Goal: Information Seeking & Learning: Check status

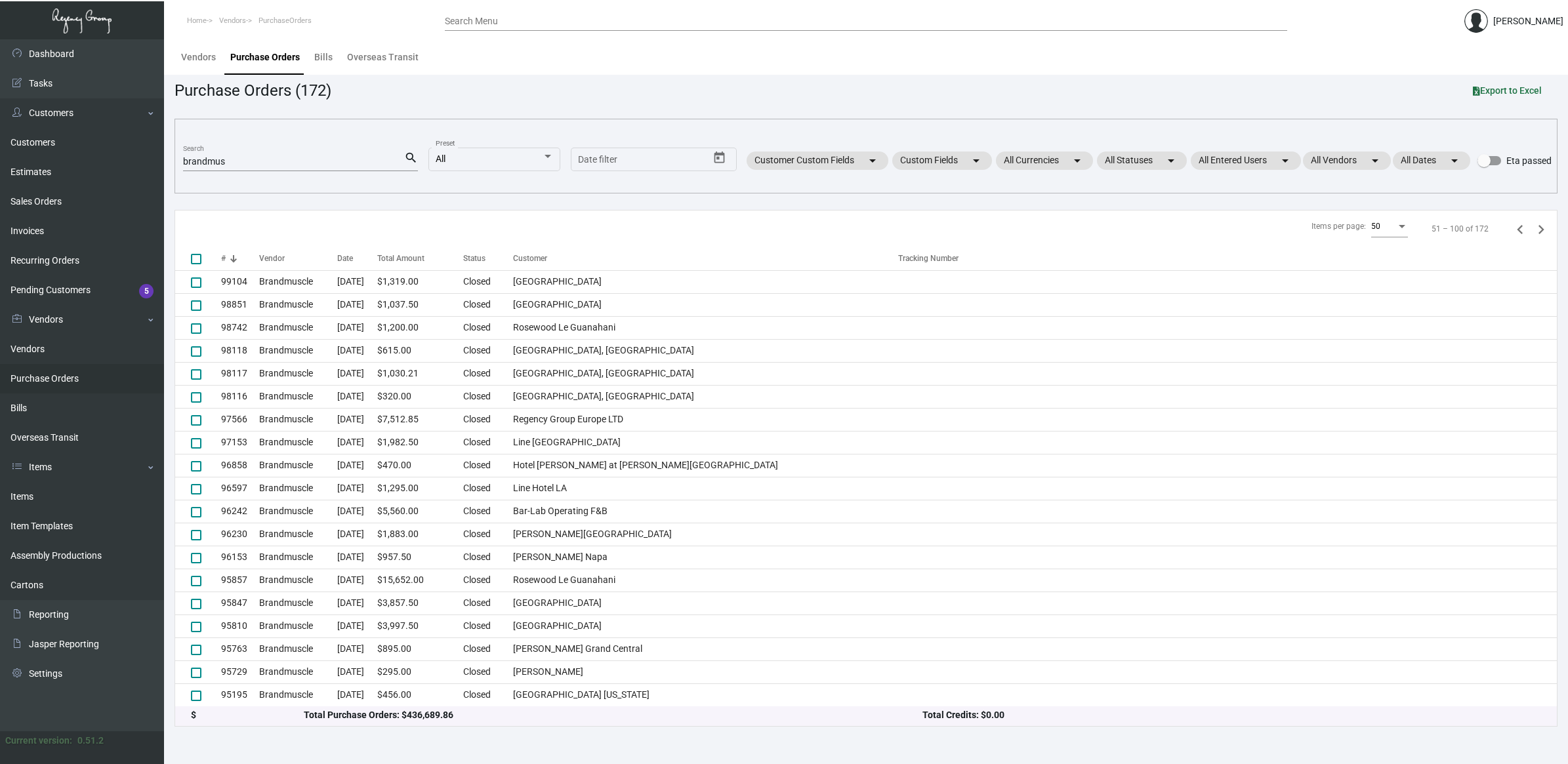
scroll to position [713, 0]
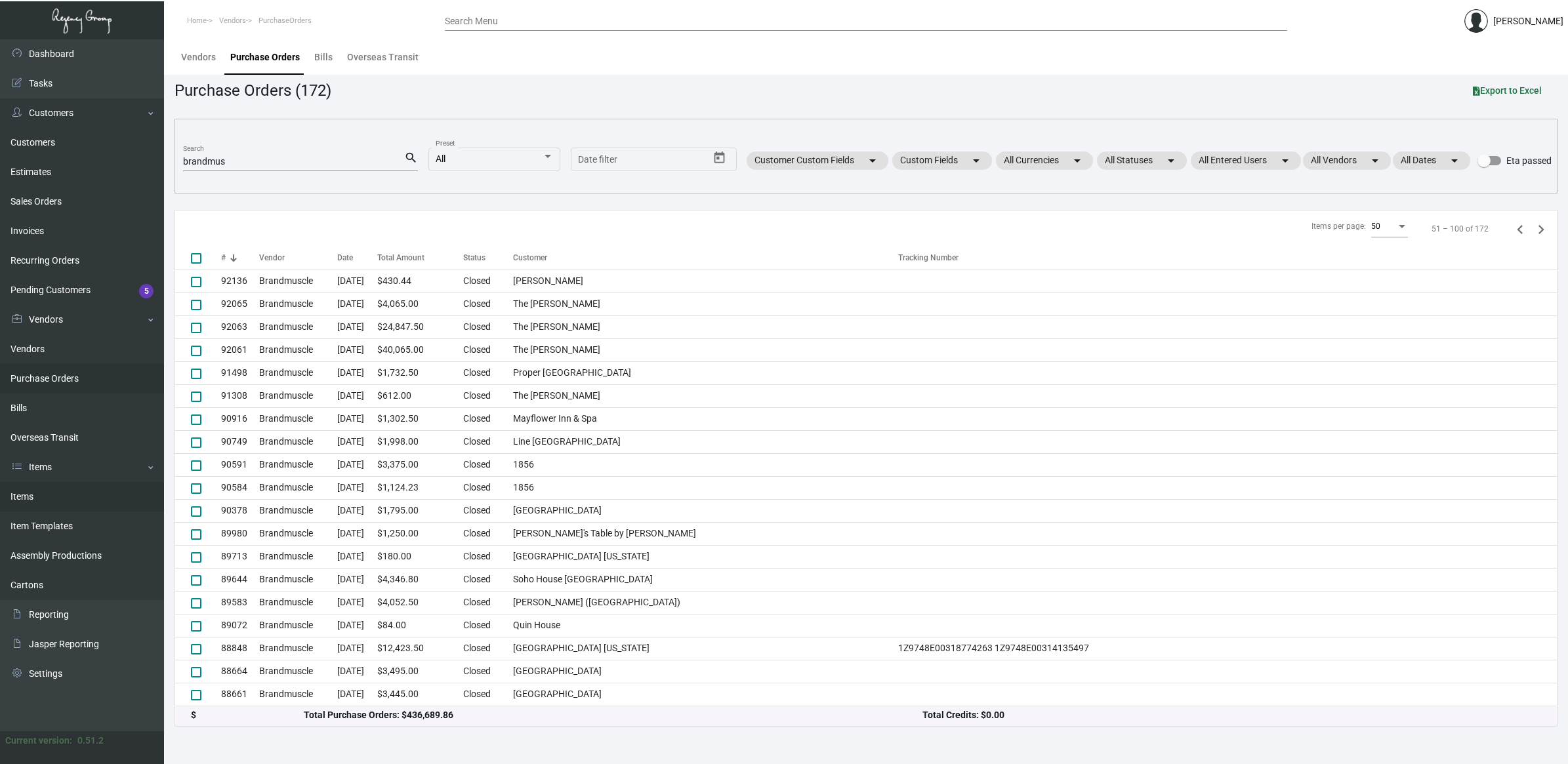
click at [89, 485] on link "Items" at bounding box center [82, 497] width 164 height 30
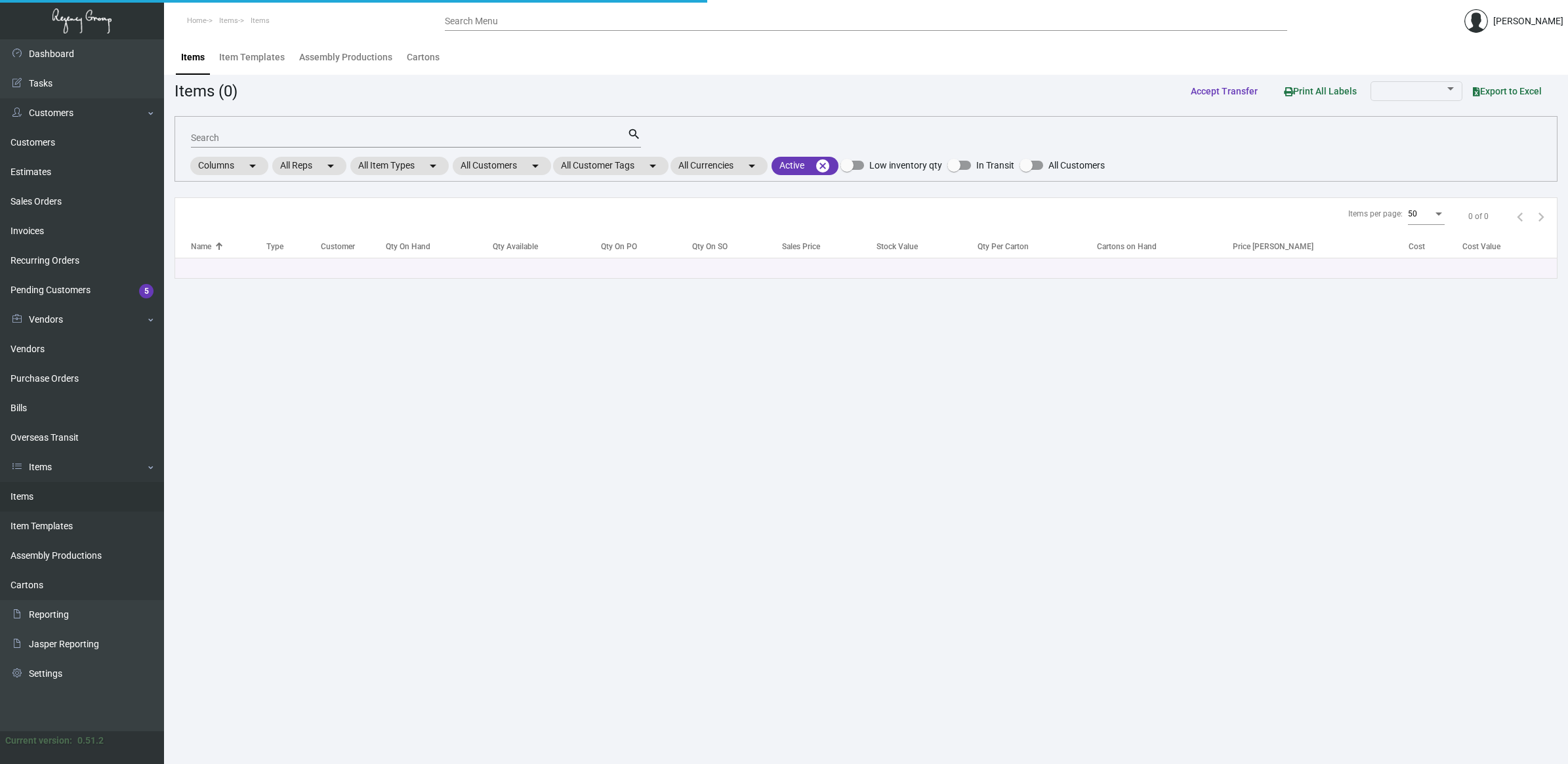
click at [254, 140] on input "Search" at bounding box center [409, 138] width 437 height 11
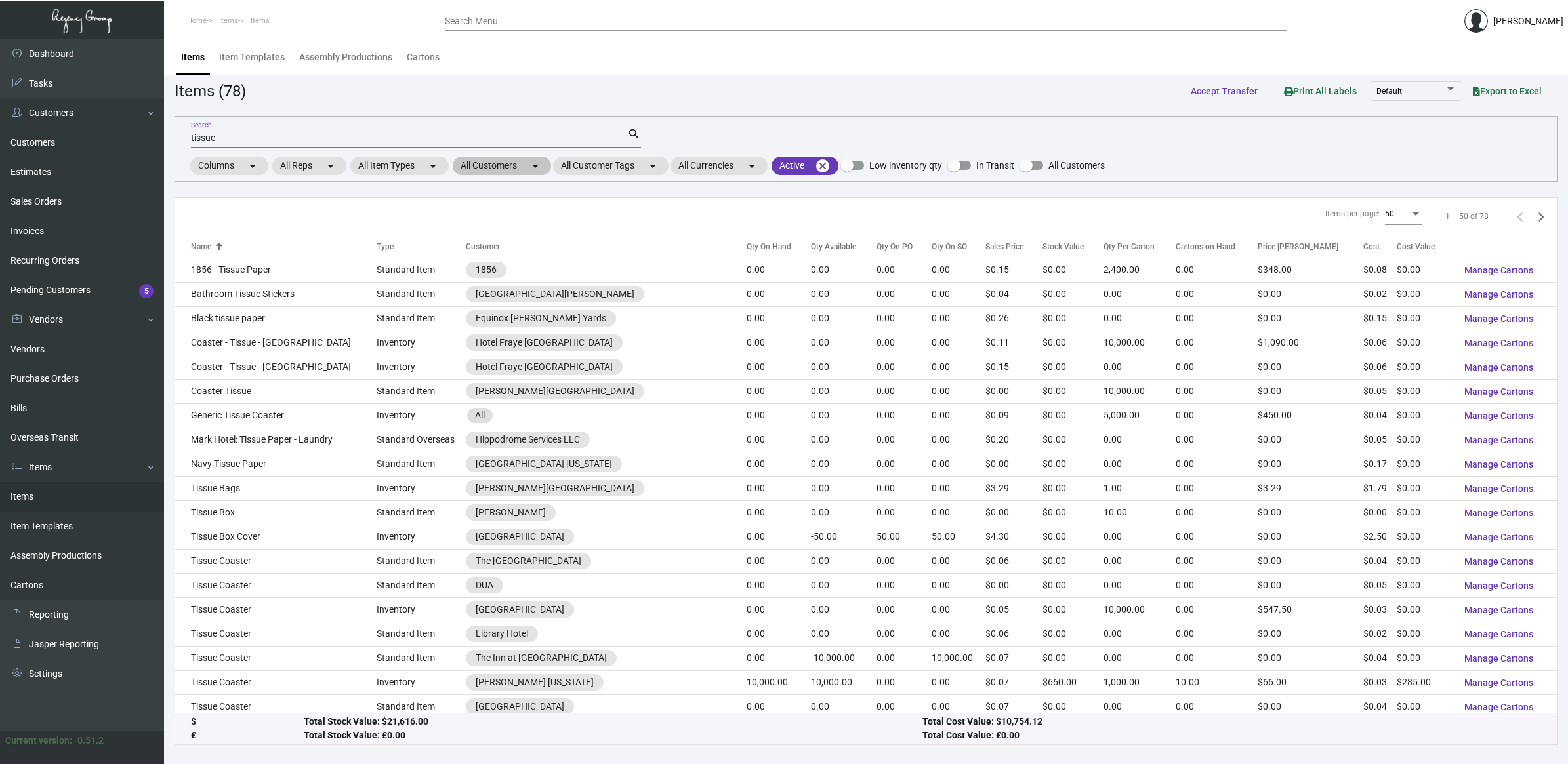
type input "tissue"
click at [520, 166] on mat-chip "All Customers arrow_drop_down" at bounding box center [502, 165] width 99 height 18
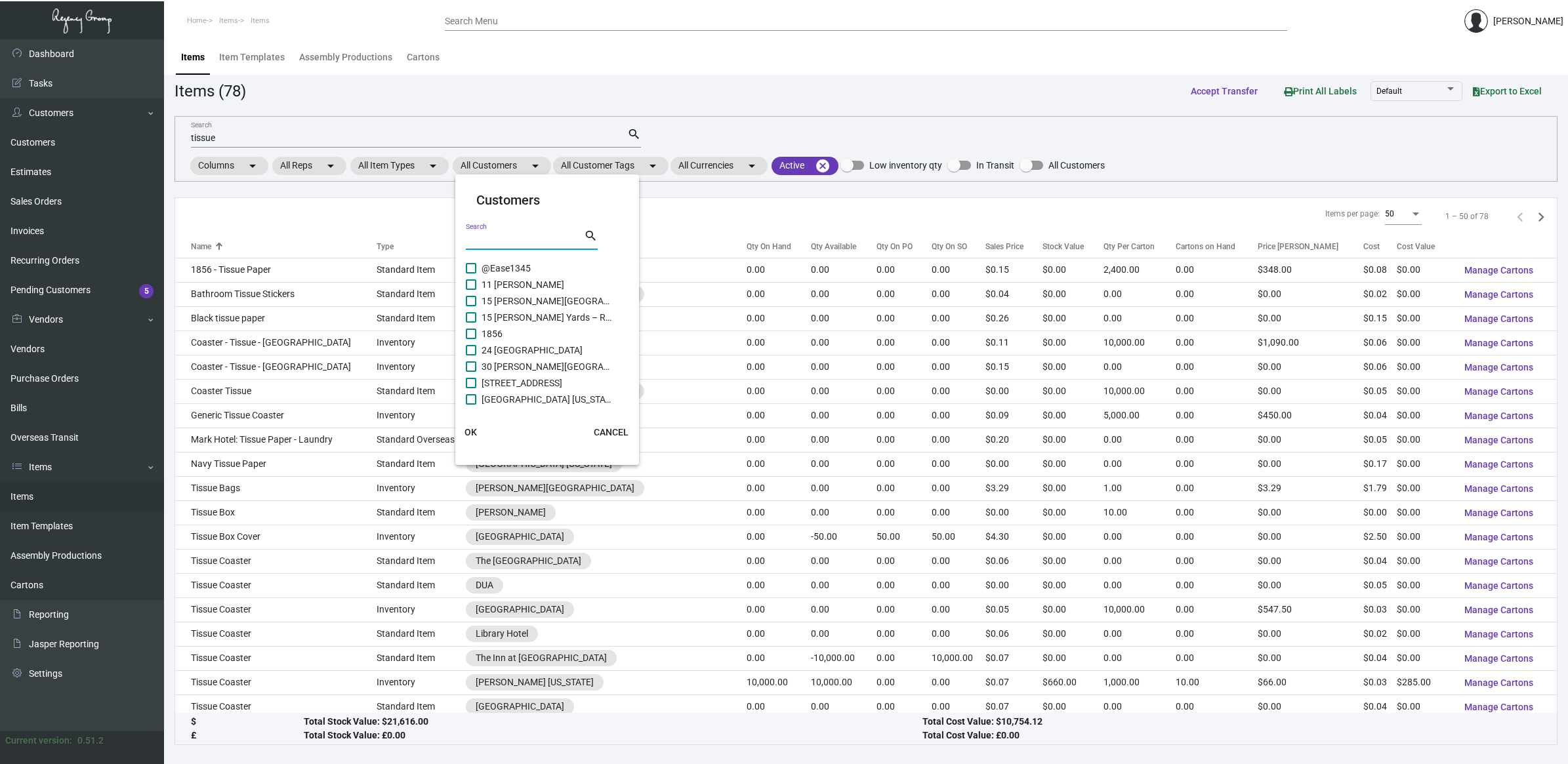
click at [513, 235] on input "Search" at bounding box center [525, 240] width 118 height 11
type input "[PERSON_NAME]"
click at [504, 267] on span "[PERSON_NAME]" at bounding box center [547, 268] width 131 height 16
click at [471, 274] on input "[PERSON_NAME]" at bounding box center [470, 274] width 1 height 1
checkbox input "true"
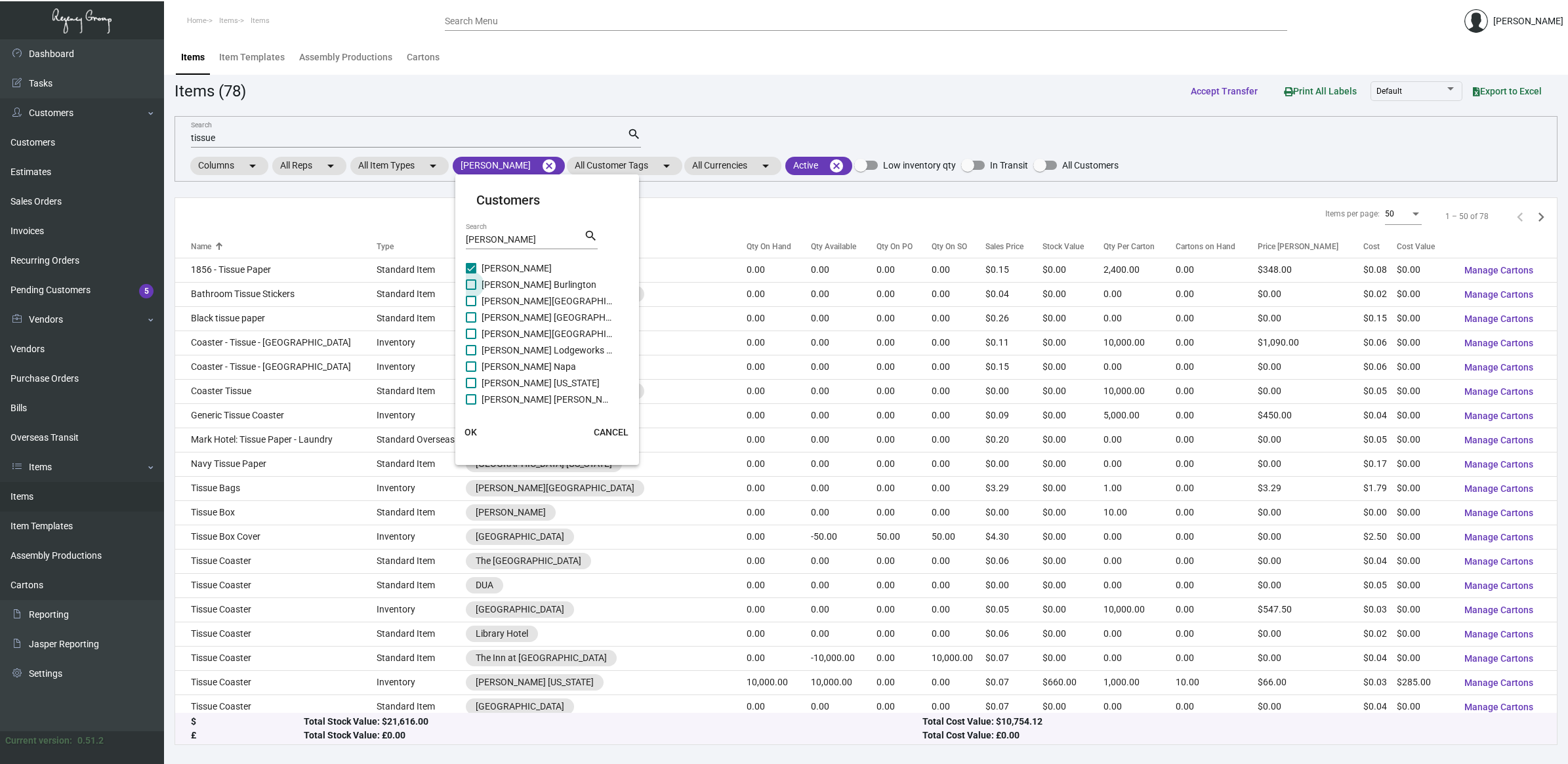
click at [500, 280] on span "[PERSON_NAME] Burlington" at bounding box center [547, 284] width 131 height 16
click at [471, 290] on input "[PERSON_NAME] Burlington" at bounding box center [470, 290] width 1 height 1
checkbox input "true"
click at [473, 430] on span "OK" at bounding box center [471, 432] width 12 height 11
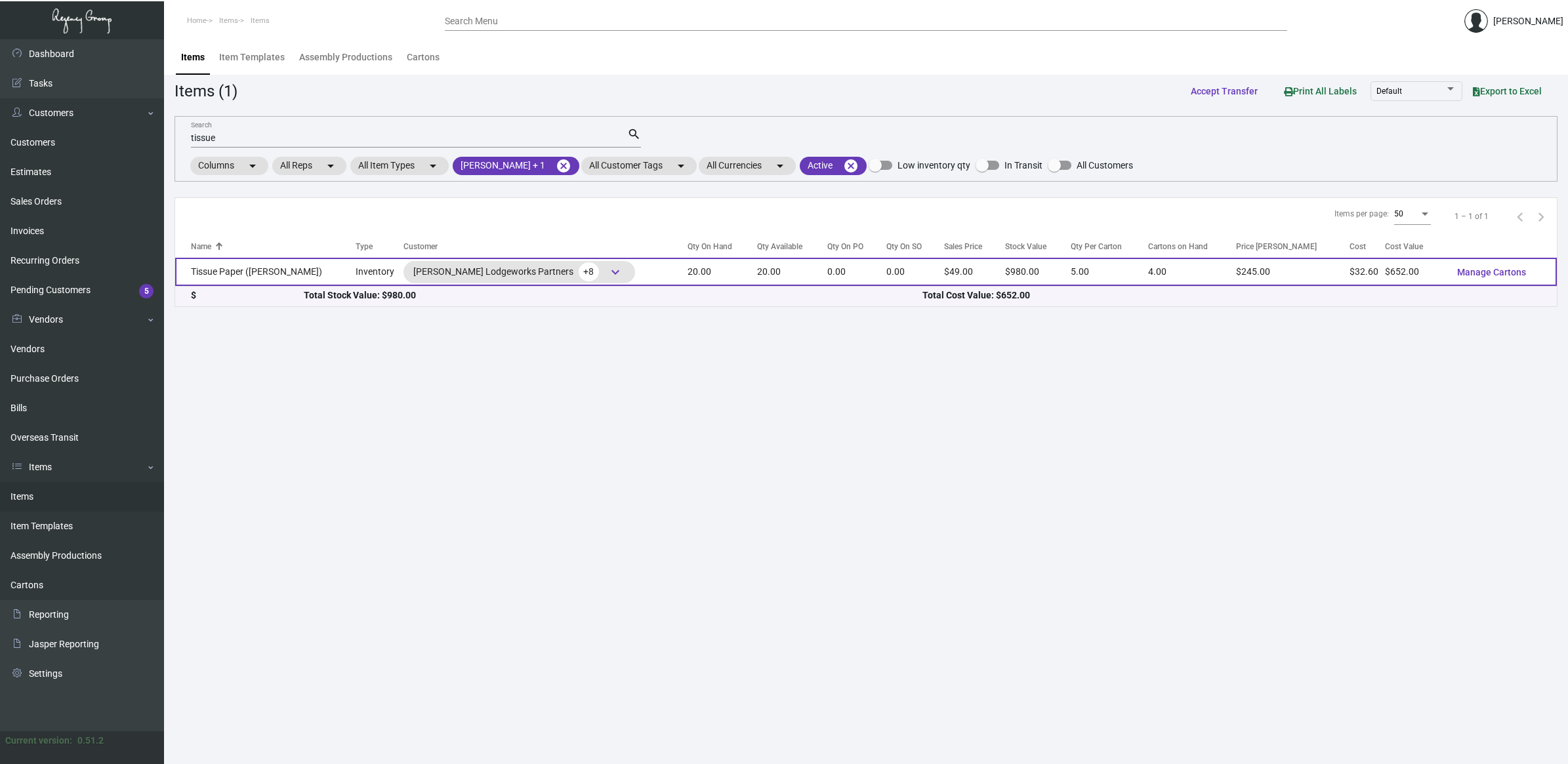
click at [251, 273] on td "Tissue Paper ([PERSON_NAME])" at bounding box center [265, 272] width 180 height 28
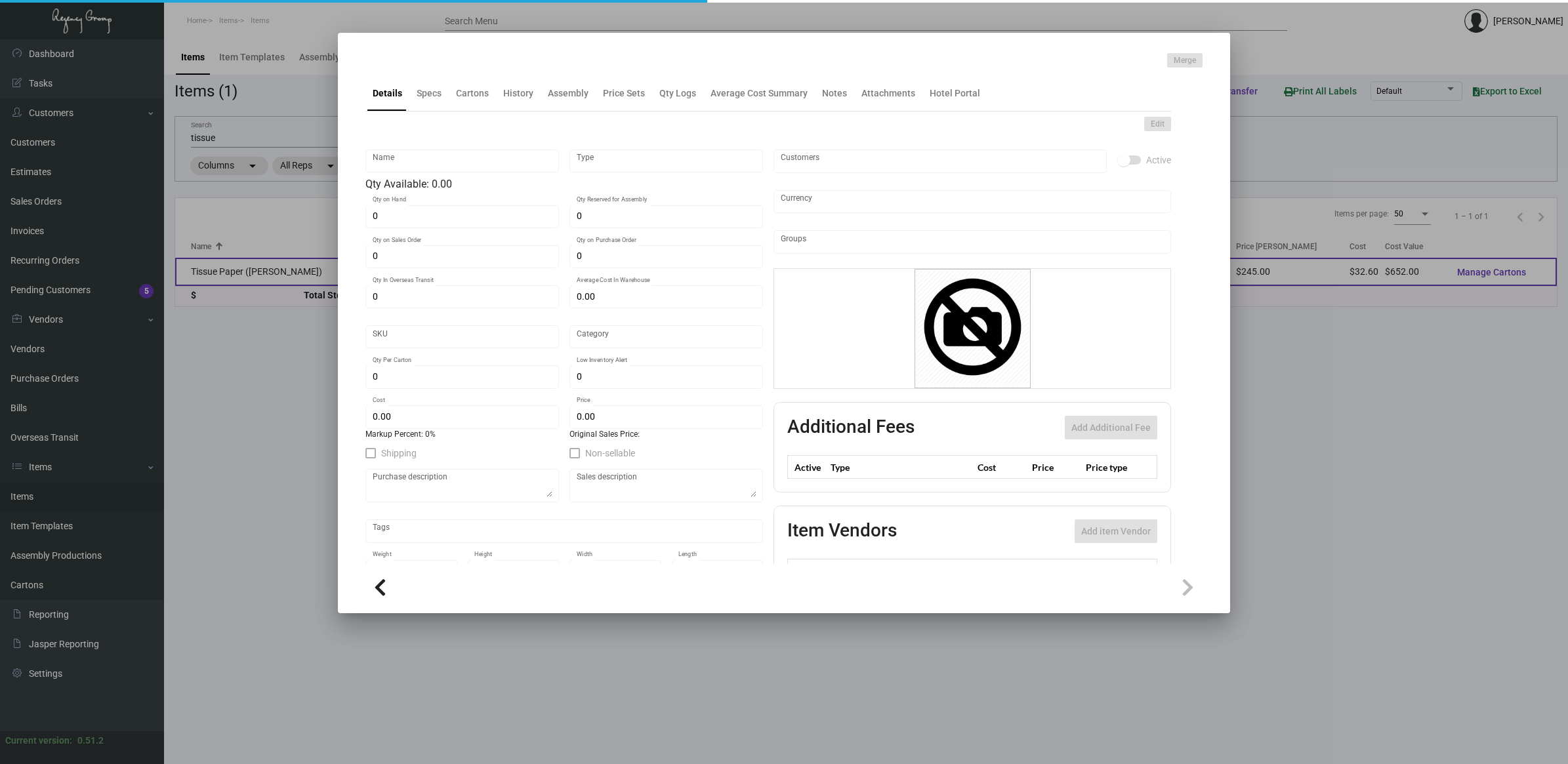
type input "Tissue Paper ([PERSON_NAME])"
type input "Inventory"
type input "20"
type input "$ 129.75"
type input "354"
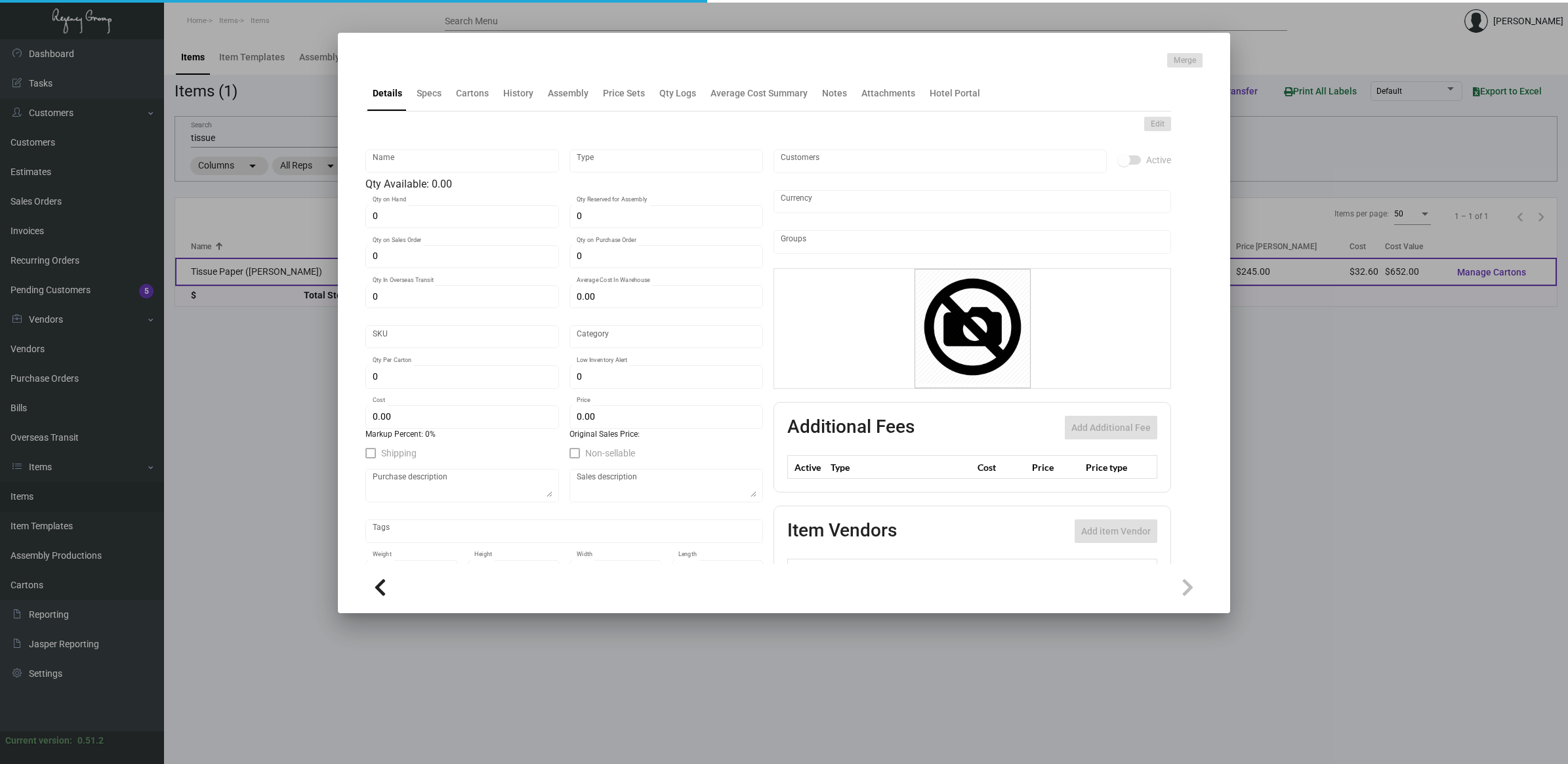
type input "Standard"
type input "5"
type input "10"
type input "$ 32.60"
type input "$ 49.00"
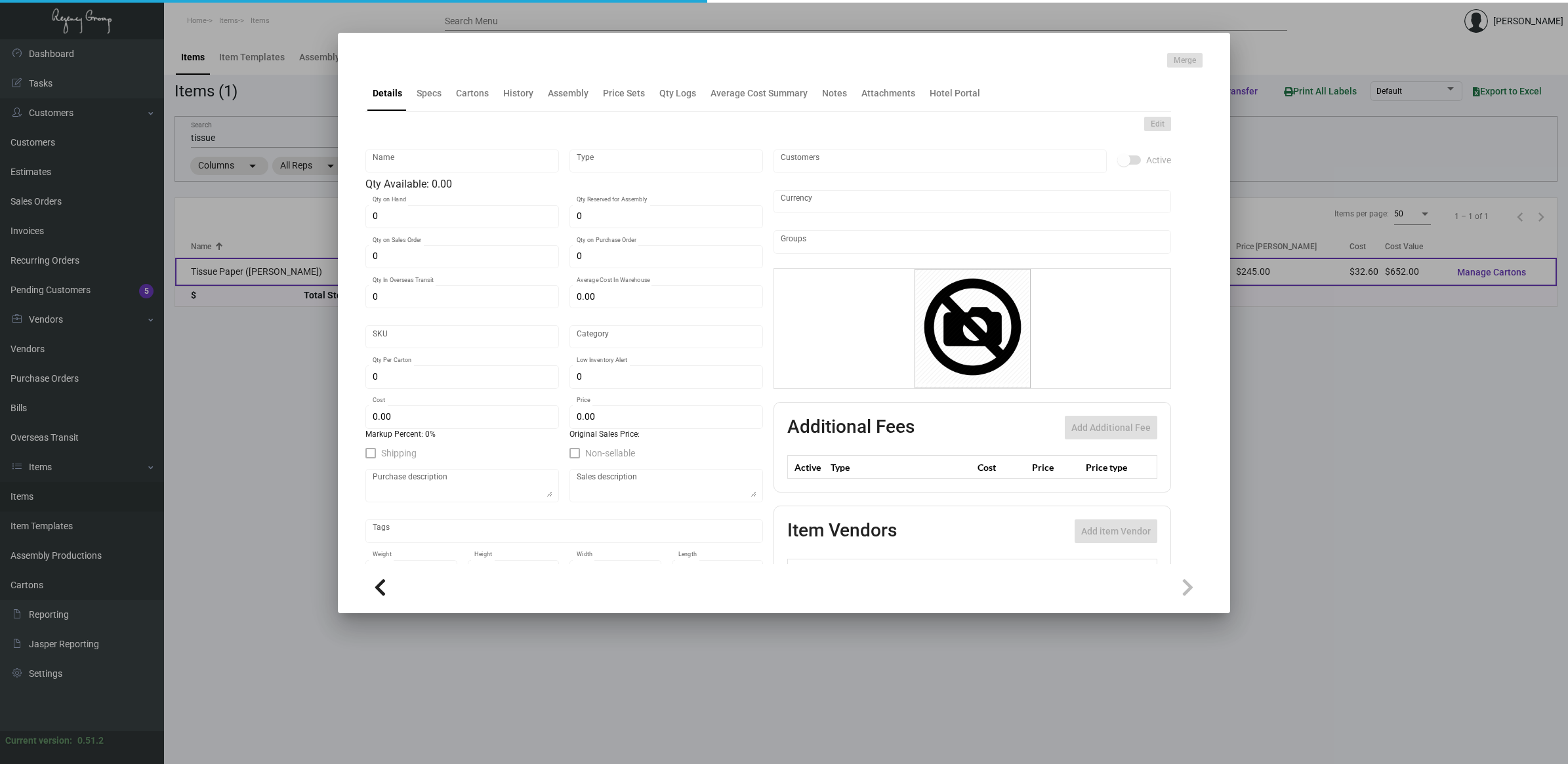
type textarea "[PERSON_NAME] Tissue Paper: size 20x30 black tissue paper, packed 480 sheets pe…"
checkbox input "true"
type input "United States Dollar $"
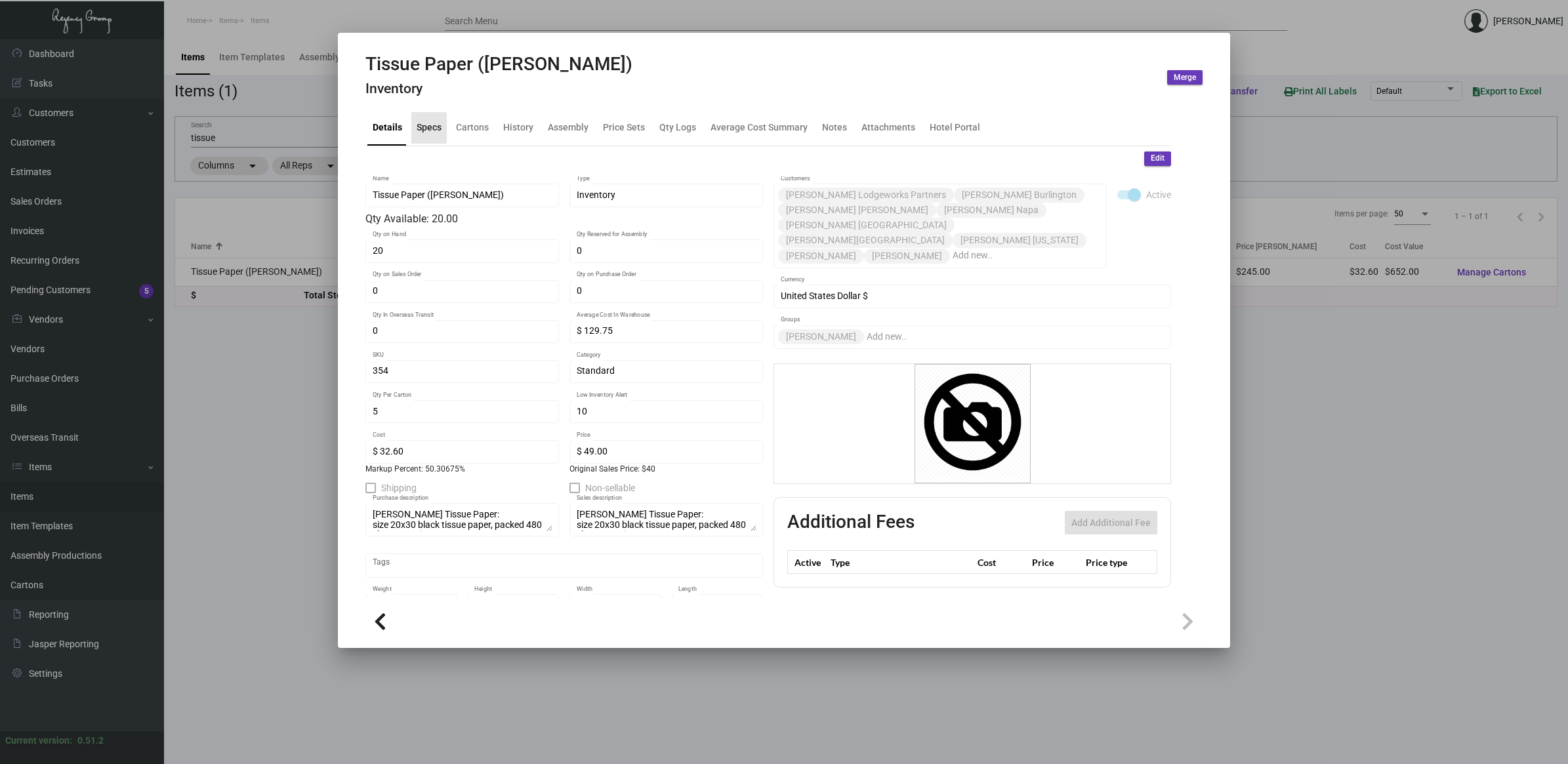
click at [426, 133] on div "Specs" at bounding box center [429, 128] width 25 height 14
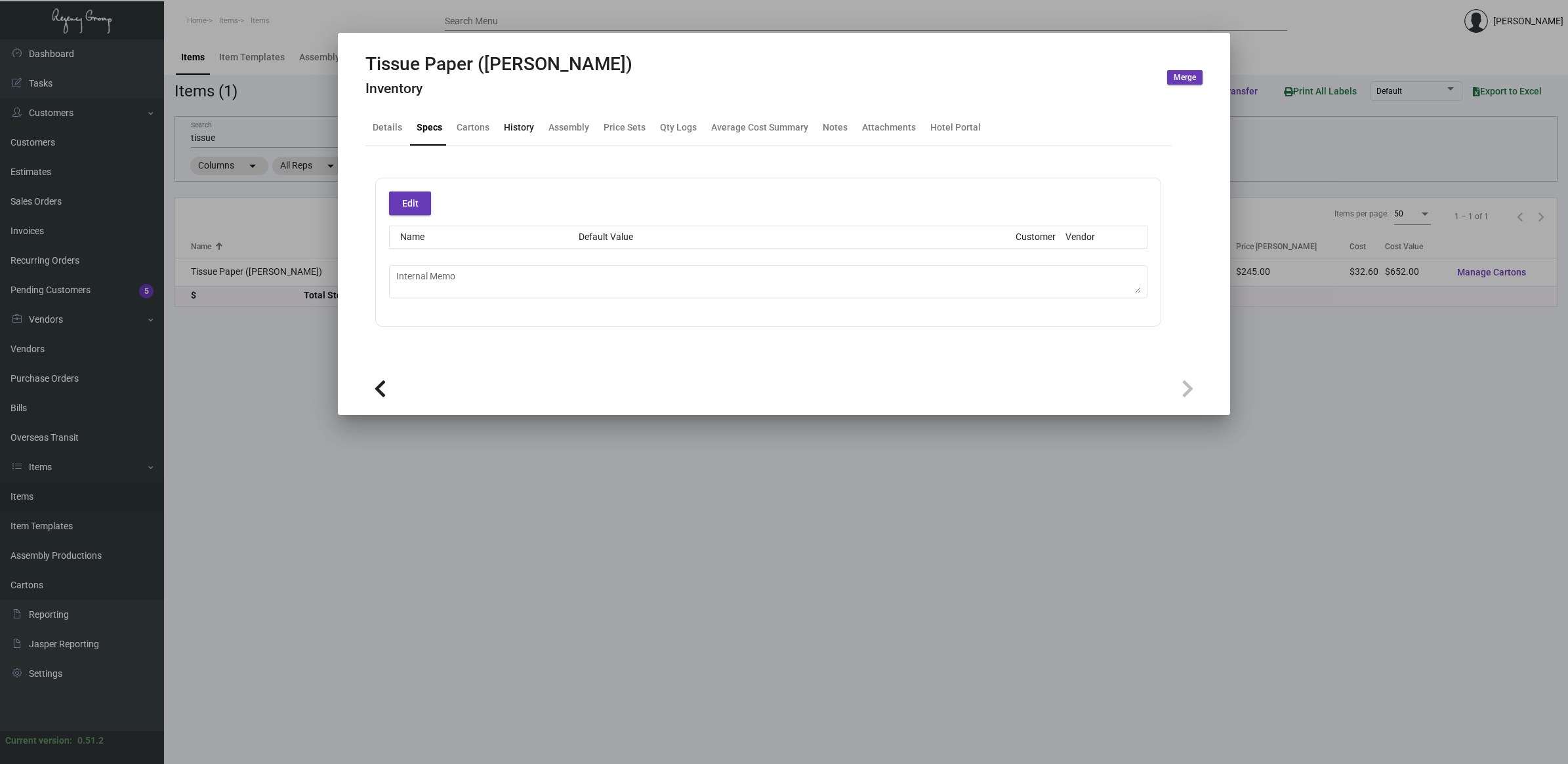
click at [513, 129] on div "History" at bounding box center [519, 128] width 30 height 14
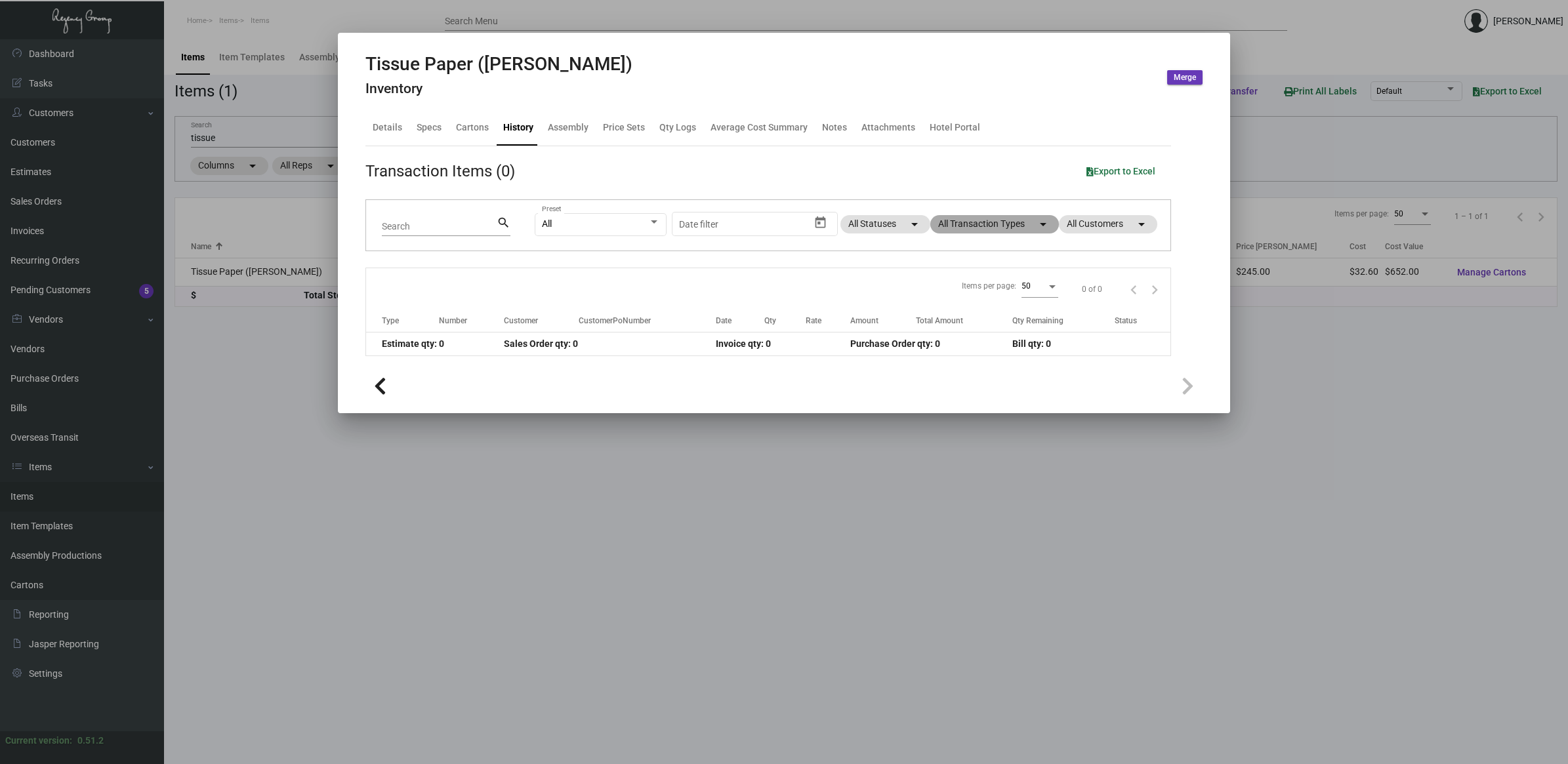
click at [1005, 228] on mat-chip "All Transaction Types arrow_drop_down" at bounding box center [995, 224] width 129 height 18
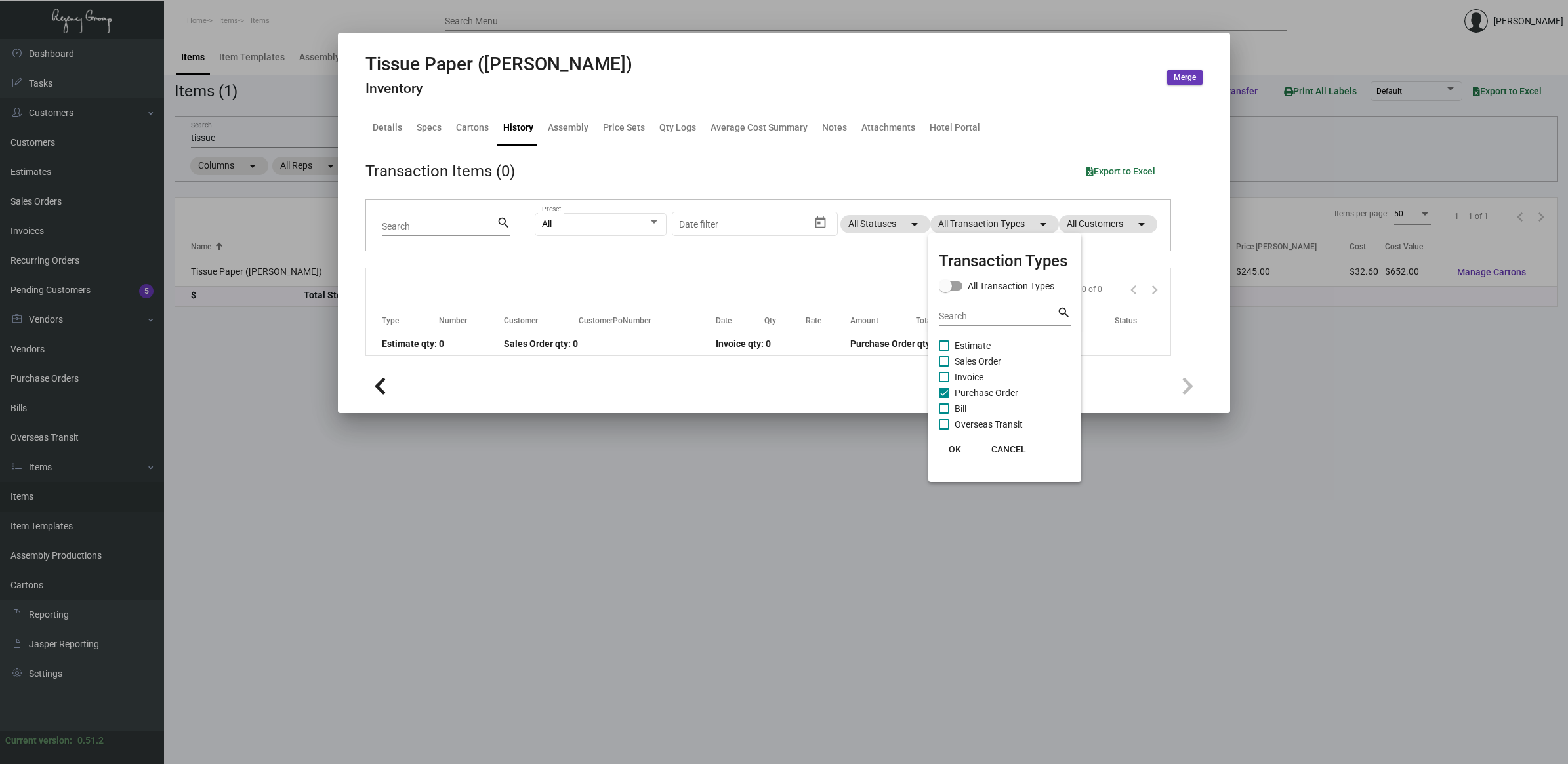
click at [996, 392] on span "Purchase Order" at bounding box center [986, 393] width 63 height 16
click at [944, 398] on input "Purchase Order" at bounding box center [943, 398] width 1 height 1
click at [996, 392] on span "Purchase Order" at bounding box center [986, 393] width 63 height 16
click at [944, 398] on input "Purchase Order" at bounding box center [943, 398] width 1 height 1
checkbox input "true"
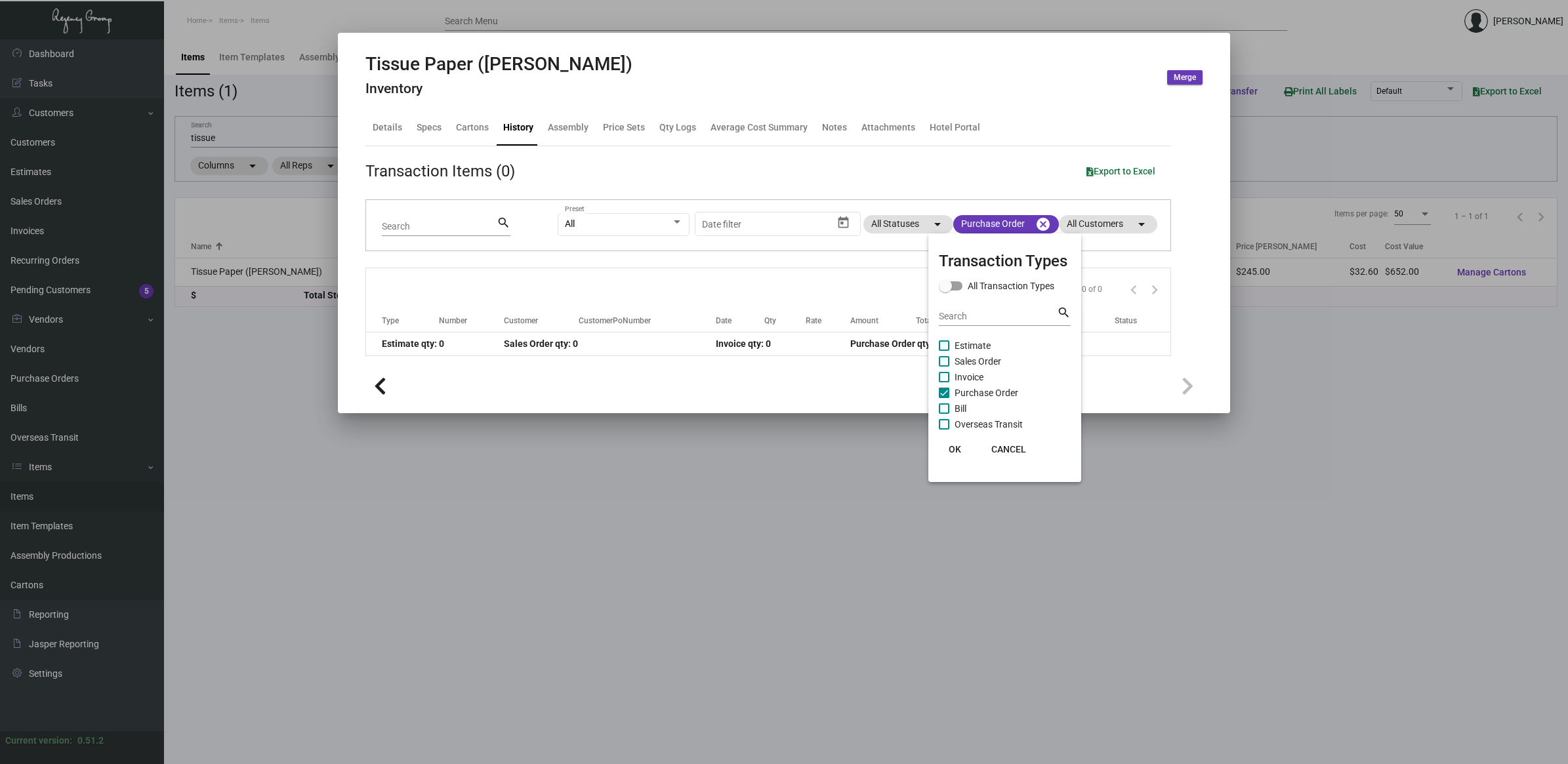
click at [948, 449] on span "OK" at bounding box center [954, 449] width 12 height 11
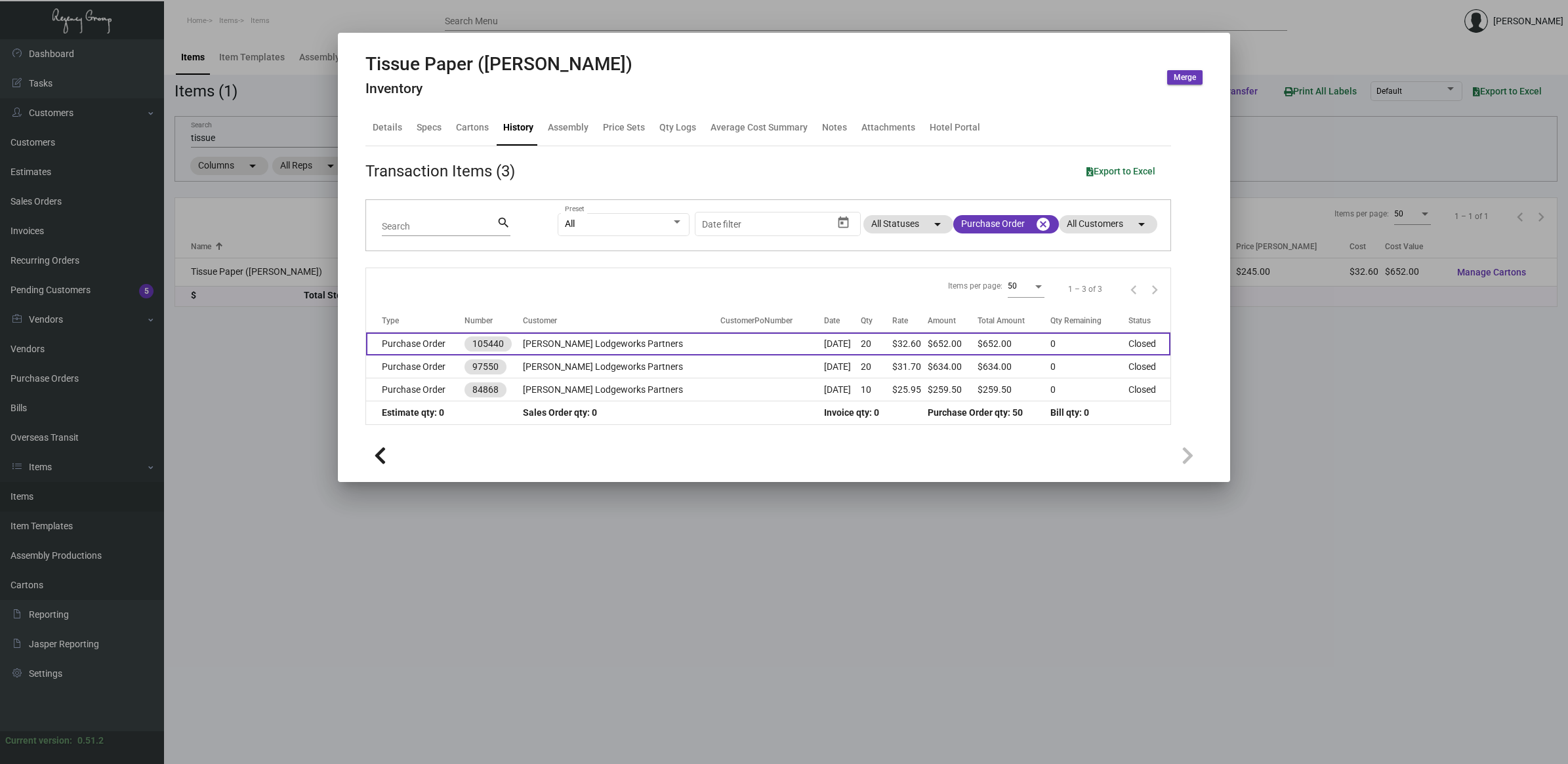
click at [607, 335] on td "[PERSON_NAME] Lodgeworks Partners" at bounding box center [622, 344] width 198 height 23
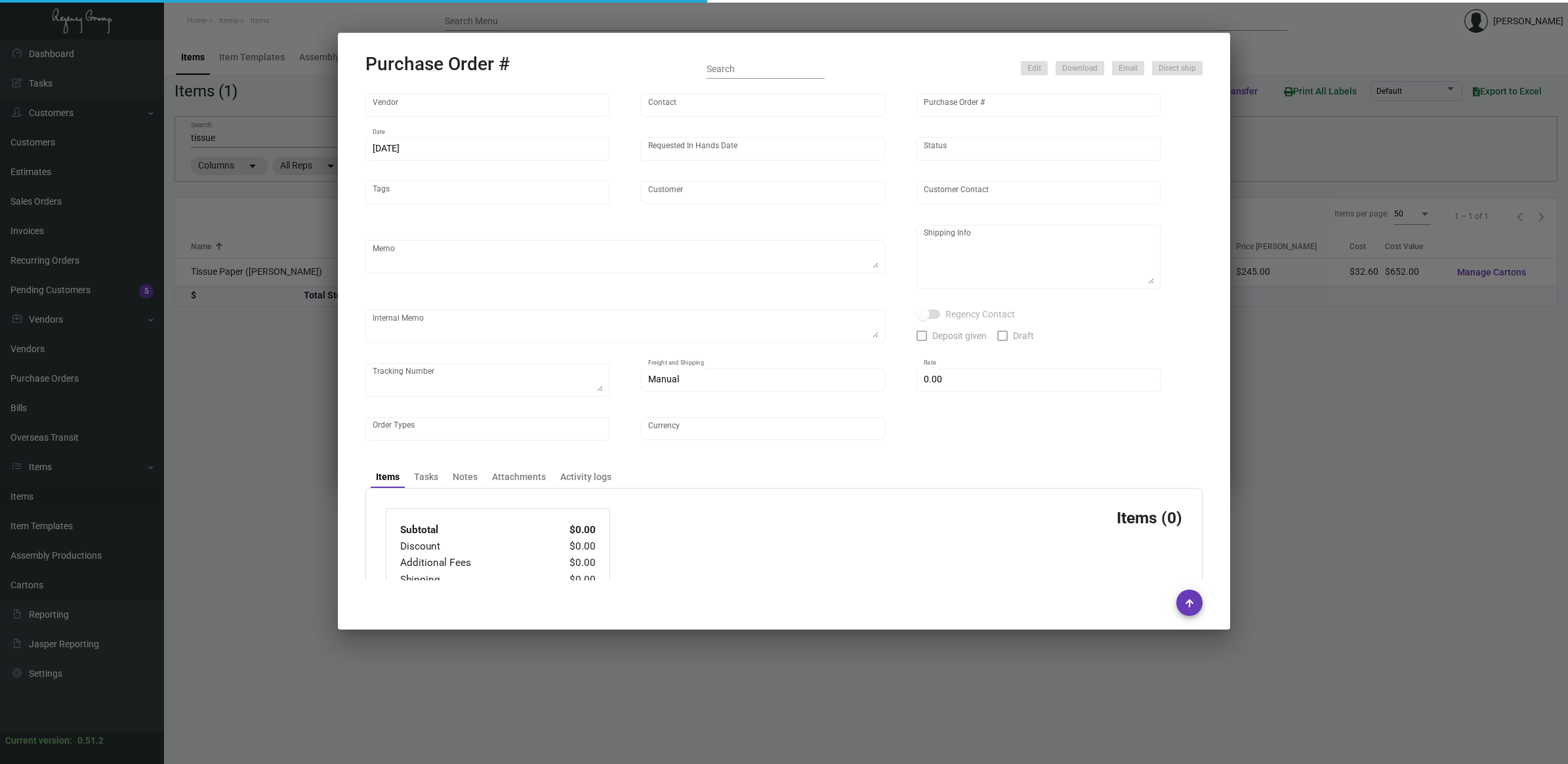
type input "Uniflex"
type input "[PERSON_NAME]"
type input "105440"
type input "[DATE]"
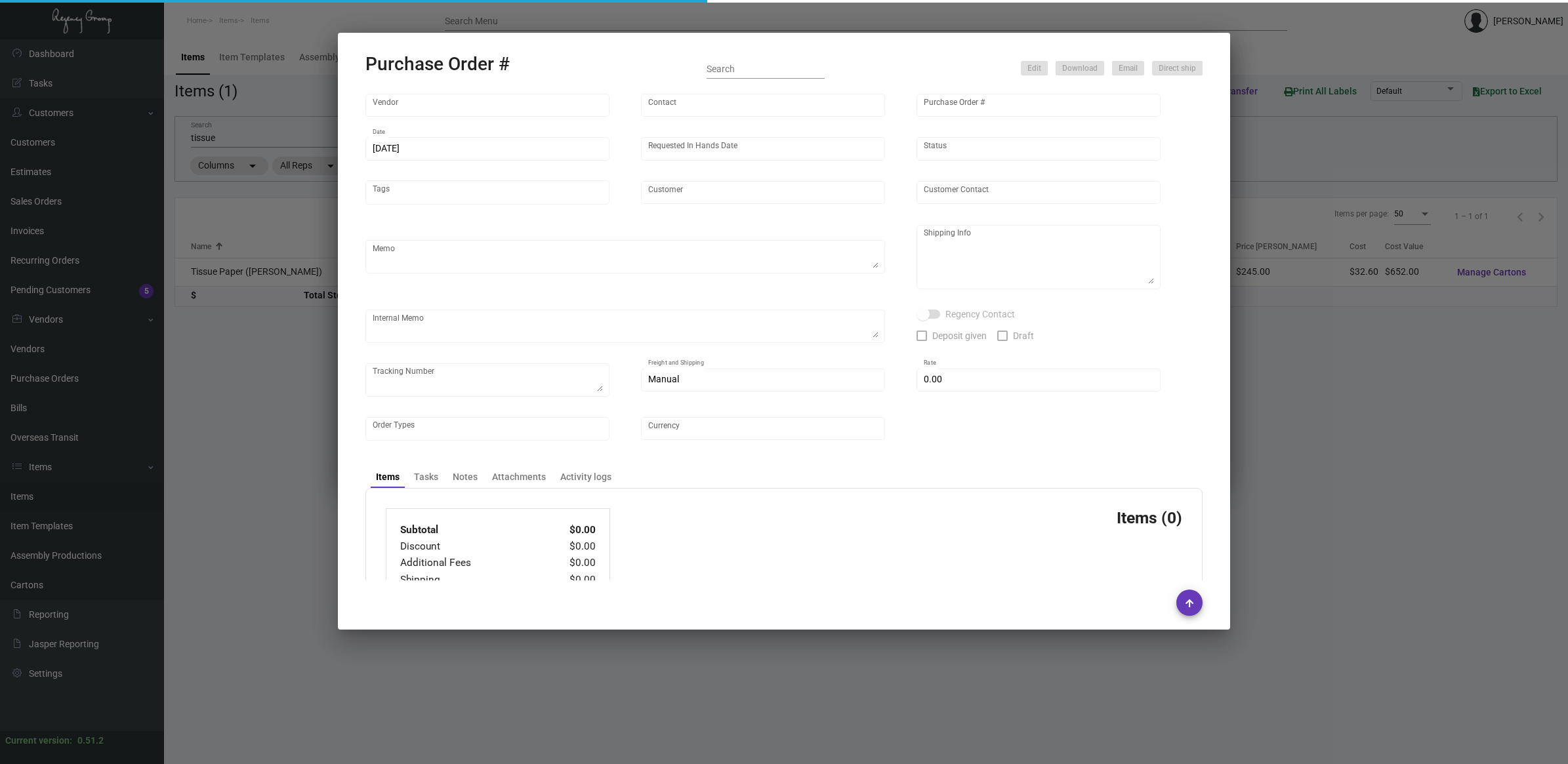
type input "[PERSON_NAME] Lodgeworks Partners"
type textarea "Repeat of previous PO# 97550. Ship via UPS Ground Acct# 1AY276."
type textarea "Regency Group NJ - [PERSON_NAME] [STREET_ADDRESS]"
type textarea "NJ Warehouse."
checkbox input "true"
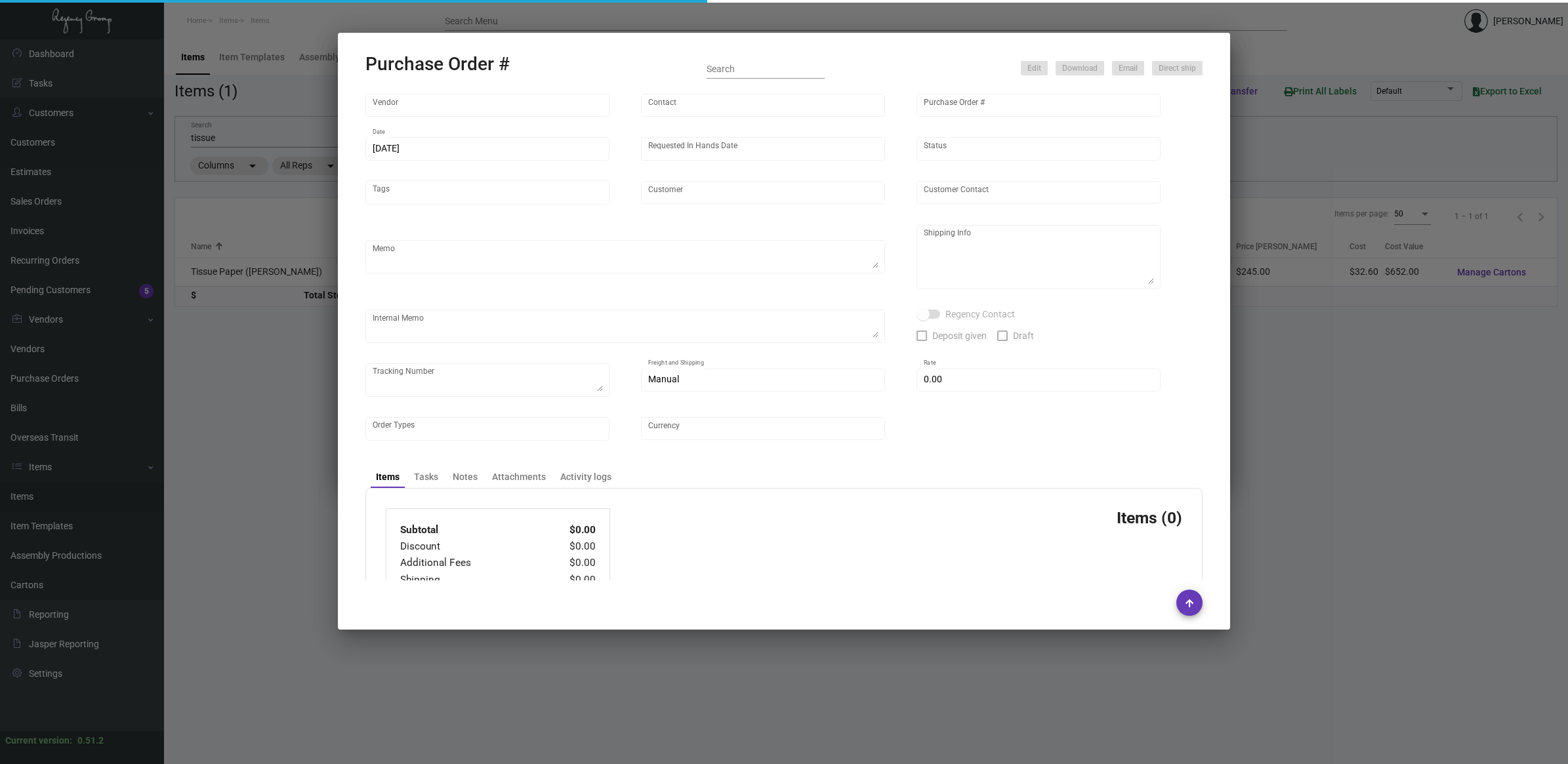
checkbox input "true"
type input "$ 0.00"
type input "United States Dollar $"
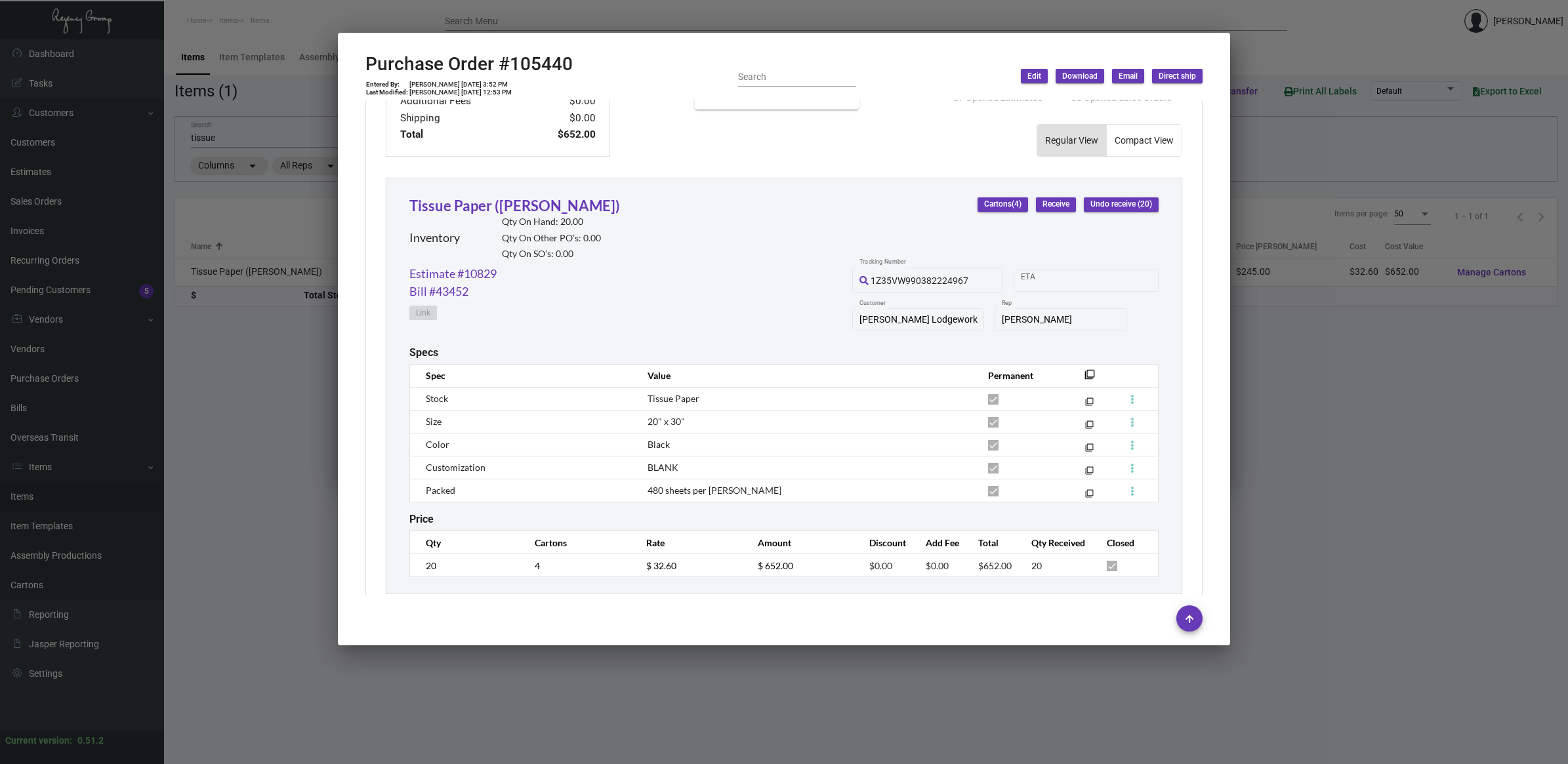
scroll to position [558, 0]
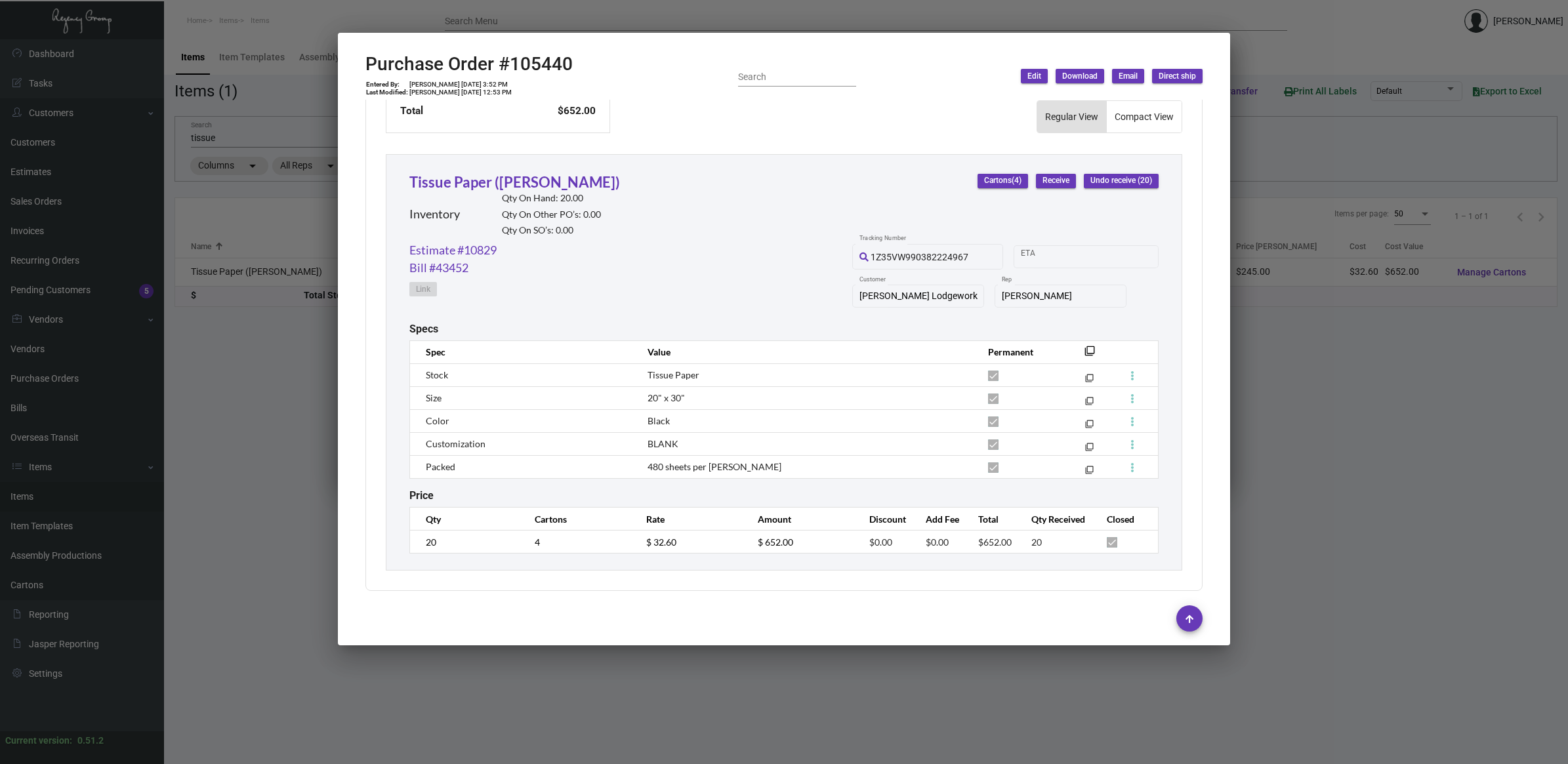
click at [517, 55] on h2 "Purchase Order #105440" at bounding box center [468, 63] width 207 height 22
click at [519, 55] on h2 "Purchase Order #105440" at bounding box center [468, 63] width 207 height 22
copy h2 "105440"
click at [542, 33] on icon at bounding box center [540, 32] width 11 height 14
copy h2 "105440"
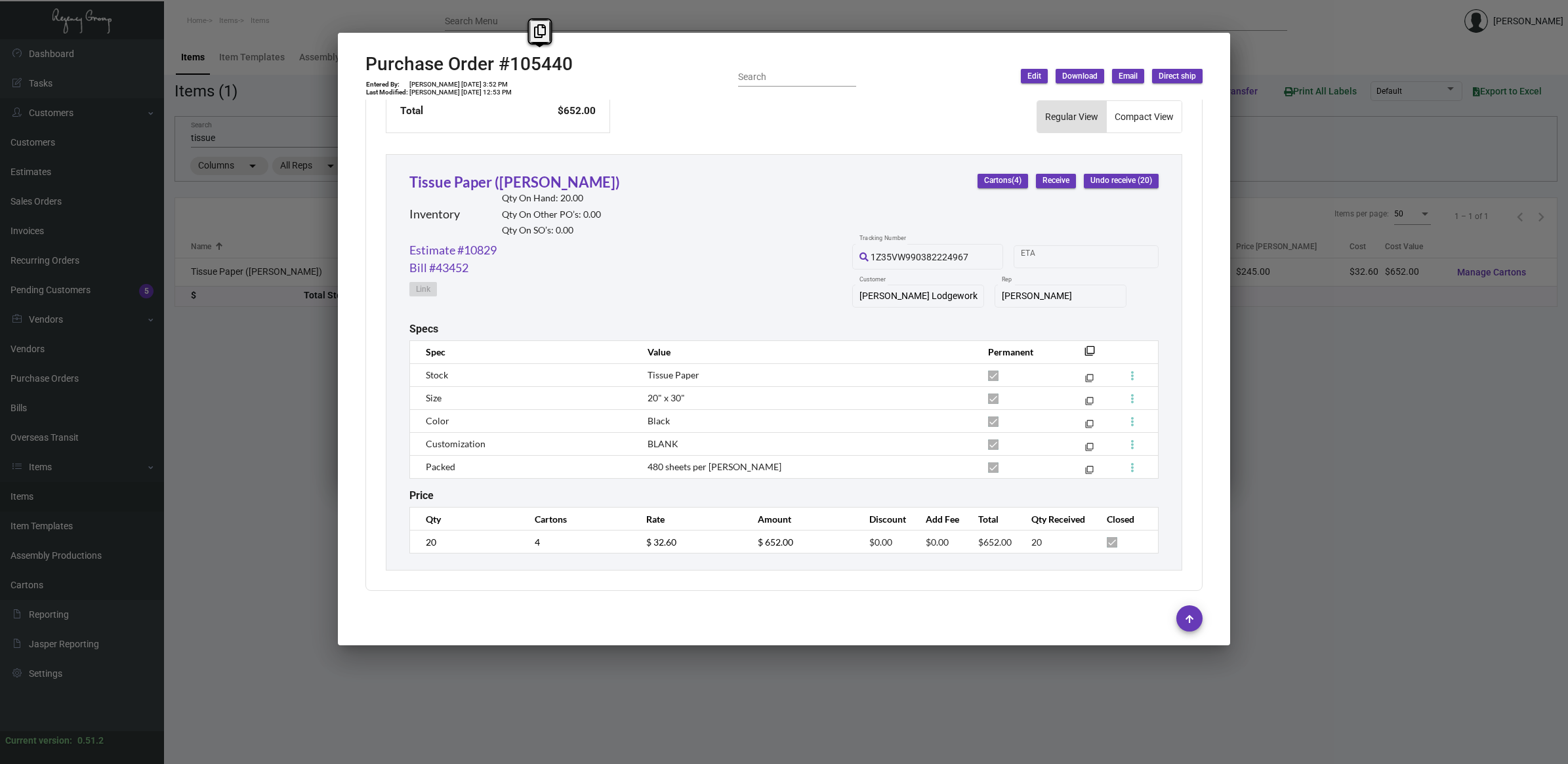
click at [277, 418] on div at bounding box center [784, 382] width 1568 height 764
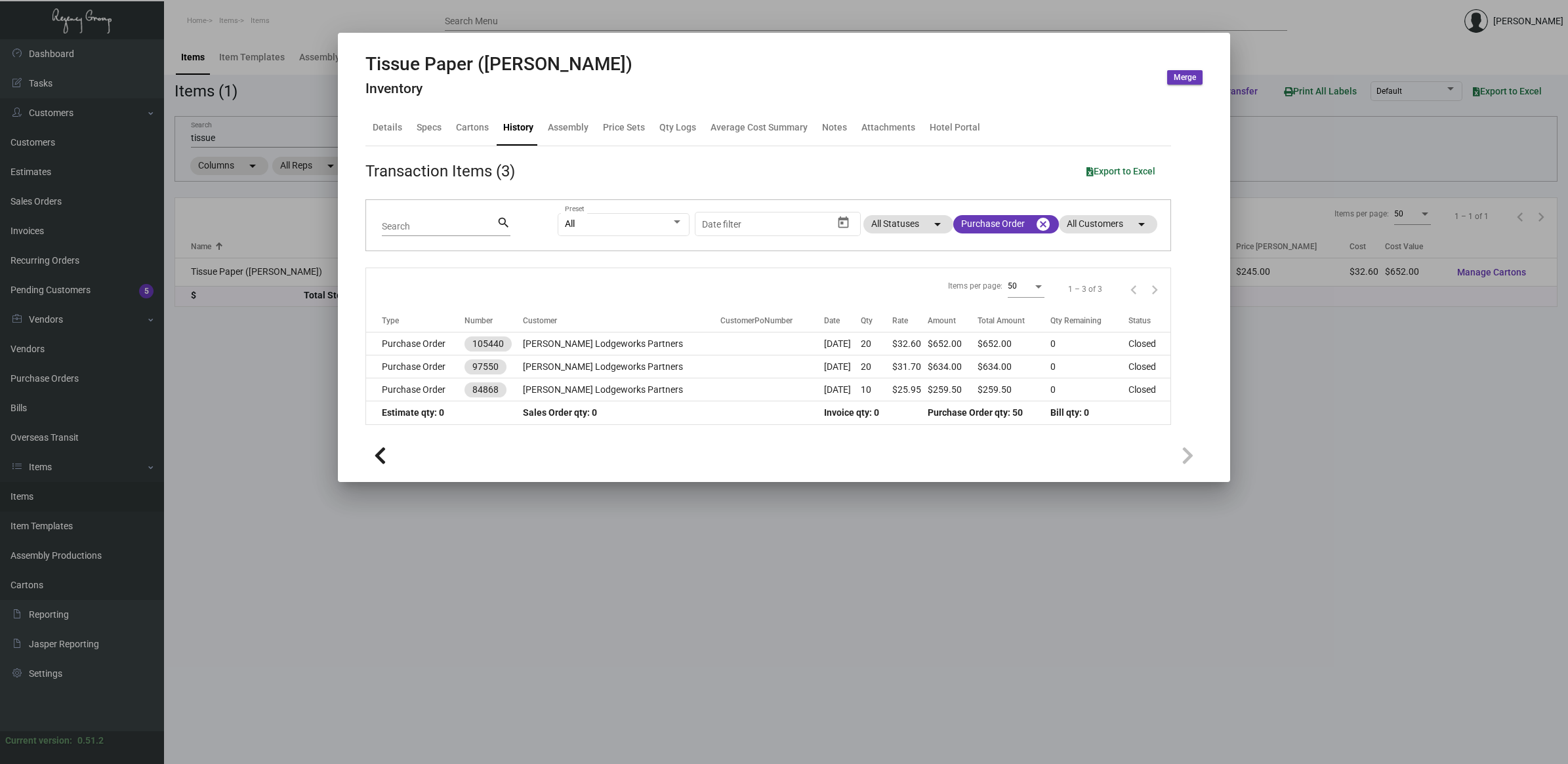
click at [37, 499] on div at bounding box center [784, 382] width 1568 height 764
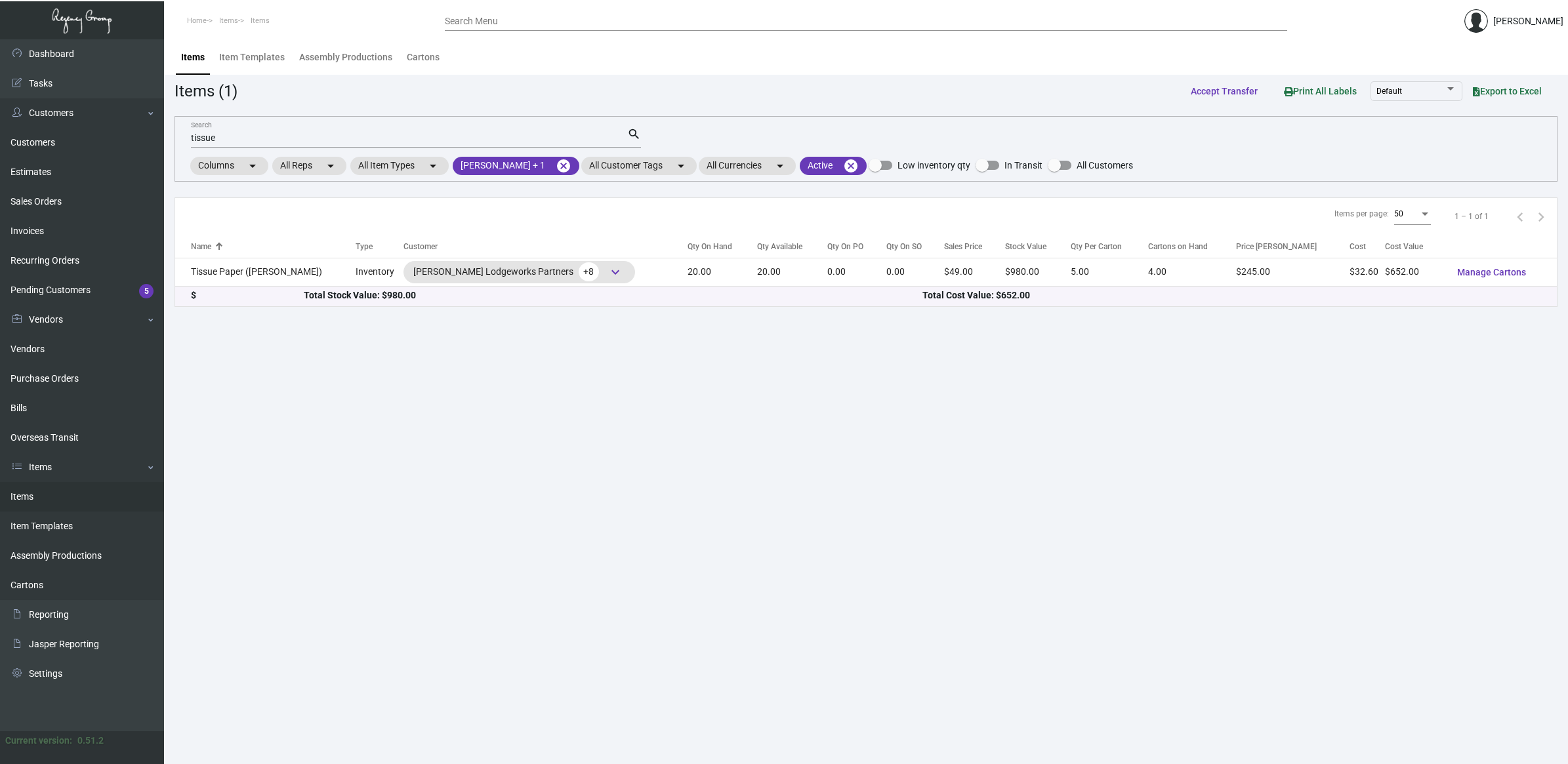
click at [37, 499] on link "Items" at bounding box center [82, 497] width 164 height 30
click at [556, 165] on mat-icon "cancel" at bounding box center [563, 166] width 16 height 16
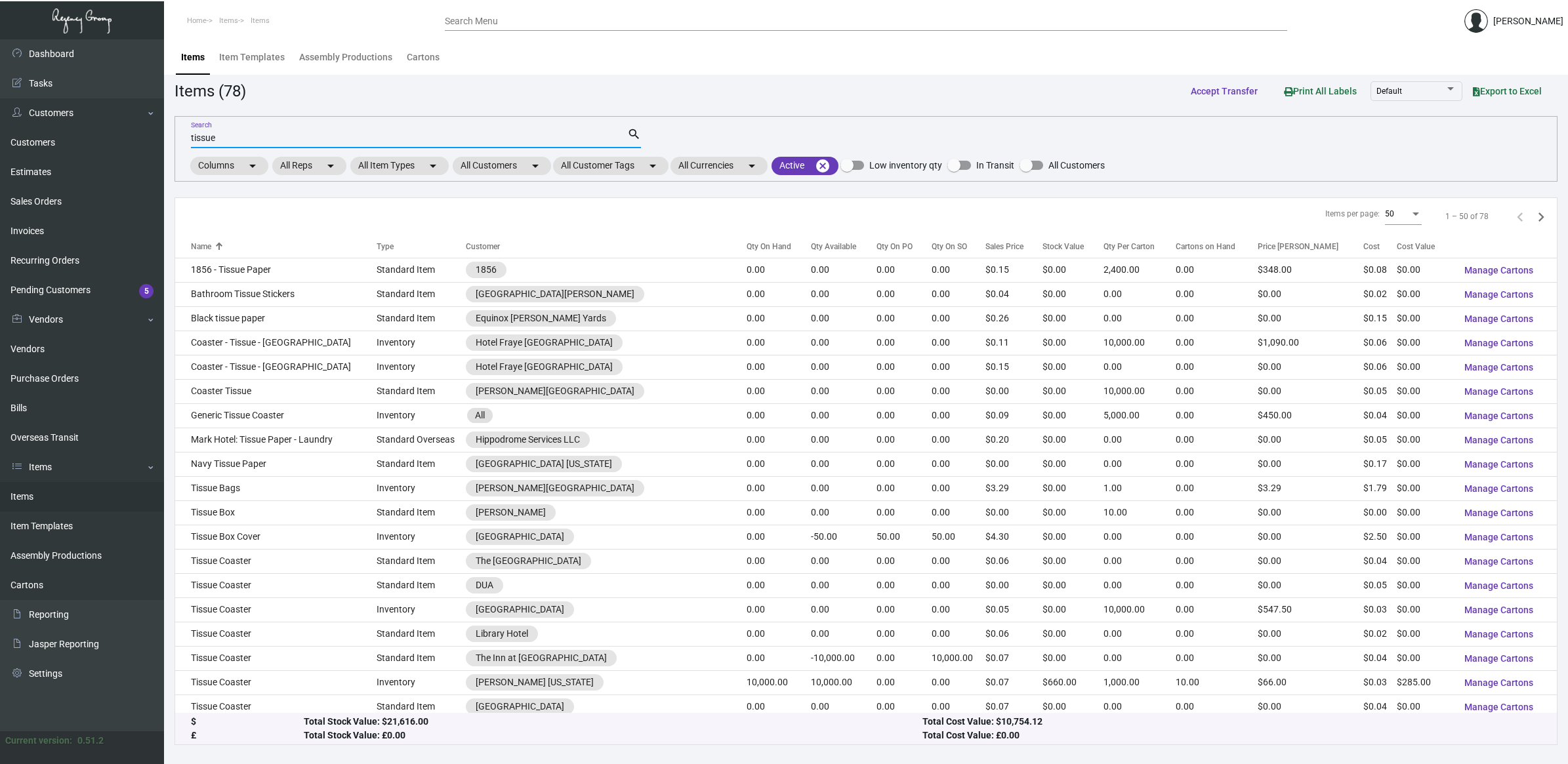
drag, startPoint x: 461, startPoint y: 142, endPoint x: -67, endPoint y: 99, distance: 529.7
click at [0, 99] on html "Home Items Items Search Menu [PERSON_NAME] Dashboard Dashboard Tasks Customers …" at bounding box center [784, 382] width 1568 height 764
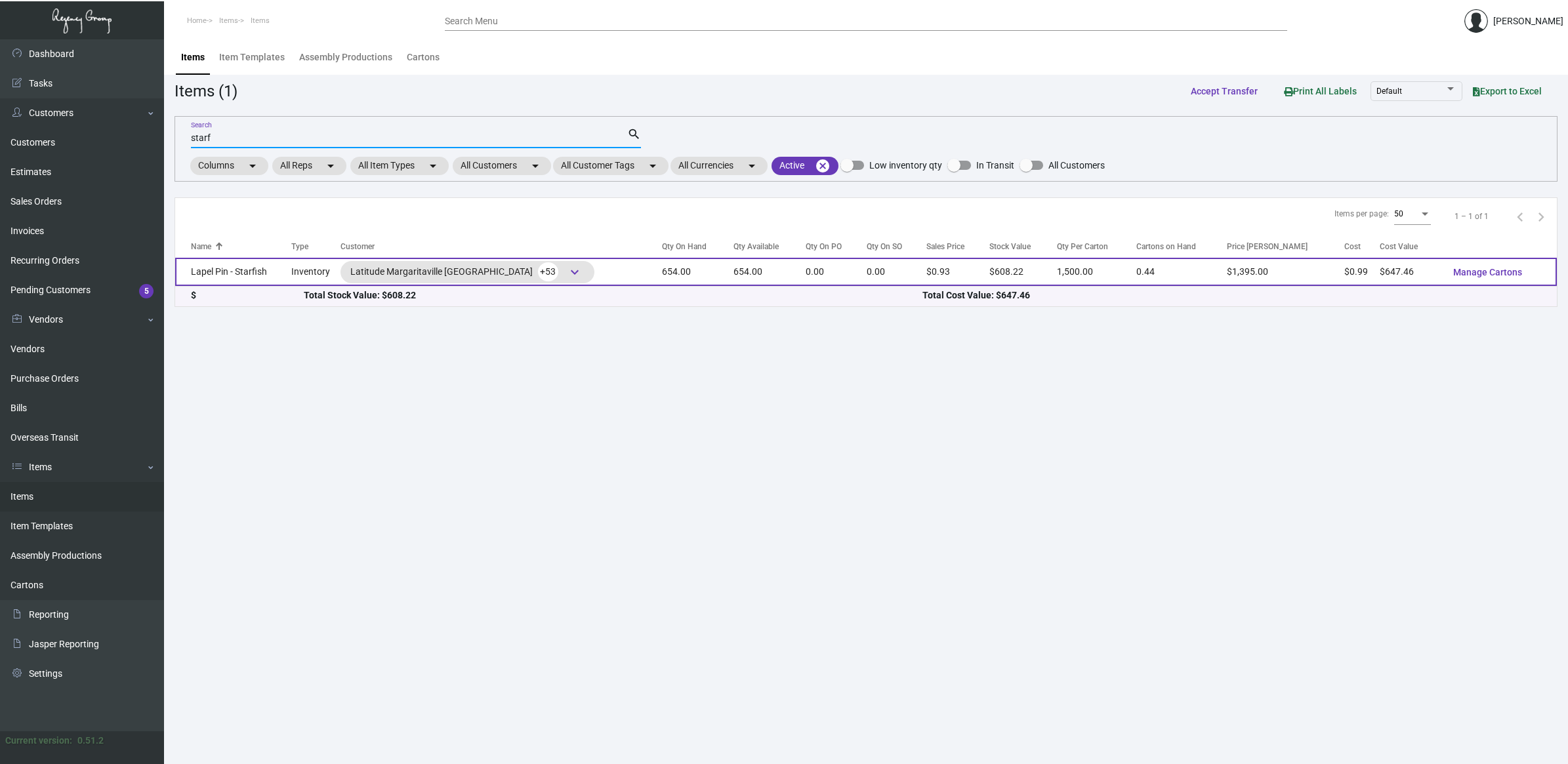
type input "starf"
click at [254, 275] on td "Lapel Pin - Starfish" at bounding box center [233, 272] width 116 height 28
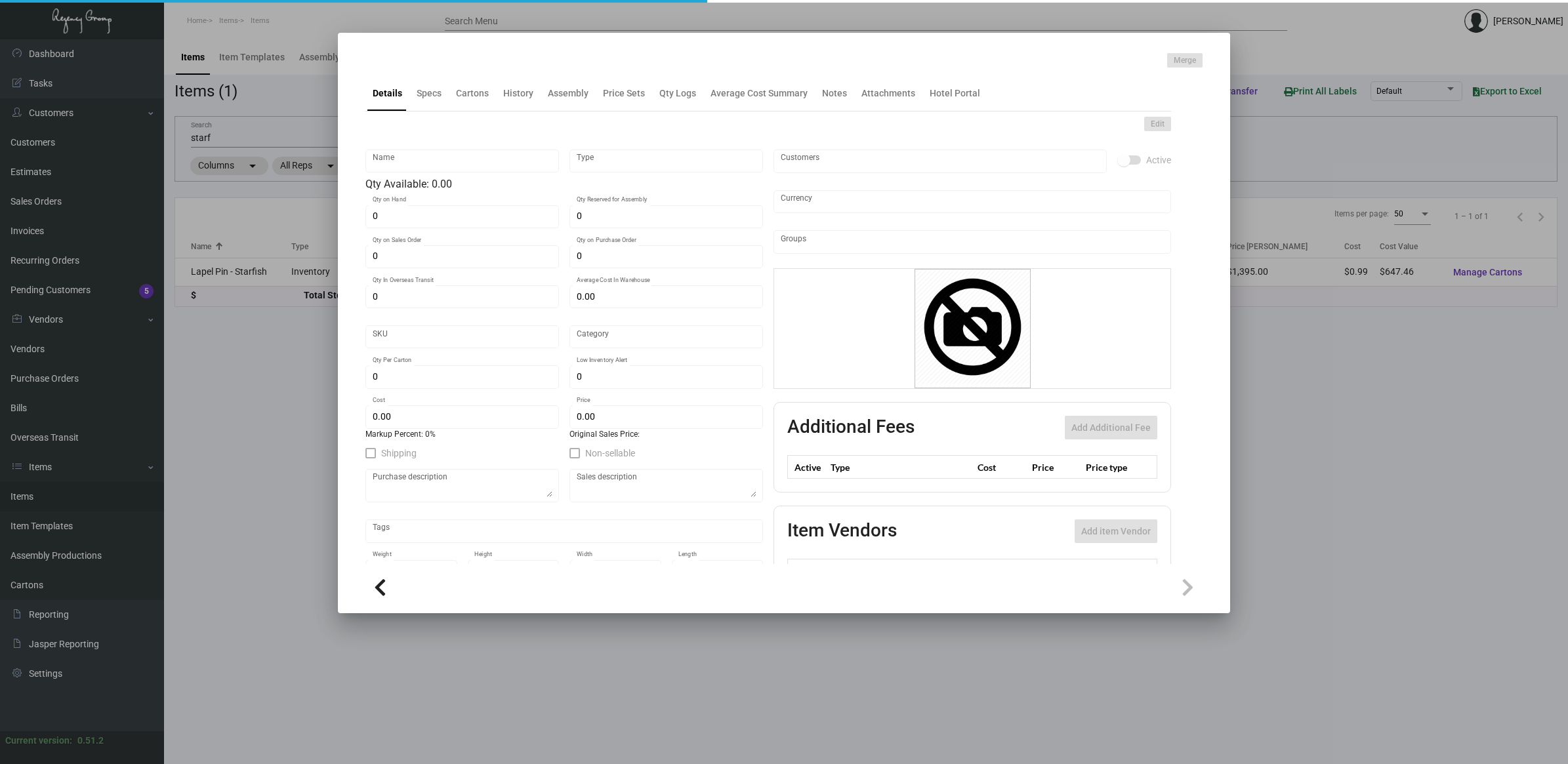
type input "Lapel Pin - Starfish"
type input "Inventory"
type input "654"
type input "$ 66.60"
type input "Standard"
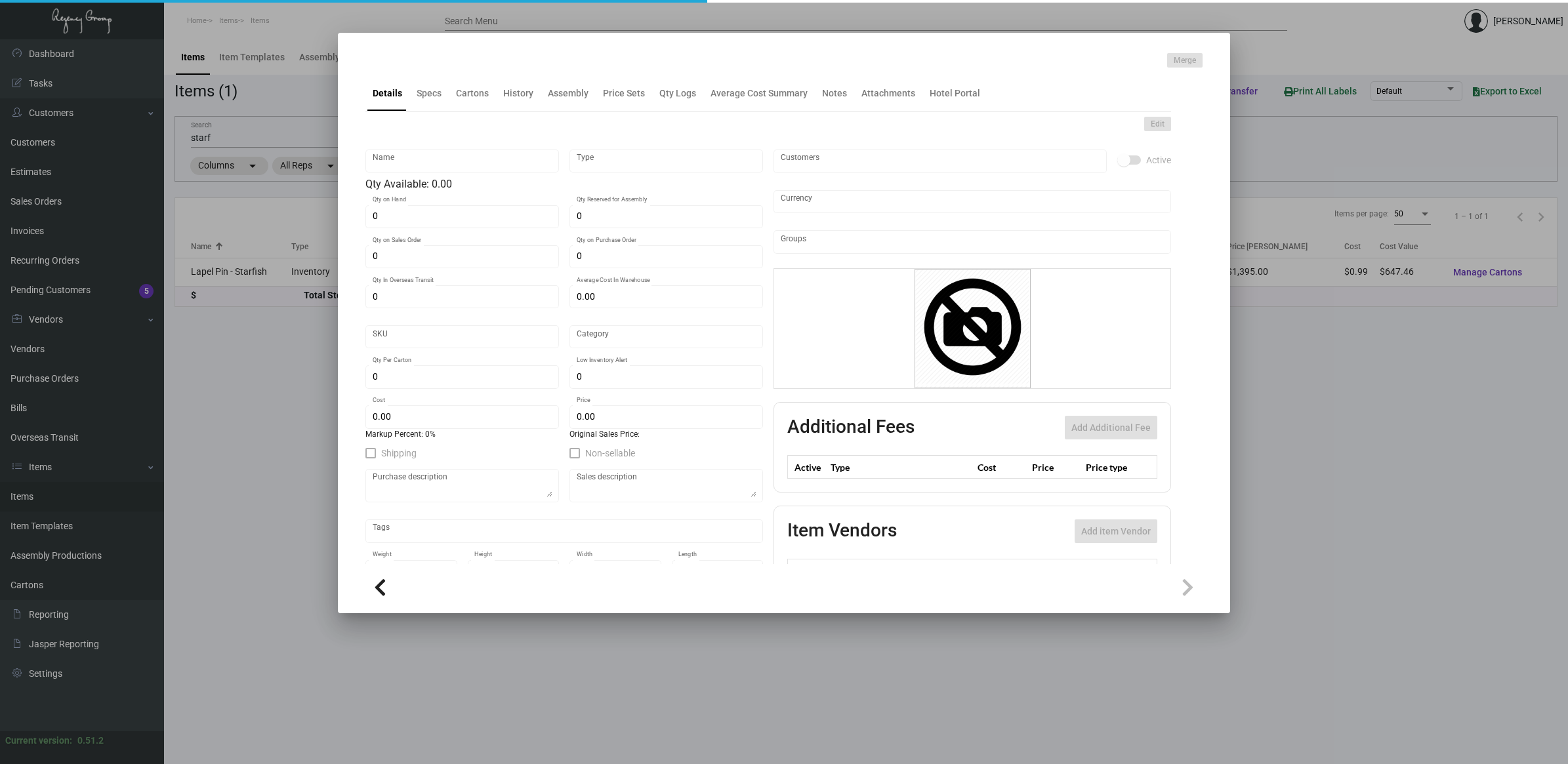
type input "1,500"
type input "500"
type input "$ 0.99"
type input "$ 0.93"
checkbox input "true"
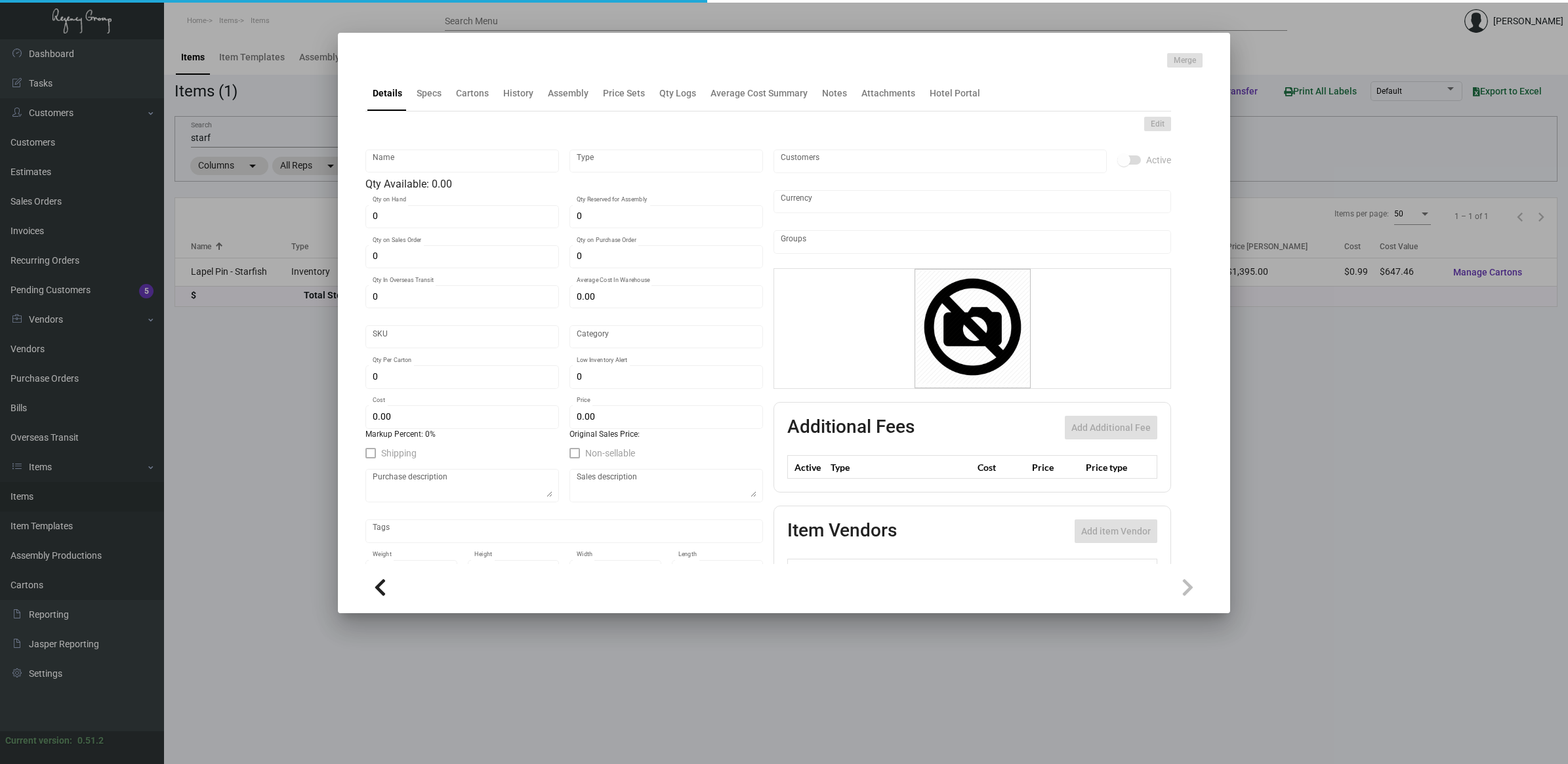
checkbox input "true"
type input "United States Dollar $"
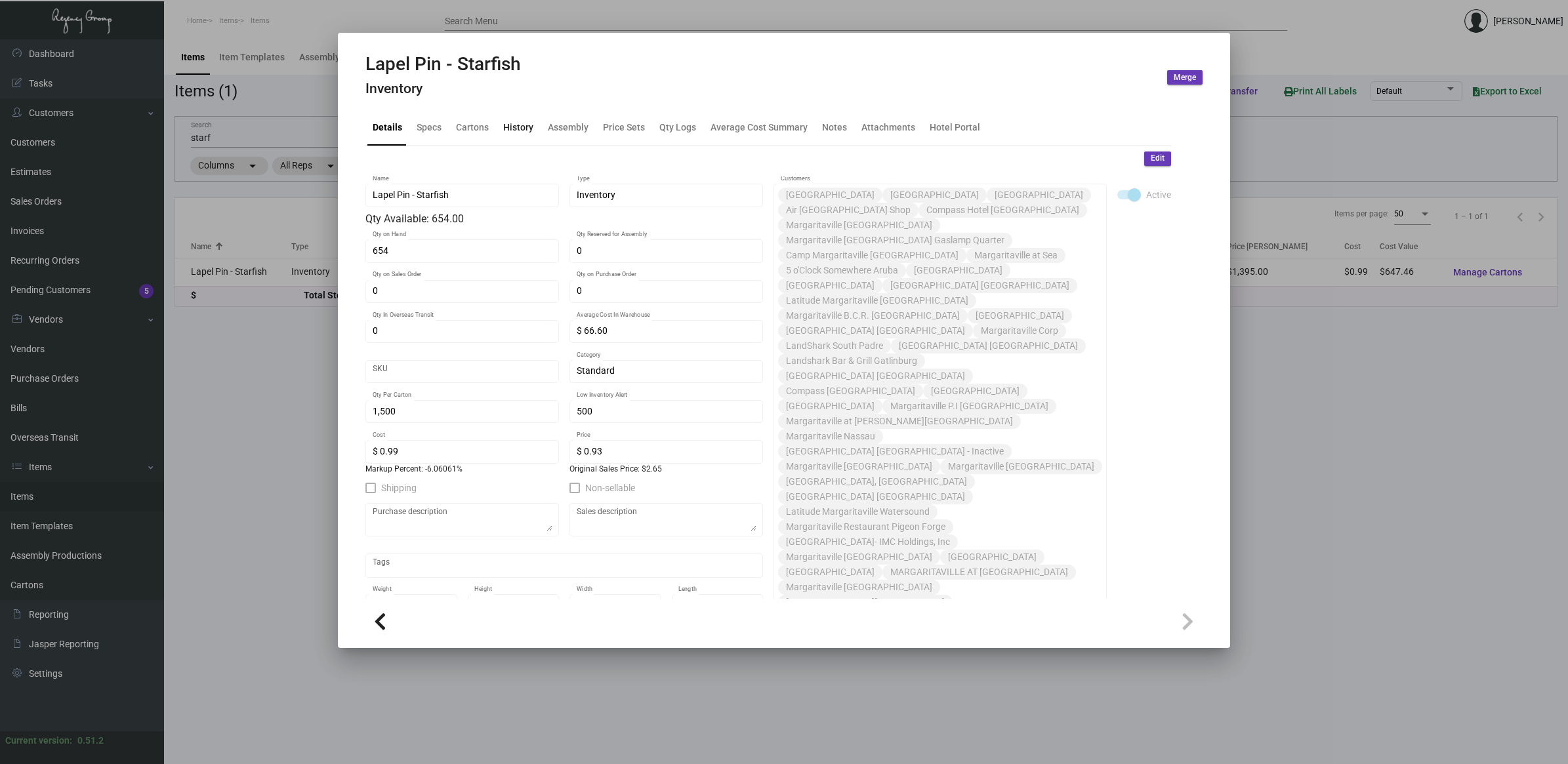
click at [526, 133] on div "History" at bounding box center [519, 128] width 30 height 14
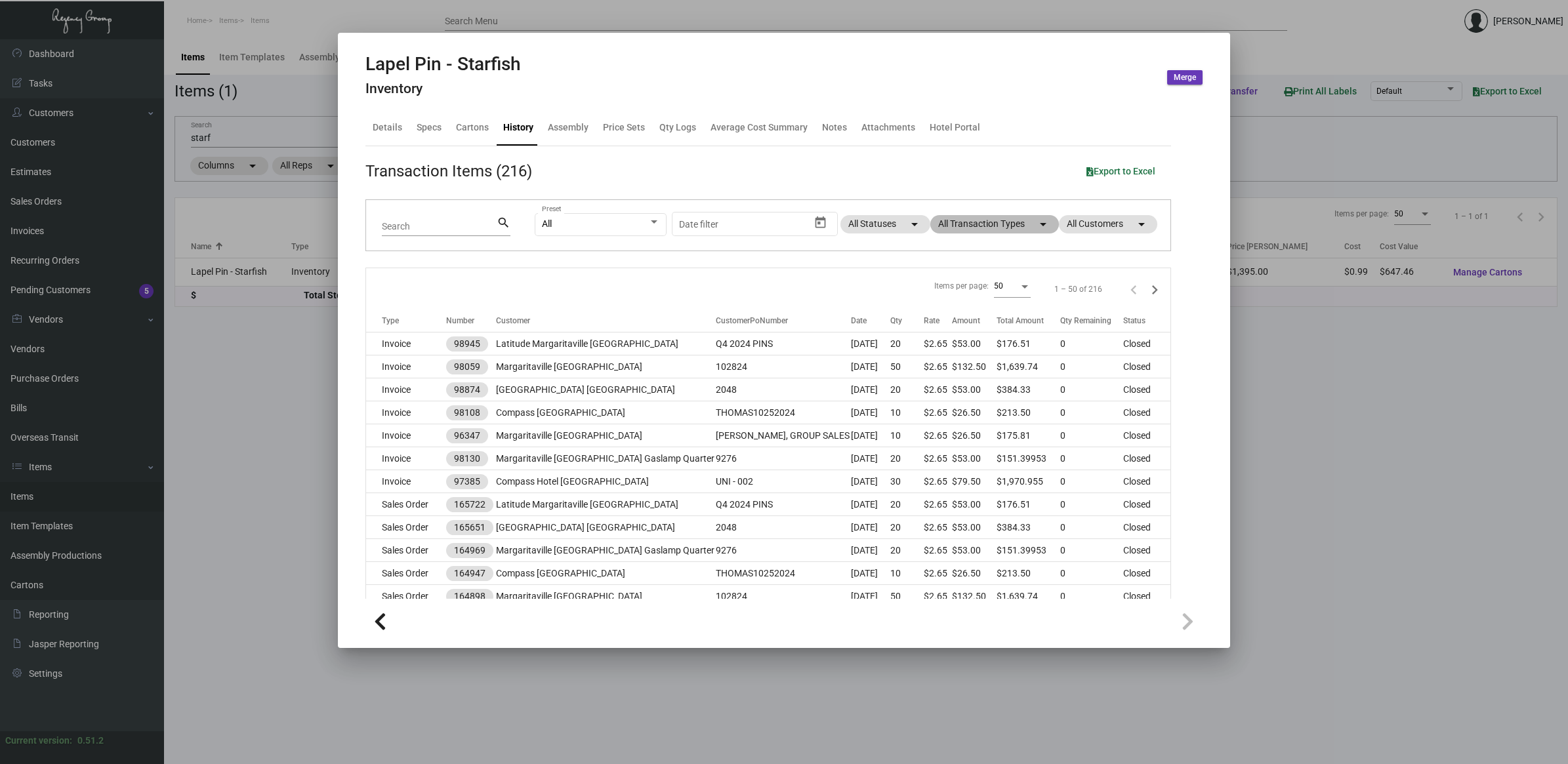
click at [1002, 228] on mat-chip "All Transaction Types arrow_drop_down" at bounding box center [995, 224] width 129 height 18
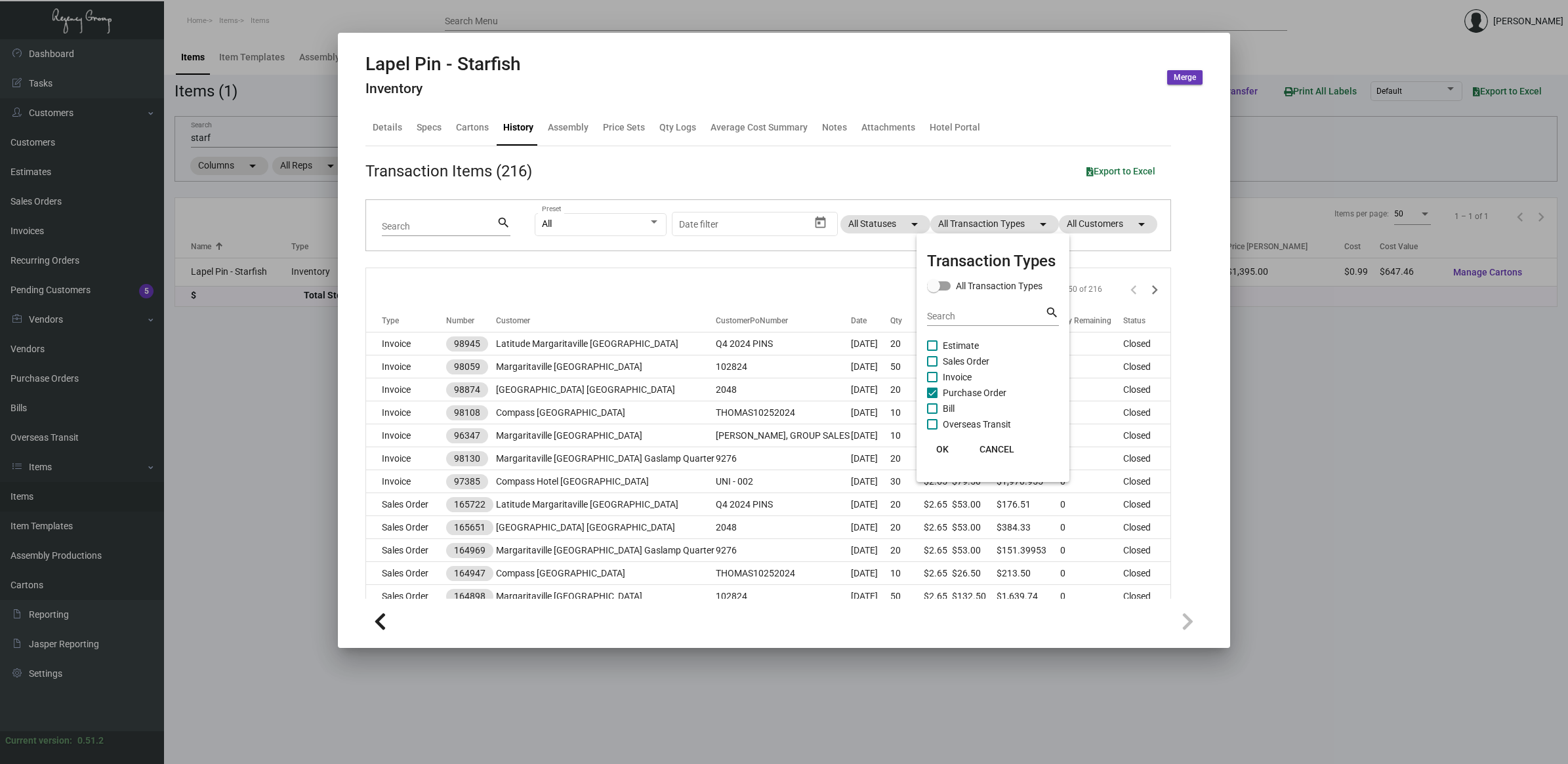
click at [982, 385] on span "Purchase Order" at bounding box center [975, 393] width 63 height 16
click at [932, 398] on input "Purchase Order" at bounding box center [931, 398] width 1 height 1
click at [982, 385] on span "Purchase Order" at bounding box center [975, 393] width 63 height 16
click at [932, 398] on input "Purchase Order" at bounding box center [931, 398] width 1 height 1
checkbox input "true"
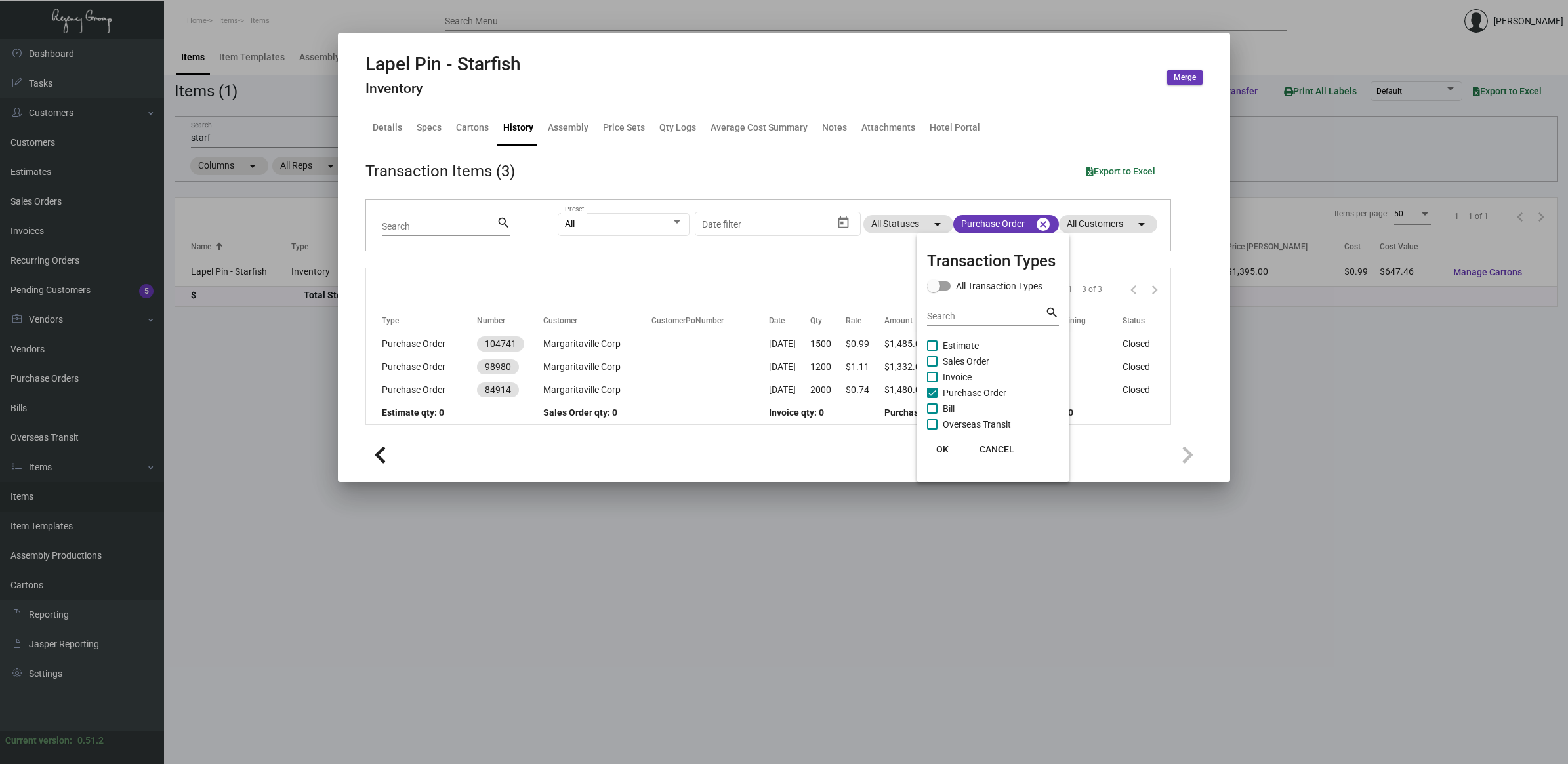
click at [936, 444] on span "OK" at bounding box center [942, 449] width 12 height 11
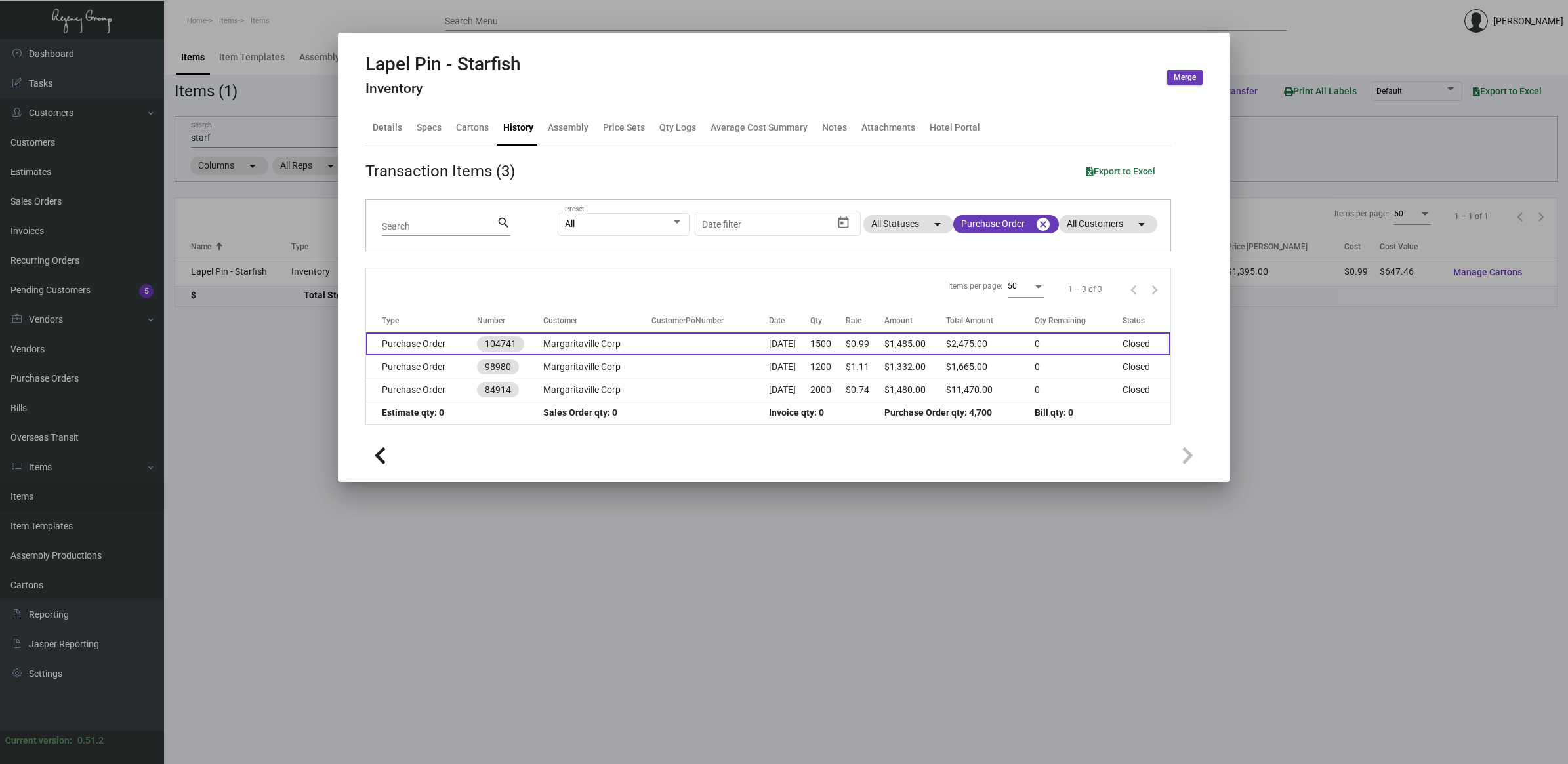
click at [569, 348] on td "Margaritaville Corp" at bounding box center [597, 344] width 108 height 23
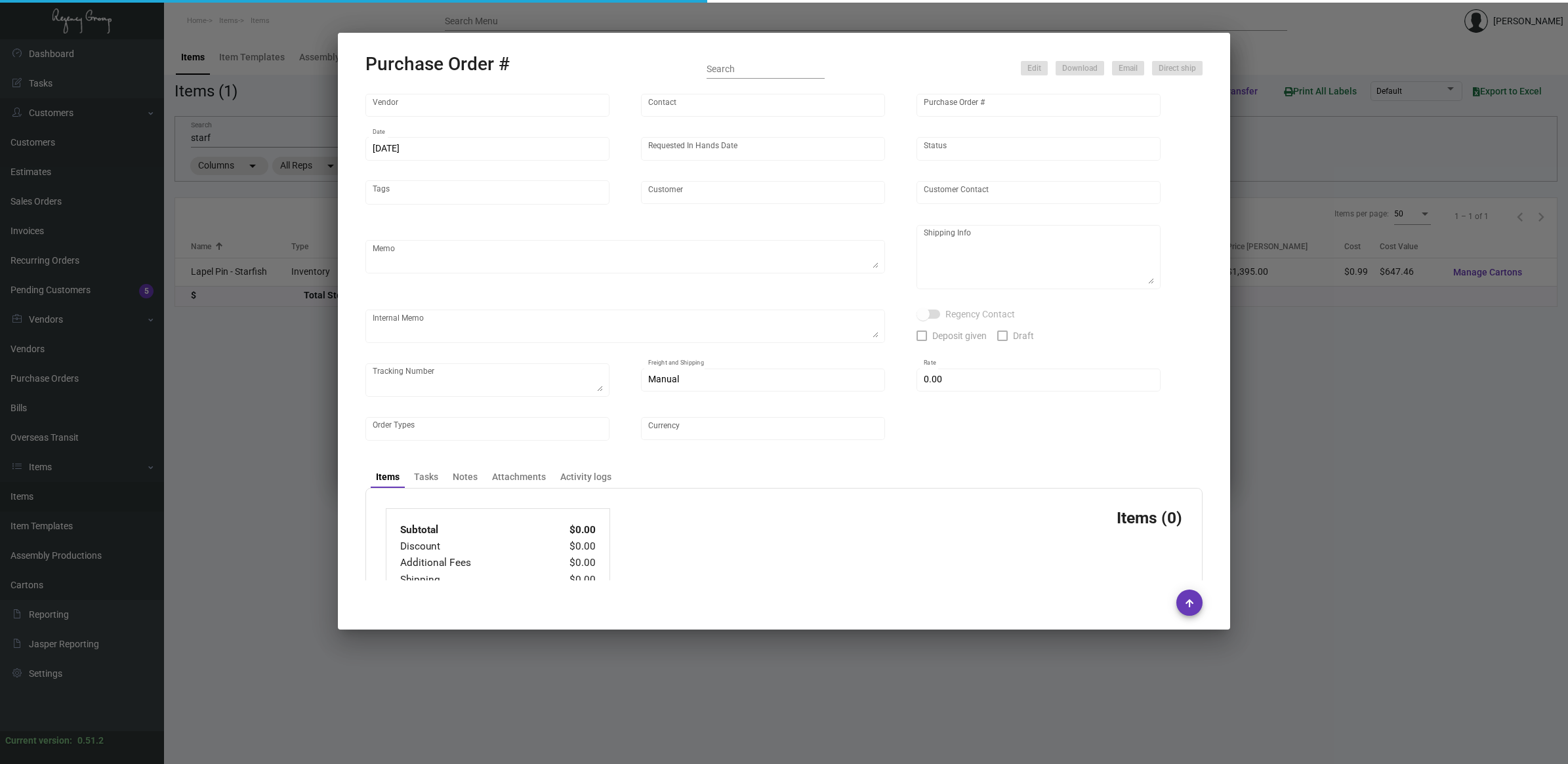
type input "All About Pins"
type input "Order Entry"
type input "104741"
type input "[DATE]"
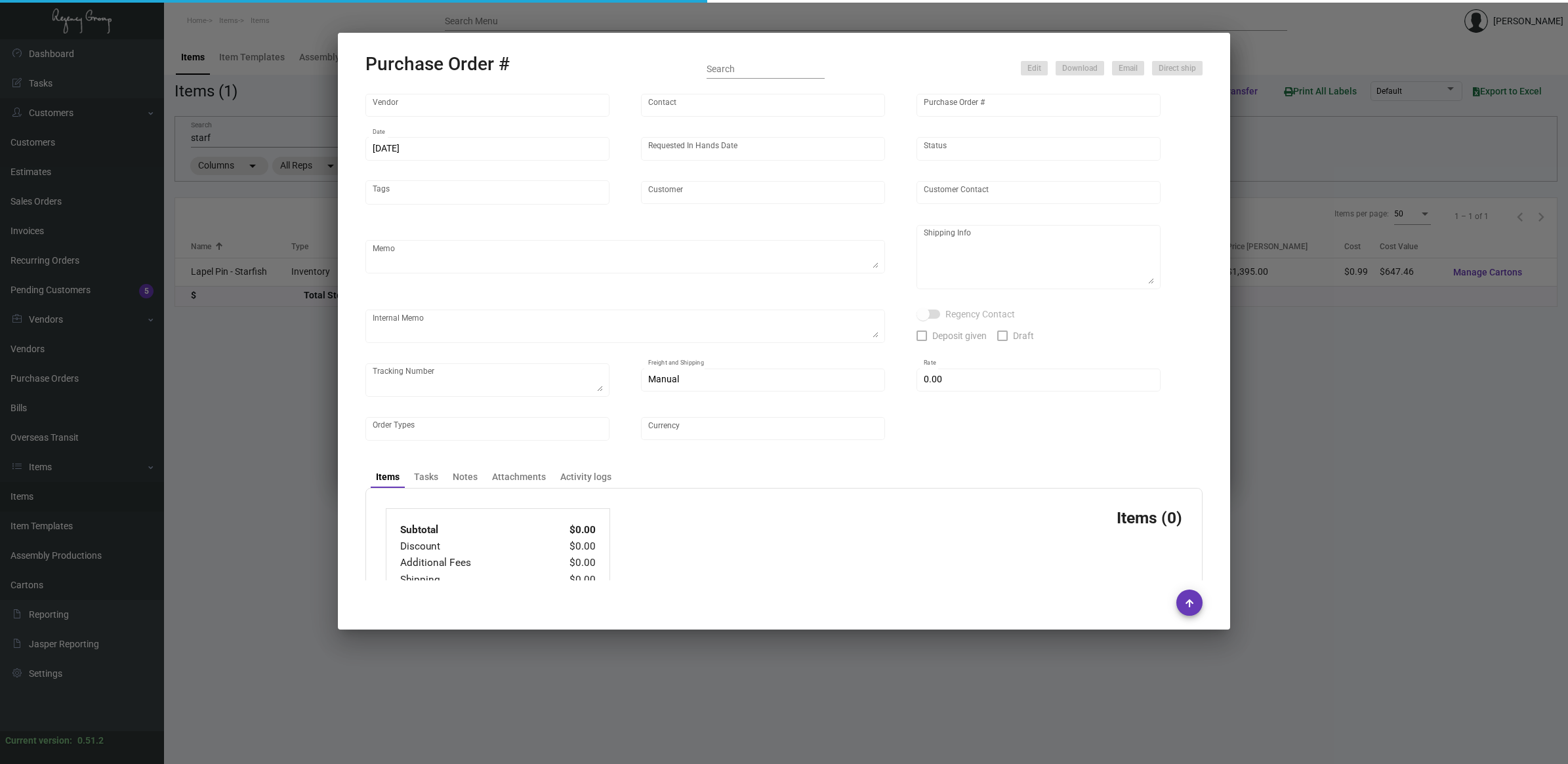
type input "Margaritaville Corp"
type textarea "Pins from previous PO 98980.Please polybag the pins in sets of 10 (as well as i…"
type textarea "Regency Group NJ - [PERSON_NAME] [STREET_ADDRESS]"
checkbox input "true"
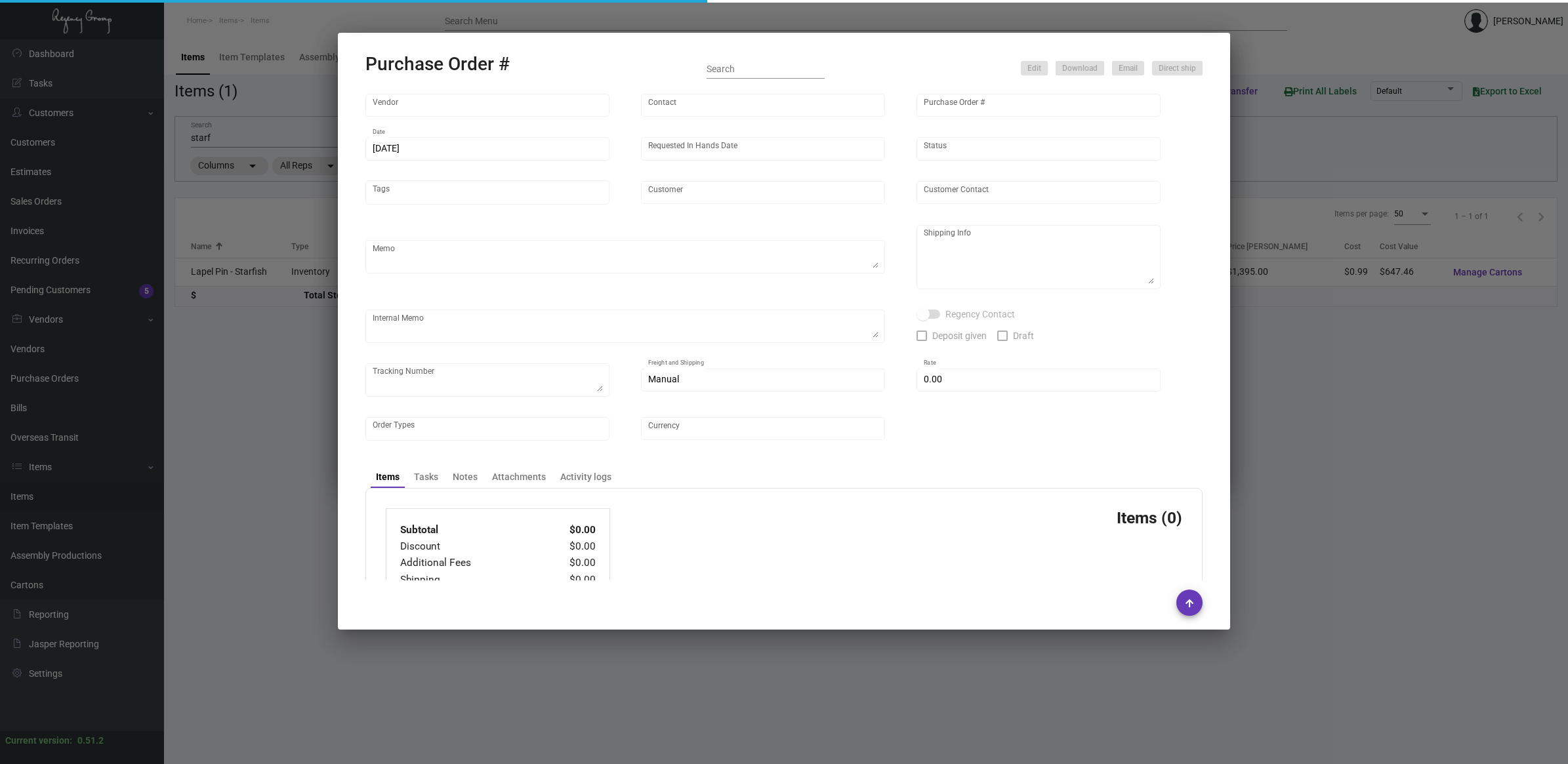
type input "$ 0.00"
type input "United States Dollar $"
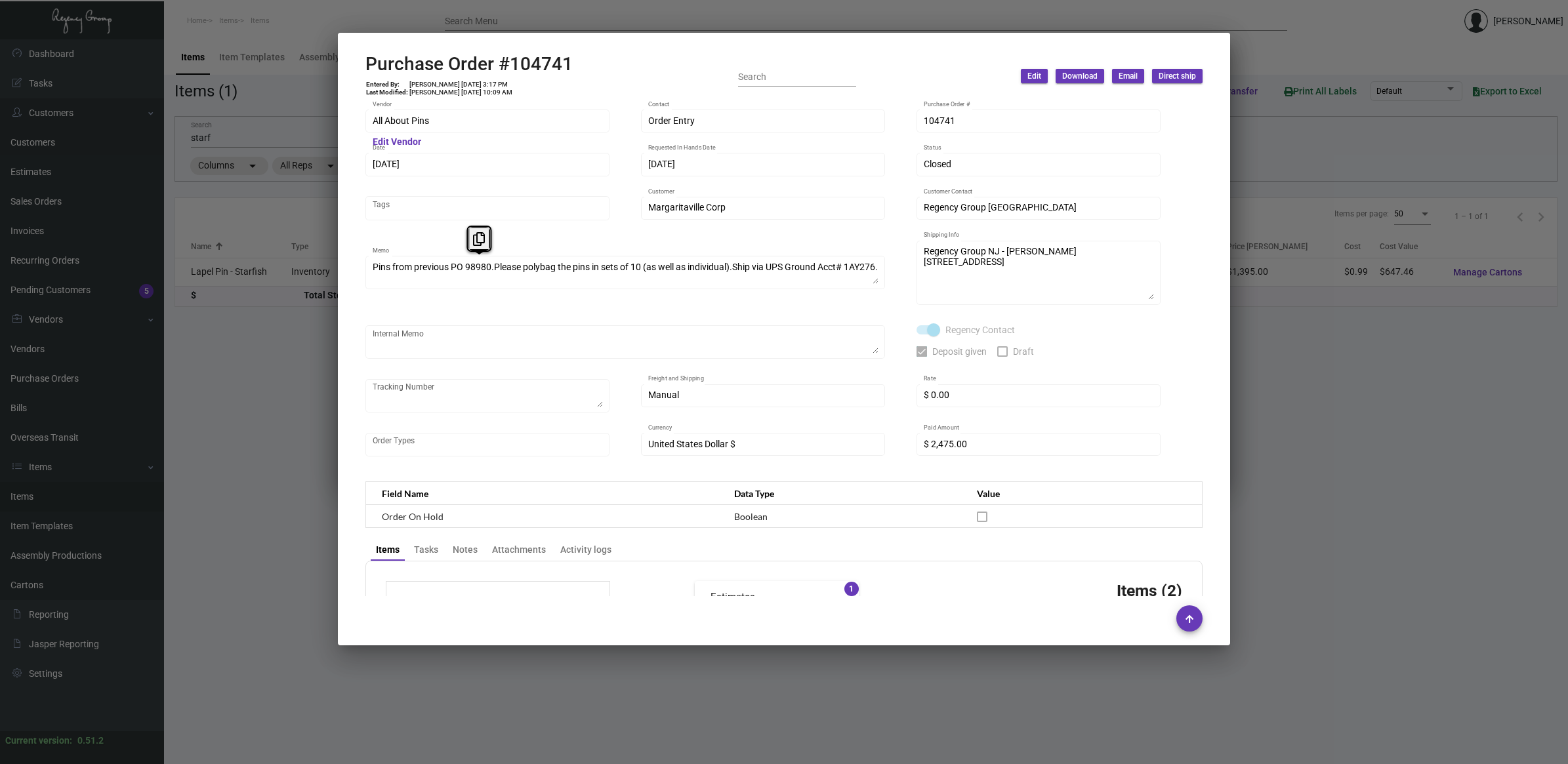
click at [528, 67] on h2 "Purchase Order #104741" at bounding box center [468, 63] width 207 height 22
copy h2 "104741"
drag, startPoint x: 225, startPoint y: 411, endPoint x: 245, endPoint y: 257, distance: 155.3
click at [225, 408] on div at bounding box center [784, 382] width 1568 height 764
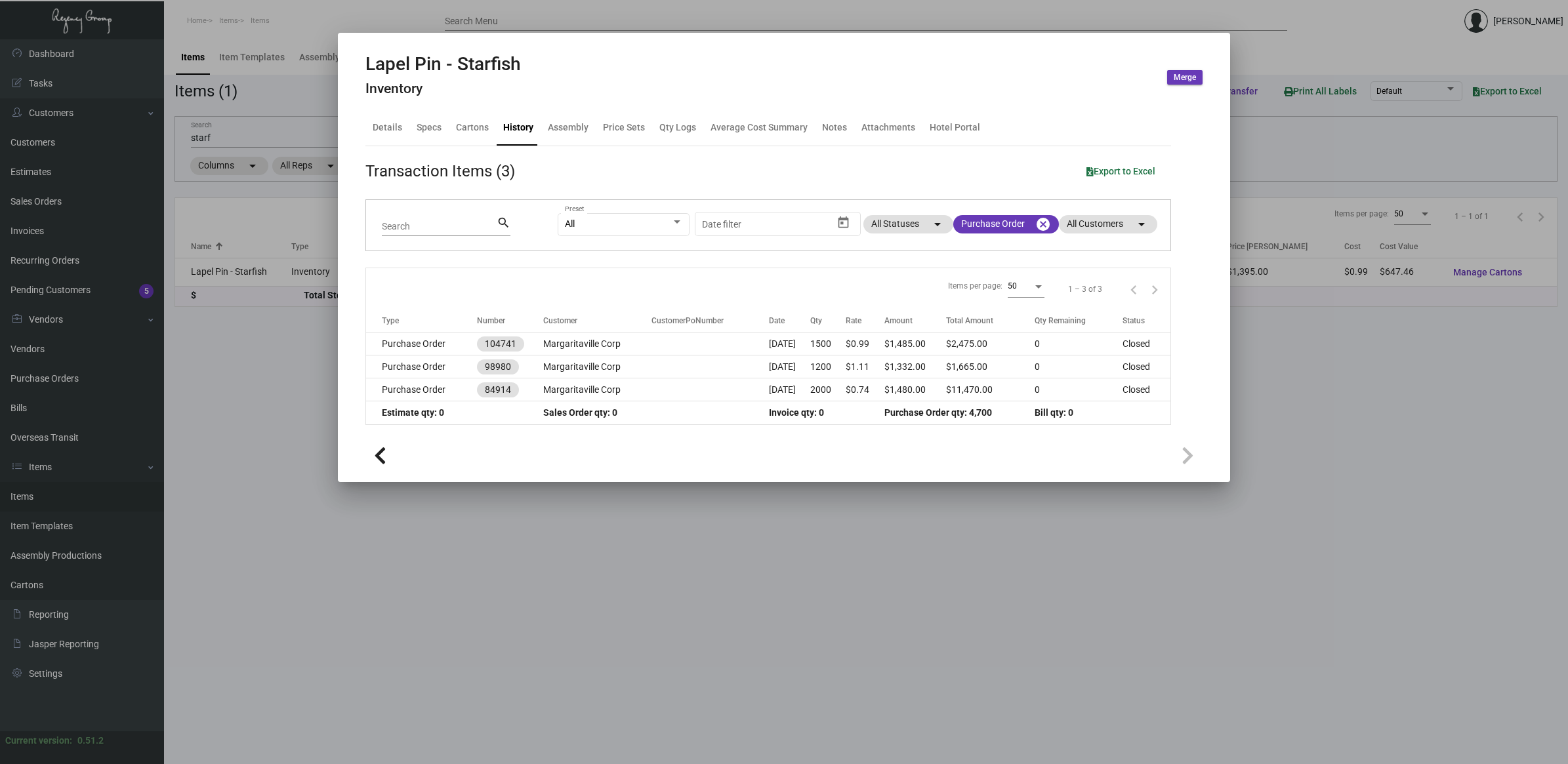
click at [240, 133] on div at bounding box center [784, 382] width 1568 height 764
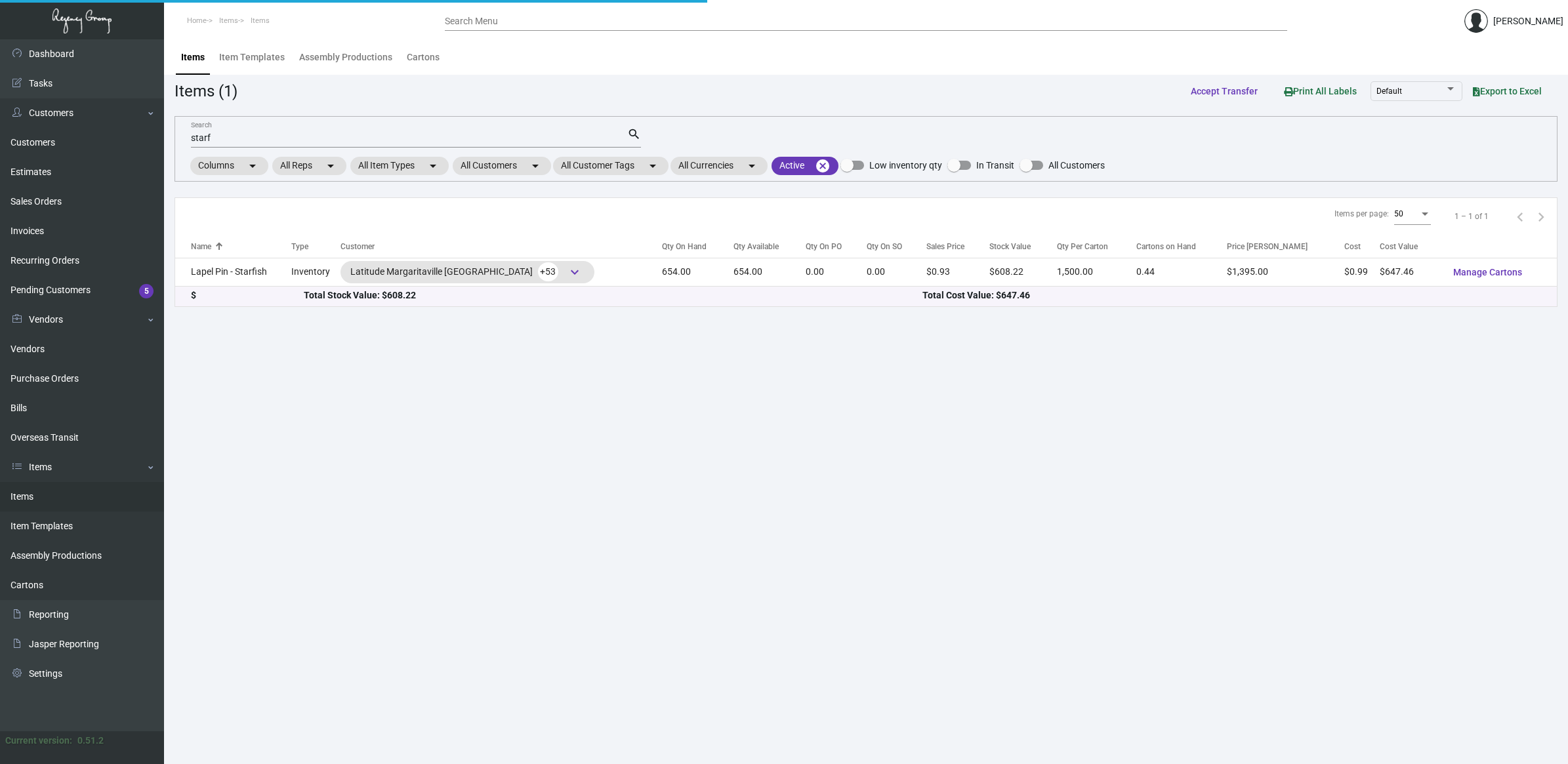
click at [239, 136] on input "starf" at bounding box center [409, 138] width 437 height 11
click at [91, 376] on link "Purchase Orders" at bounding box center [82, 379] width 164 height 30
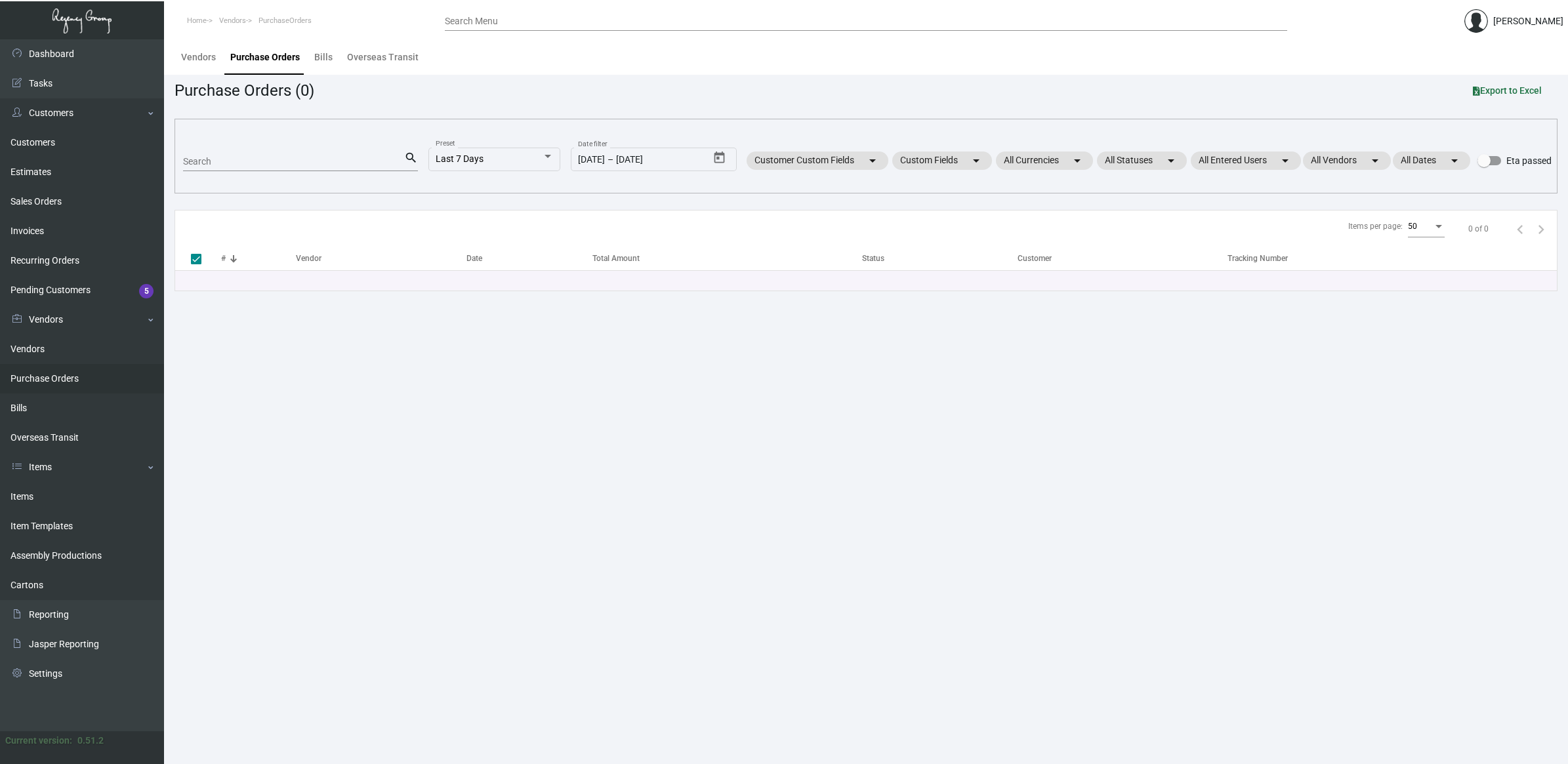
click at [243, 158] on input "Search" at bounding box center [293, 162] width 221 height 11
paste input "98980"
type input "98980"
checkbox input "false"
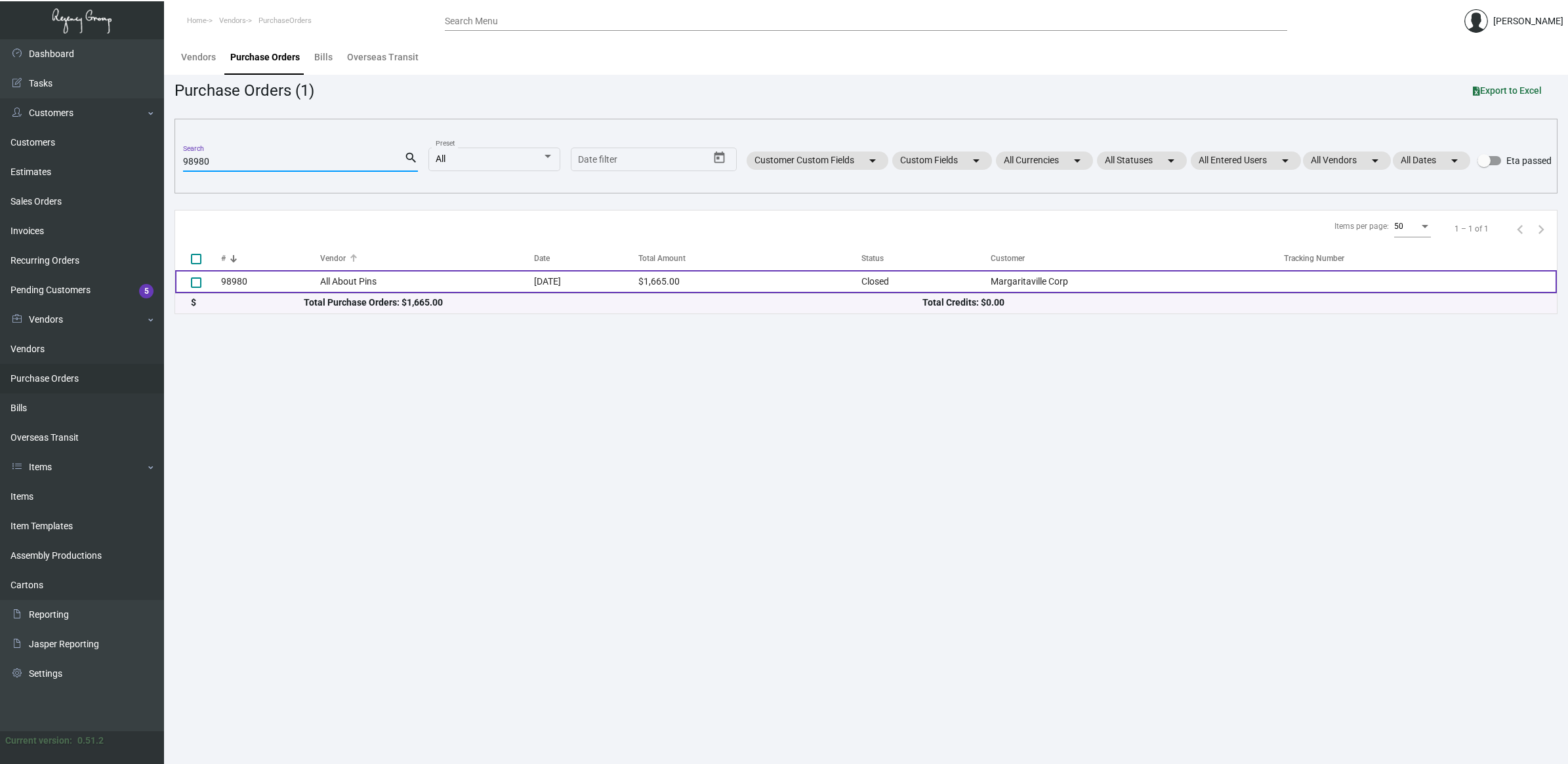
type input "98980"
click at [342, 277] on td "All About Pins" at bounding box center [427, 282] width 213 height 23
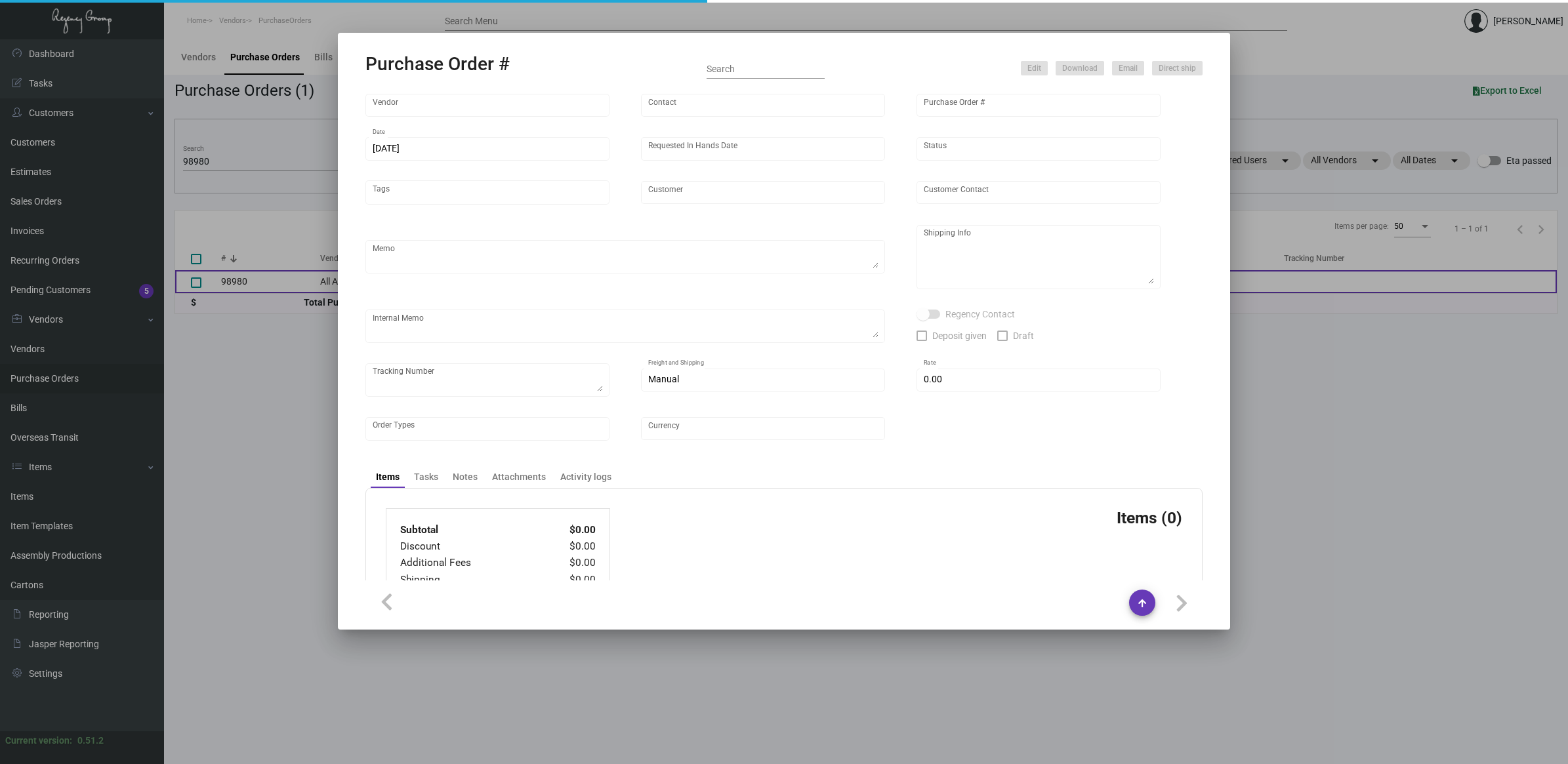
type input "All About Pins"
type input "Order Entry"
type input "98980"
type input "[DATE]"
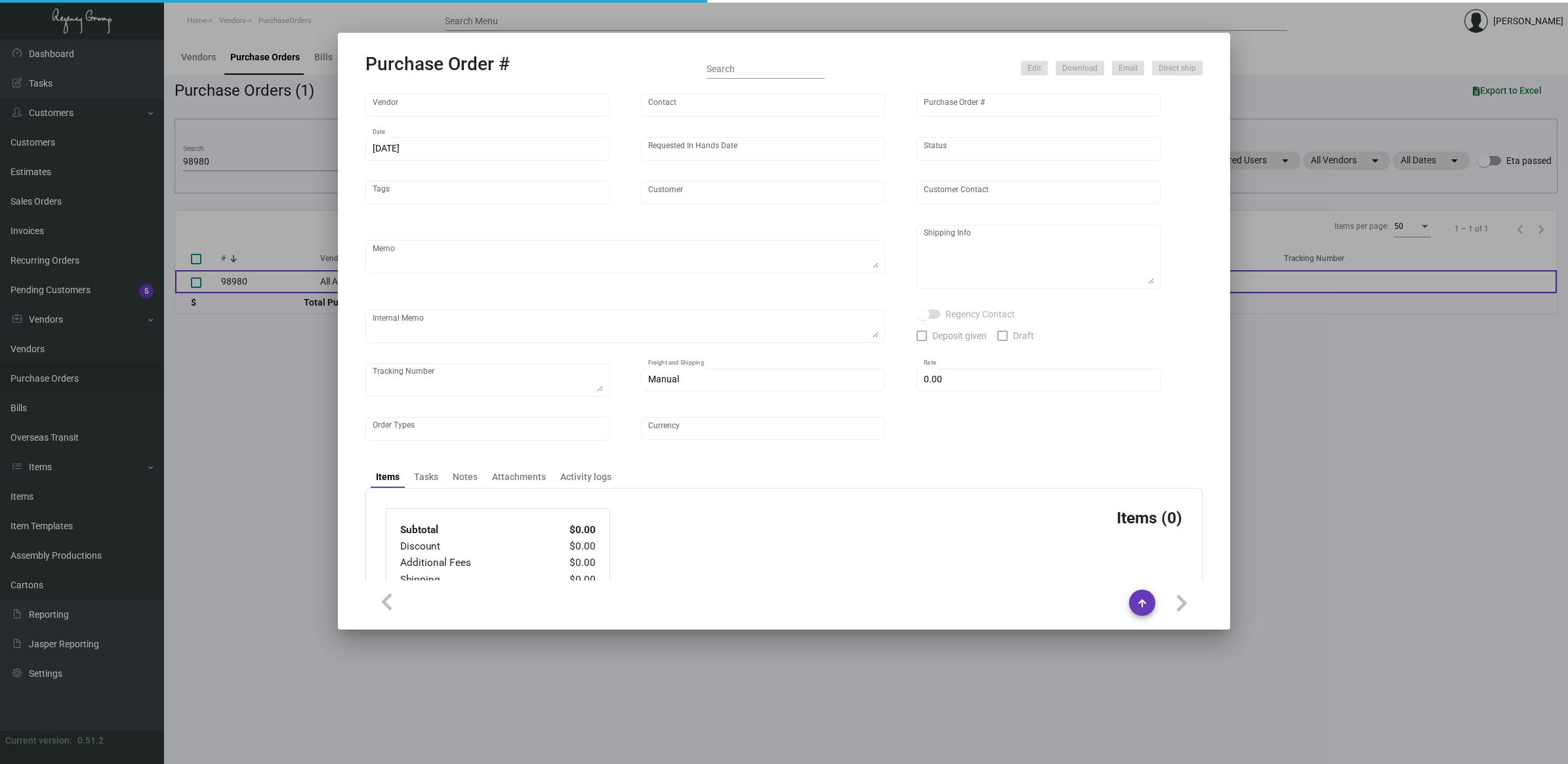
type input "Margaritaville Corp"
type textarea "Pins from previous PO 84914.Please polybag the pins in sets of 10 (as well as i…"
type textarea "Regency Group NJ - [PERSON_NAME] [STREET_ADDRESS]"
type textarea "ACH SEND [DATE] FOR THE SUM OF $1,665.00"
checkbox input "true"
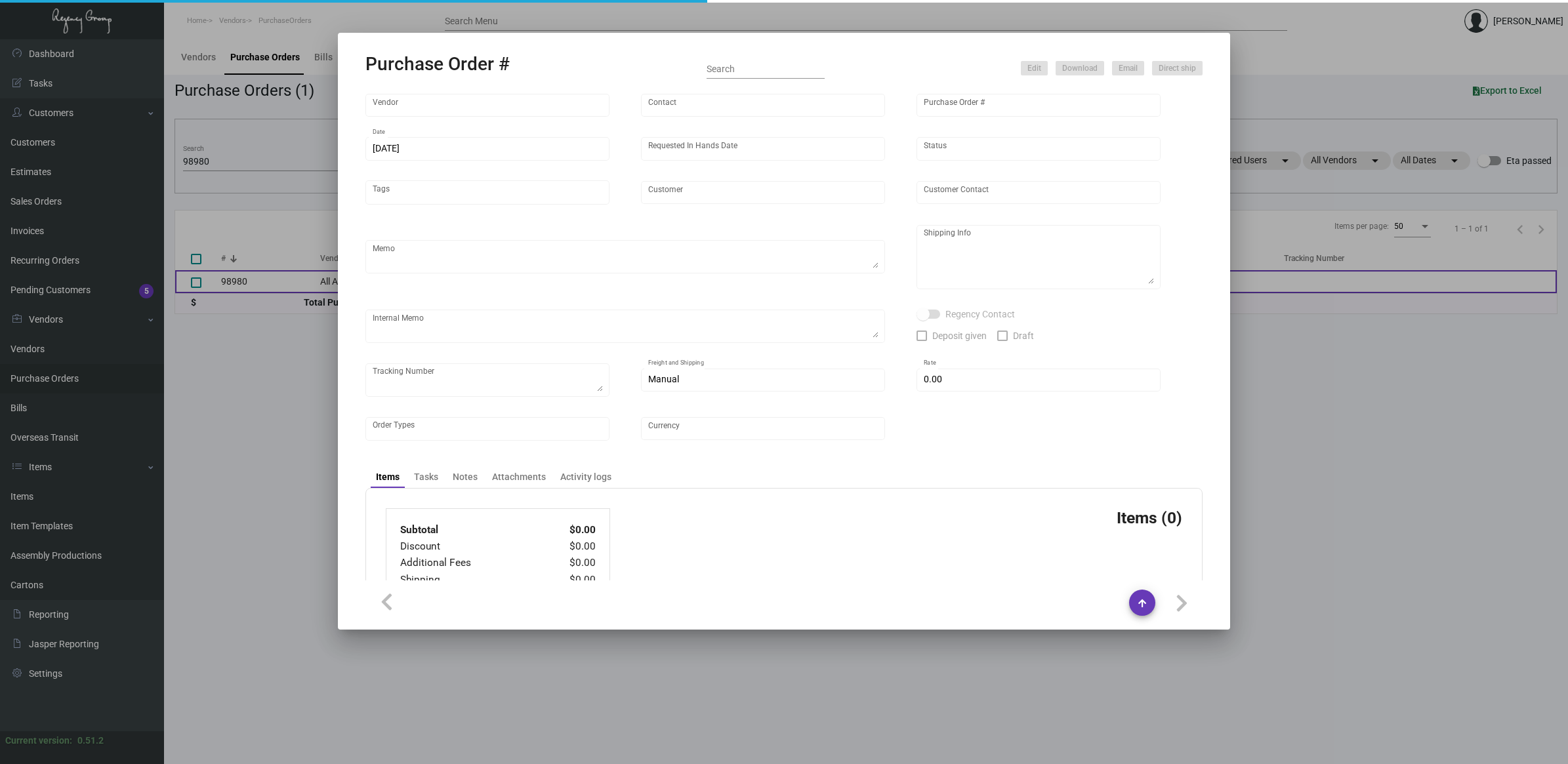
checkbox input "true"
type input "$ 0.00"
type input "United States Dollar $"
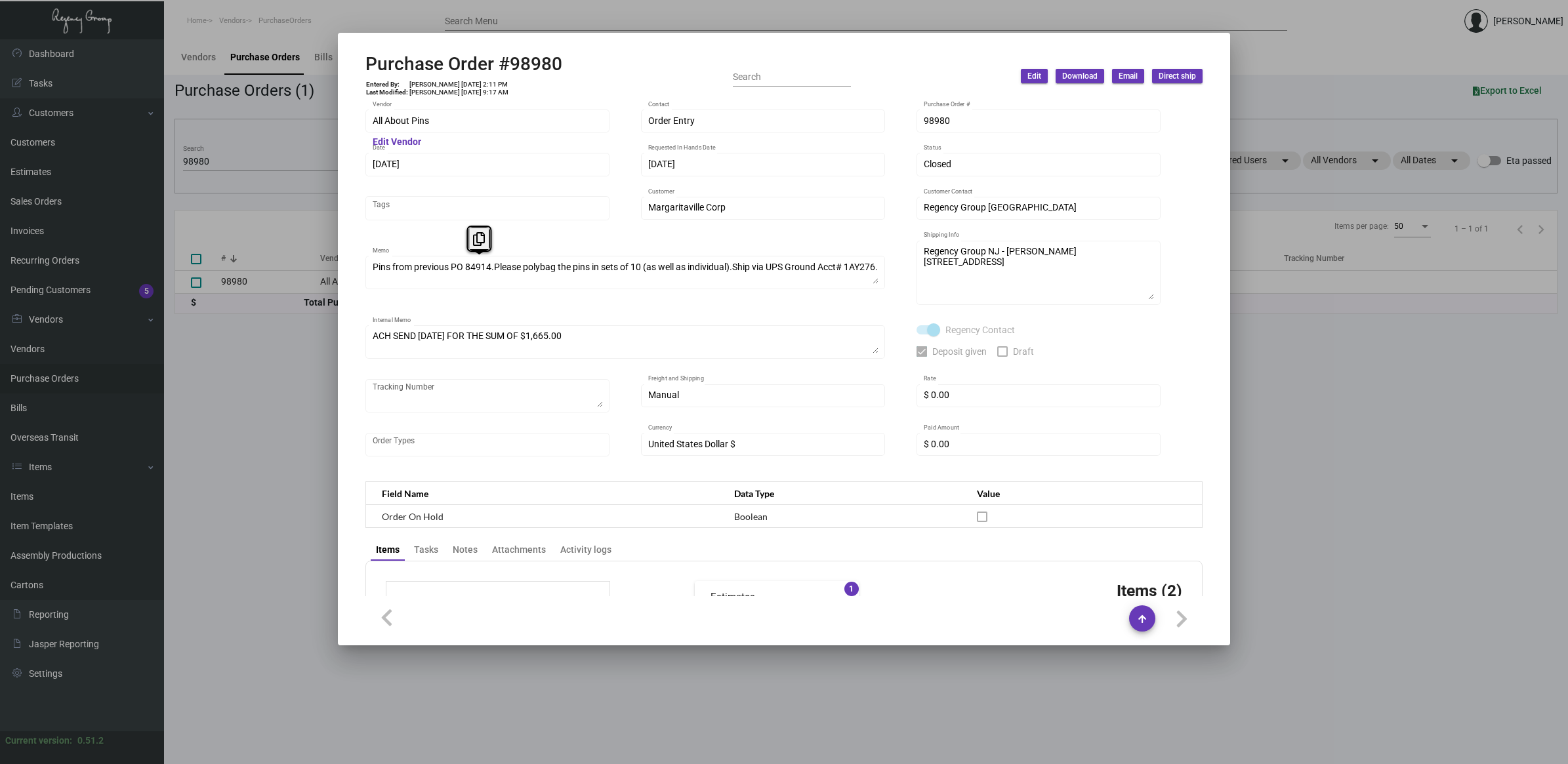
click at [300, 330] on div at bounding box center [784, 382] width 1568 height 764
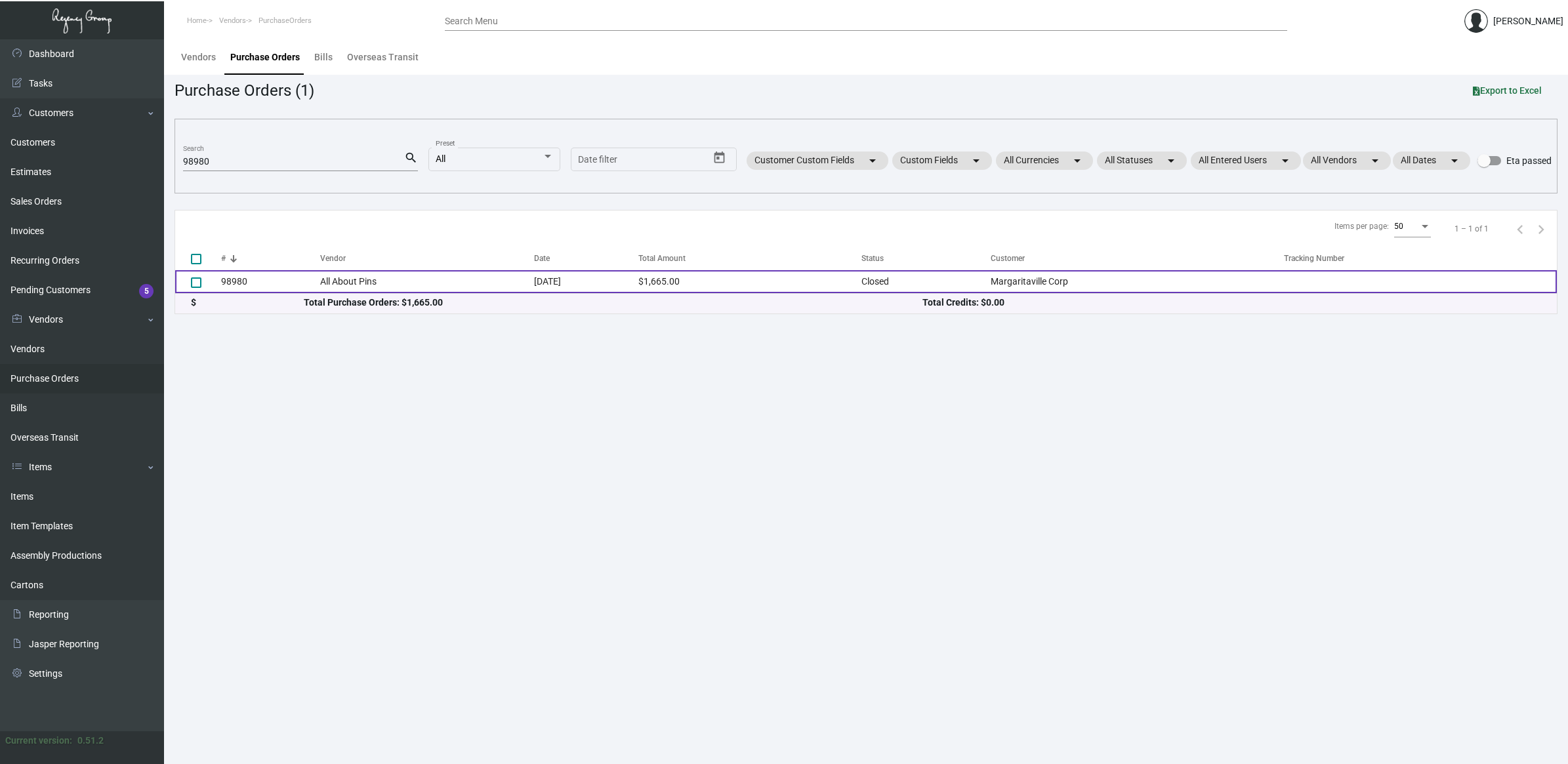
click at [346, 273] on td "All About Pins" at bounding box center [427, 282] width 213 height 23
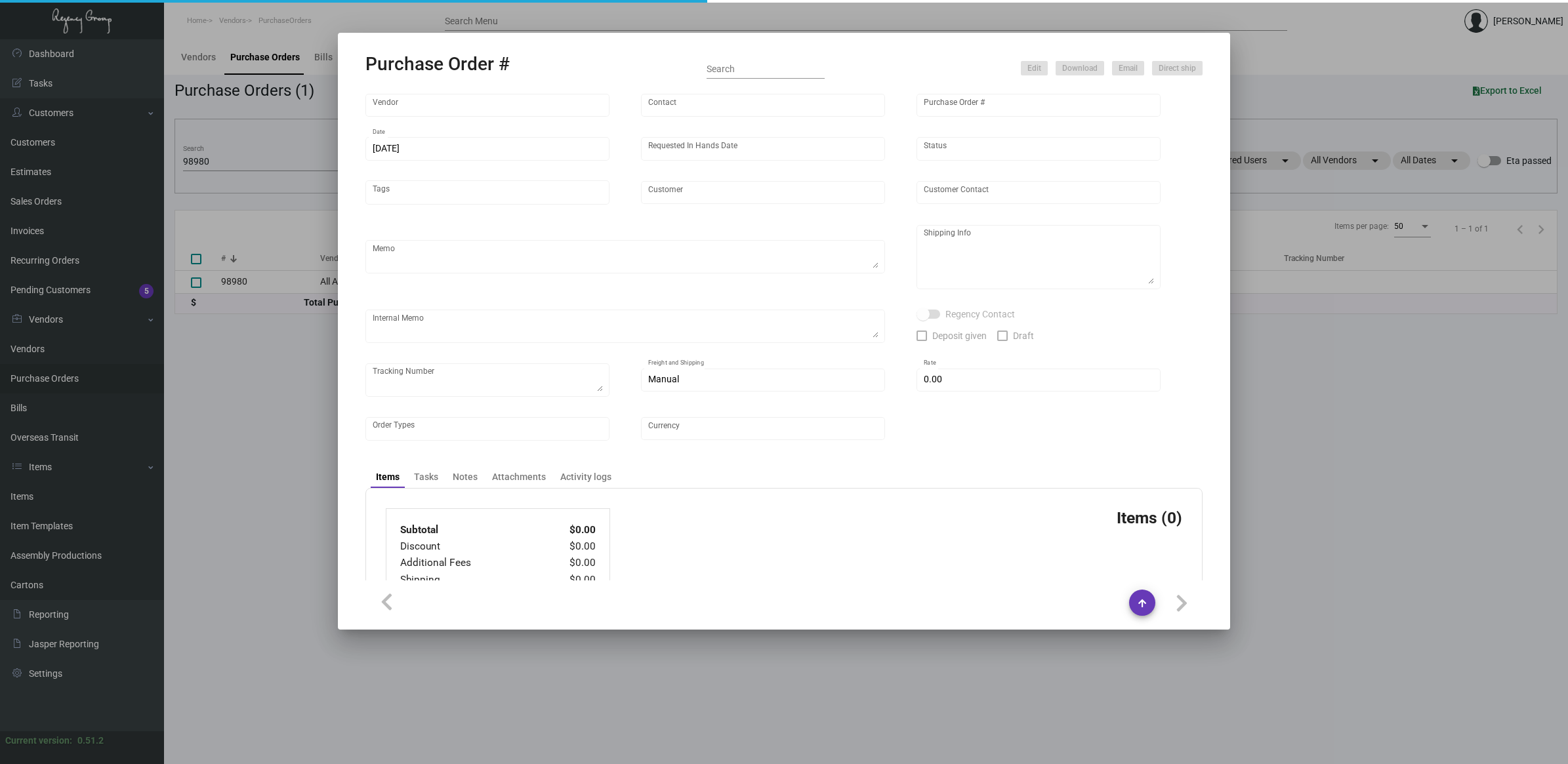
type input "All About Pins"
type input "Order Entry"
type input "98980"
type input "[DATE]"
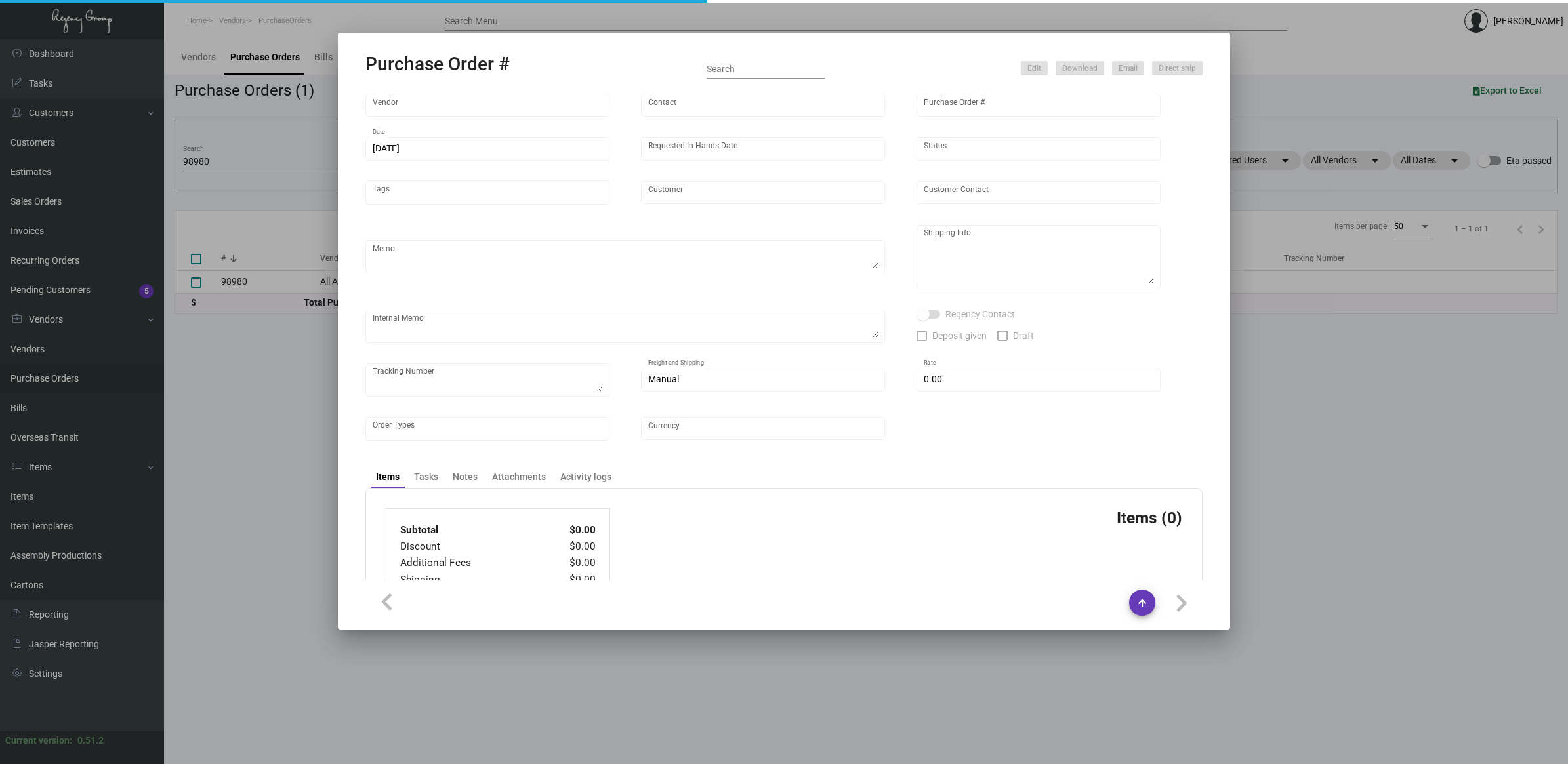
type input "Margaritaville Corp"
type textarea "Pins from previous PO 84914.Please polybag the pins in sets of 10 (as well as i…"
type textarea "Regency Group NJ - [PERSON_NAME] [STREET_ADDRESS]"
type textarea "ACH SEND [DATE] FOR THE SUM OF $1,665.00"
checkbox input "true"
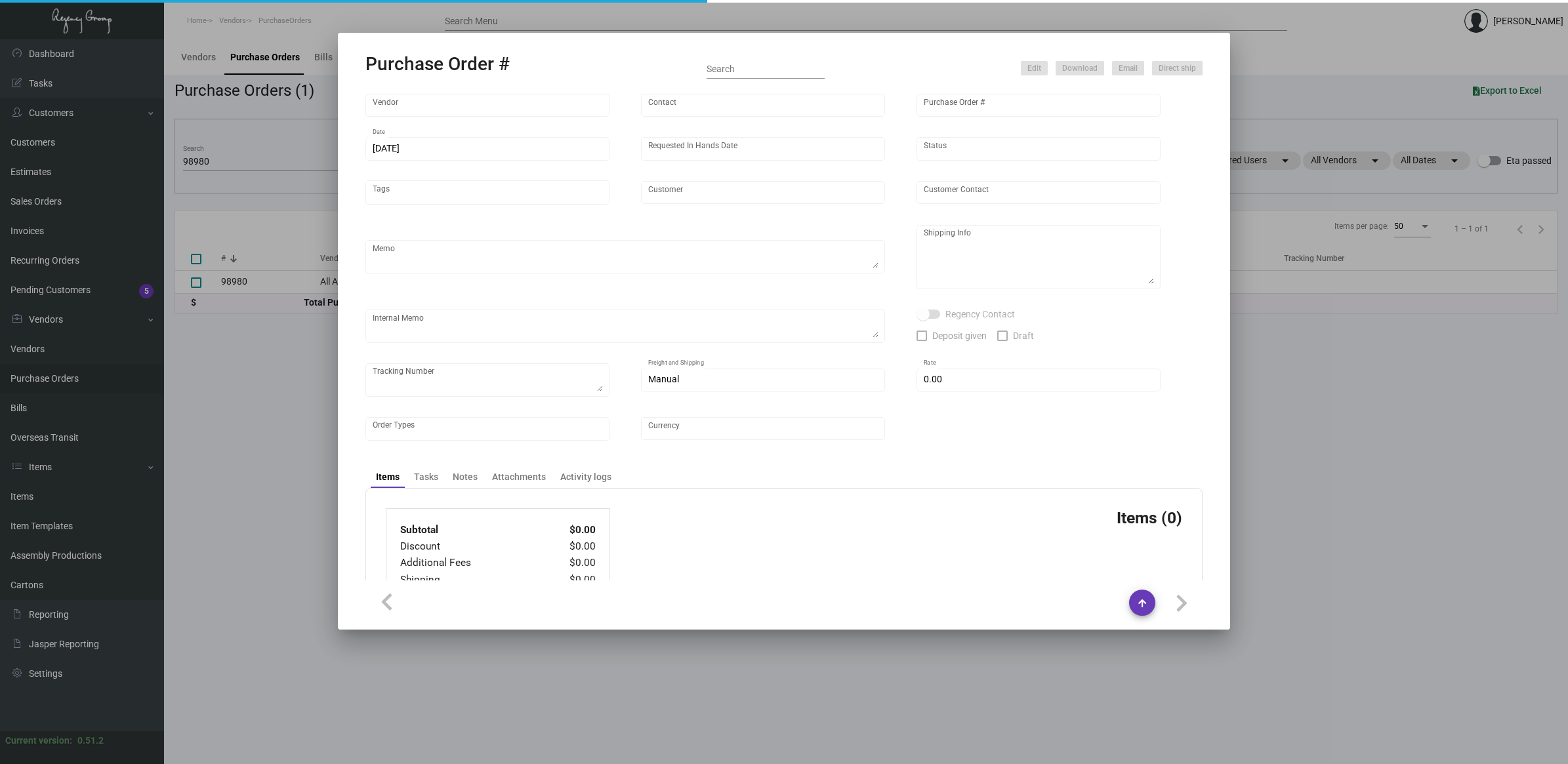
checkbox input "true"
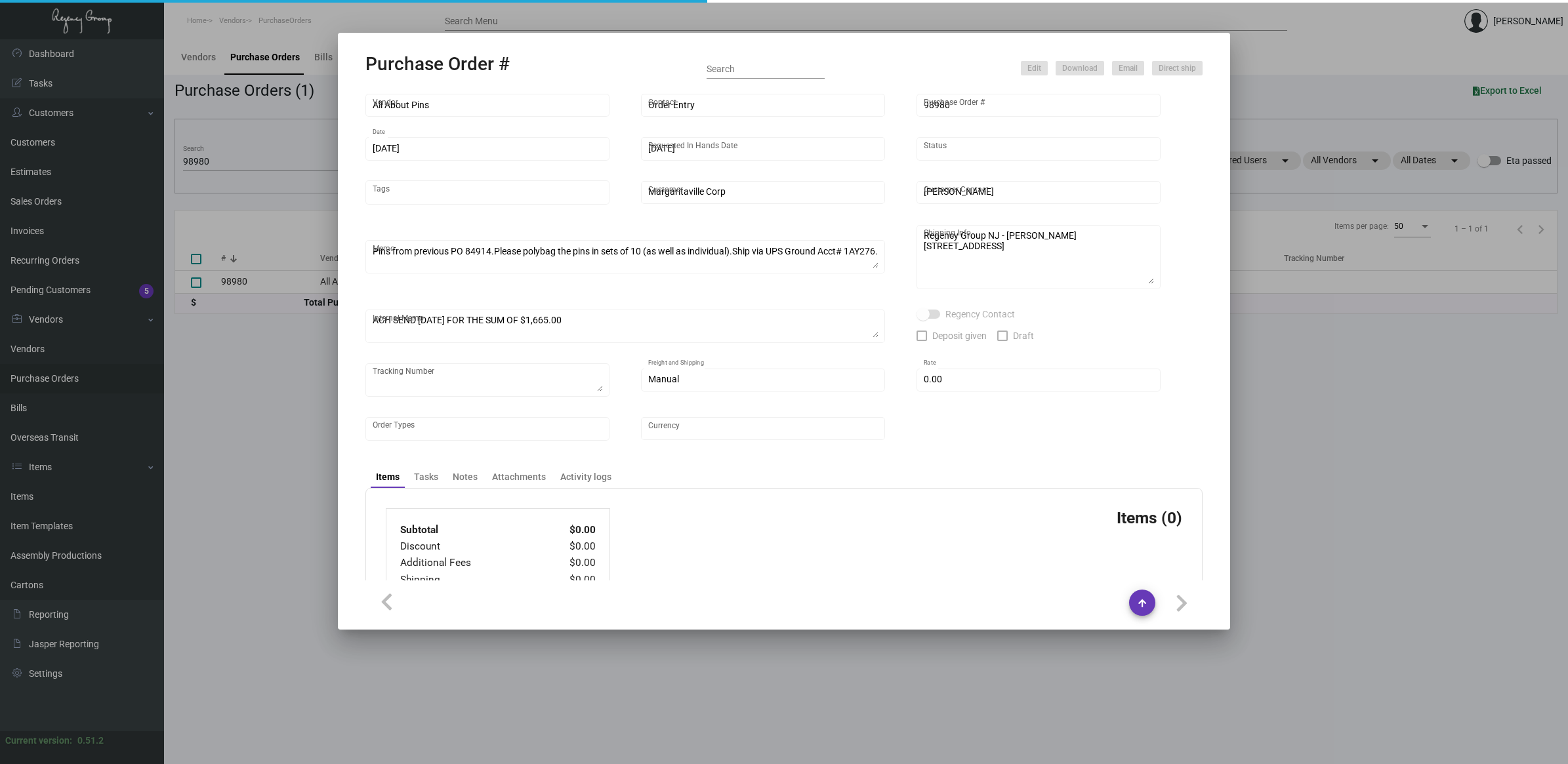
type input "$ 0.00"
type input "United States Dollar $"
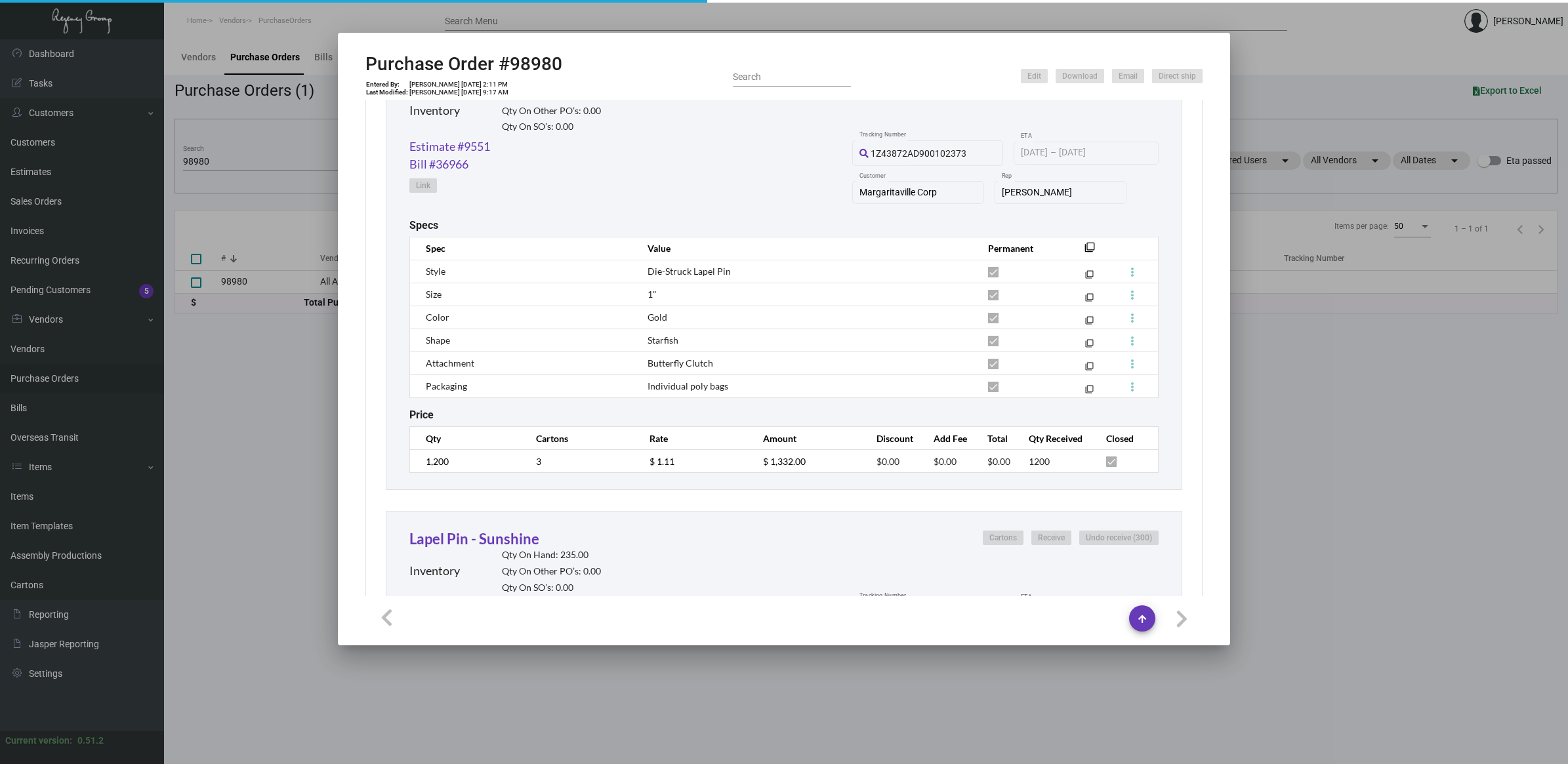
scroll to position [941, 0]
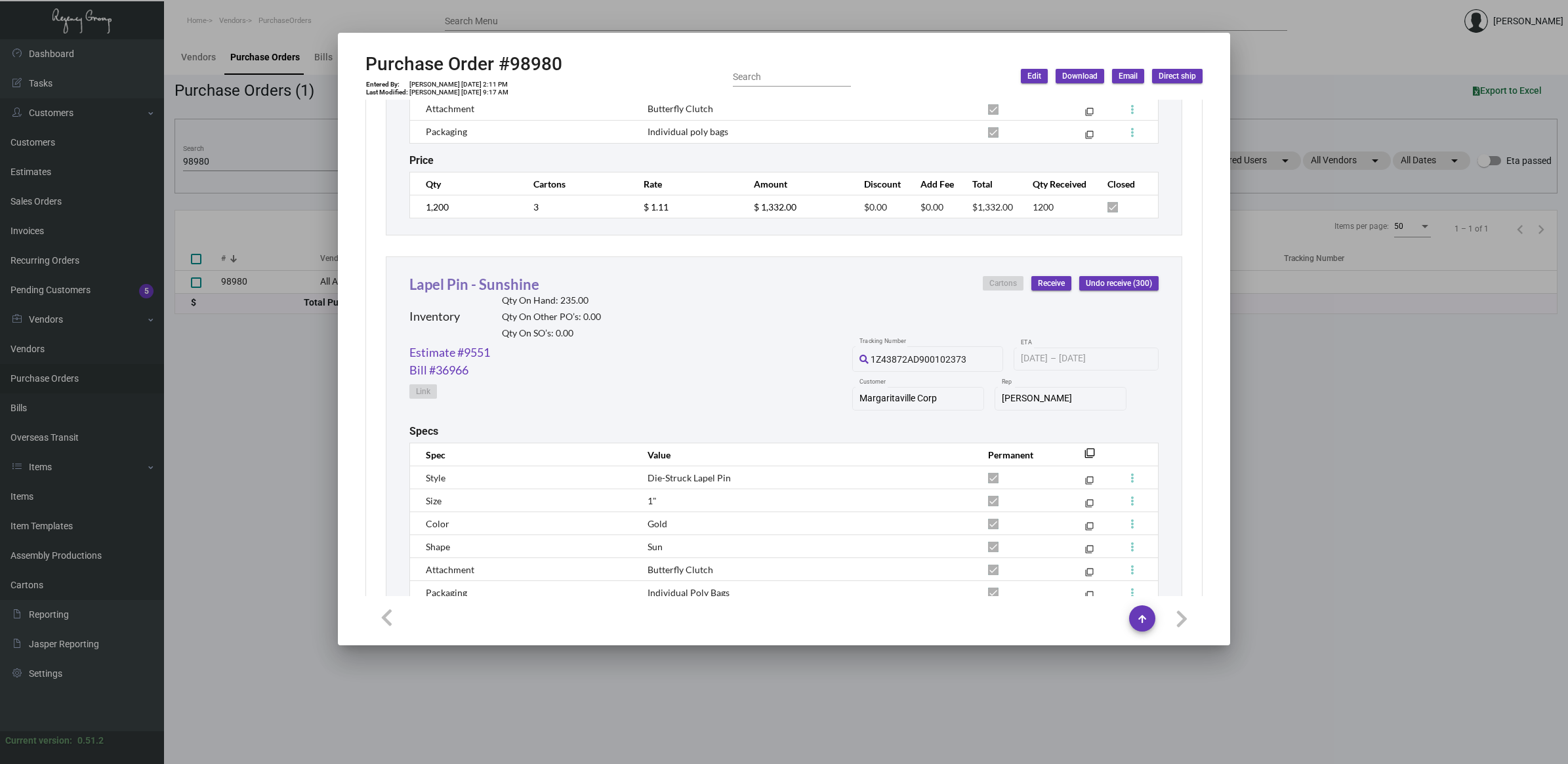
click at [477, 284] on link "Lapel Pin - Sunshine" at bounding box center [475, 284] width 130 height 18
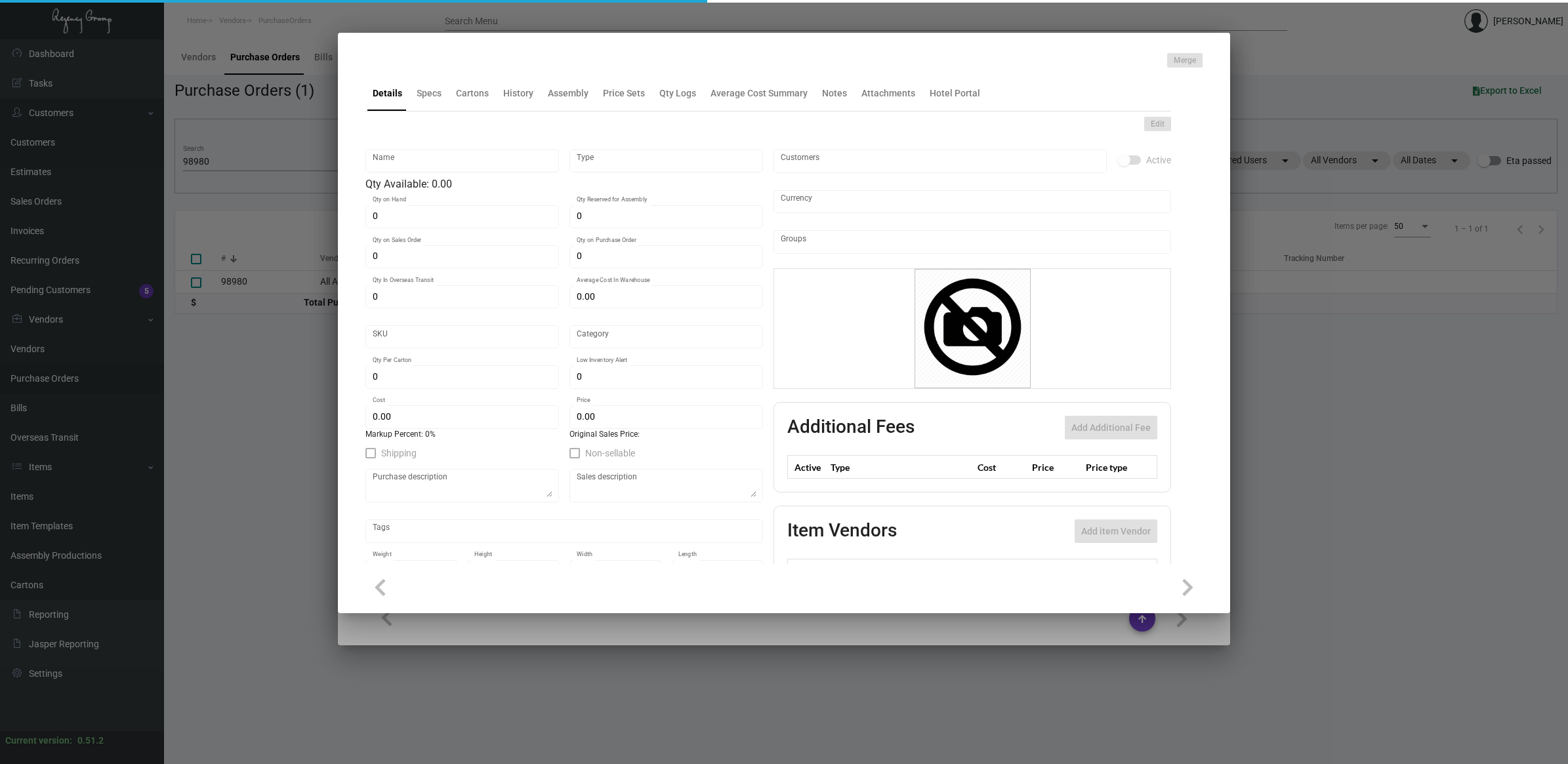
type input "Lapel Pin - Sunshine"
type input "Inventory"
type input "235"
type input "$ 11.38462"
type input "Standard"
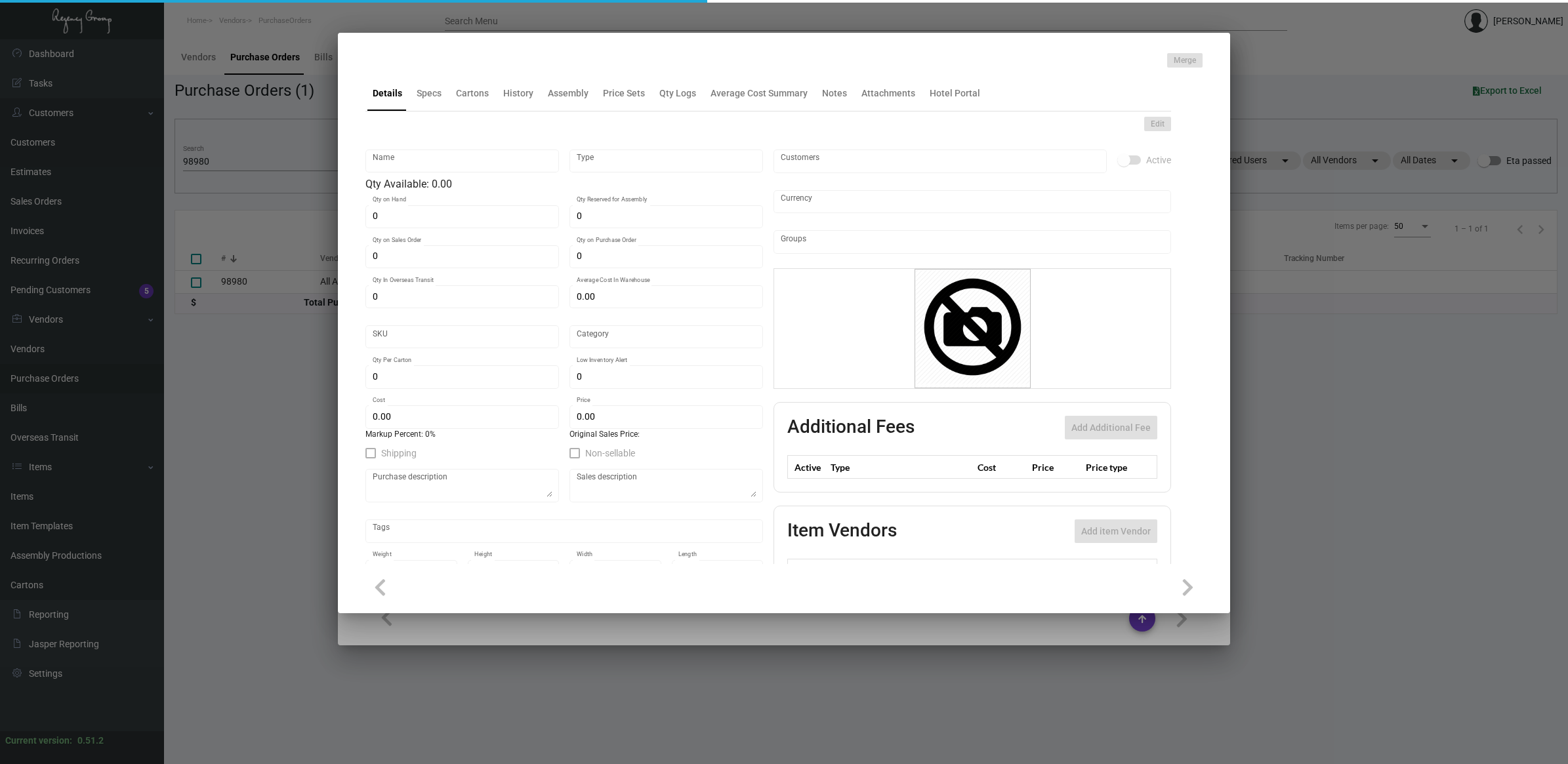
type input "1,000"
type input "500"
type input "$ 0.99"
type input "$ 0.93"
checkbox input "true"
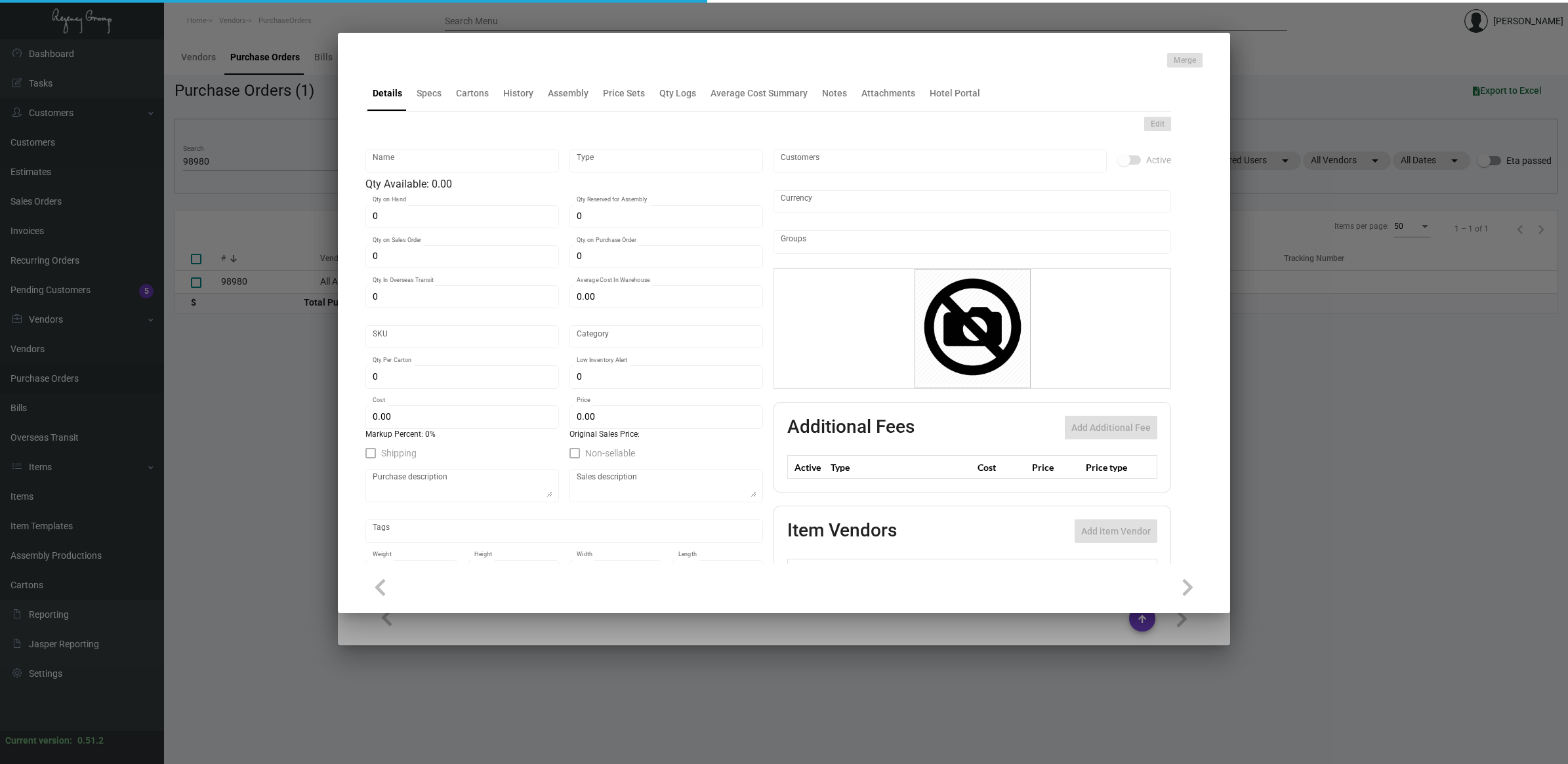
checkbox input "true"
type input "United States Dollar $"
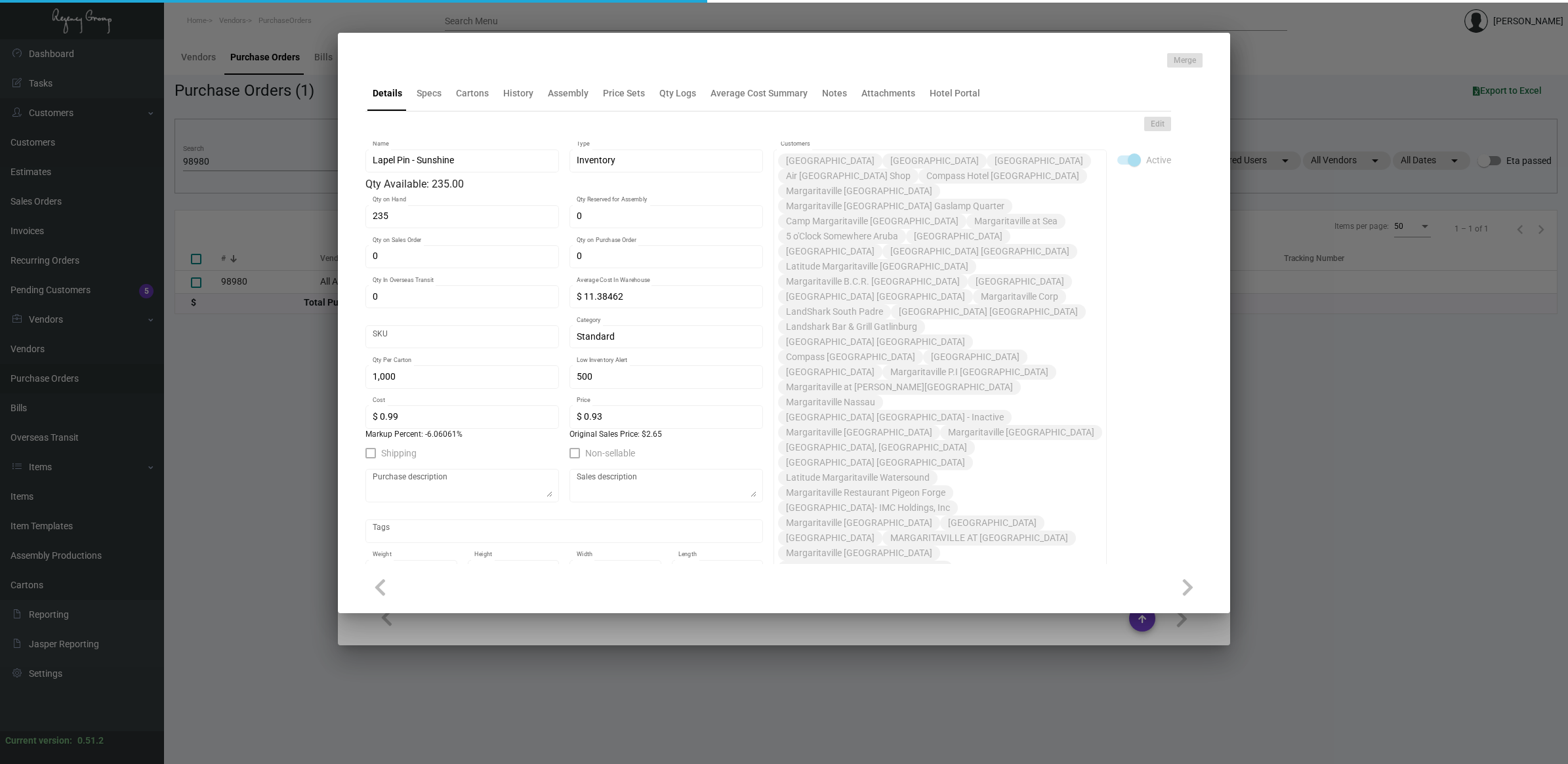
click at [581, 601] on div at bounding box center [784, 586] width 837 height 45
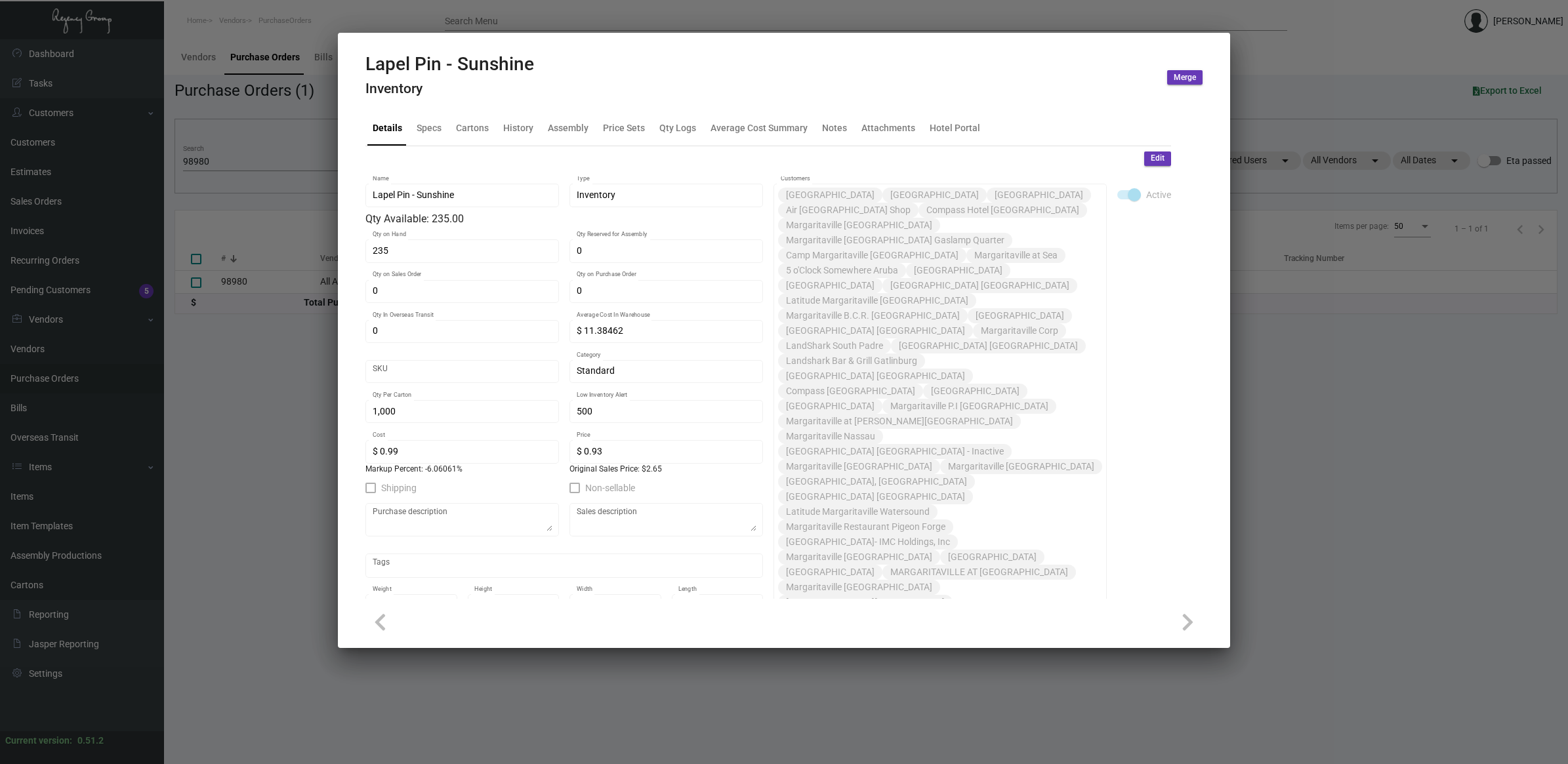
click at [584, 621] on div at bounding box center [784, 621] width 837 height 30
click at [580, 672] on div at bounding box center [784, 382] width 1568 height 764
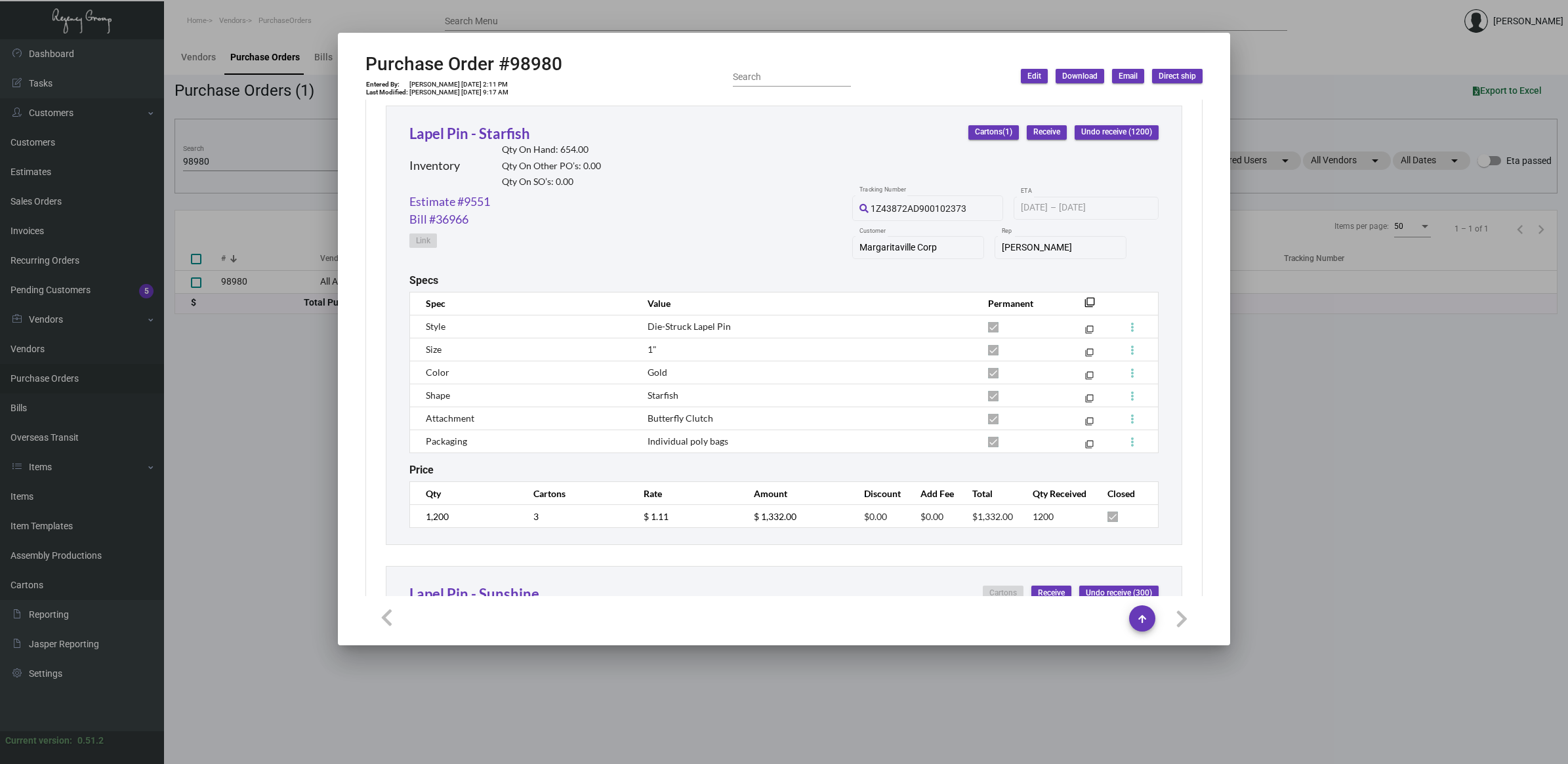
scroll to position [613, 0]
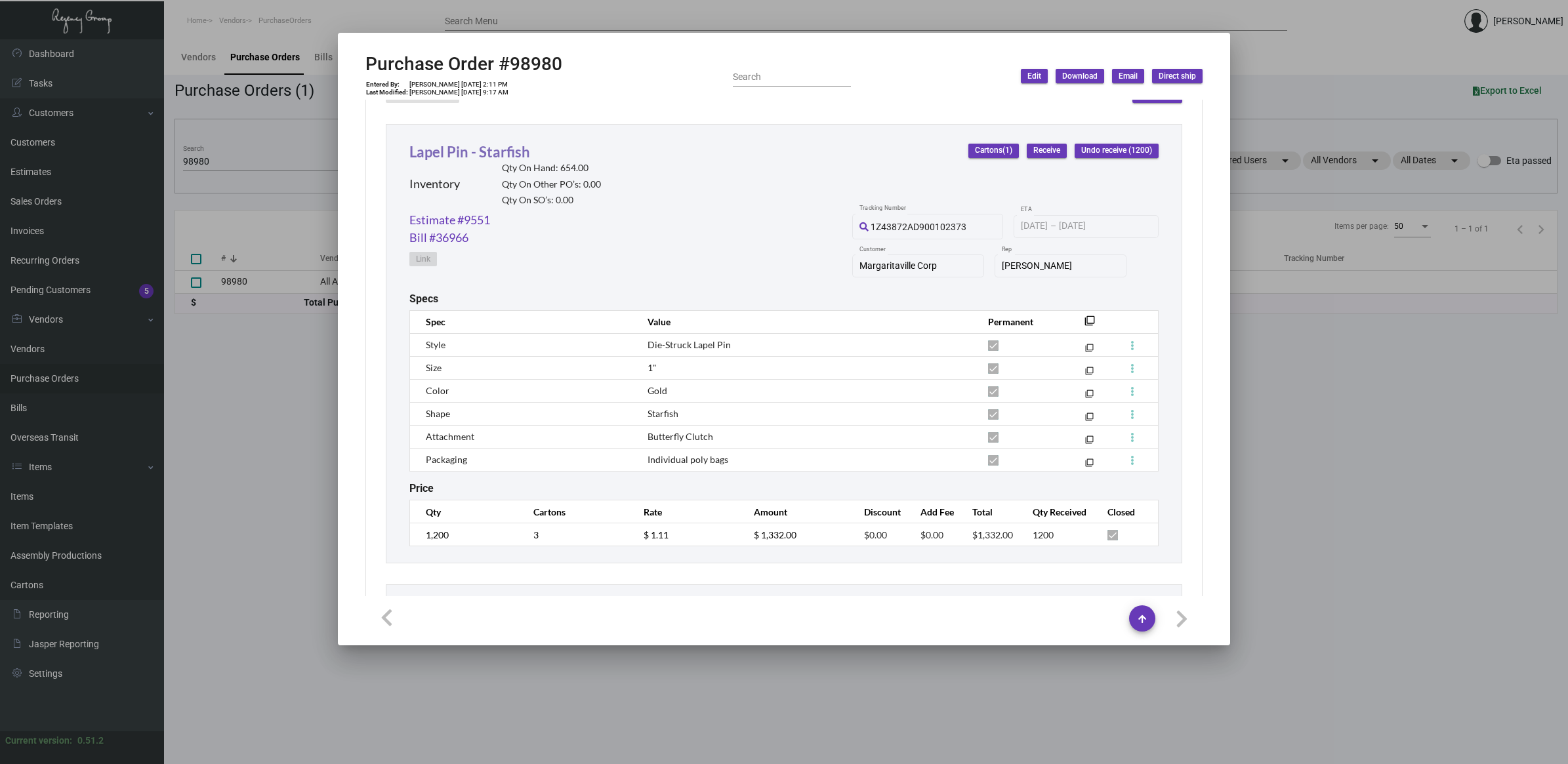
click at [453, 149] on link "Lapel Pin - Starfish" at bounding box center [469, 151] width 121 height 18
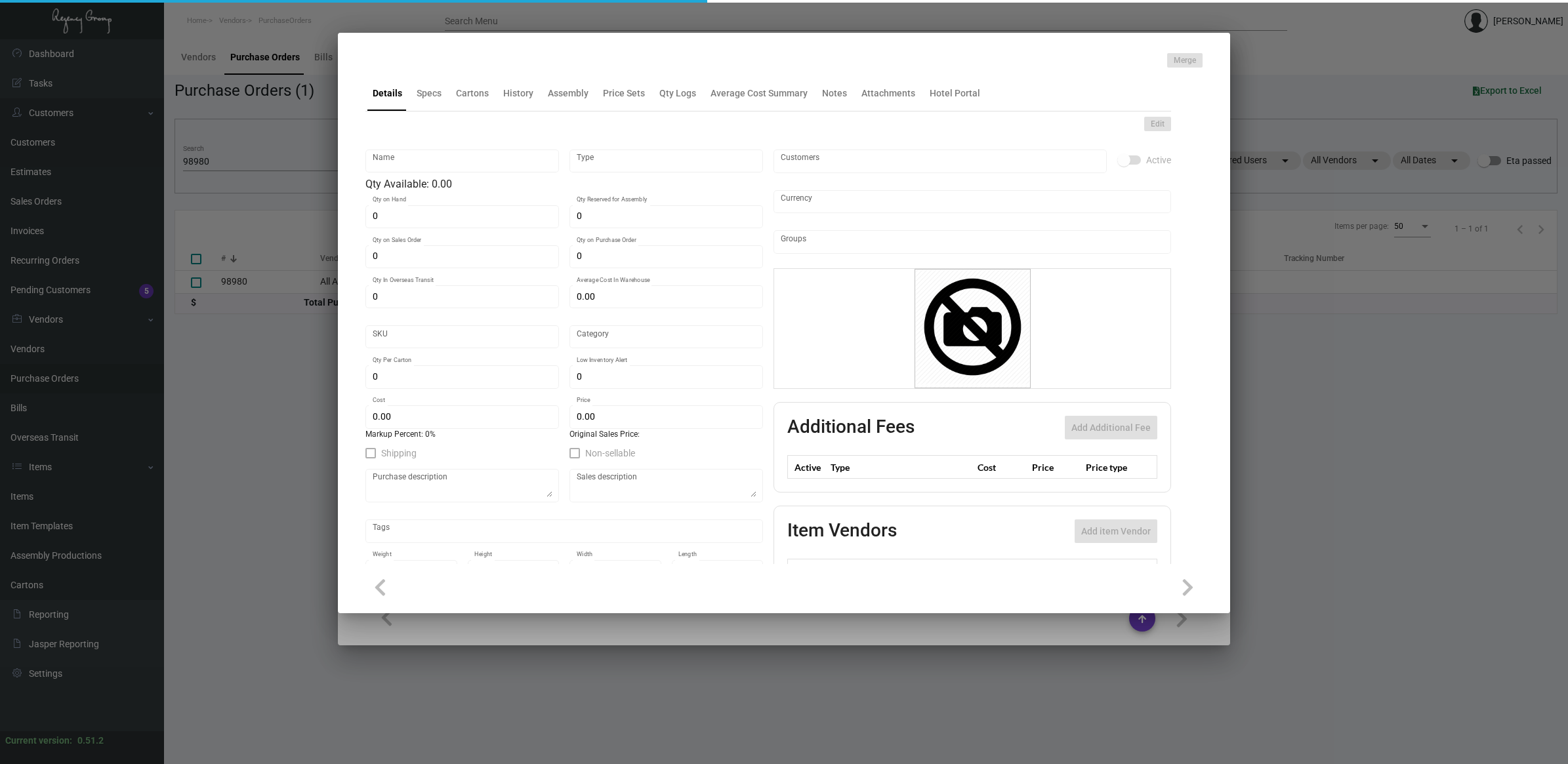
type input "Lapel Pin - Starfish"
type input "Inventory"
type input "654"
type input "$ 66.60"
type input "Standard"
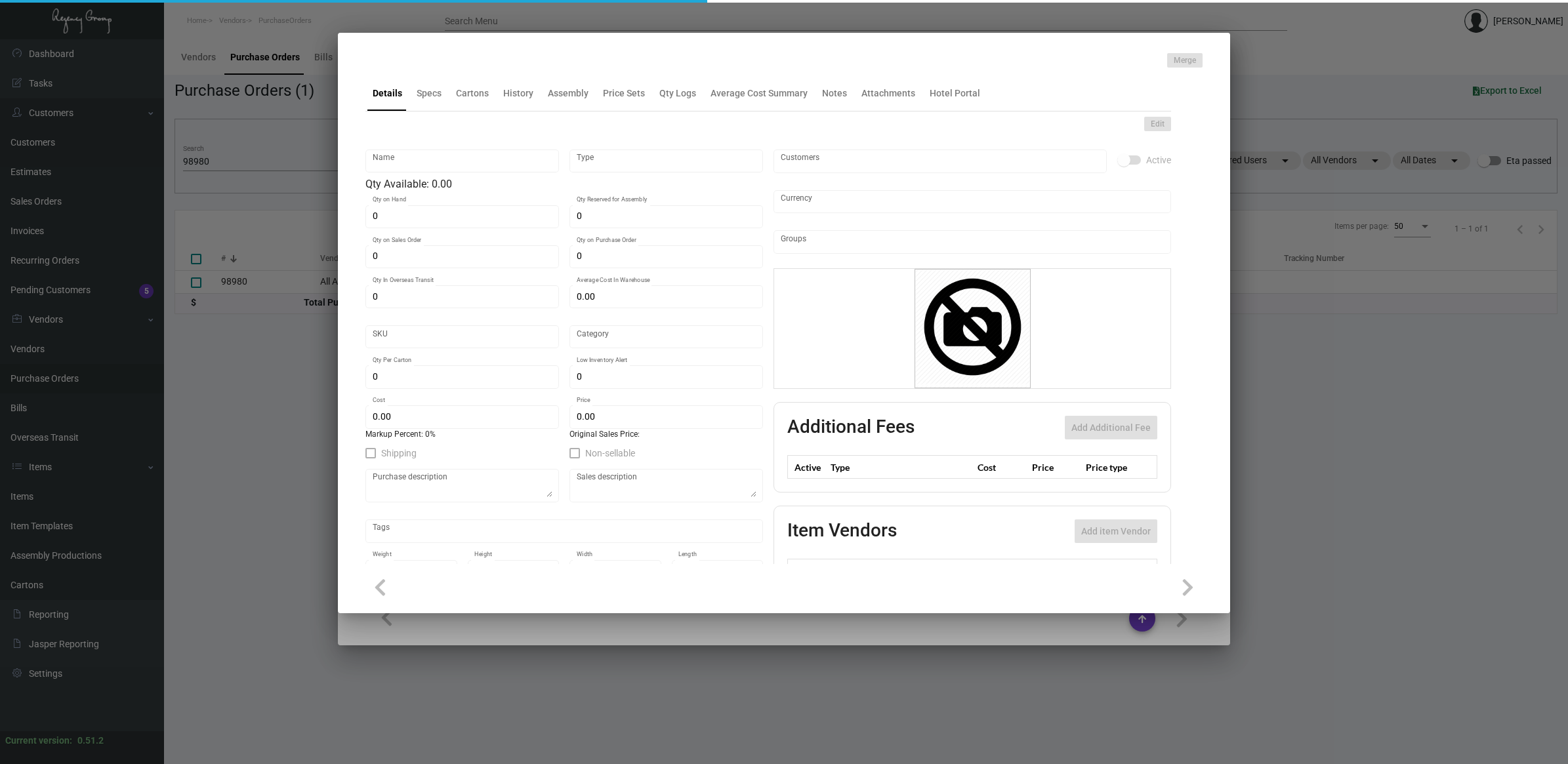
type input "1,500"
type input "500"
type input "$ 0.99"
type input "$ 0.93"
checkbox input "true"
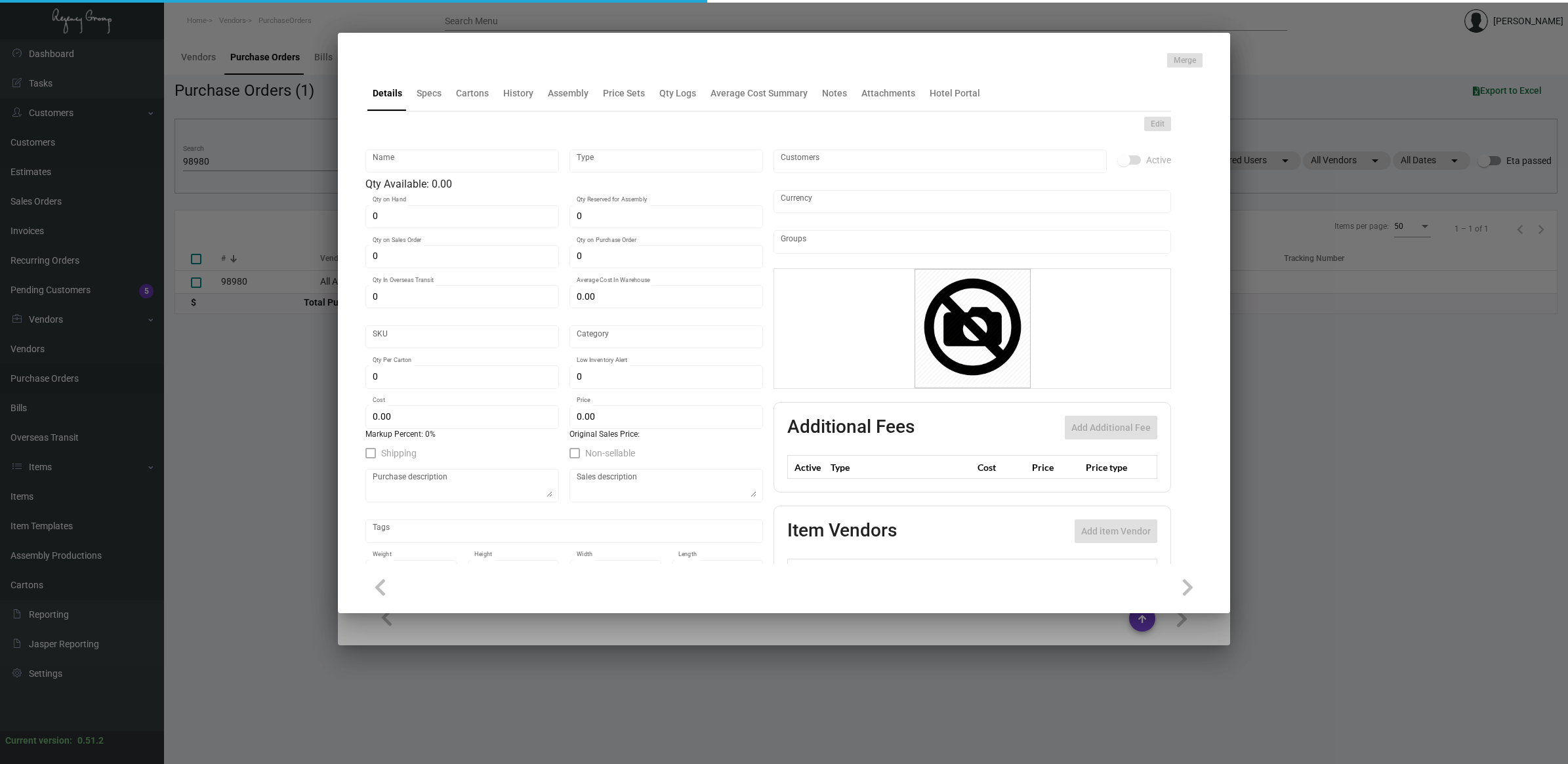
checkbox input "true"
type input "United States Dollar $"
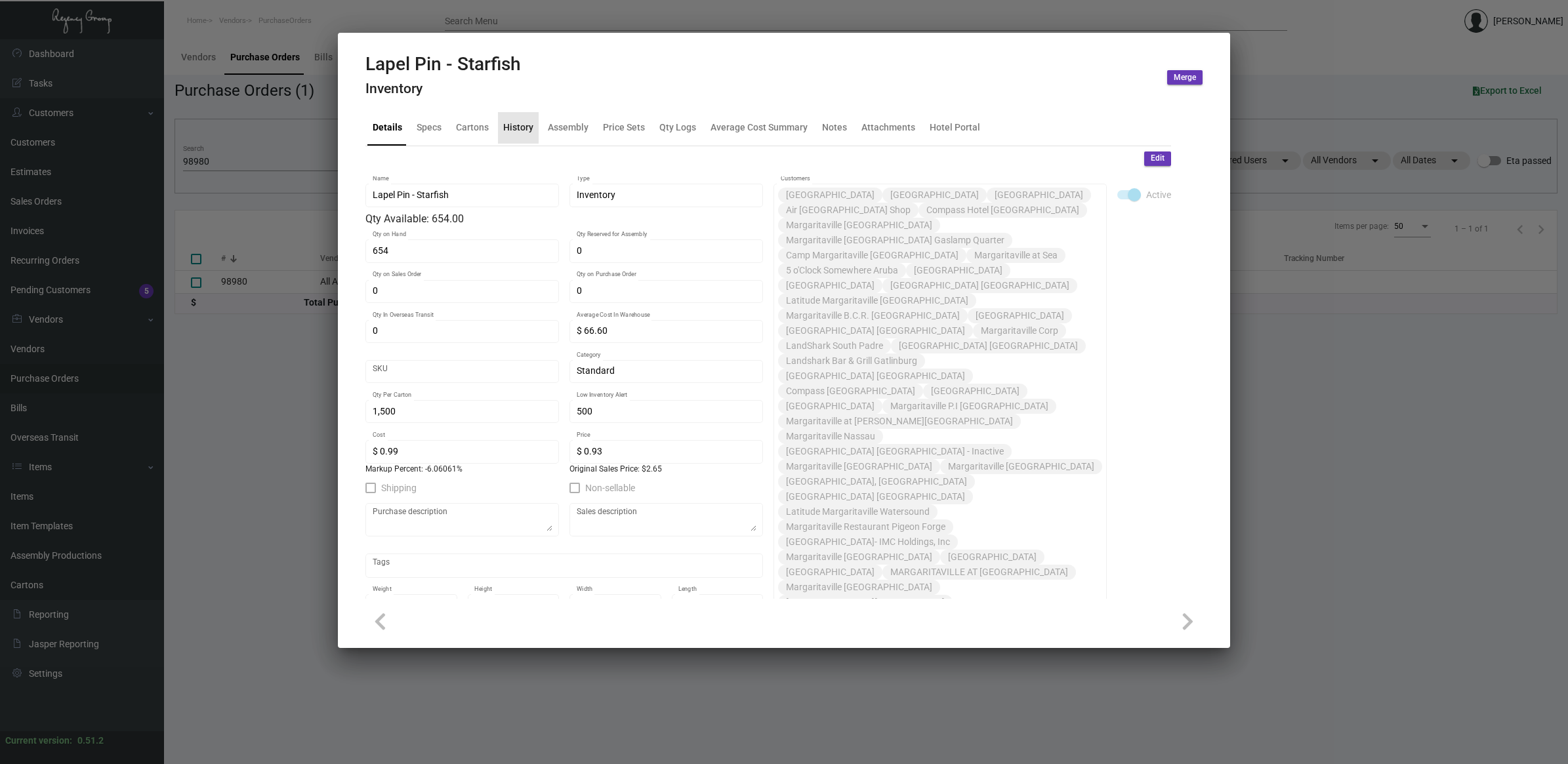
click at [522, 125] on div "History" at bounding box center [519, 128] width 30 height 14
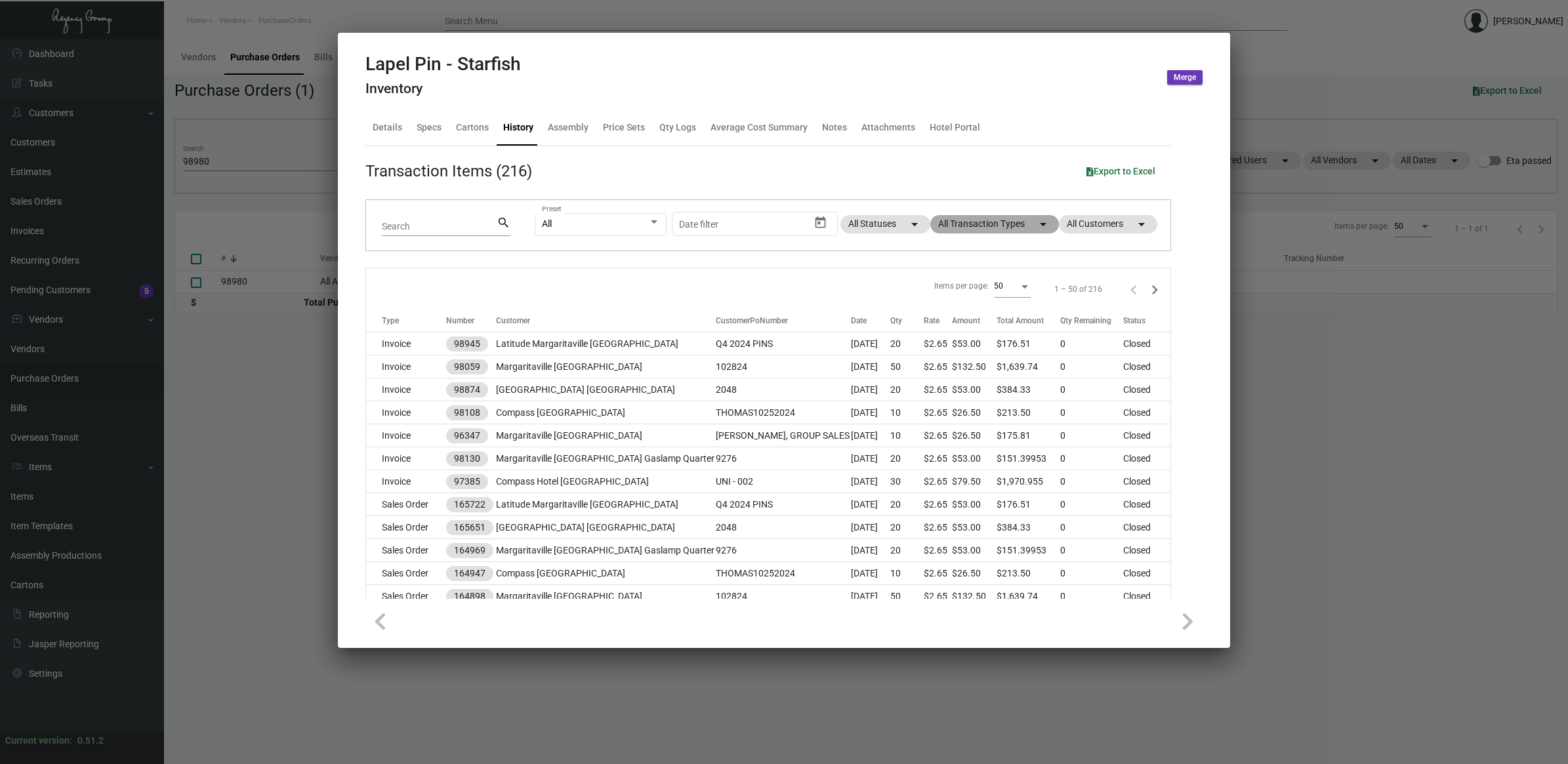
click at [939, 220] on mat-chip "All Transaction Types arrow_drop_down" at bounding box center [995, 224] width 129 height 18
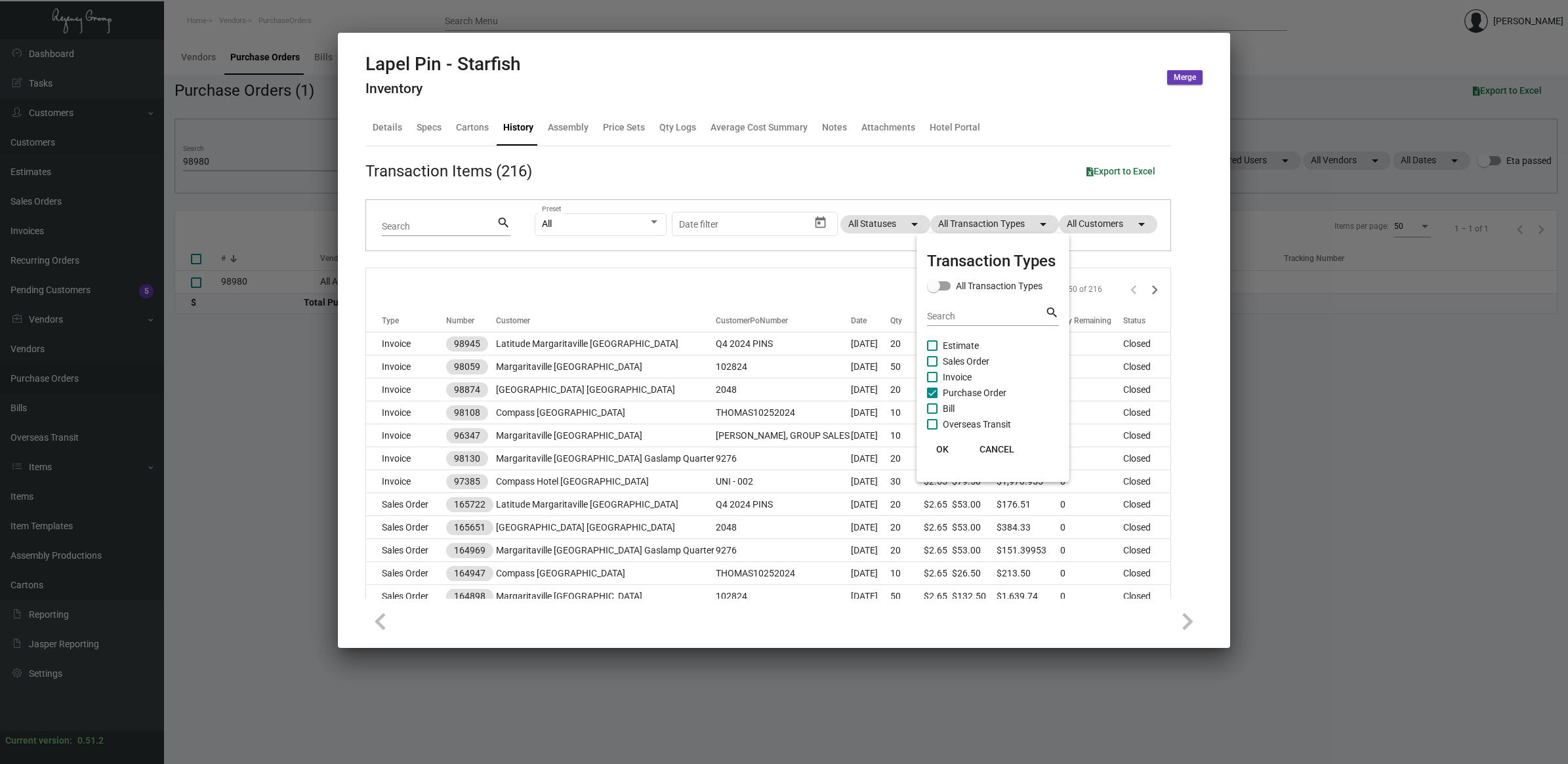
click at [982, 395] on span "Purchase Order" at bounding box center [975, 393] width 63 height 16
click at [932, 398] on input "Purchase Order" at bounding box center [931, 398] width 1 height 1
click at [982, 395] on span "Purchase Order" at bounding box center [975, 393] width 63 height 16
click at [932, 398] on input "Purchase Order" at bounding box center [931, 398] width 1 height 1
checkbox input "true"
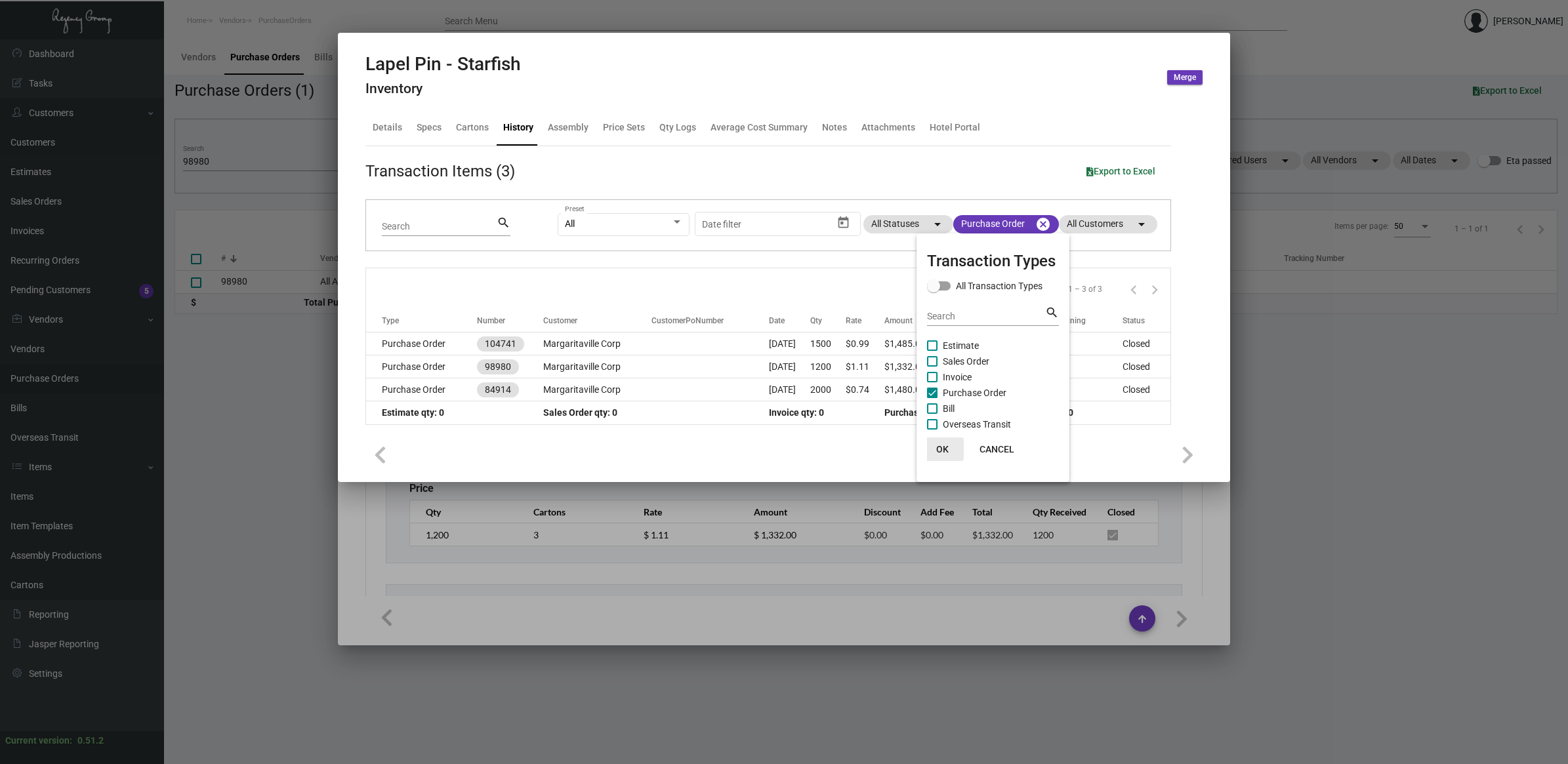
click at [945, 444] on span "OK" at bounding box center [942, 449] width 12 height 11
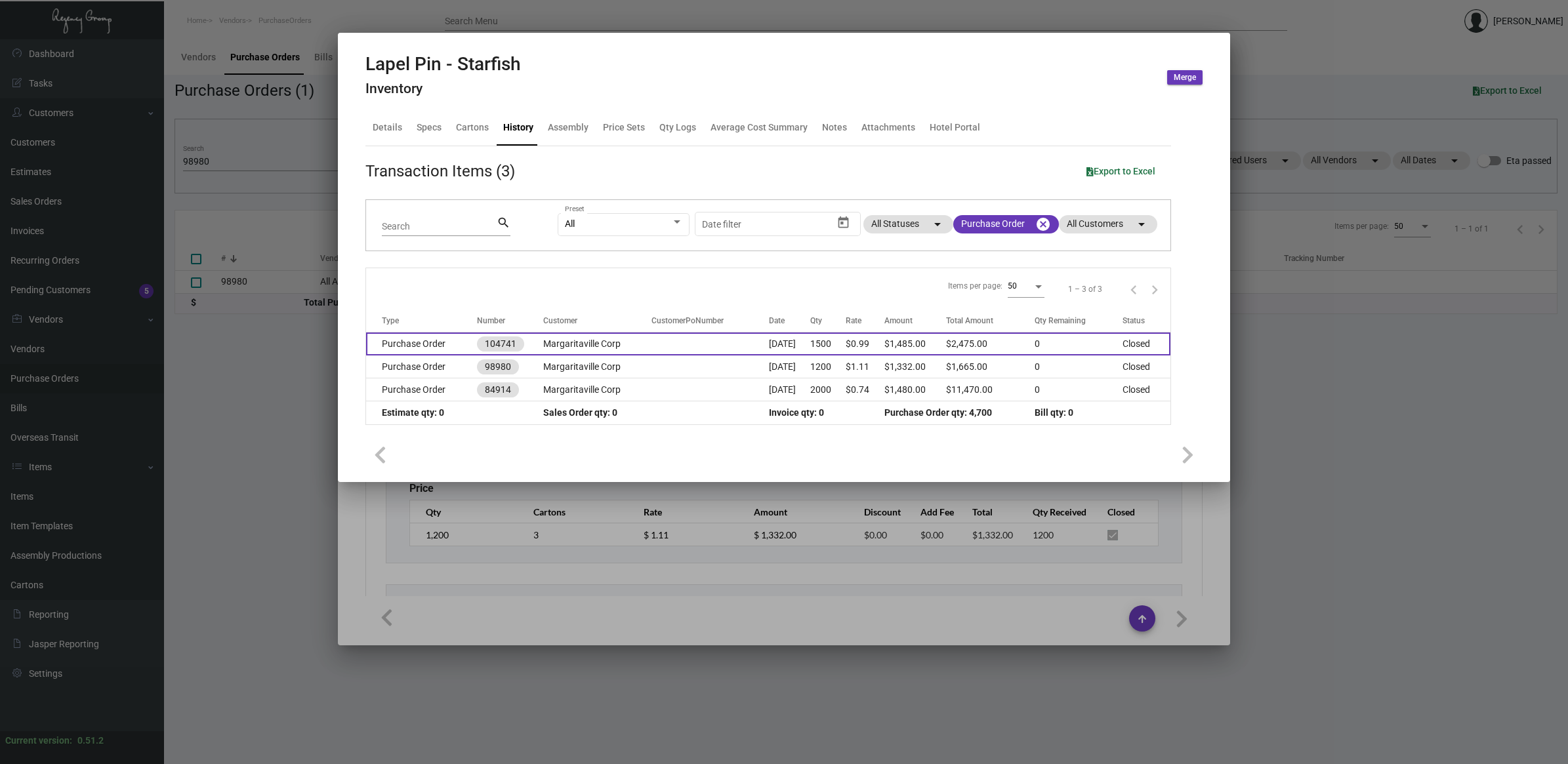
click at [597, 346] on td "Margaritaville Corp" at bounding box center [597, 344] width 108 height 23
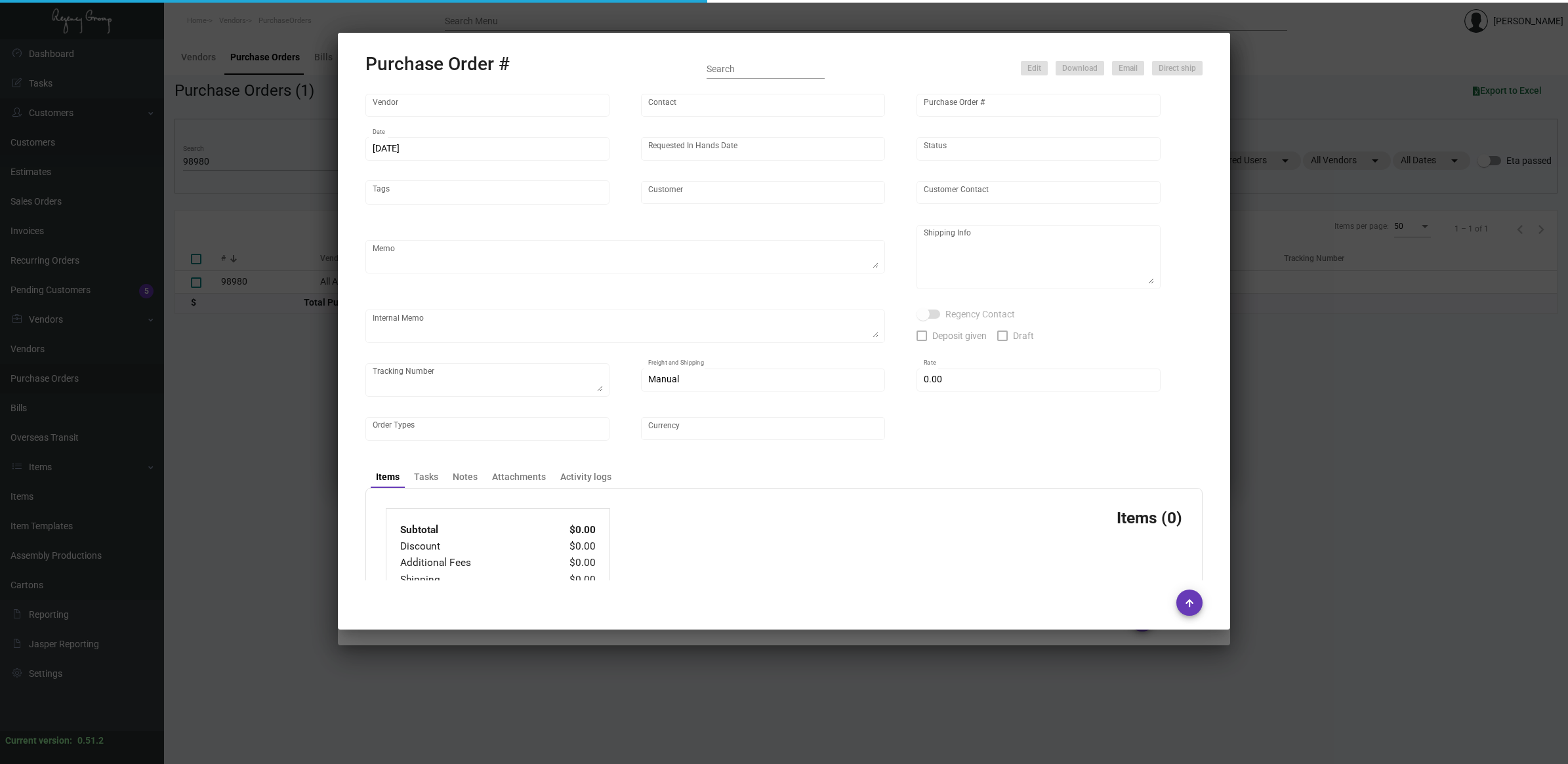
type input "All About Pins"
type input "Order Entry"
type input "104741"
type input "[DATE]"
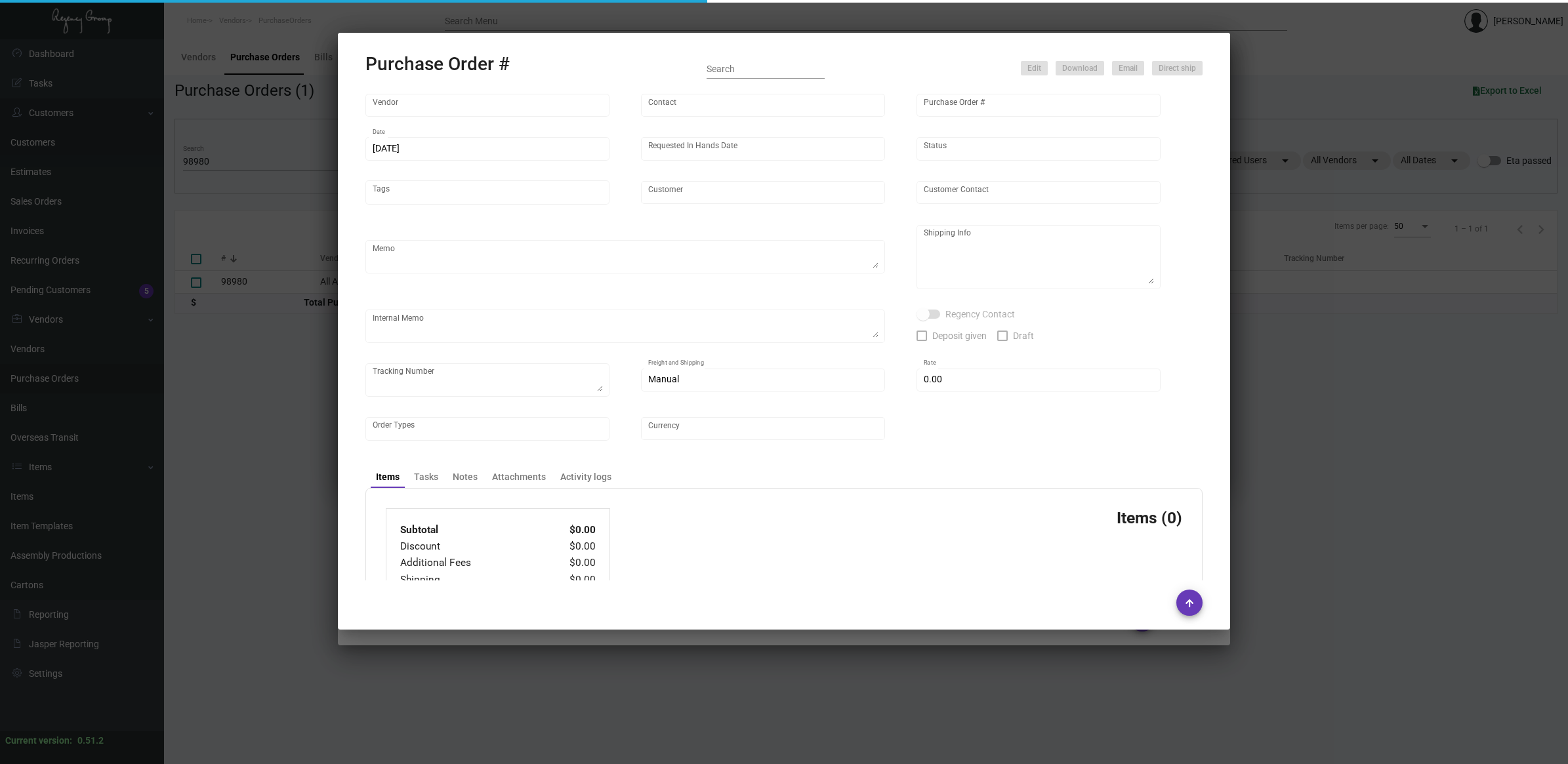
type input "Margaritaville Corp"
type textarea "Pins from previous PO 98980.Please polybag the pins in sets of 10 (as well as i…"
type textarea "Regency Group NJ - [PERSON_NAME] [STREET_ADDRESS]"
checkbox input "true"
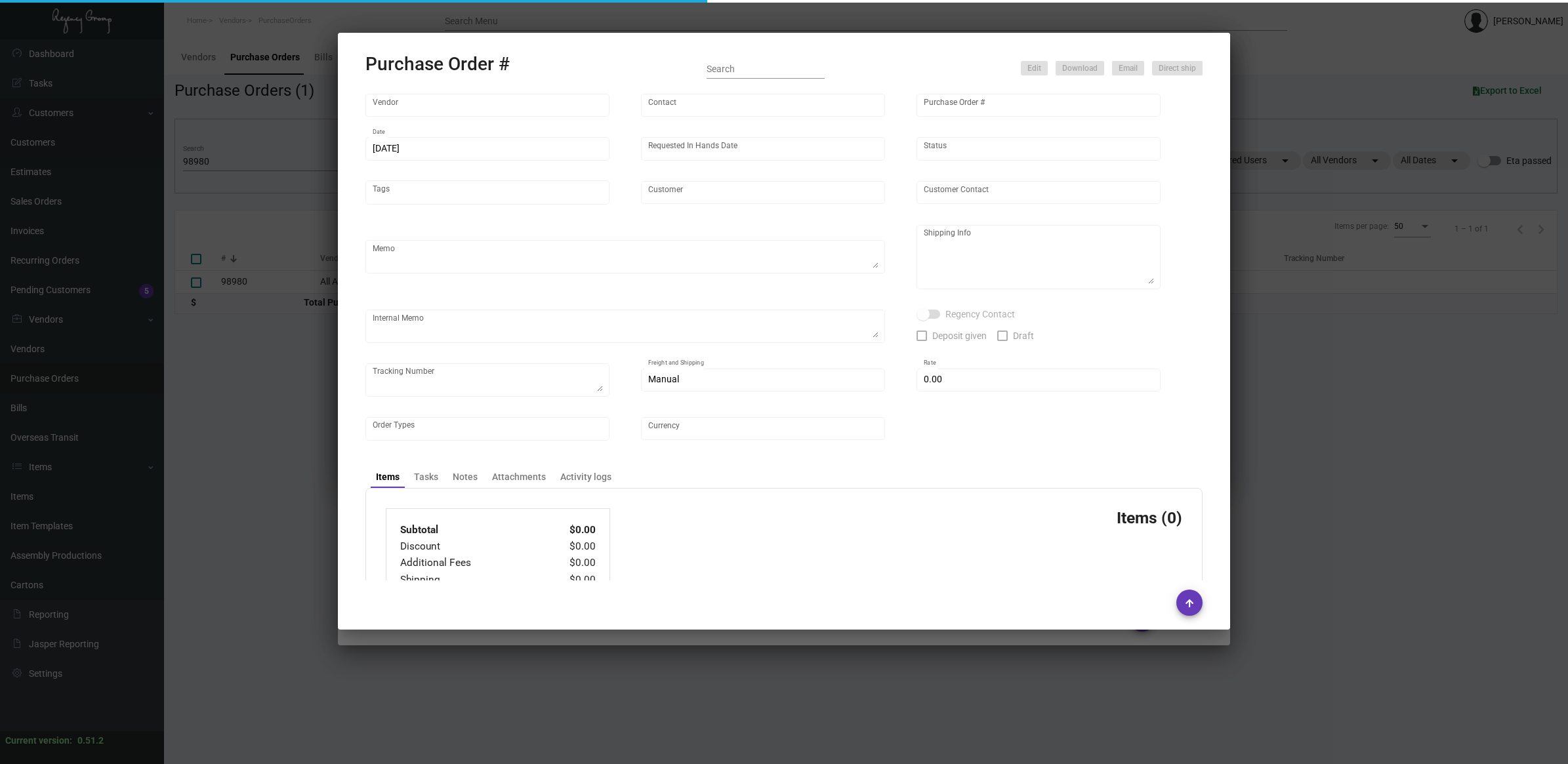
type input "$ 0.00"
type input "United States Dollar $"
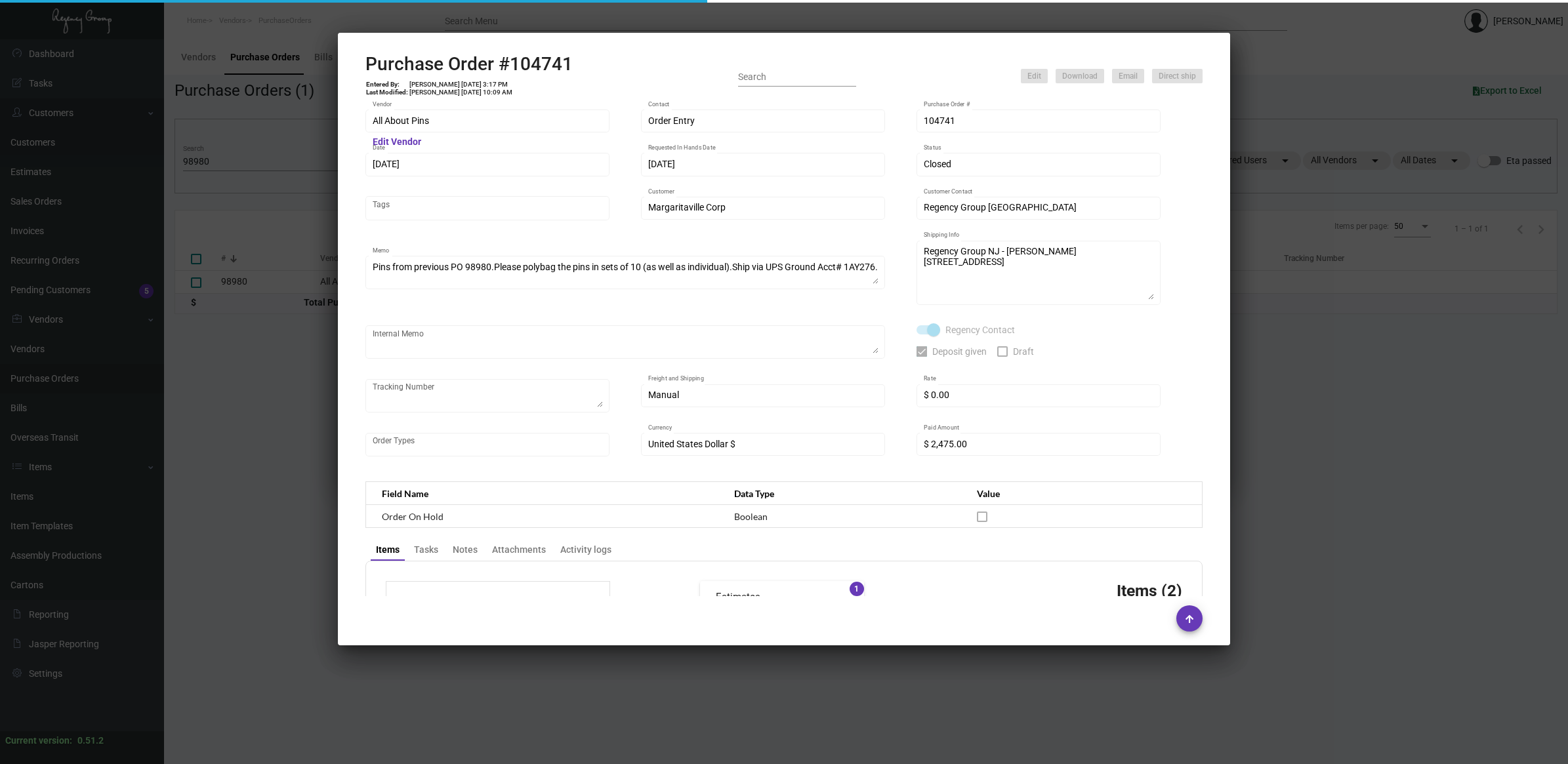
click at [540, 68] on h2 "Purchase Order #104741" at bounding box center [468, 63] width 207 height 22
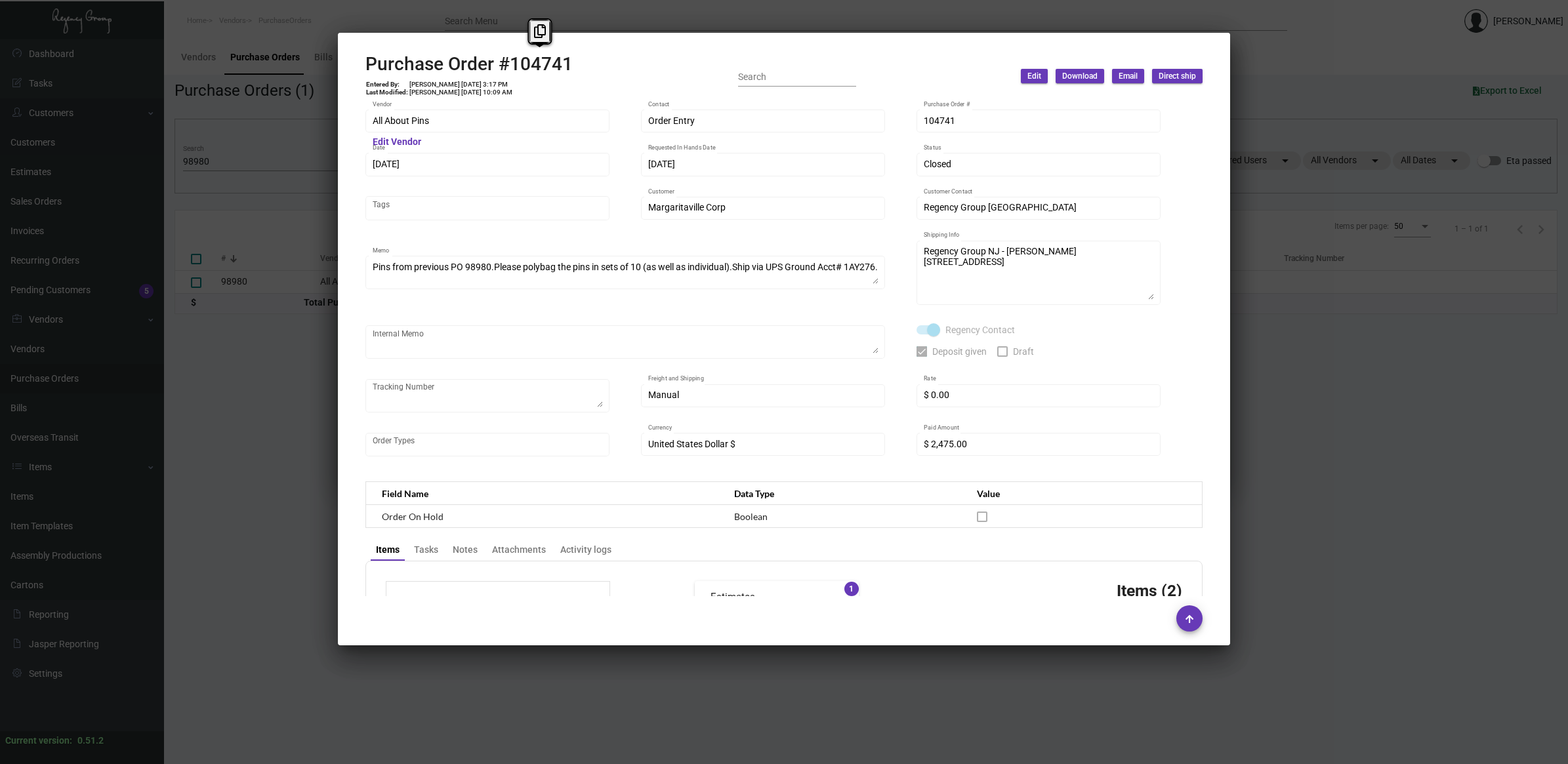
copy h2 "104741"
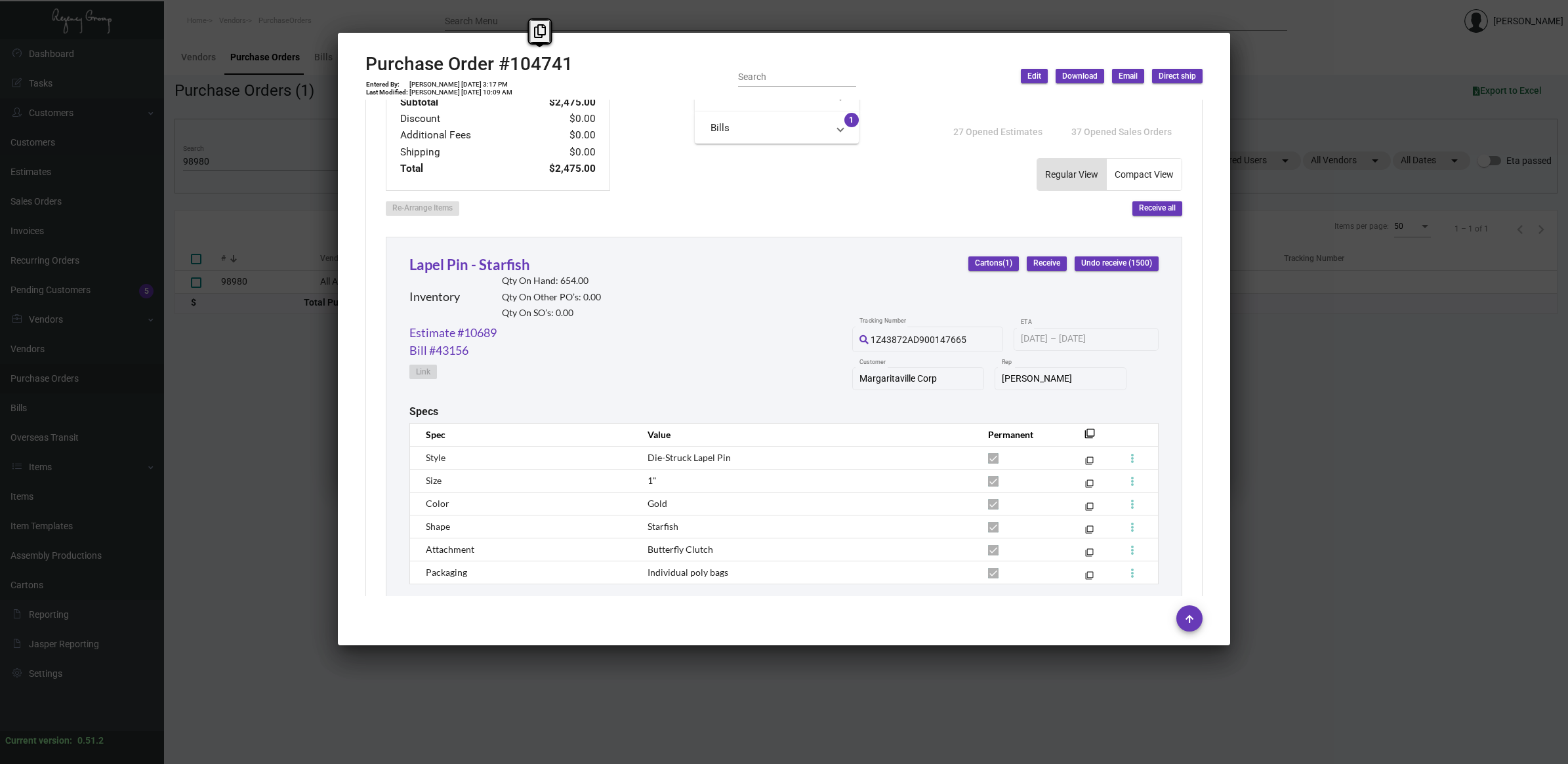
scroll to position [738, 0]
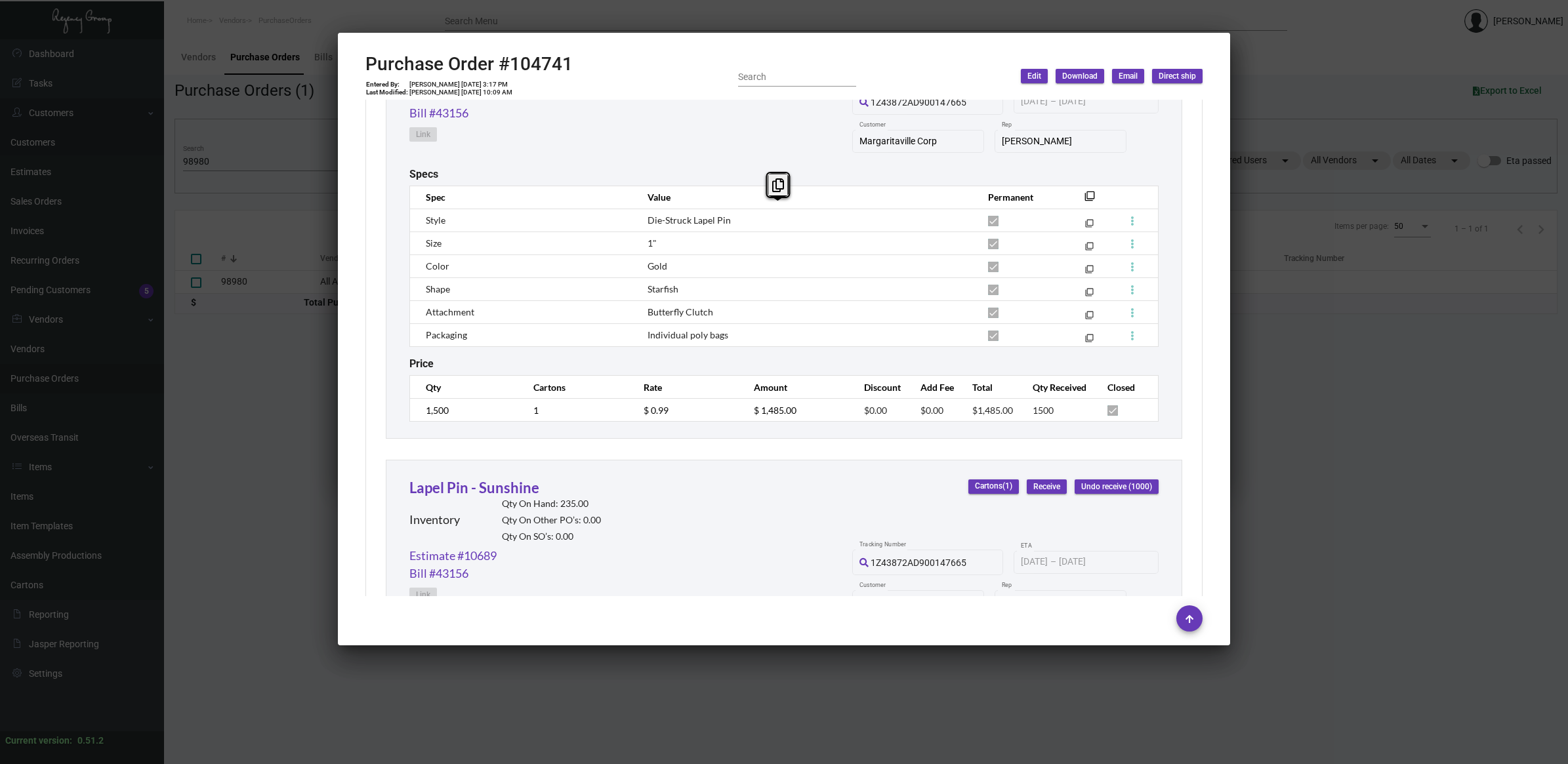
drag, startPoint x: 732, startPoint y: 326, endPoint x: 637, endPoint y: 220, distance: 142.3
click at [637, 220] on tbody "Style Die-Struck Lapel Pin filter_none Size 1" filter_none Color Gold filter_no…" at bounding box center [784, 277] width 748 height 137
copy tbody "Die-Struck Lapel Pin filter_none Size 1" filter_none Color Gold filter_none Sha…"
click at [232, 168] on div at bounding box center [784, 382] width 1568 height 764
click at [228, 161] on div at bounding box center [784, 382] width 1568 height 764
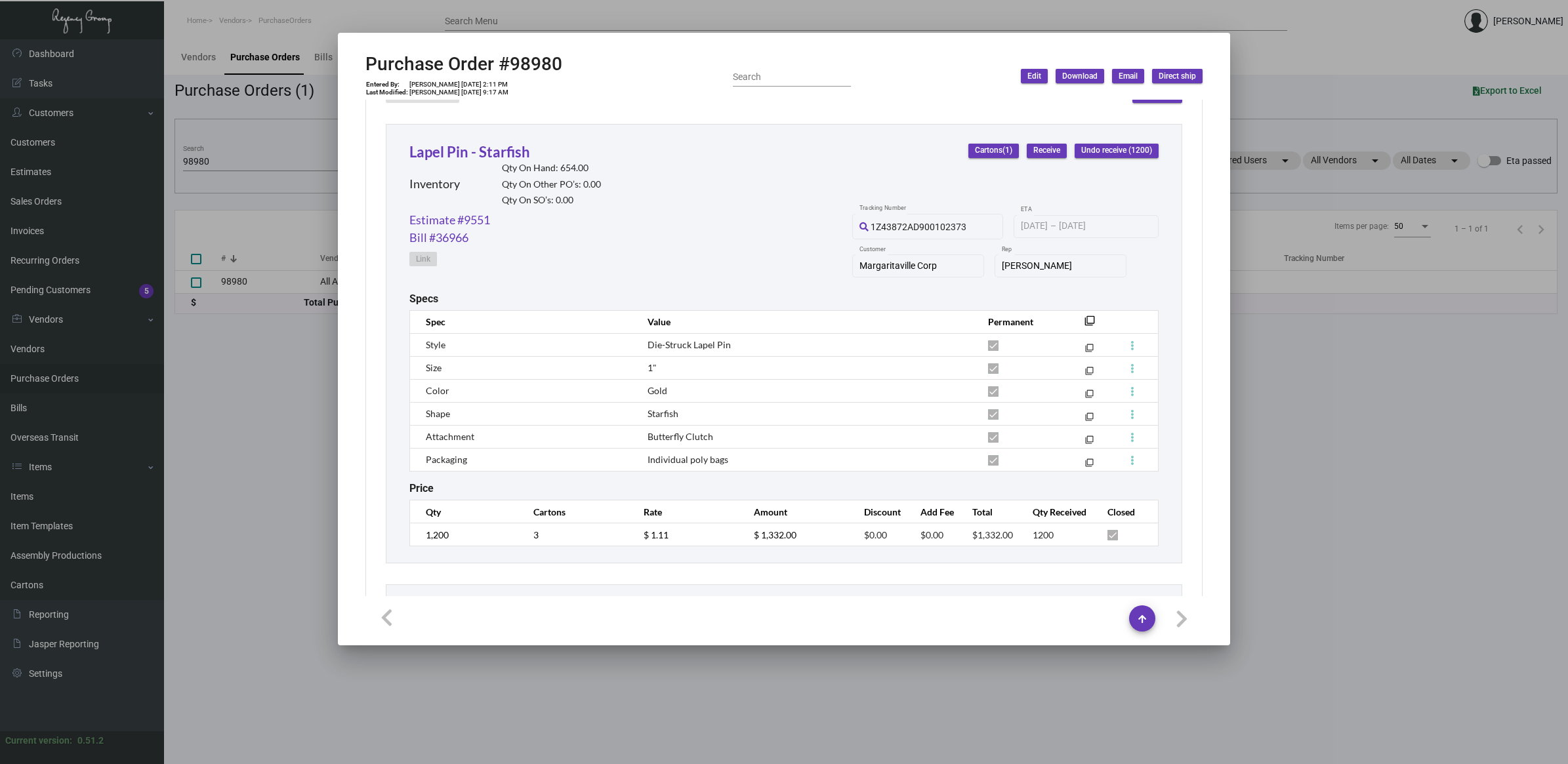
click at [231, 159] on div at bounding box center [784, 382] width 1568 height 764
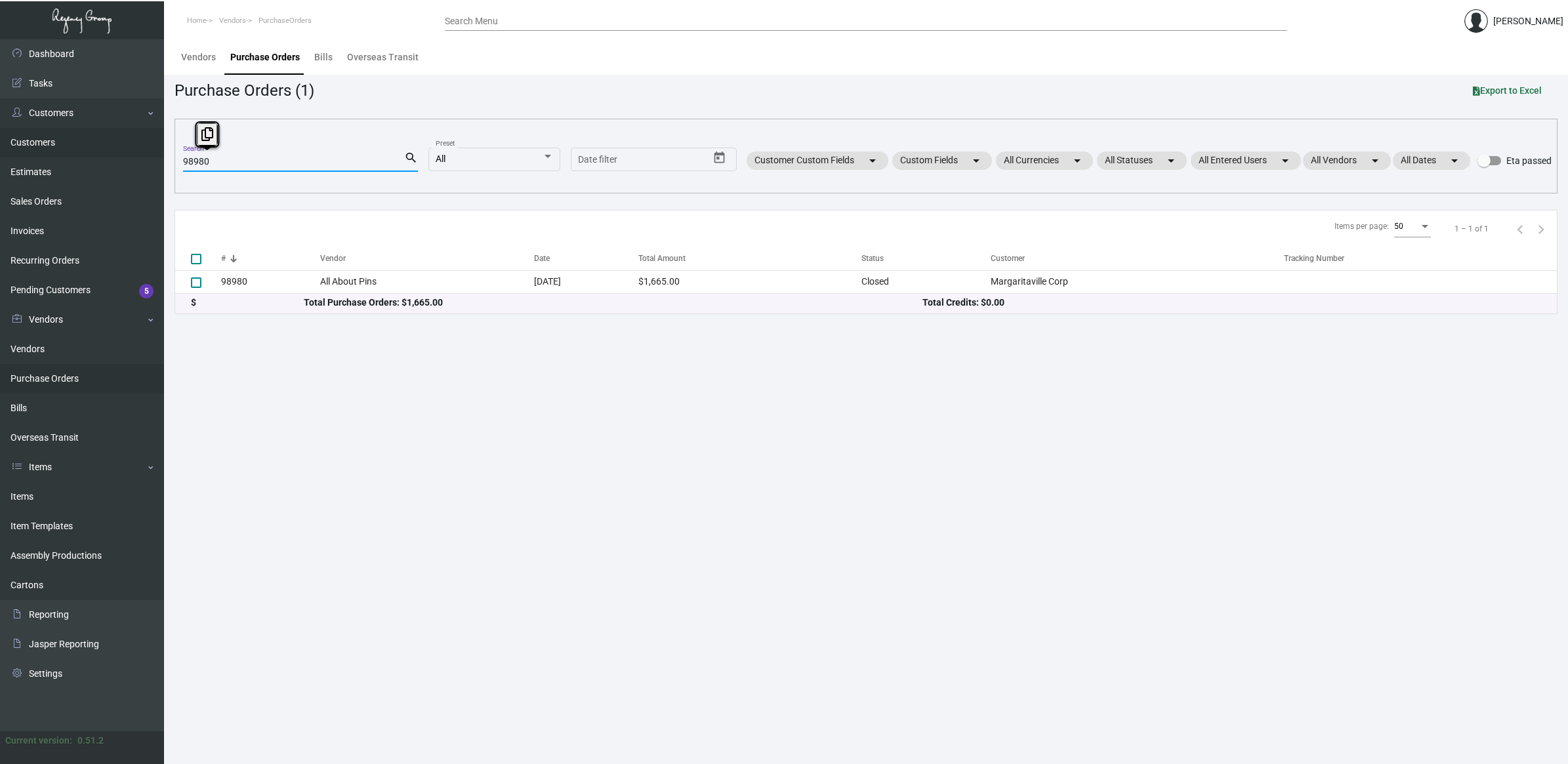
drag, startPoint x: 243, startPoint y: 158, endPoint x: 122, endPoint y: 146, distance: 121.6
click at [122, 145] on div "Dashboard Dashboard Tasks Customers Customers Estimates Sales Orders Invoices R…" at bounding box center [784, 401] width 1568 height 724
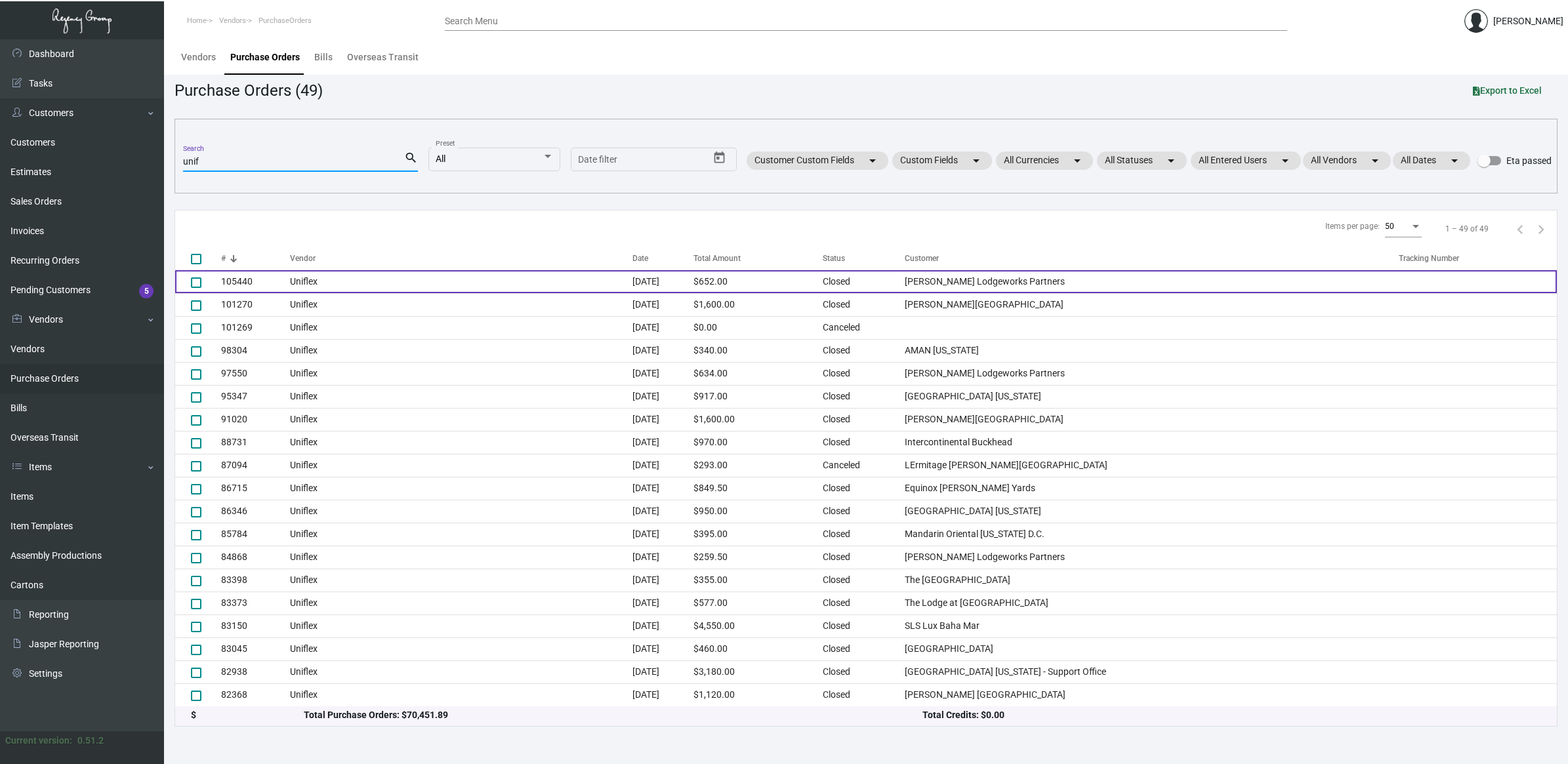
type input "unif"
click at [469, 281] on td "Uniflex" at bounding box center [460, 282] width 342 height 23
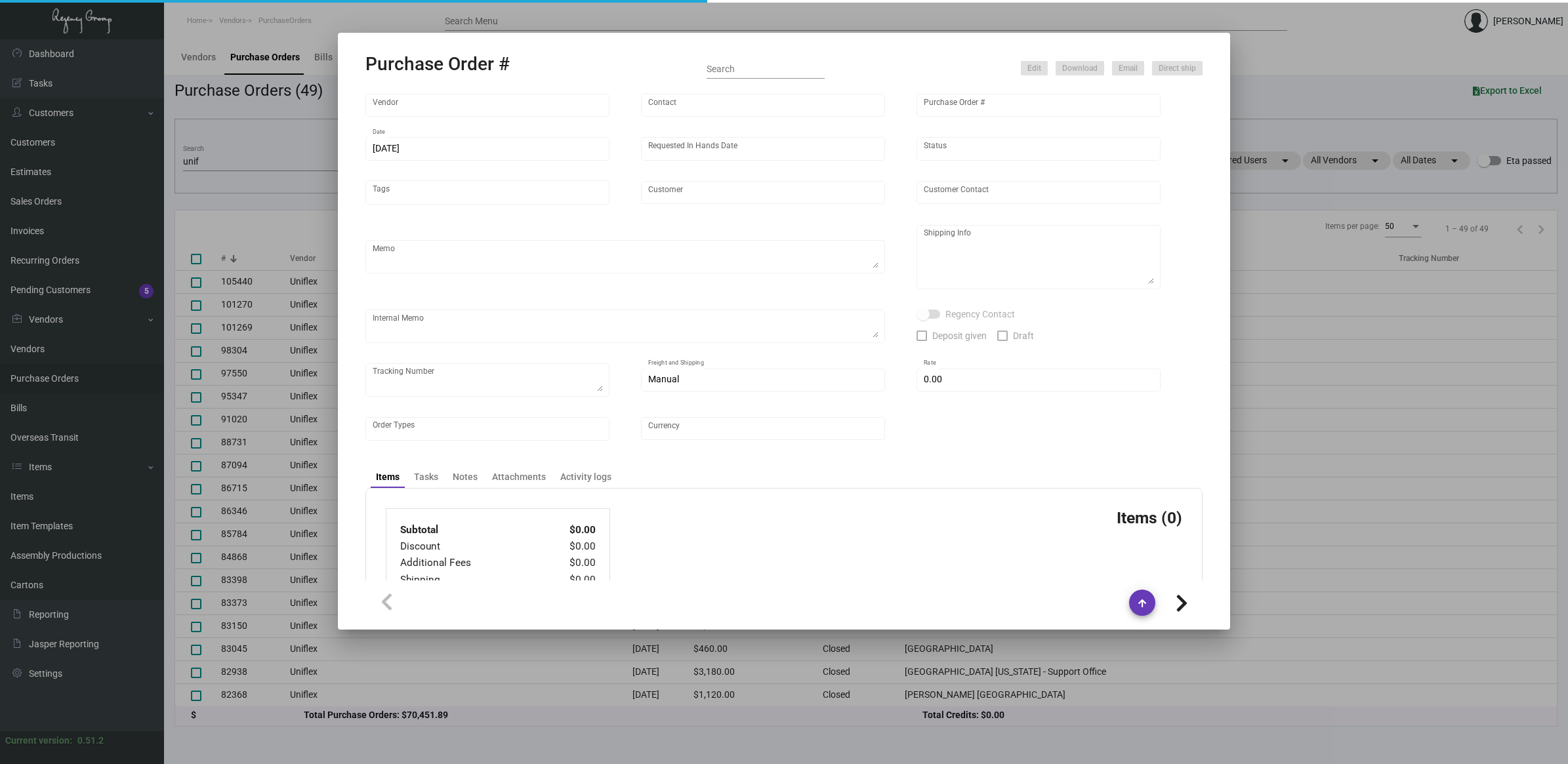
type input "Uniflex"
type input "[PERSON_NAME]"
type input "105440"
type input "[DATE]"
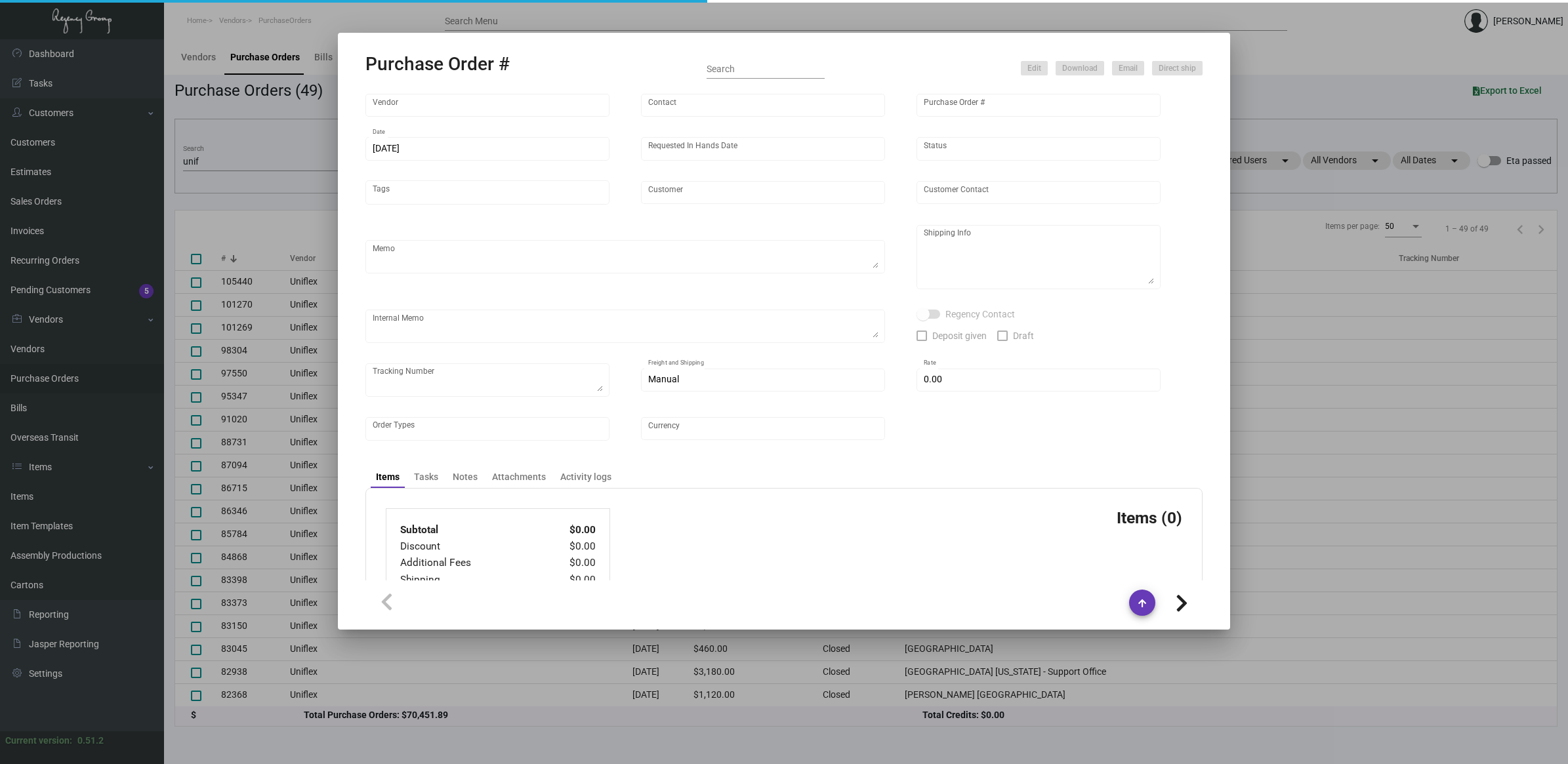
type input "[PERSON_NAME] Lodgeworks Partners"
type textarea "Repeat of previous PO# 97550. Ship via UPS Ground Acct# 1AY276."
type textarea "Regency Group NJ - [PERSON_NAME] [STREET_ADDRESS]"
type textarea "NJ Warehouse."
checkbox input "true"
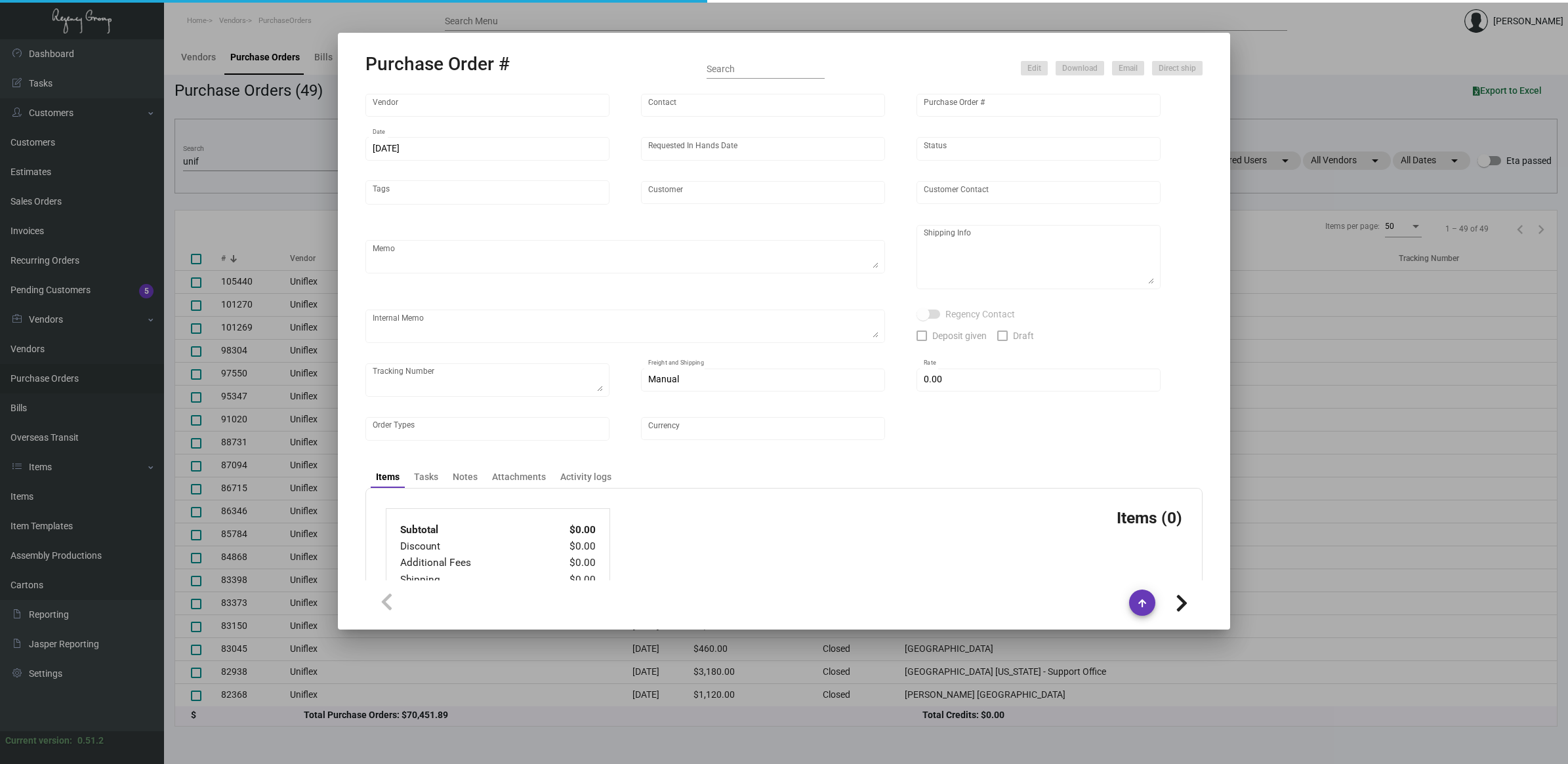
checkbox input "true"
type input "$ 0.00"
type input "United States Dollar $"
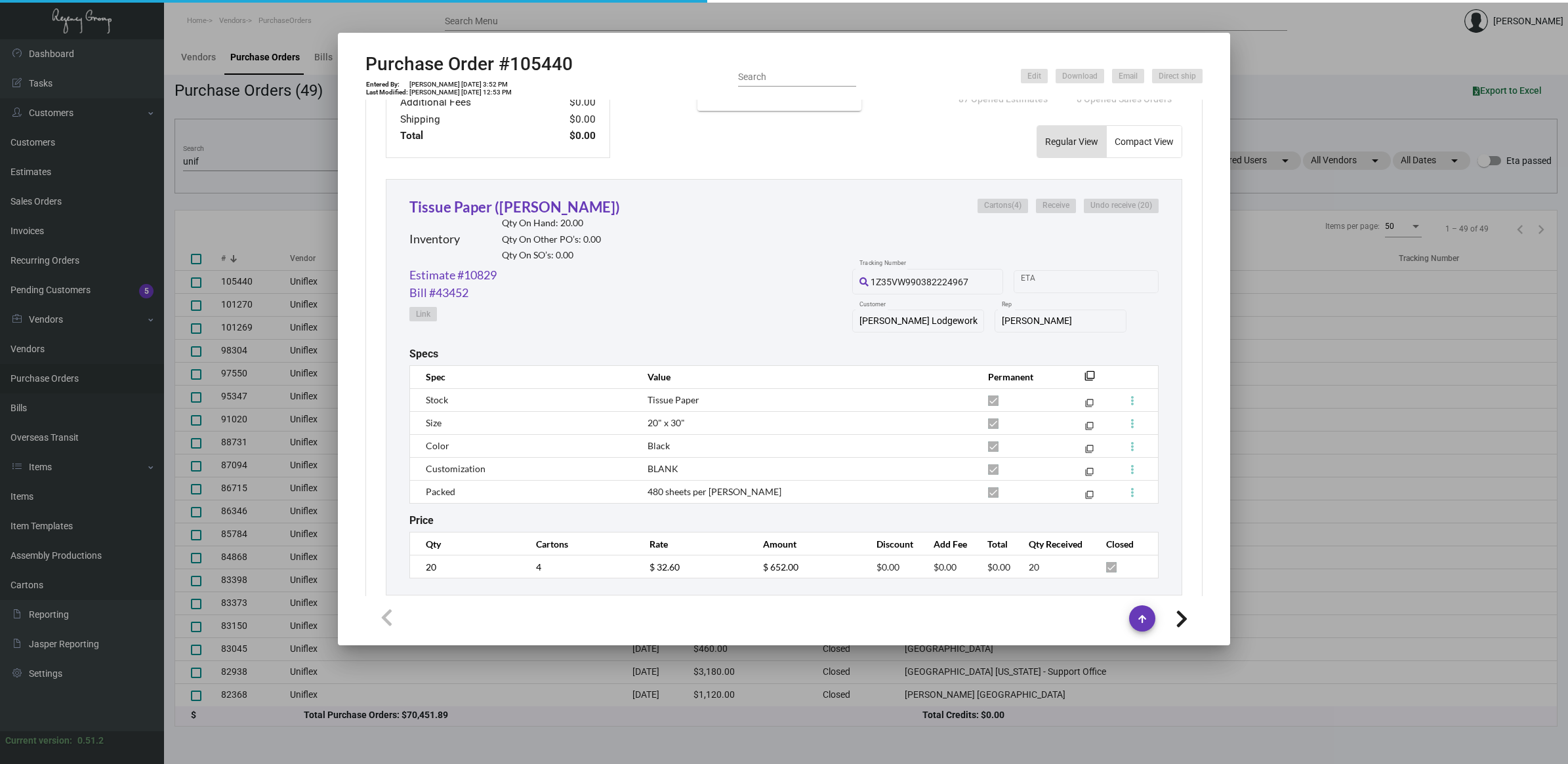
scroll to position [558, 0]
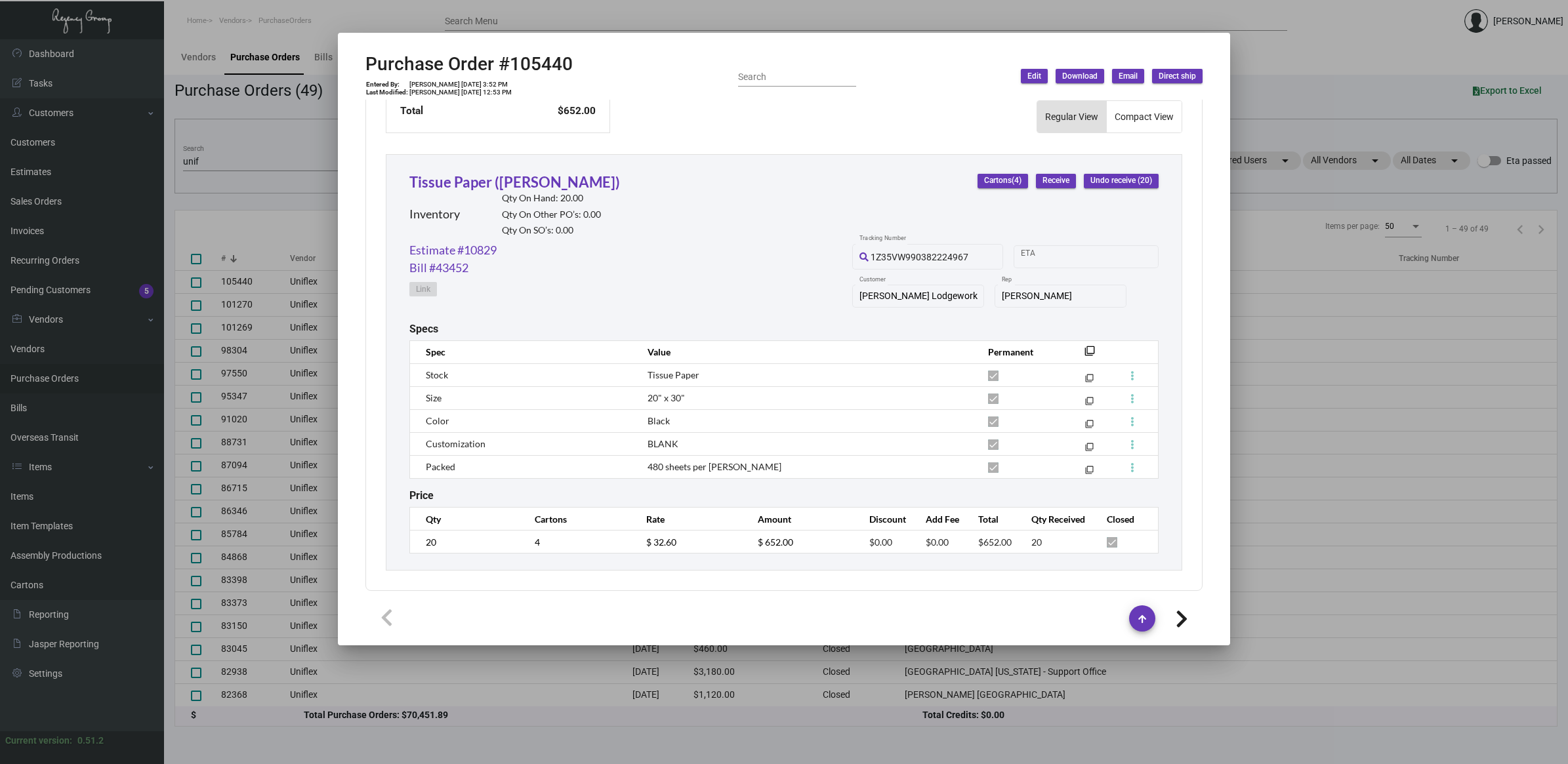
click at [215, 161] on div at bounding box center [784, 382] width 1568 height 764
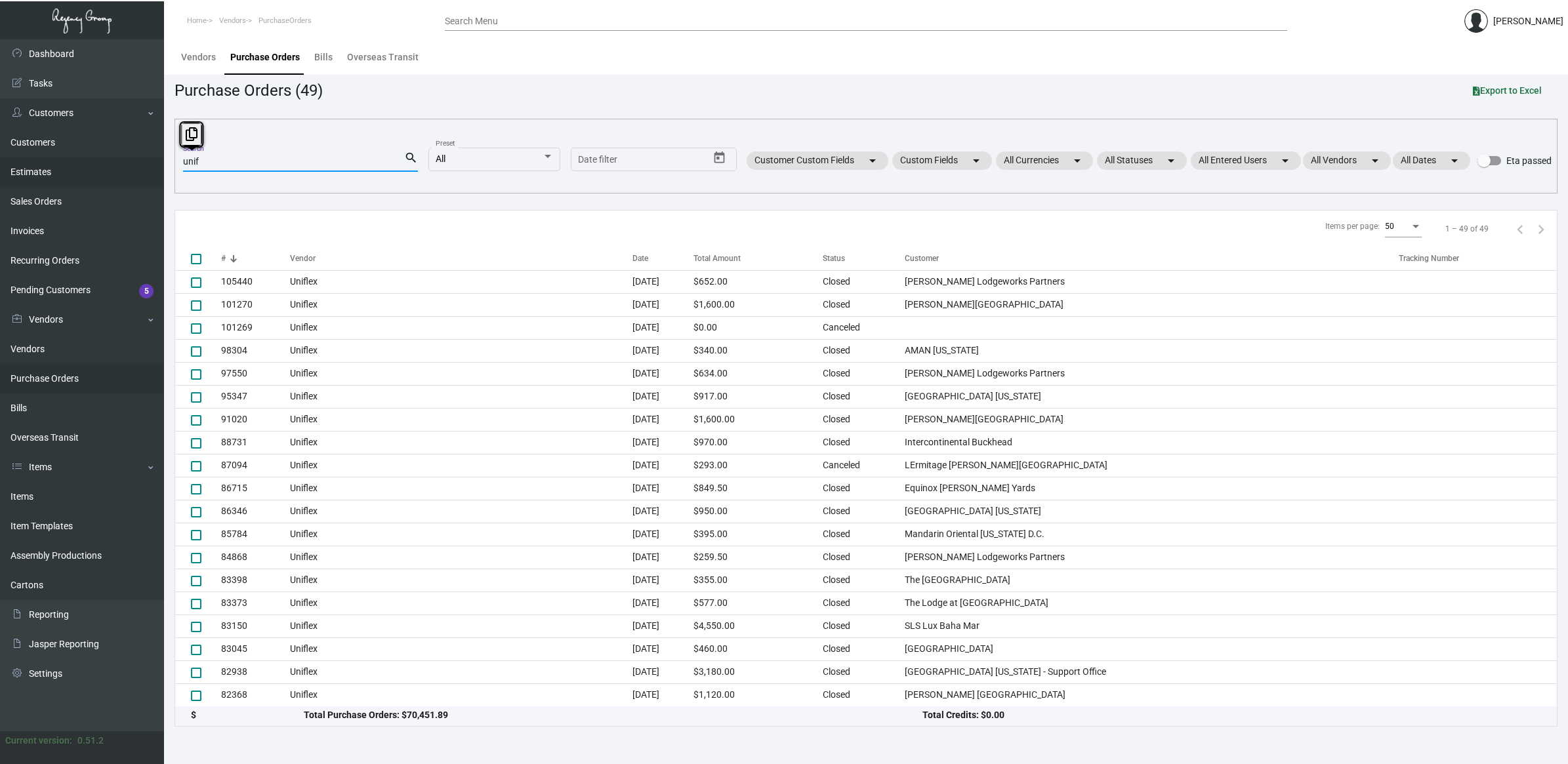
drag, startPoint x: 214, startPoint y: 159, endPoint x: 99, endPoint y: 164, distance: 115.1
click at [100, 162] on div "Dashboard Dashboard Tasks Customers Customers Estimates Sales Orders Invoices R…" at bounding box center [784, 401] width 1568 height 724
paste input "105769"
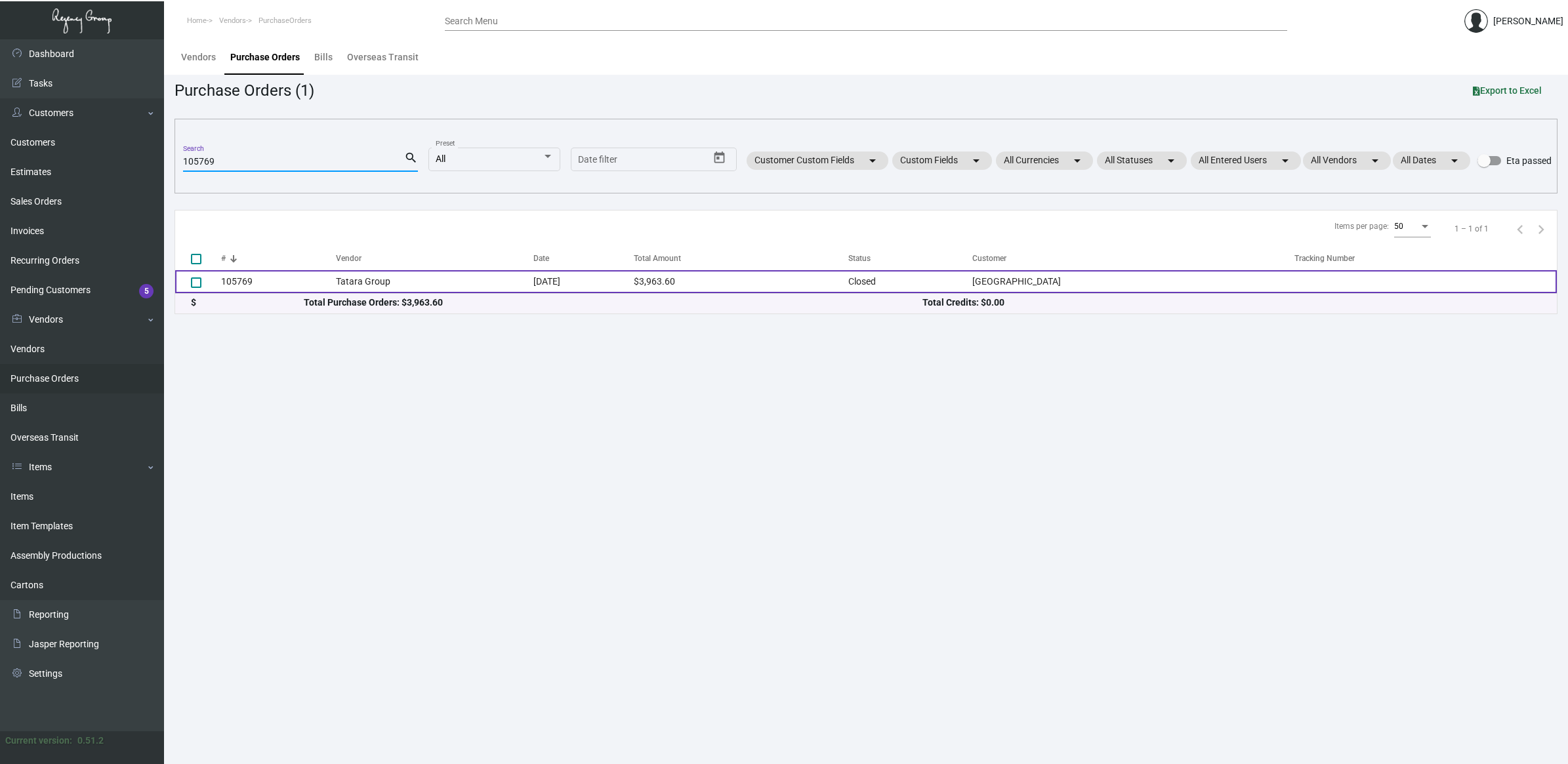
type input "105769"
click at [356, 282] on td "Tatara Group" at bounding box center [434, 282] width 198 height 23
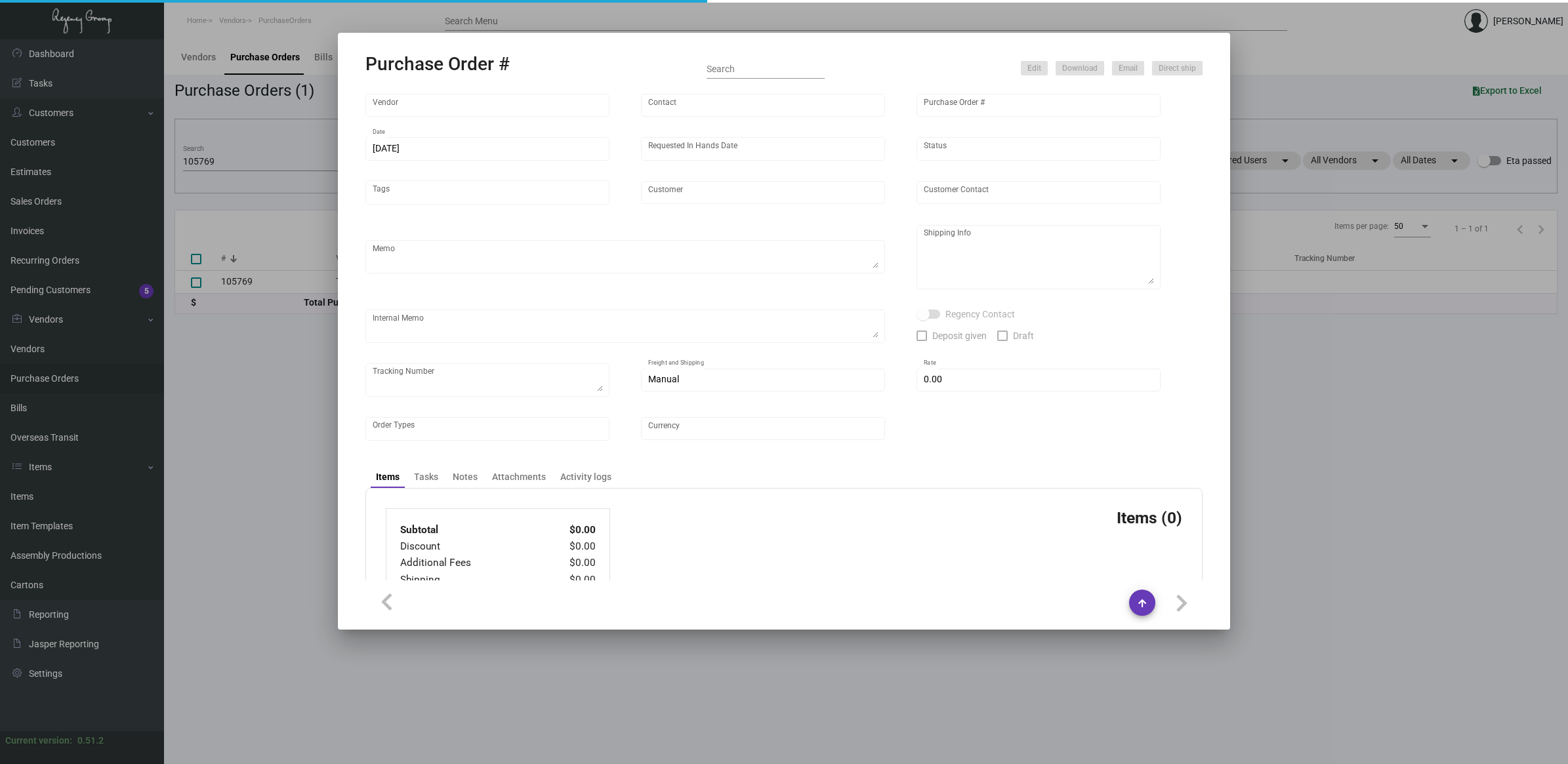
type input "Tatara Group"
type input "[PERSON_NAME]"
type input "105769"
type input "[DATE]"
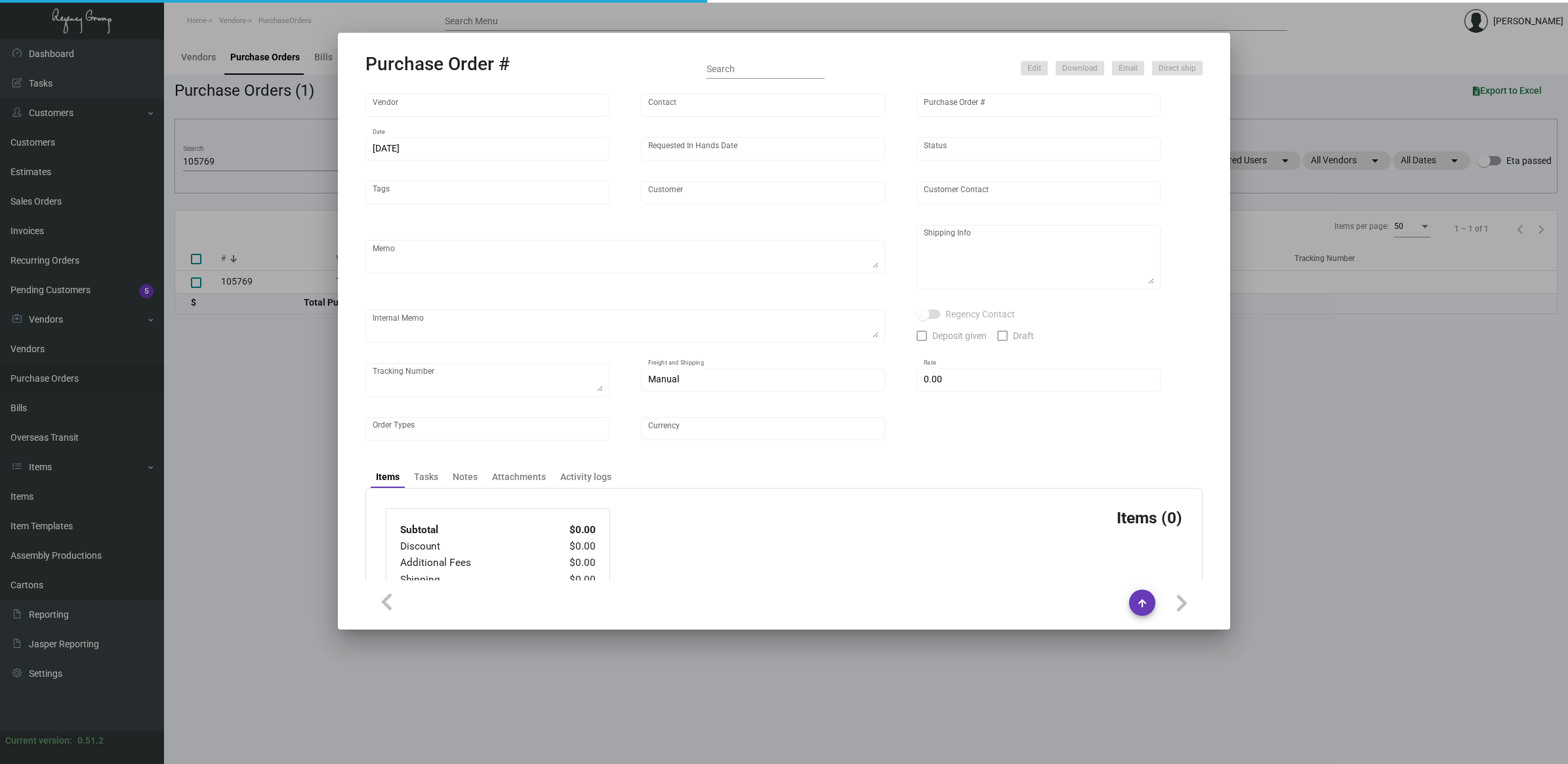
type input "[GEOGRAPHIC_DATA]"
type input "[PERSON_NAME]"
type textarea "When ready to ship, contact: [EMAIL_ADDRESS][DOMAIN_NAME] for all shipments UPS…"
type textarea "[PERSON_NAME][GEOGRAPHIC_DATA] [STREET_ADDRESS]"
type textarea "6.19 - 2 PALLETS, BLINDSHIP, FAST FREIGHT/SHIFL $2000.00 - WWW2667756"
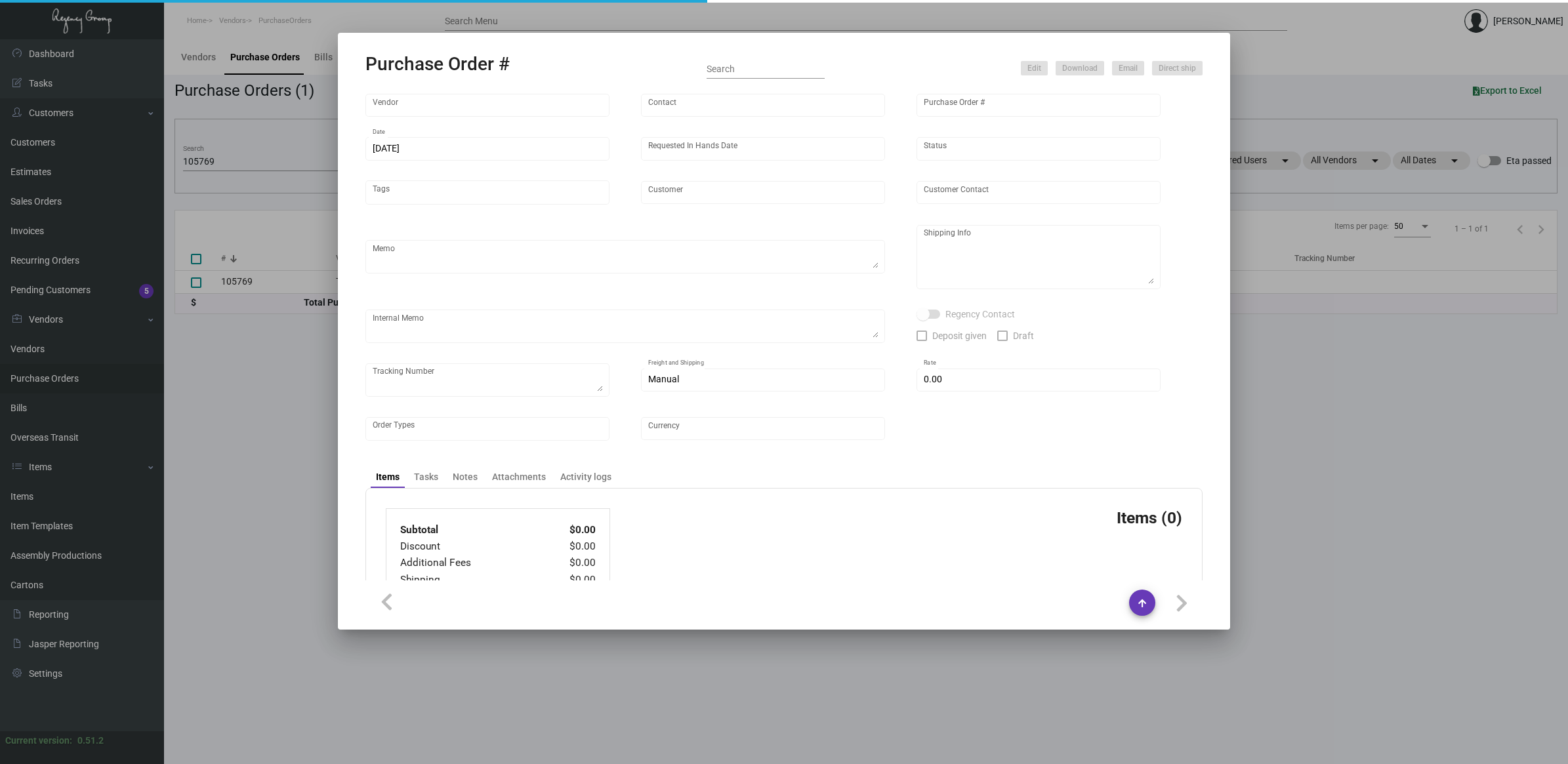
type input "$ 0.00"
type input "United States Dollar $"
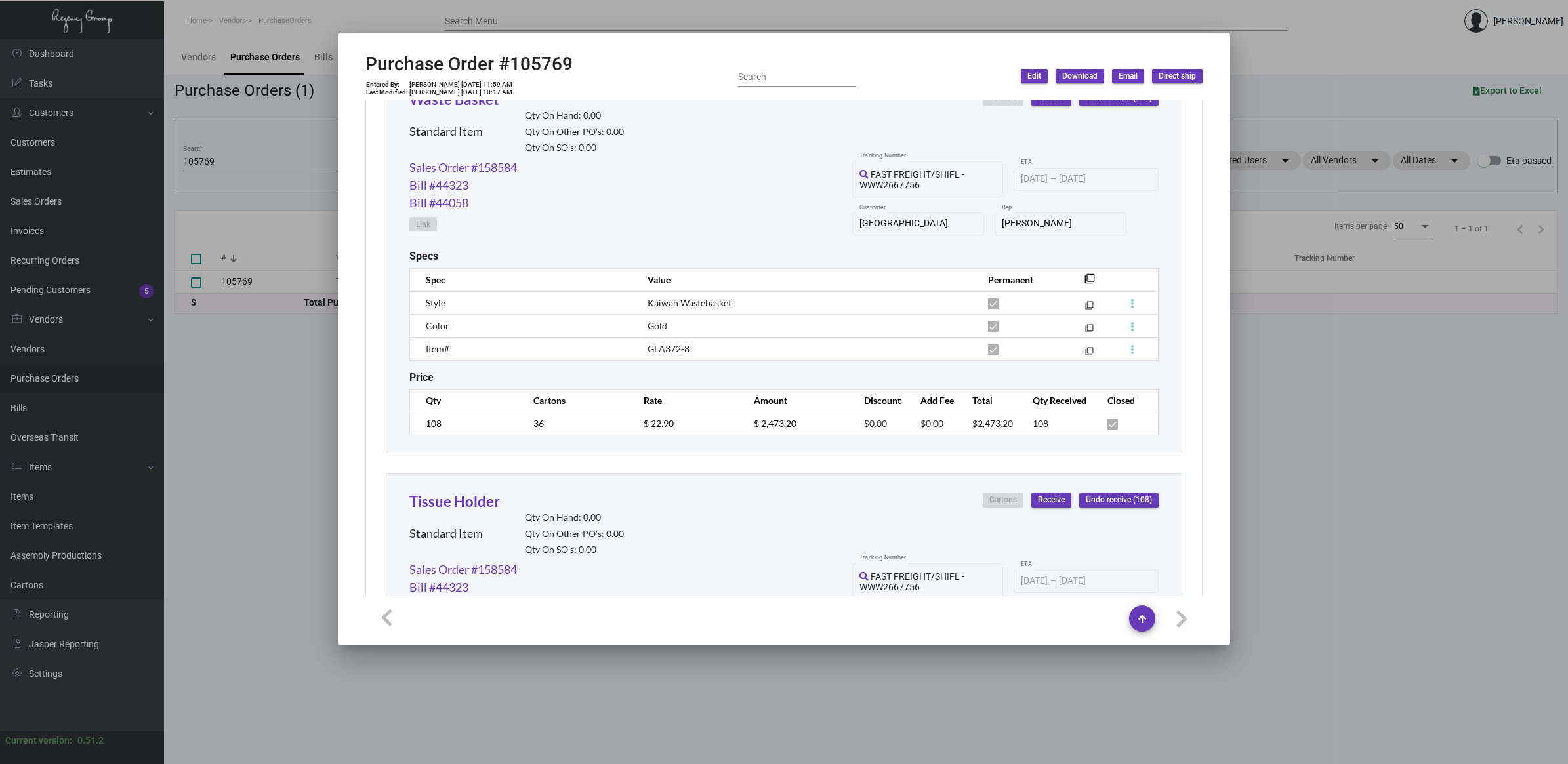
scroll to position [574, 0]
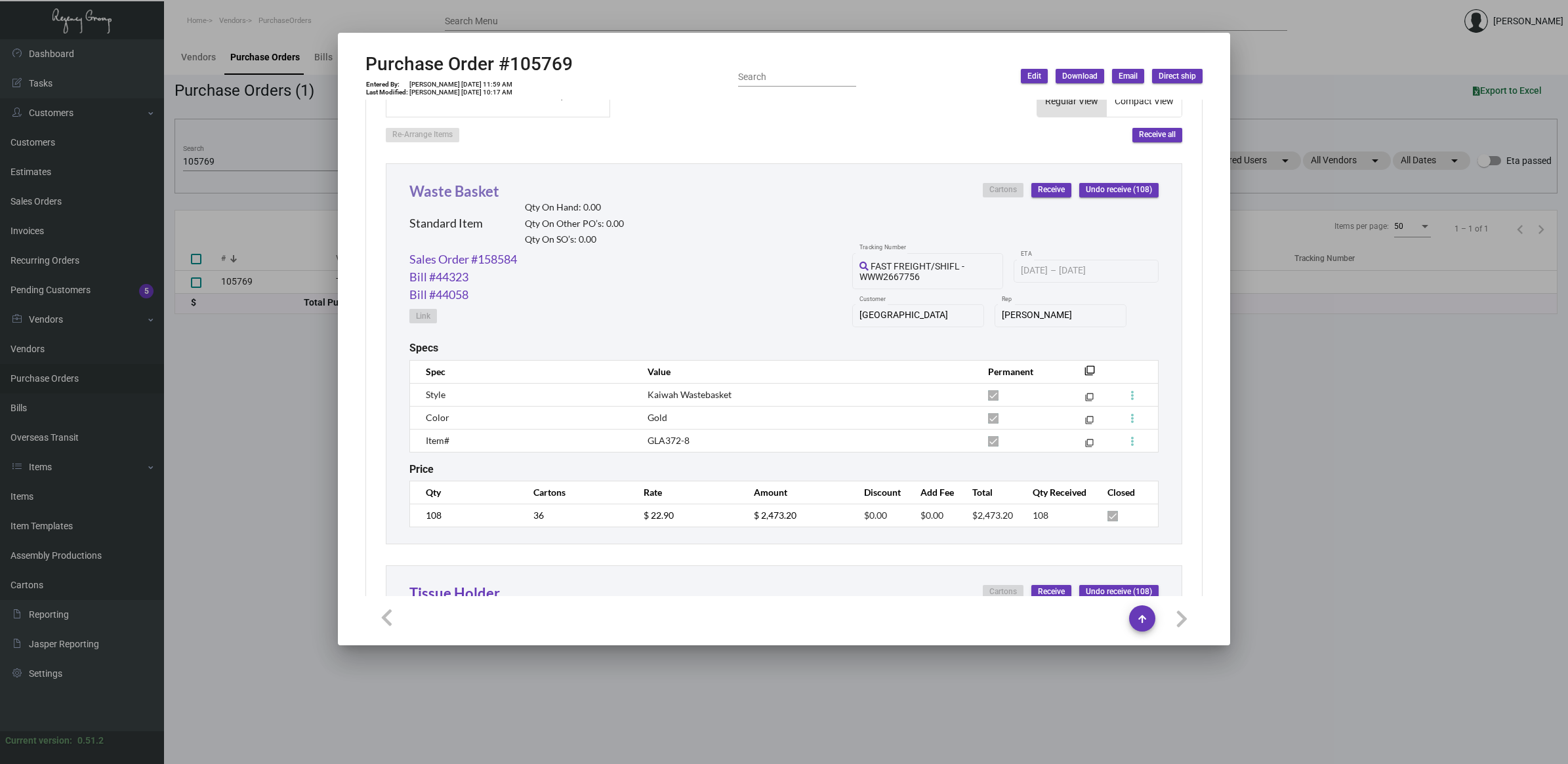
click at [474, 185] on link "Waste Basket" at bounding box center [454, 191] width 90 height 18
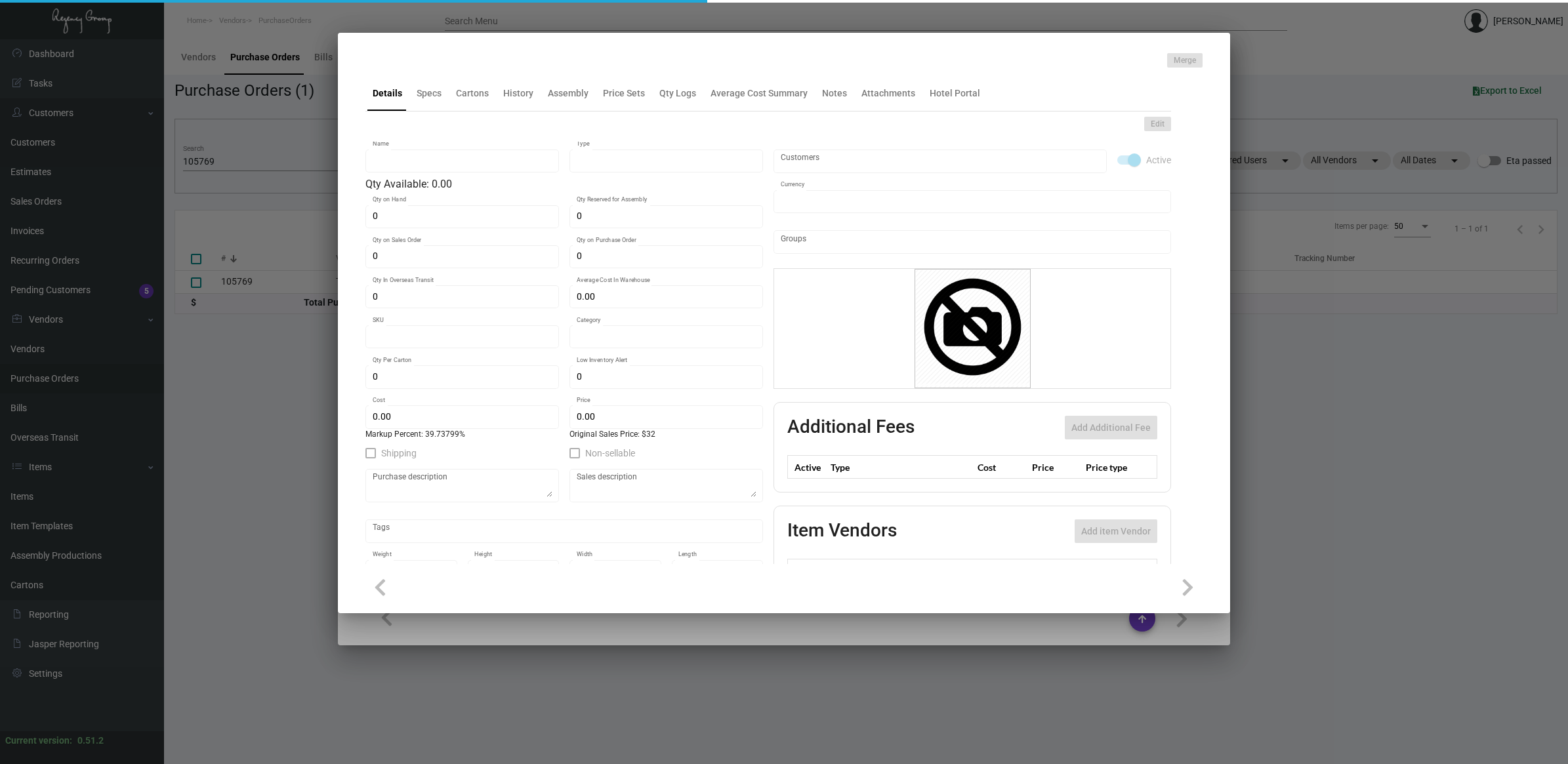
type input "Waste Basket"
type input "Standard Item"
type input "$ 0.00"
type input "RGNU-043-F"
type input "Standard"
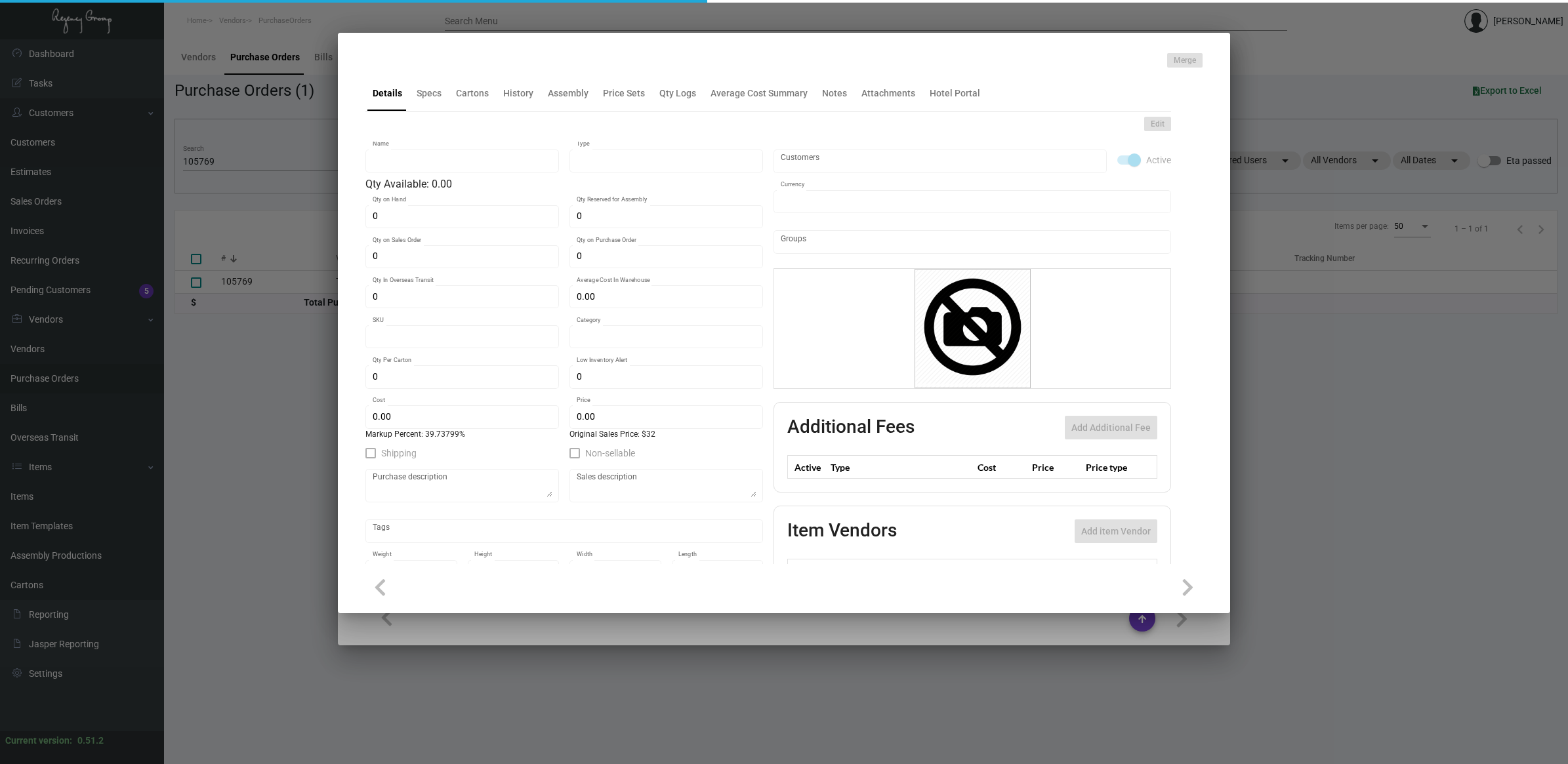
type input "3"
type input "$ 22.90"
type input "$ 32.00"
checkbox input "true"
type input "United States Dollar $"
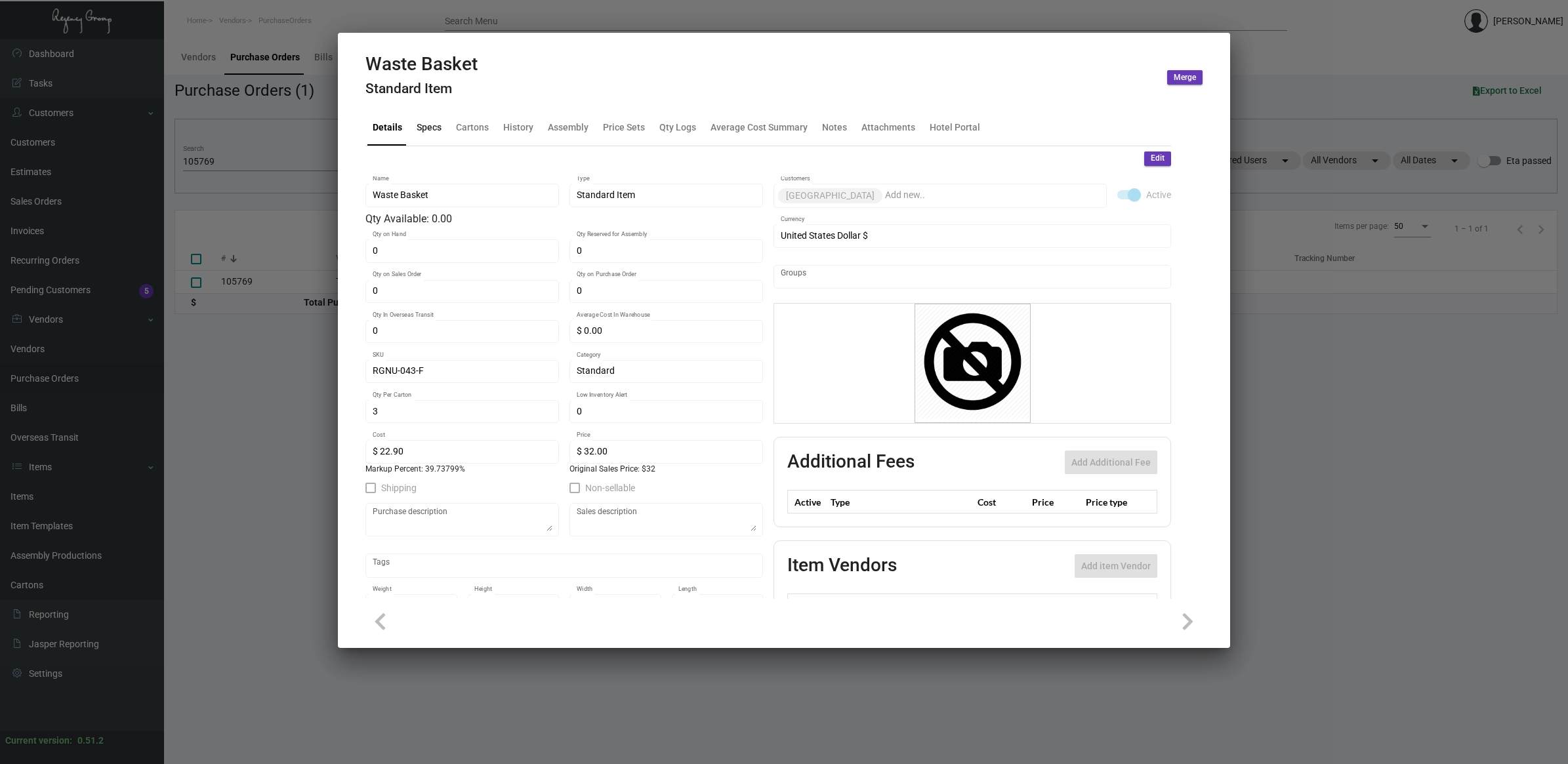
click at [422, 125] on div "Specs" at bounding box center [429, 128] width 25 height 14
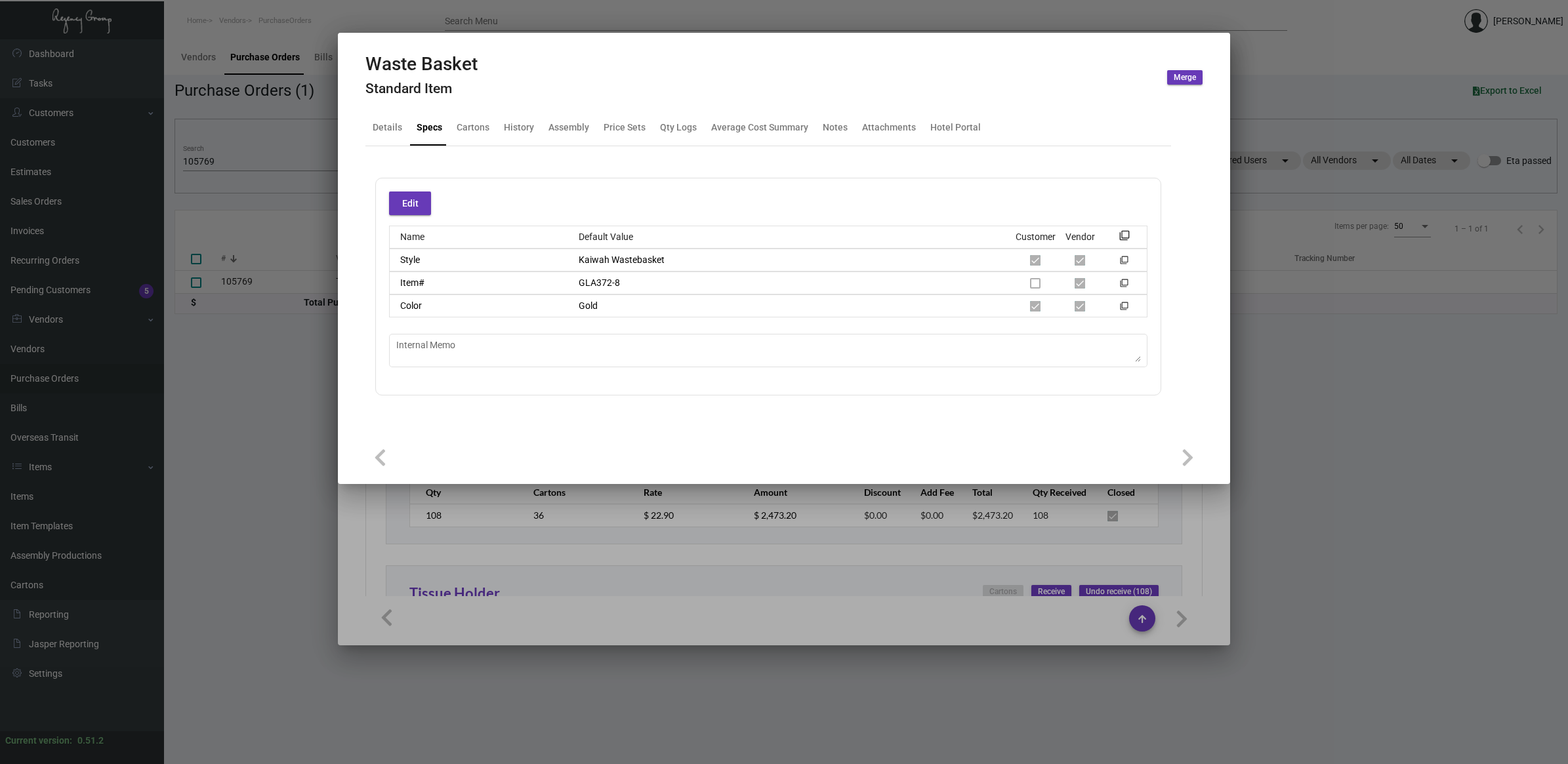
click at [642, 268] on div "Style Kaiwah Wastebasket filter_none" at bounding box center [768, 260] width 758 height 23
click at [1254, 469] on div at bounding box center [784, 382] width 1568 height 764
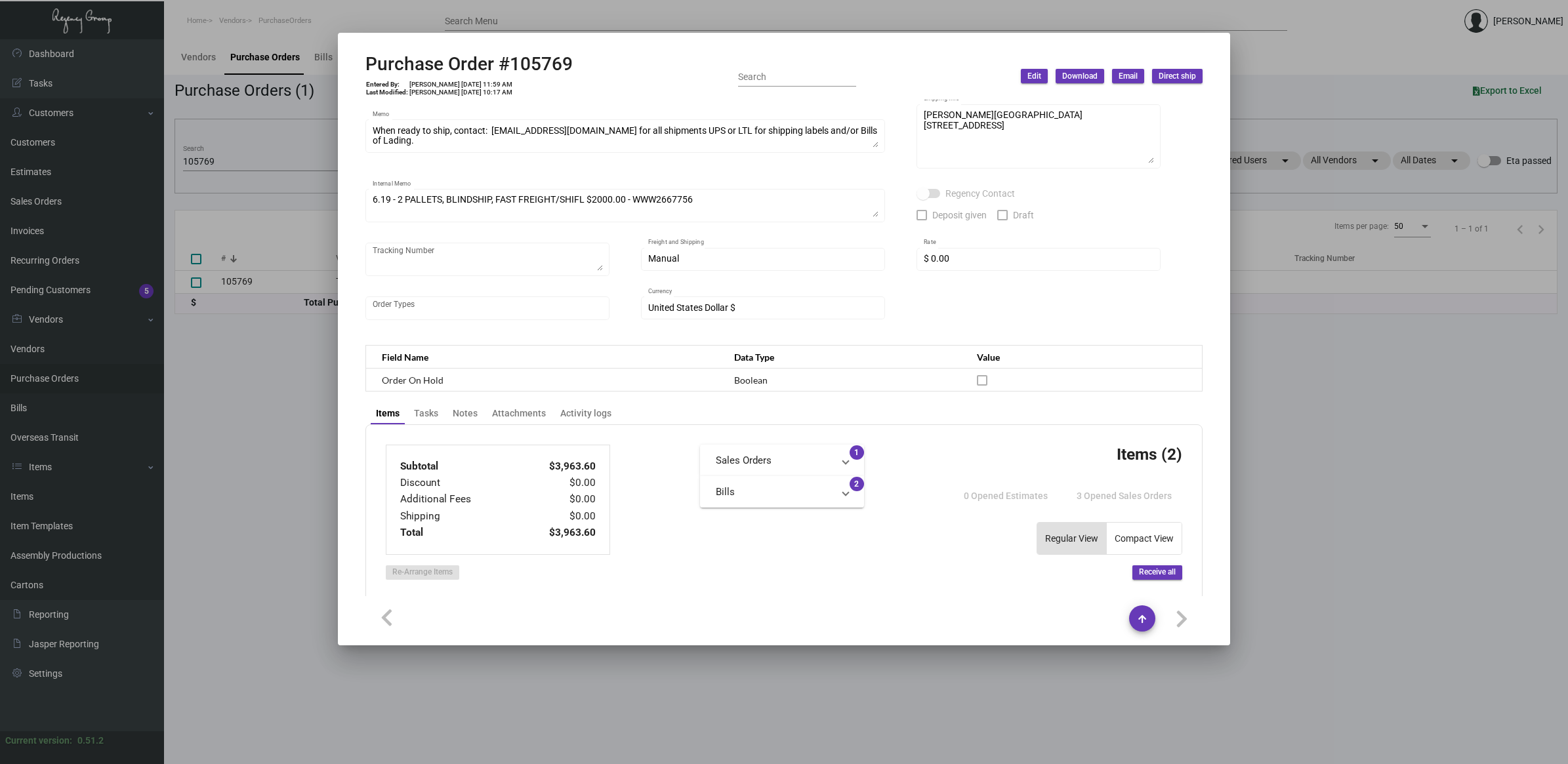
scroll to position [82, 0]
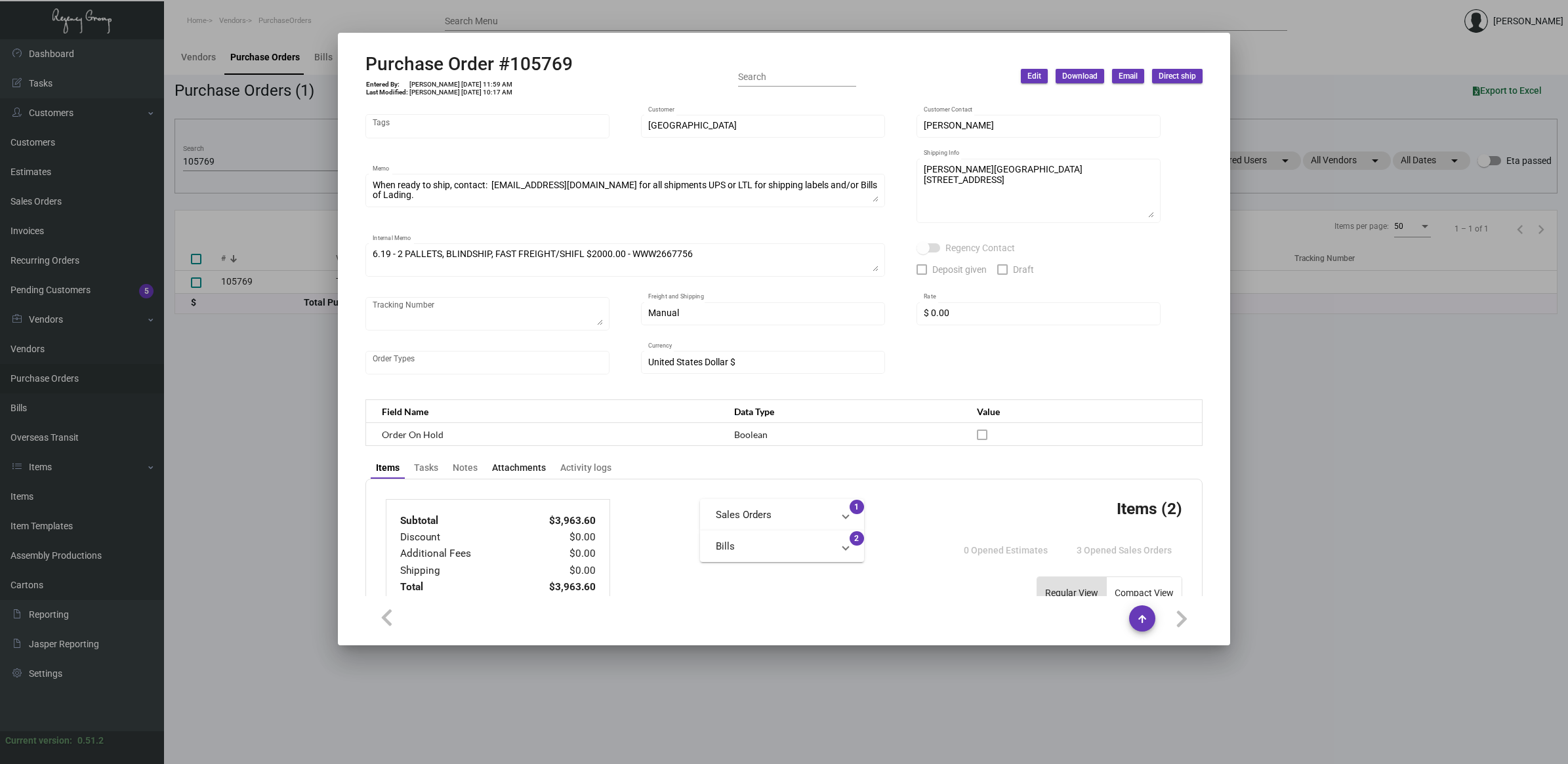
click at [504, 461] on div "Attachments" at bounding box center [519, 468] width 54 height 14
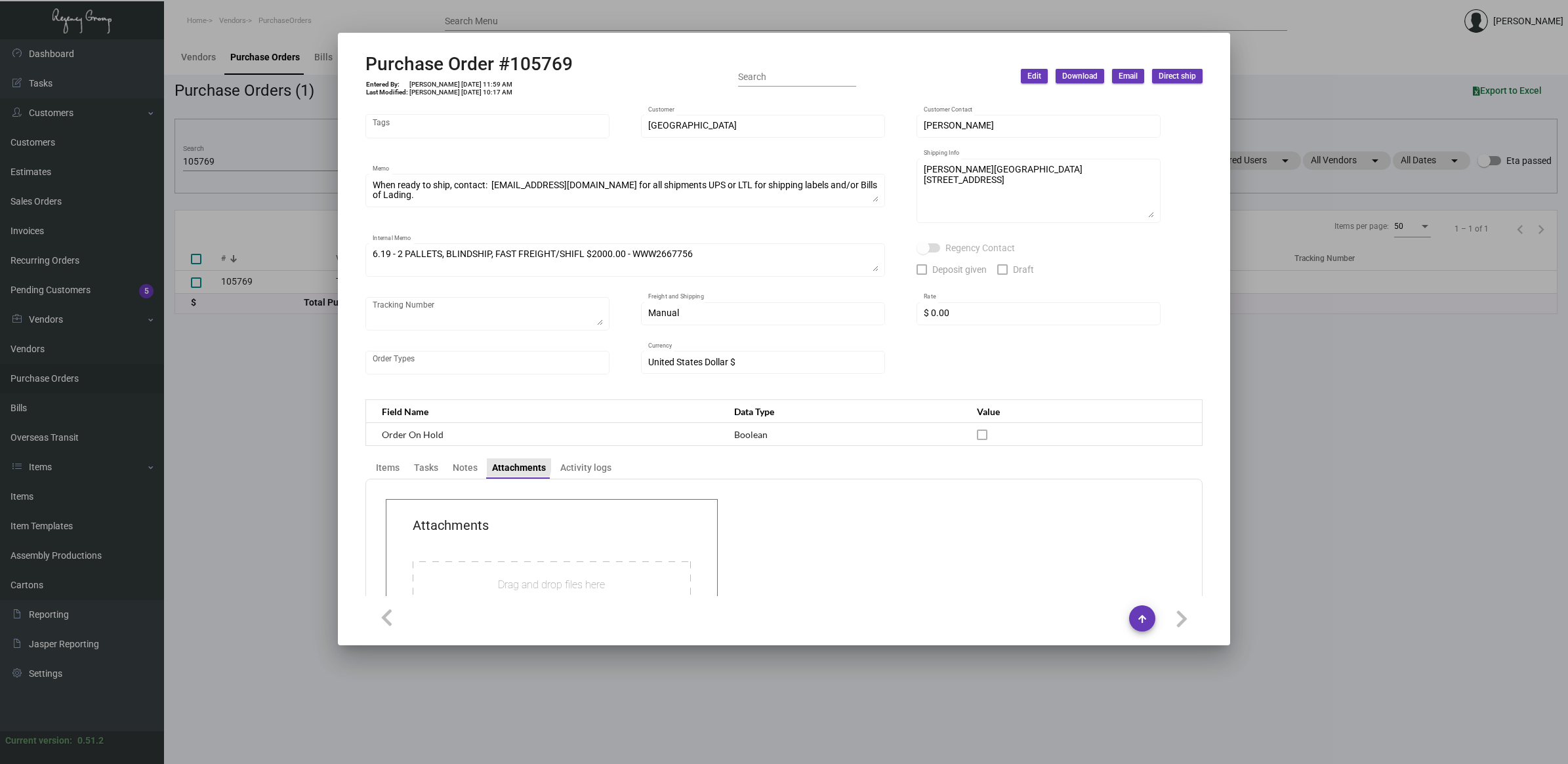
scroll to position [0, 0]
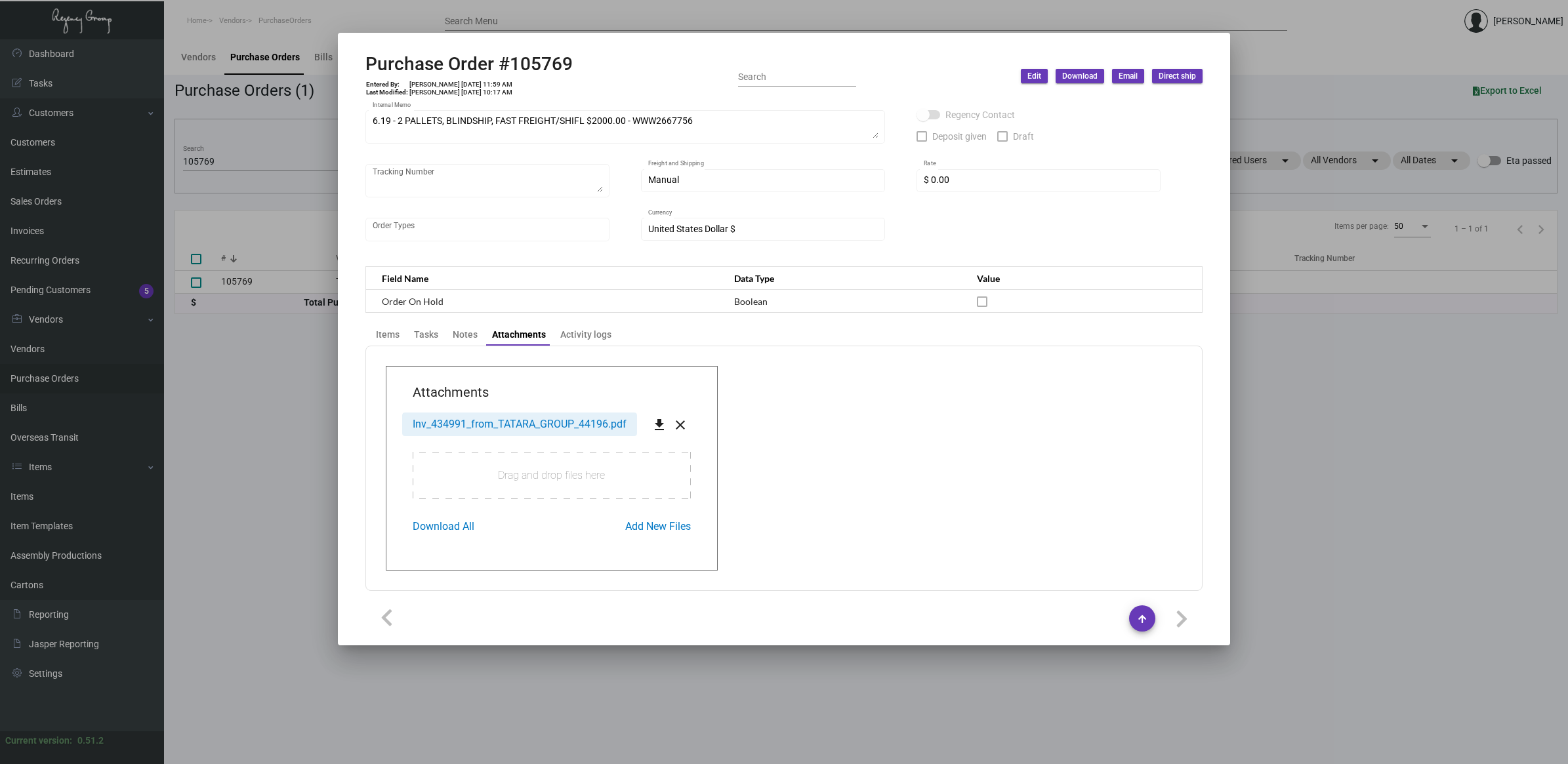
drag, startPoint x: 505, startPoint y: 416, endPoint x: 513, endPoint y: 412, distance: 8.9
click at [505, 418] on span "Inv_434991_from_TATARA_GROUP_44196.pdf" at bounding box center [519, 424] width 214 height 12
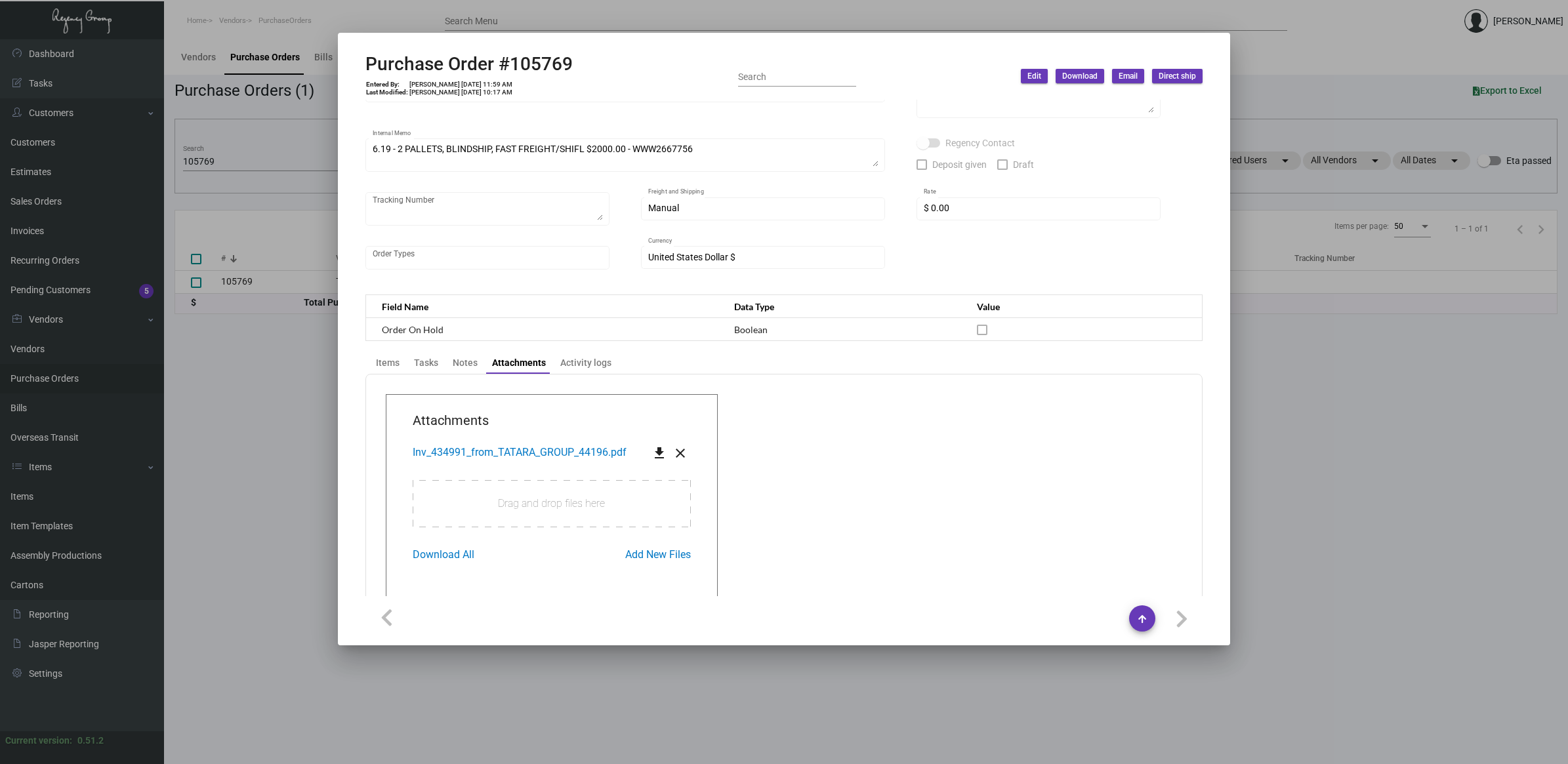
scroll to position [215, 0]
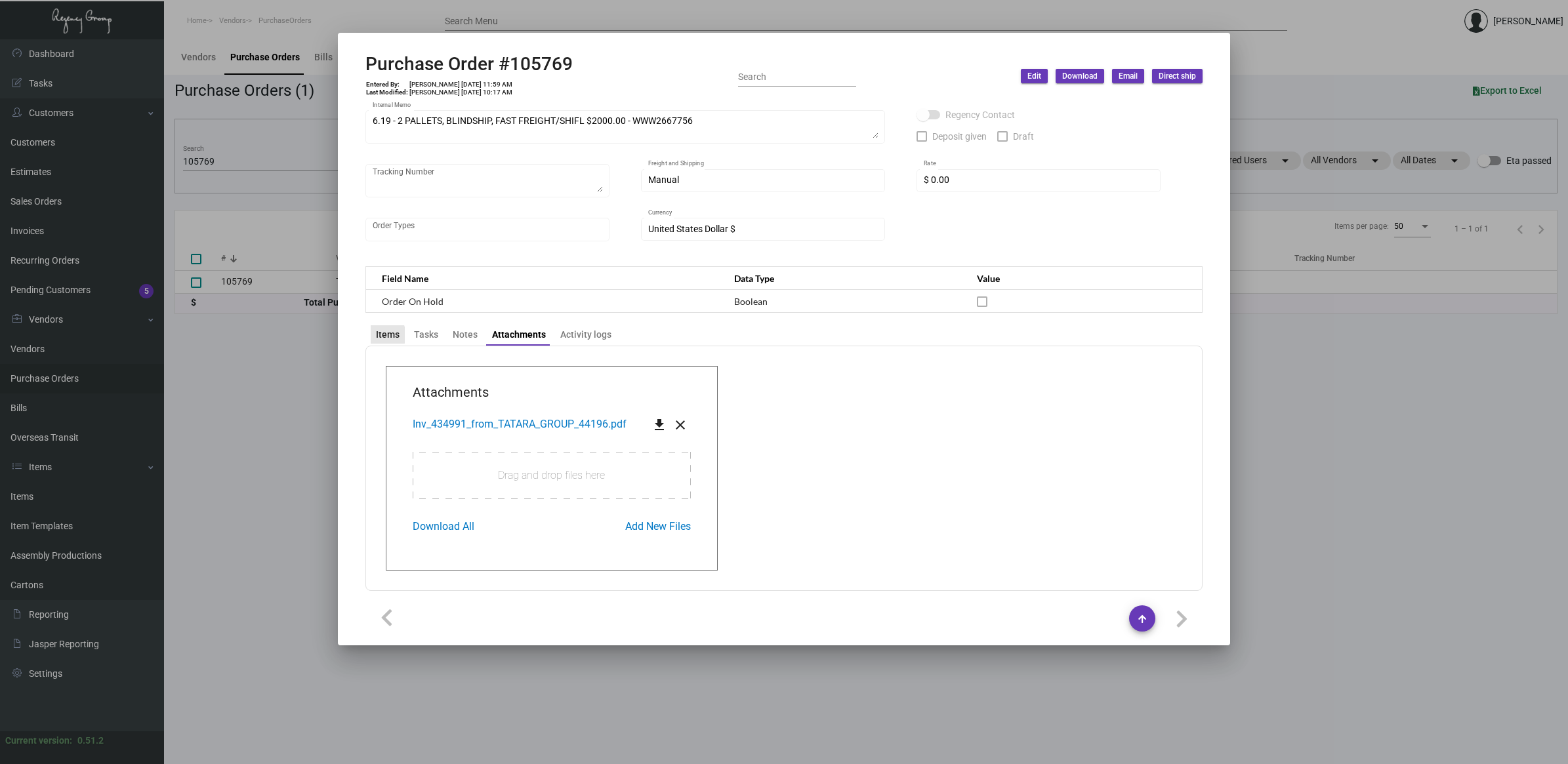
click at [380, 332] on div "Items" at bounding box center [387, 335] width 24 height 14
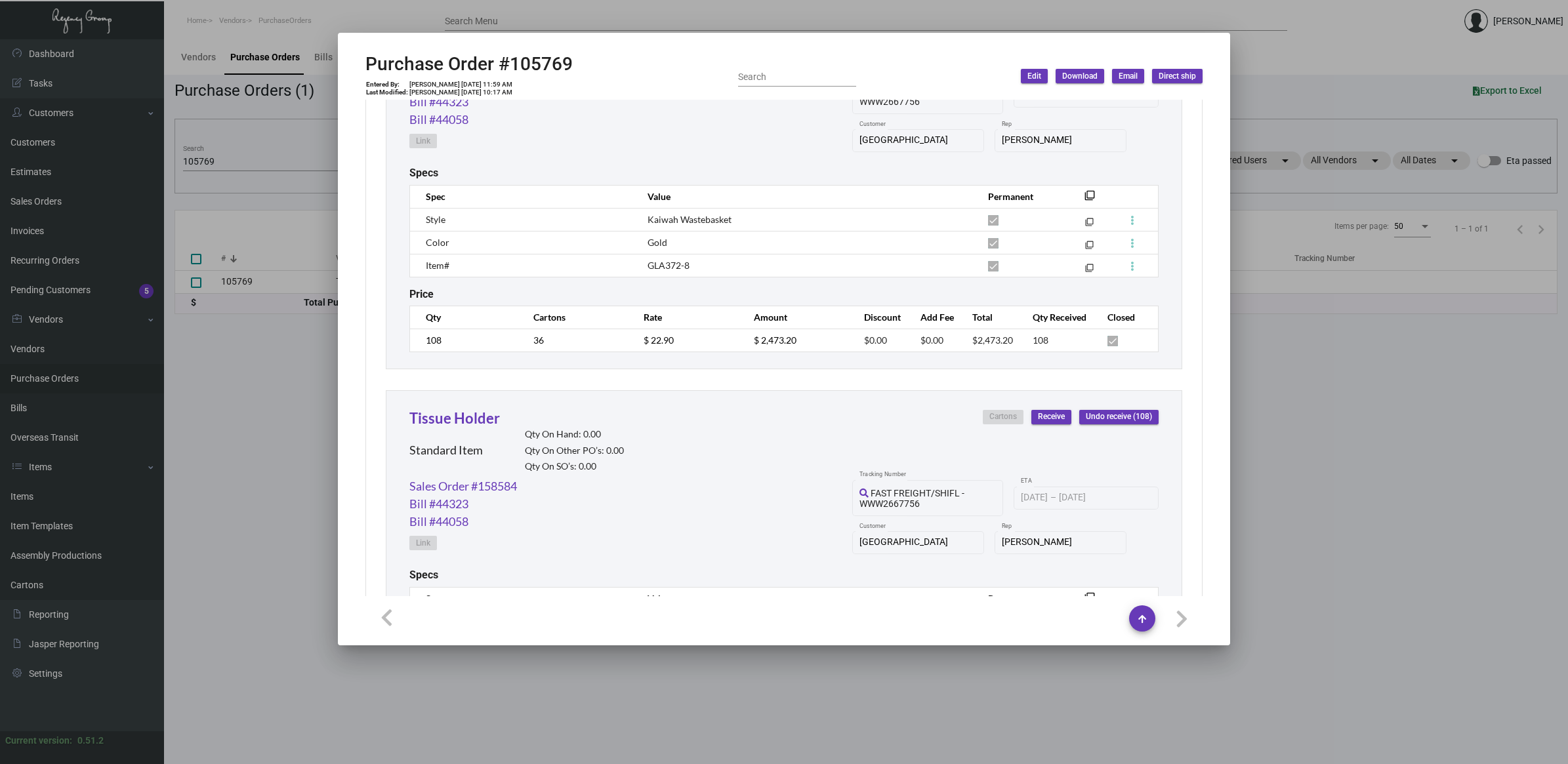
scroll to position [656, 0]
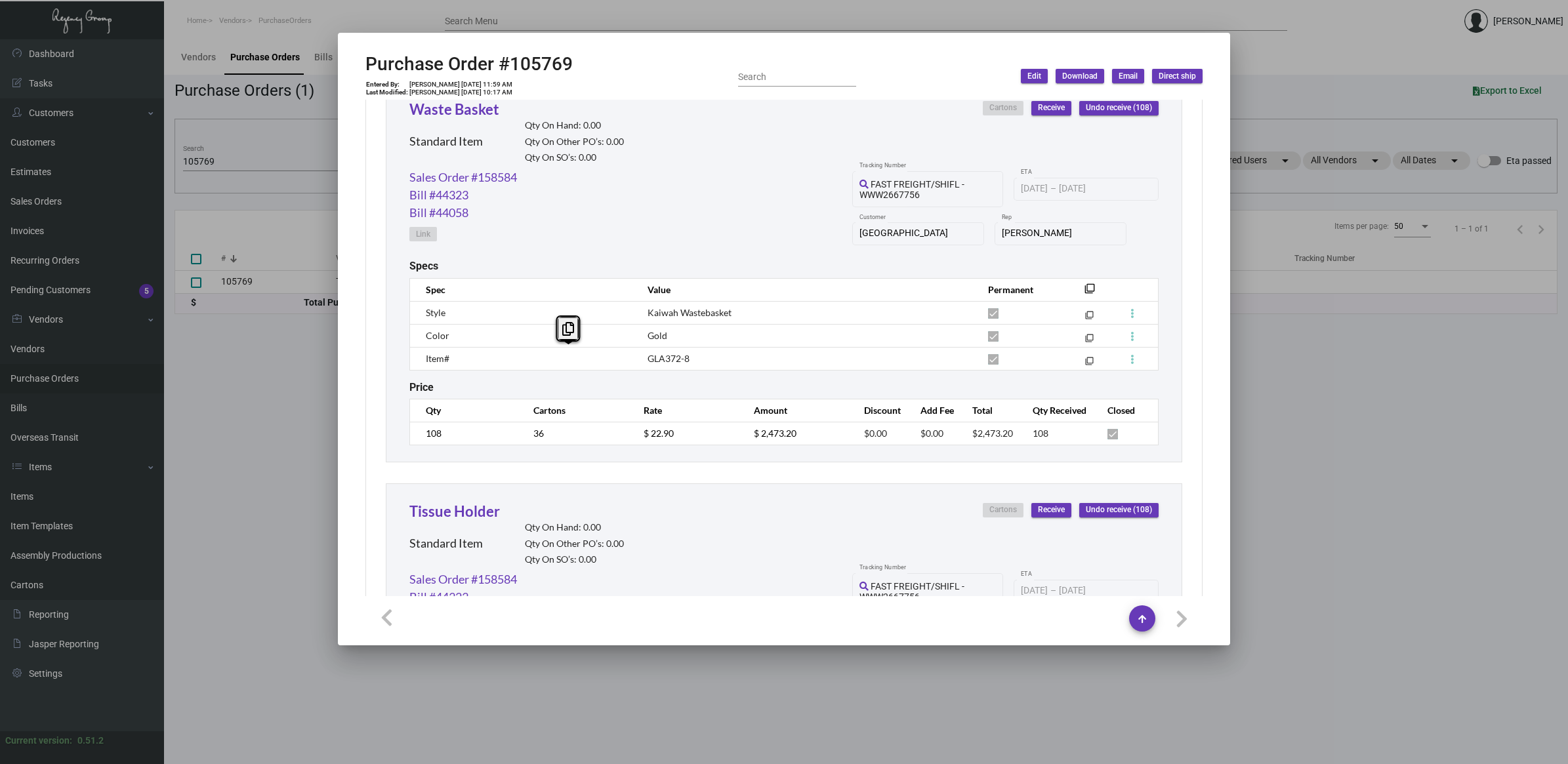
click at [612, 364] on tr "Item# GLA372-8 filter_none" at bounding box center [784, 358] width 748 height 23
copy tr "GLA372-8"
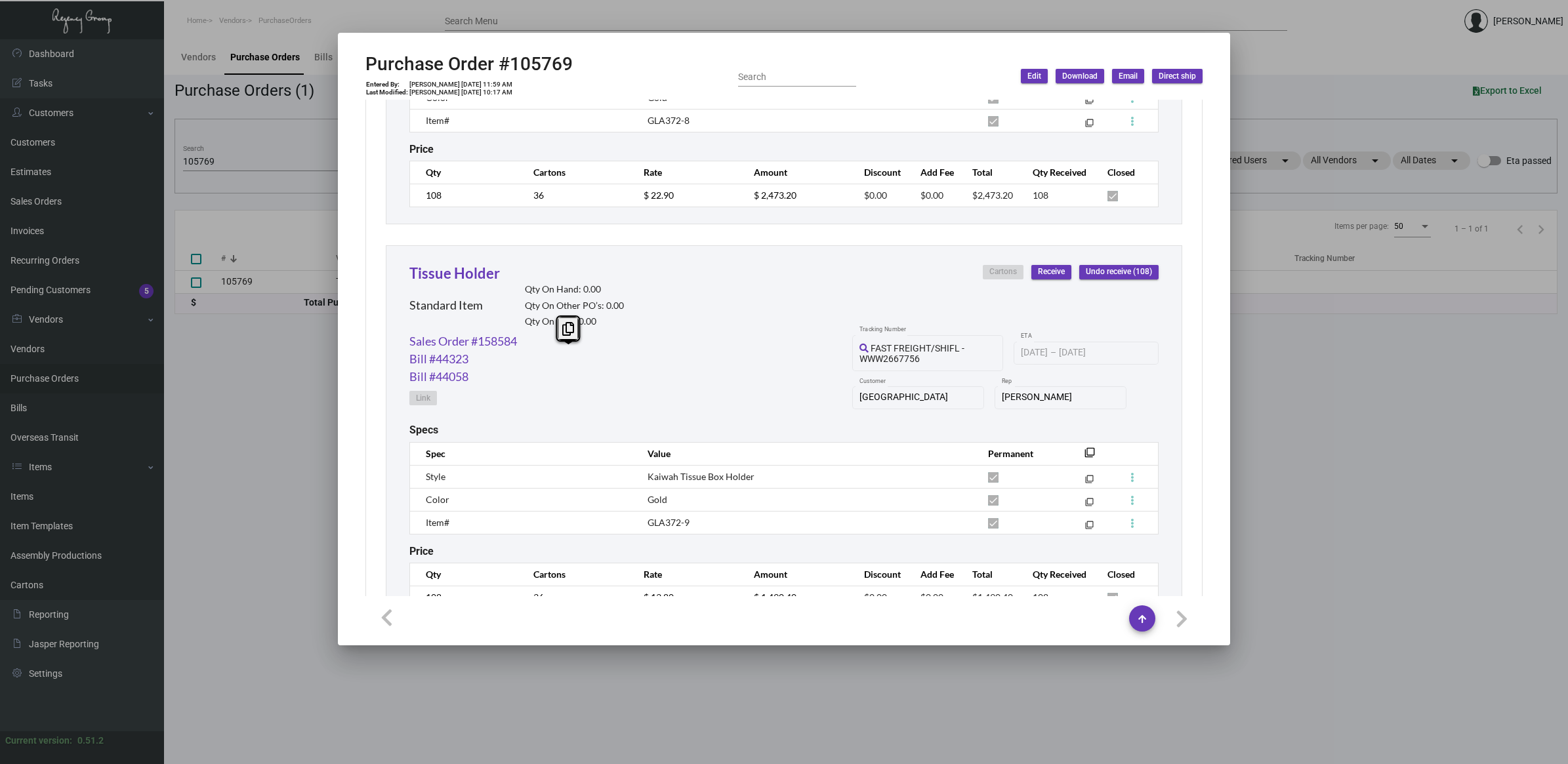
scroll to position [950, 0]
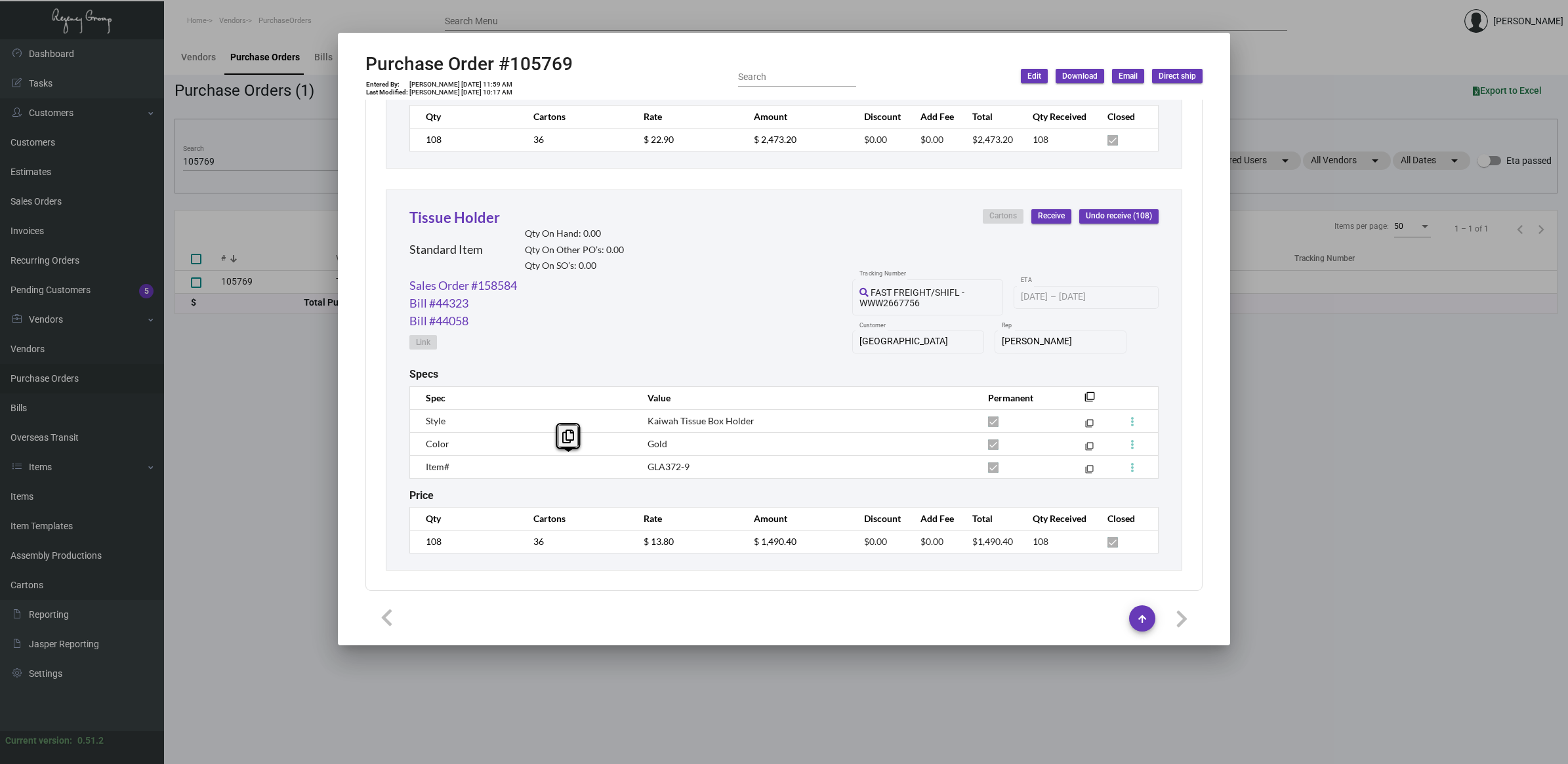
drag, startPoint x: 693, startPoint y: 463, endPoint x: 622, endPoint y: 467, distance: 71.1
click at [622, 467] on tr "Item# GLA372-9 filter_none" at bounding box center [784, 466] width 748 height 23
copy tr "GLA372-9"
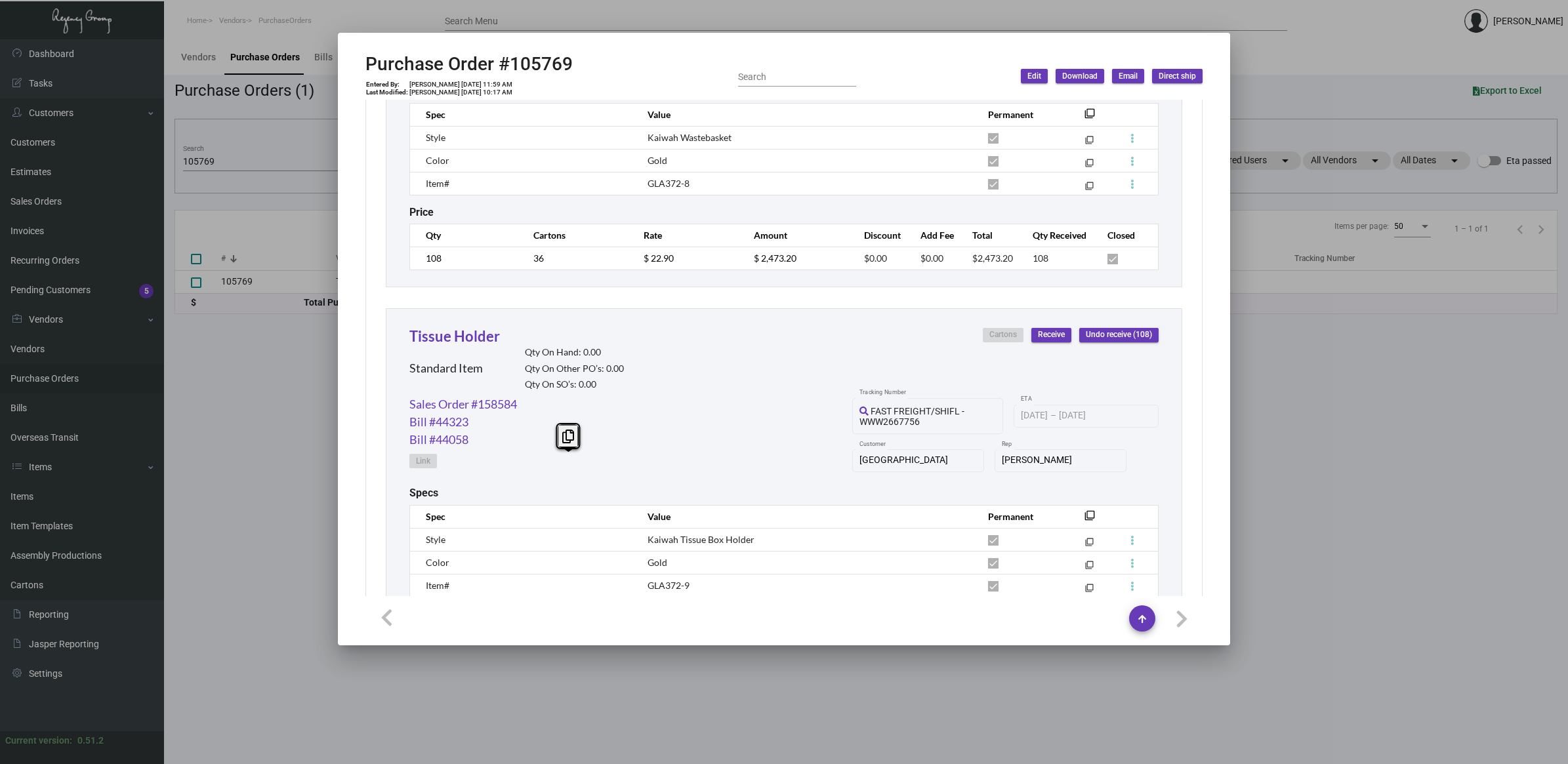
scroll to position [704, 0]
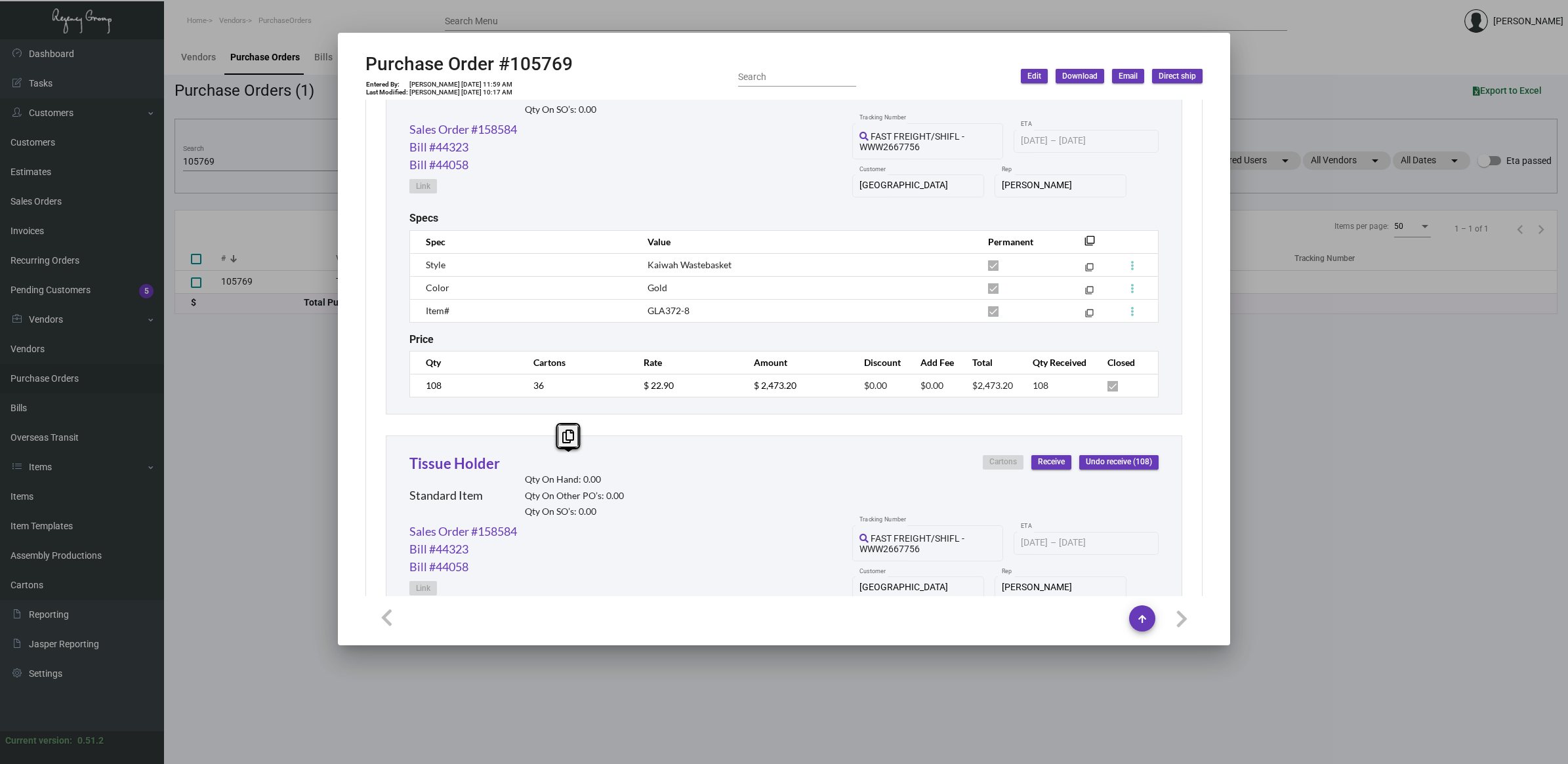
click at [678, 312] on span "GLA372-8" at bounding box center [668, 310] width 42 height 11
click at [677, 310] on span "GLA372-8" at bounding box center [668, 310] width 42 height 11
copy tr "GLA372-8 filter_none"
click at [673, 283] on icon at bounding box center [678, 281] width 11 height 14
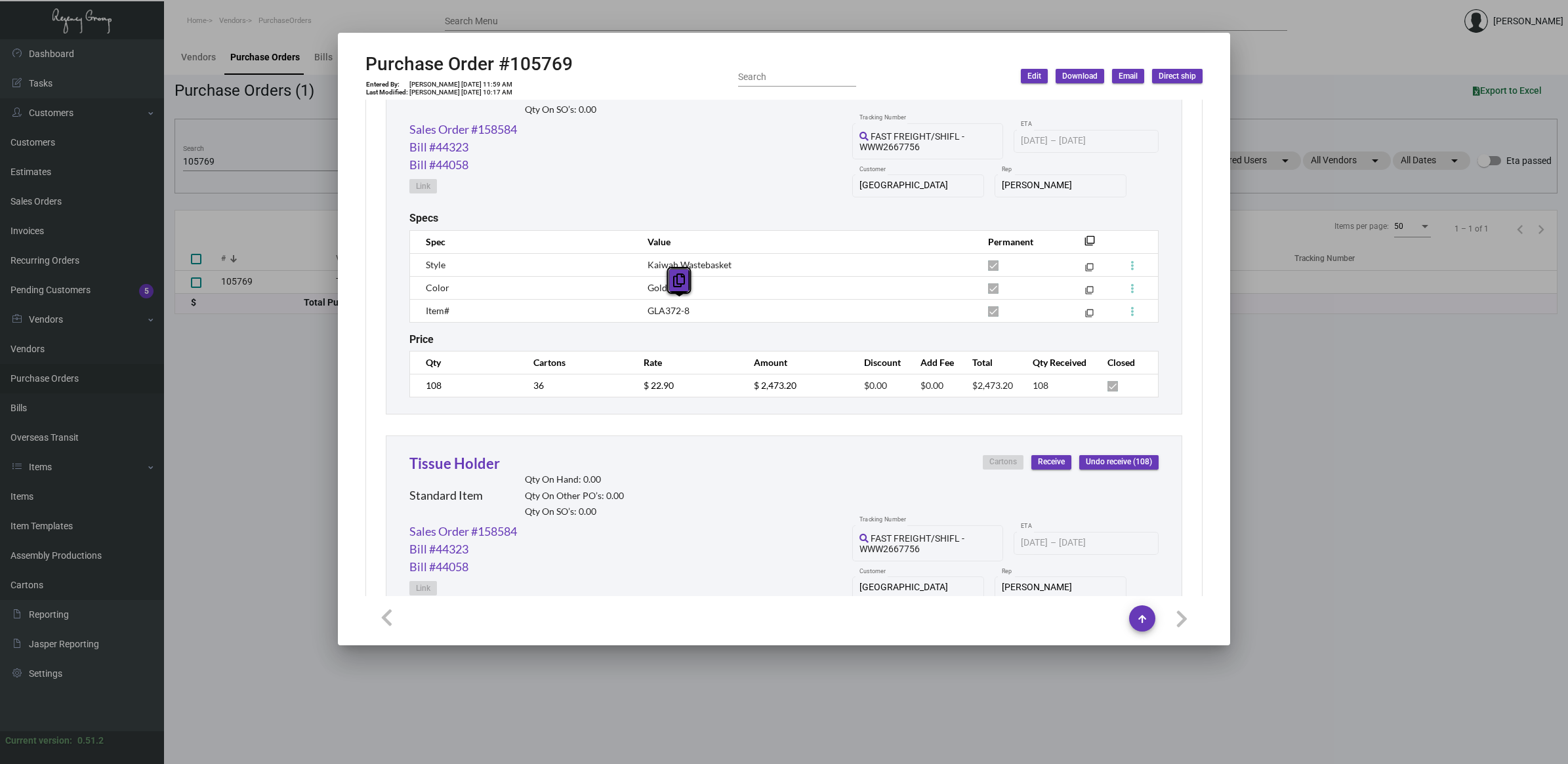
copy tr "GLA372-8 filter_none"
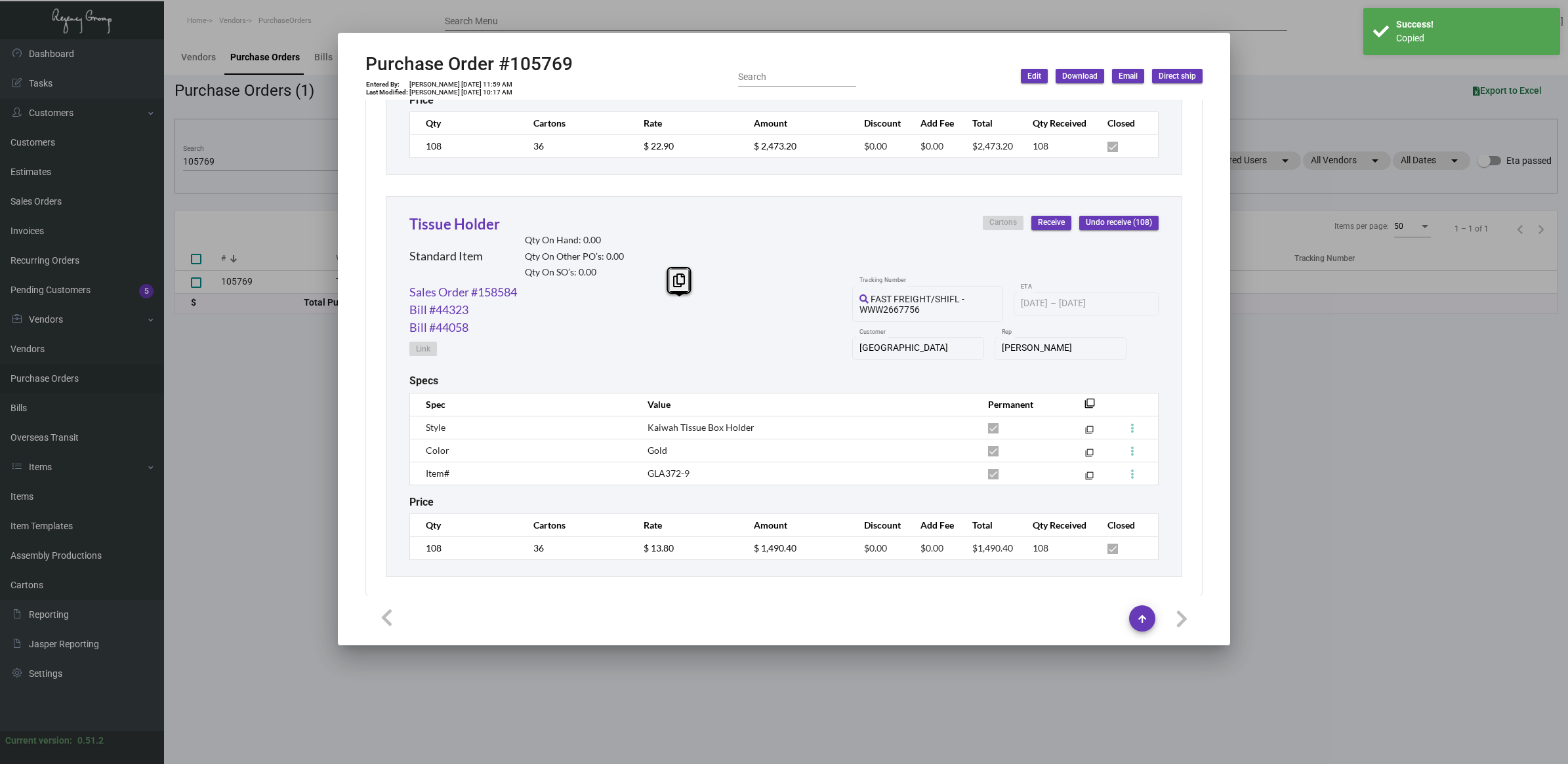
scroll to position [950, 0]
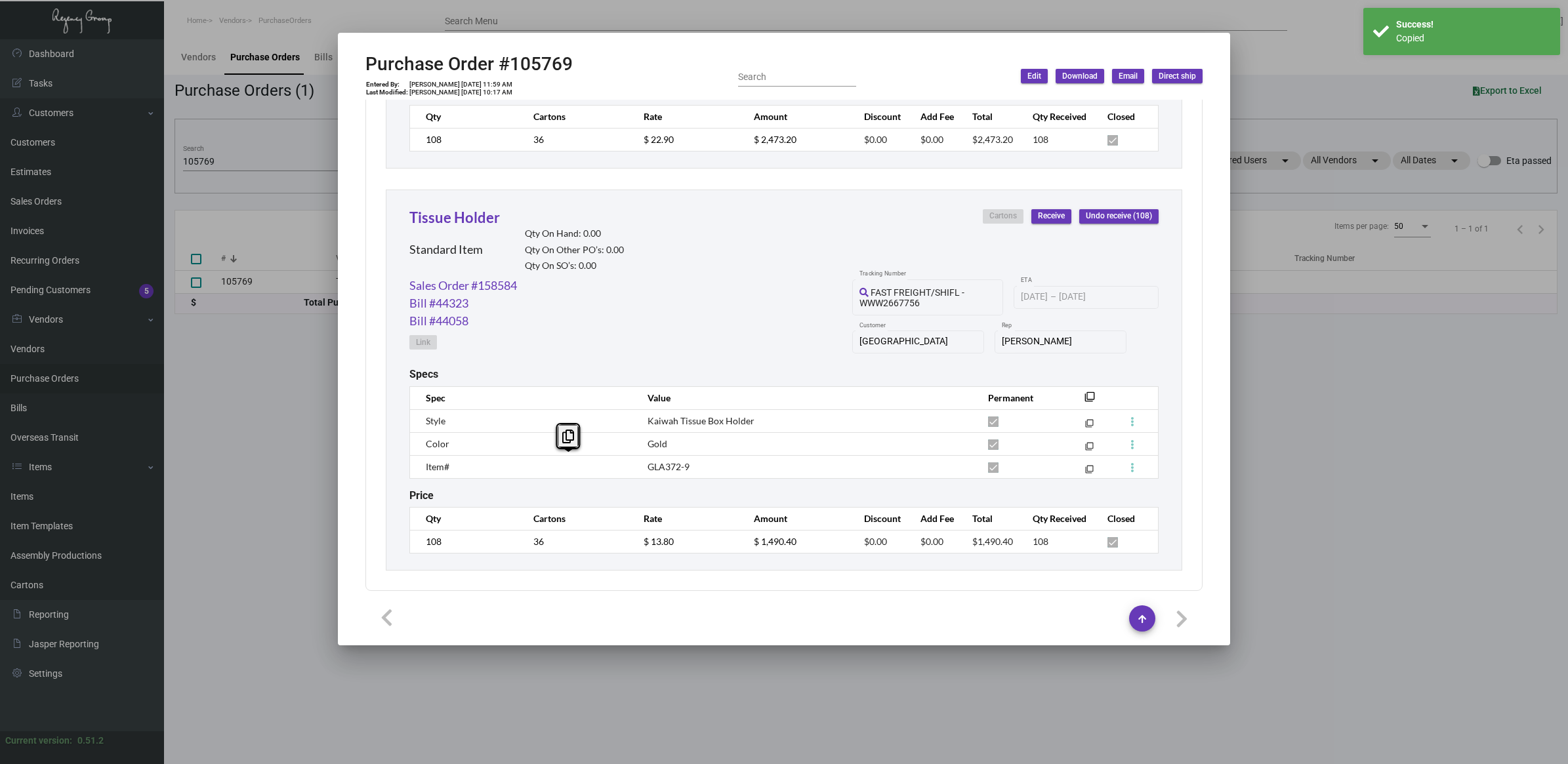
drag, startPoint x: 710, startPoint y: 460, endPoint x: 512, endPoint y: 458, distance: 198.0
click at [512, 458] on tr "Item# GLA372-9 filter_none" at bounding box center [784, 466] width 748 height 23
copy tr "GLA372-9"
click at [1357, 487] on div at bounding box center [784, 382] width 1568 height 764
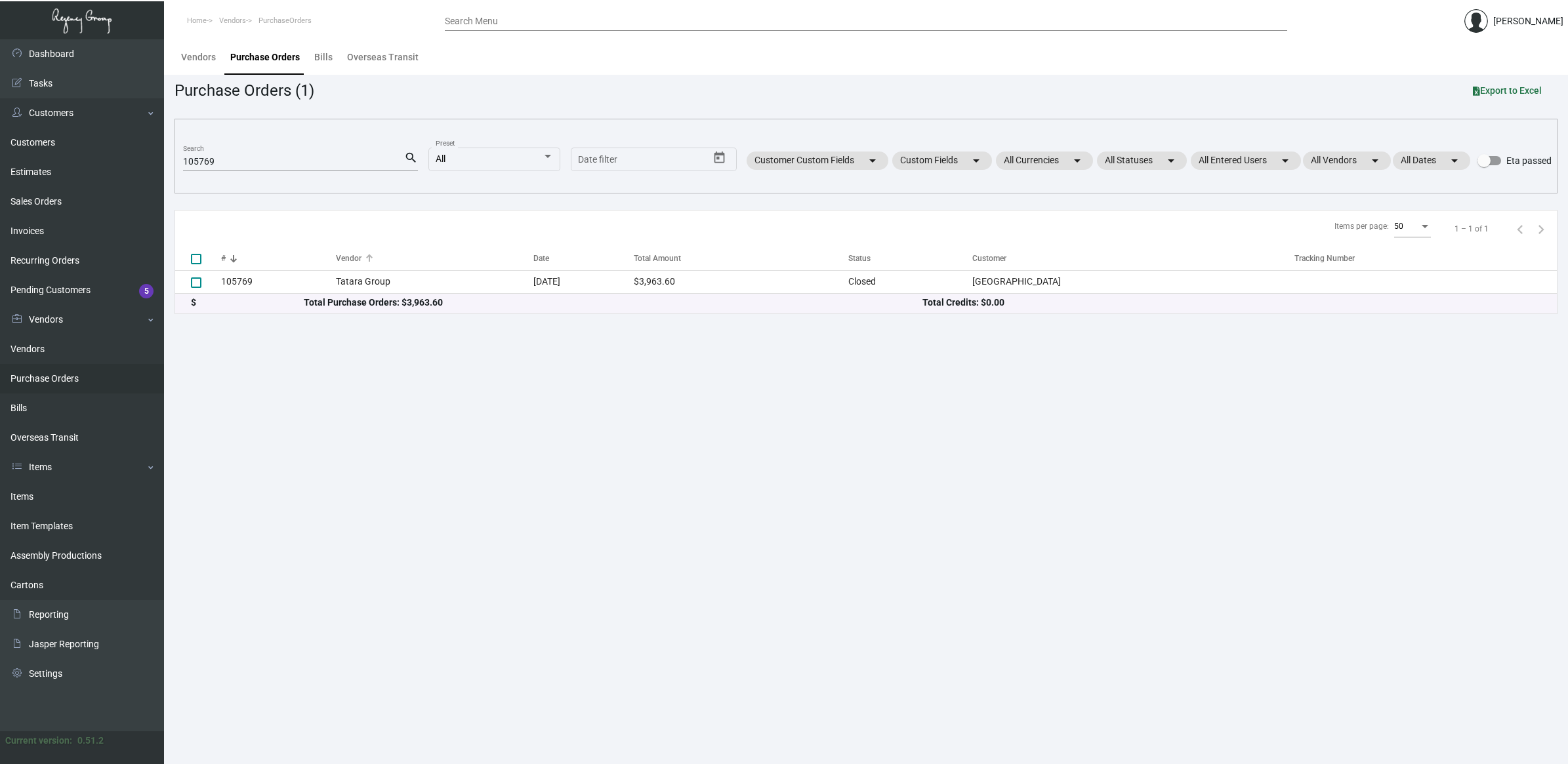
click at [444, 268] on th "Vendor" at bounding box center [434, 259] width 198 height 23
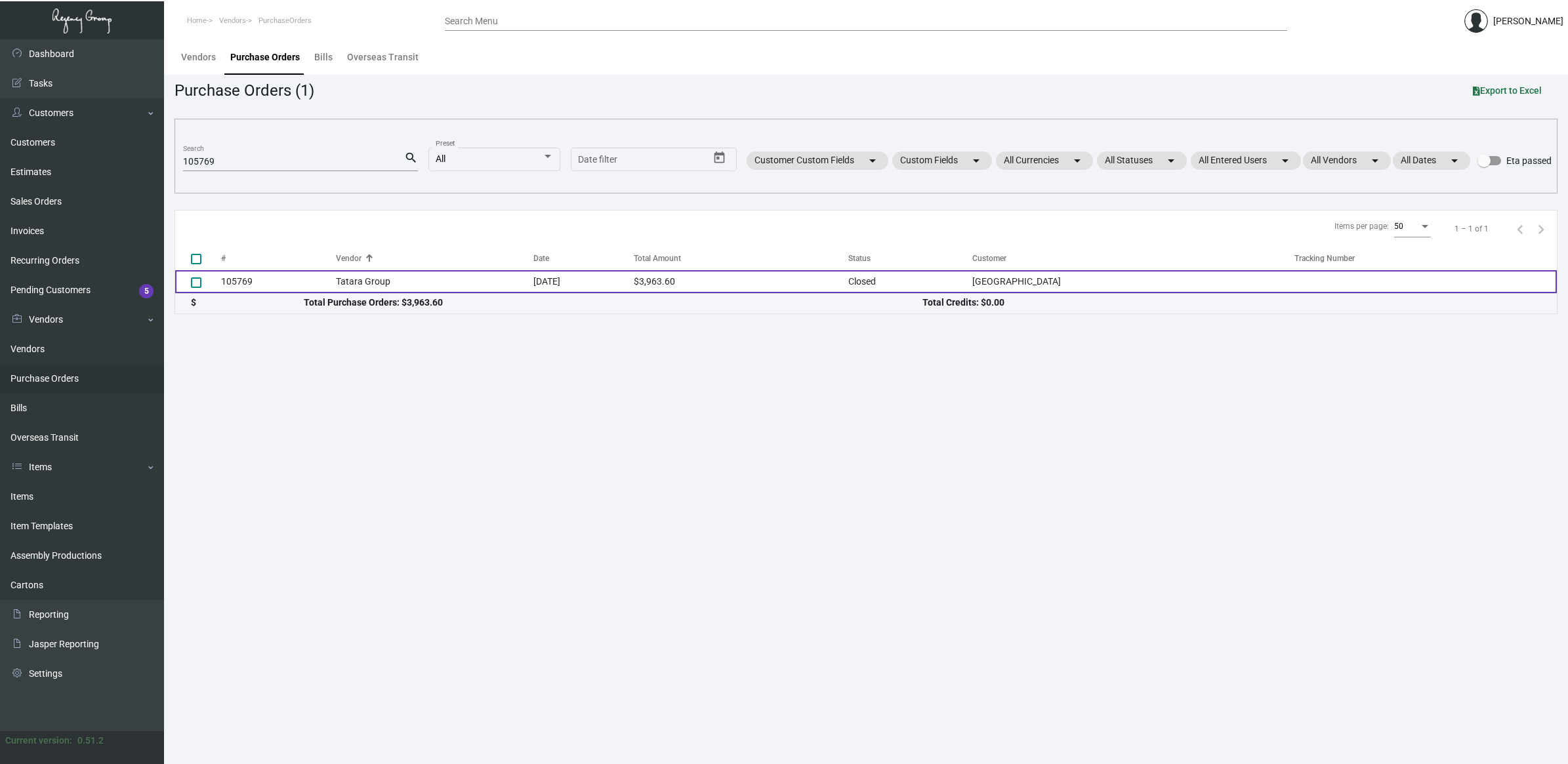
click at [444, 279] on td "Tatara Group" at bounding box center [434, 282] width 198 height 23
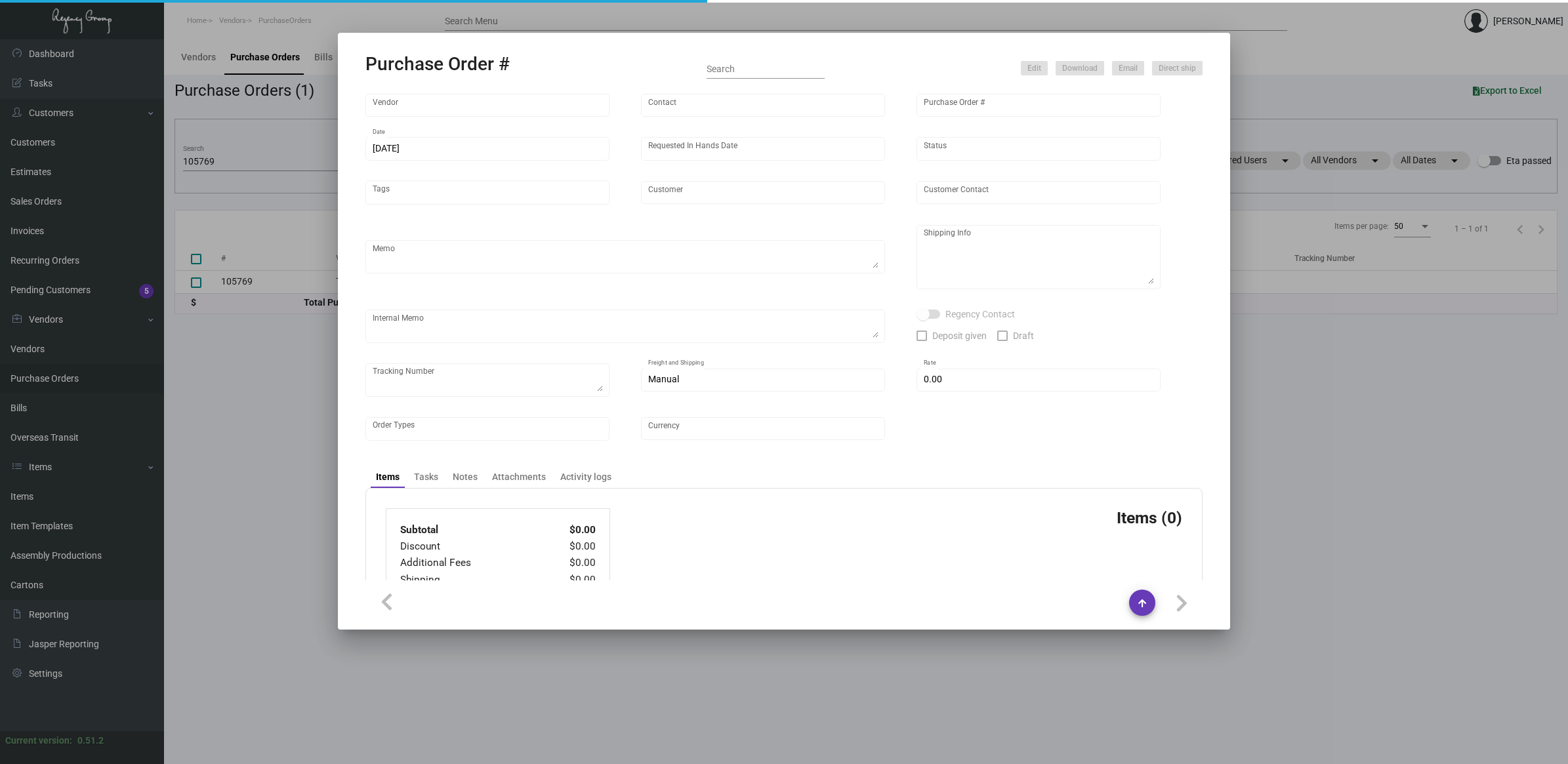
type input "Tatara Group"
type input "[PERSON_NAME]"
type input "105769"
type input "[DATE]"
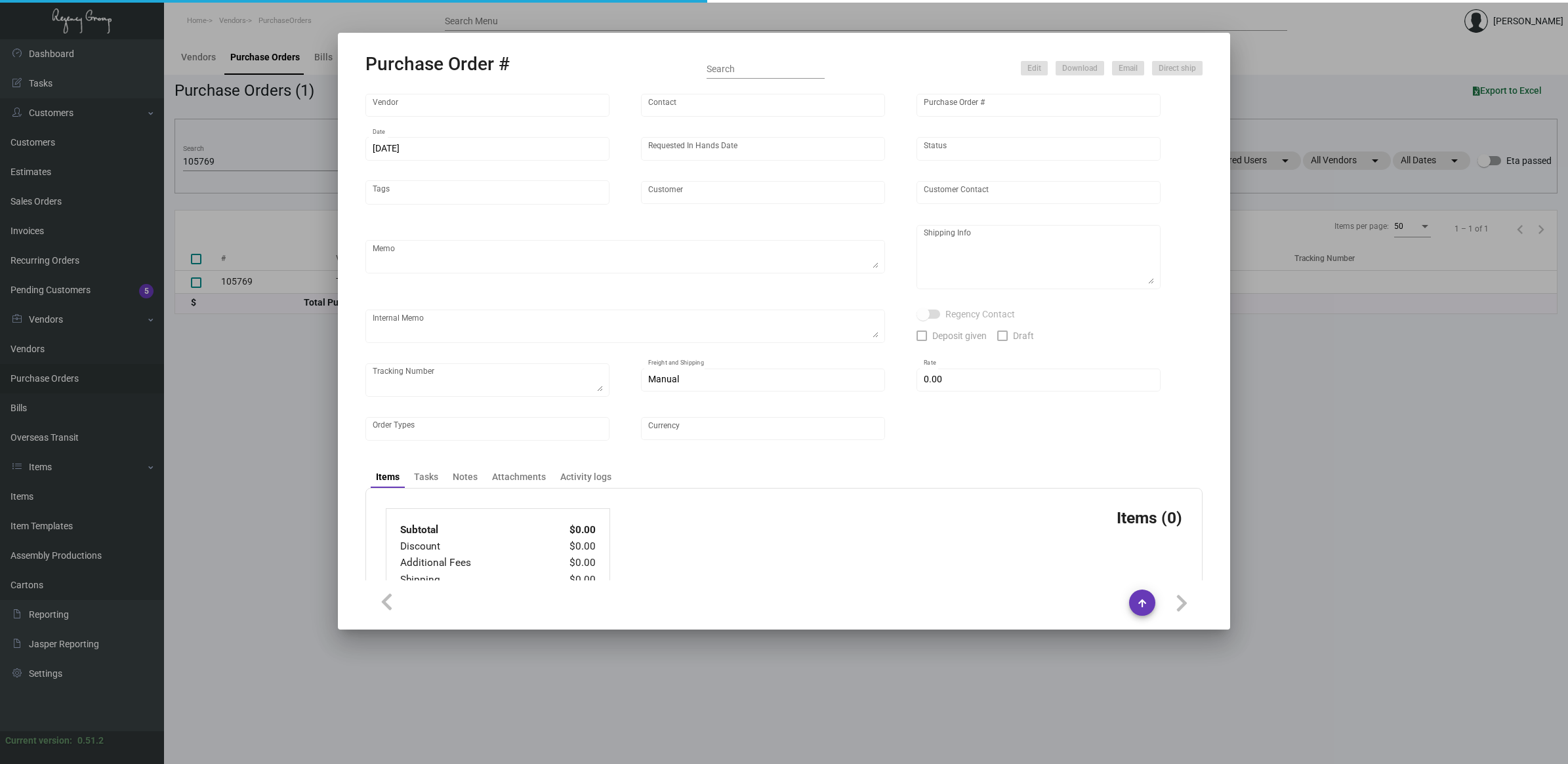
type input "[GEOGRAPHIC_DATA]"
type input "[PERSON_NAME]"
type textarea "When ready to ship, contact: [EMAIL_ADDRESS][DOMAIN_NAME] for all shipments UPS…"
type textarea "[PERSON_NAME][GEOGRAPHIC_DATA] [STREET_ADDRESS]"
type textarea "6.19 - 2 PALLETS, BLINDSHIP, FAST FREIGHT/SHIFL $2000.00 - WWW2667756"
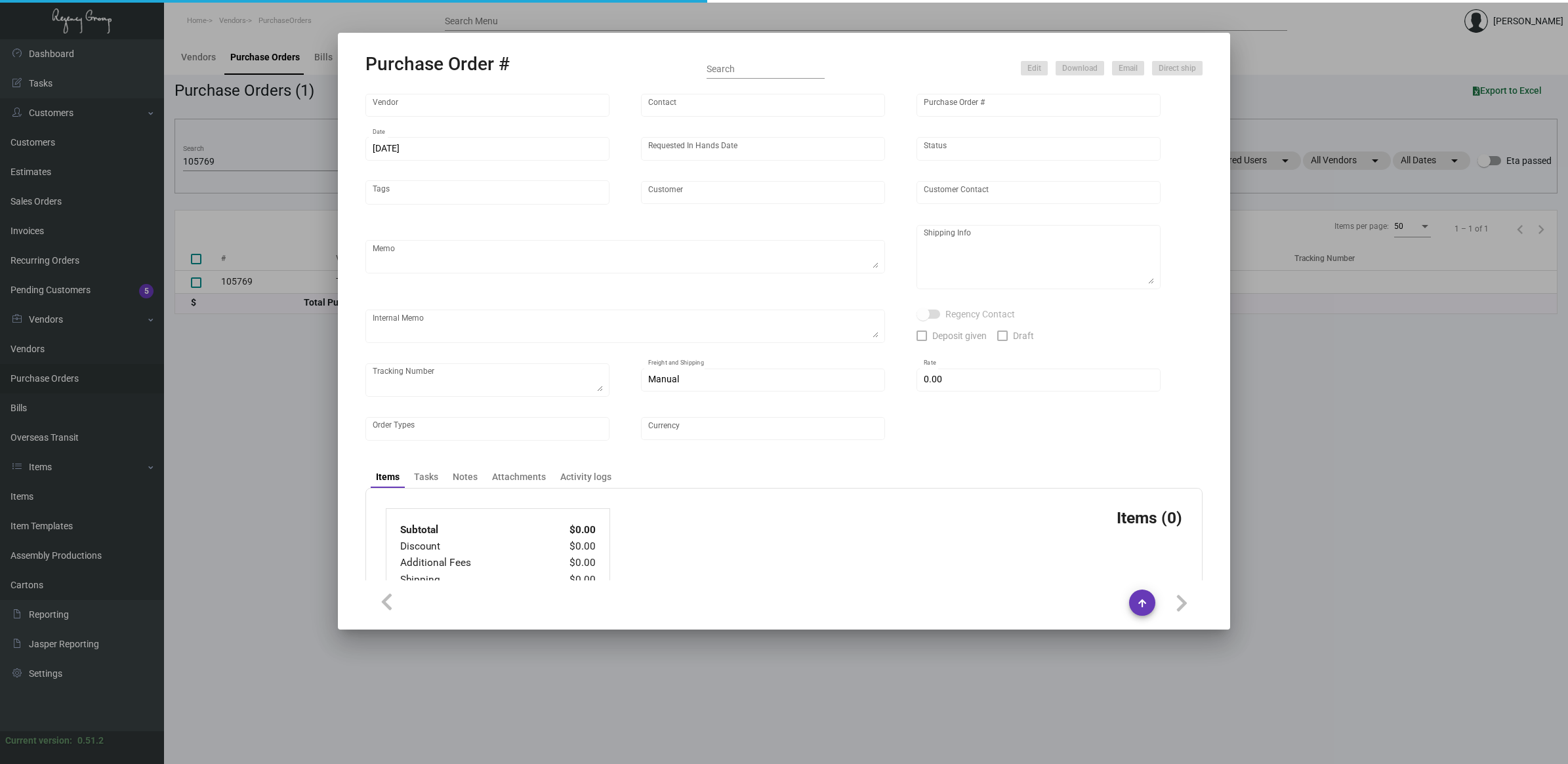
type input "$ 0.00"
type input "United States Dollar $"
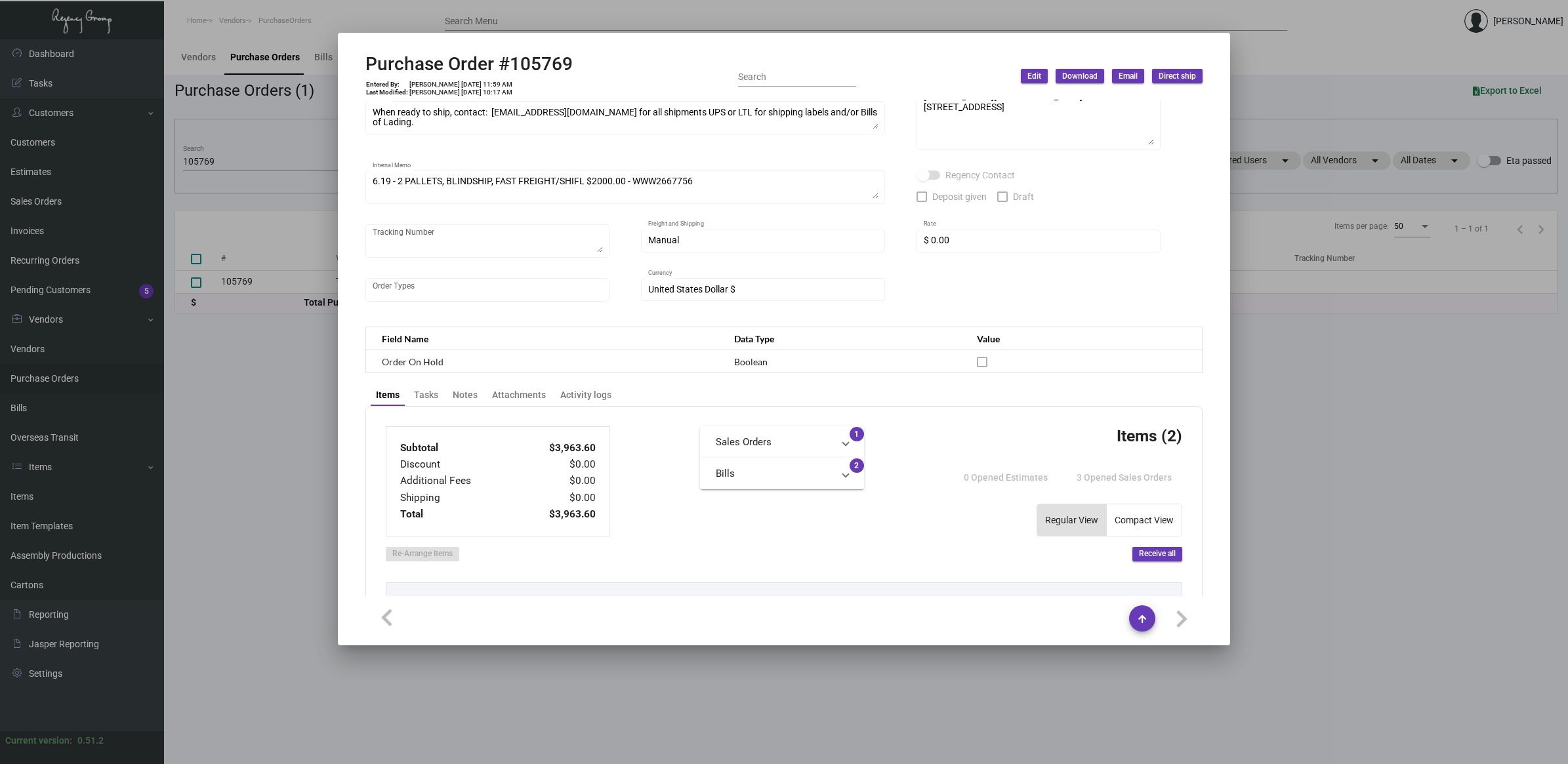
scroll to position [0, 0]
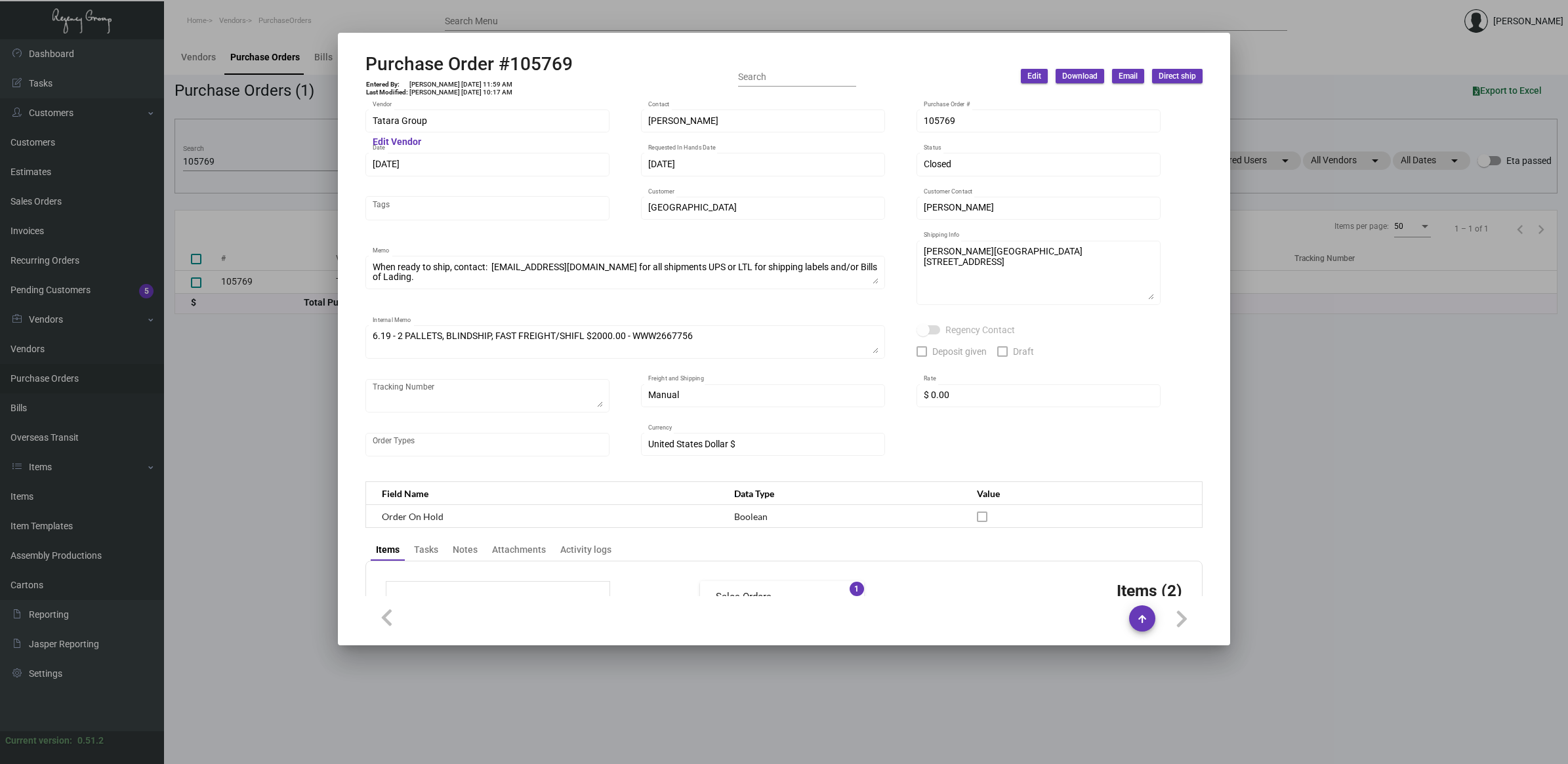
click at [207, 377] on div at bounding box center [784, 382] width 1568 height 764
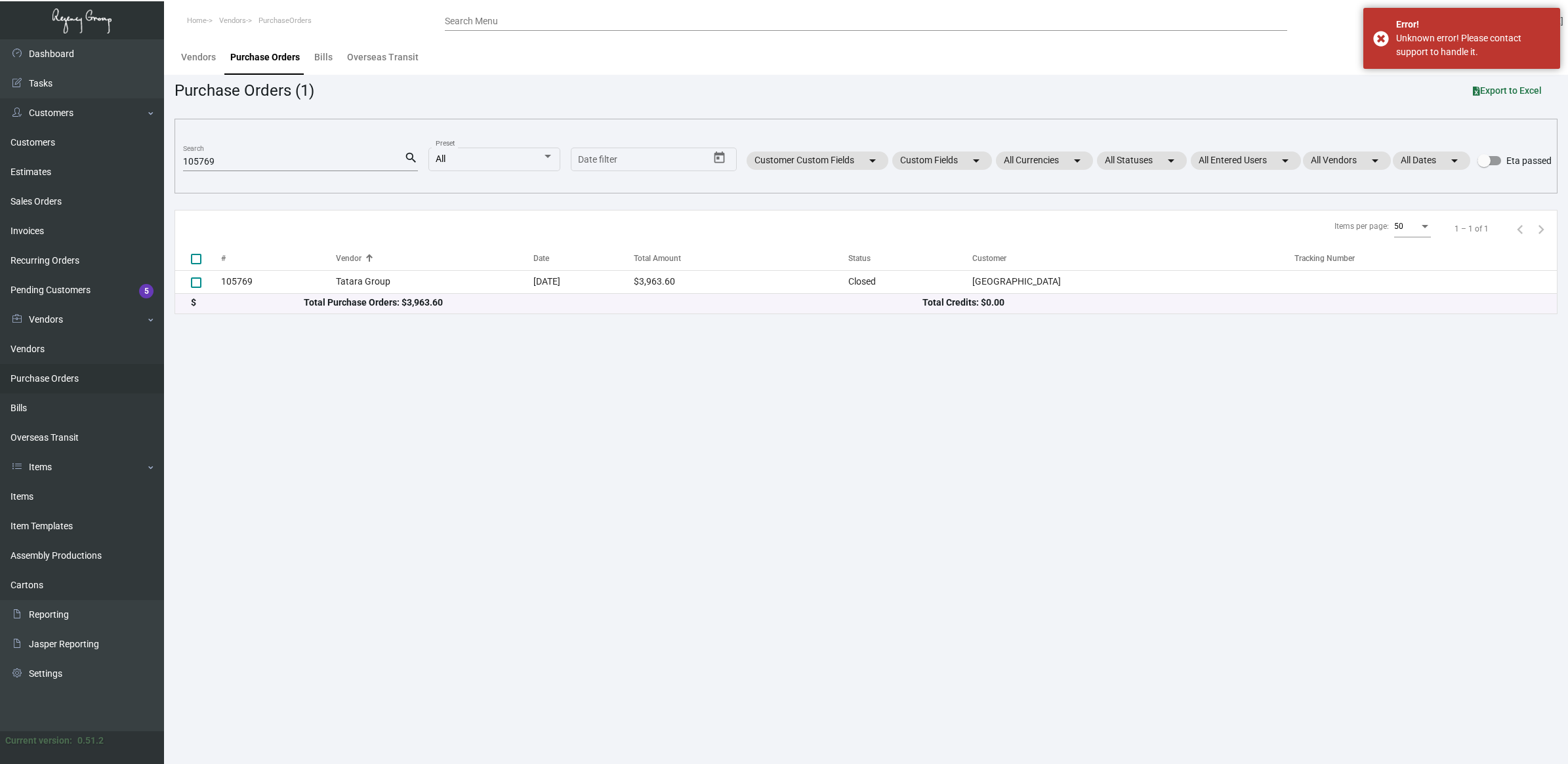
click at [221, 161] on input "105769" at bounding box center [293, 162] width 221 height 11
type input "tatara g"
click at [528, 161] on div "All" at bounding box center [489, 159] width 107 height 11
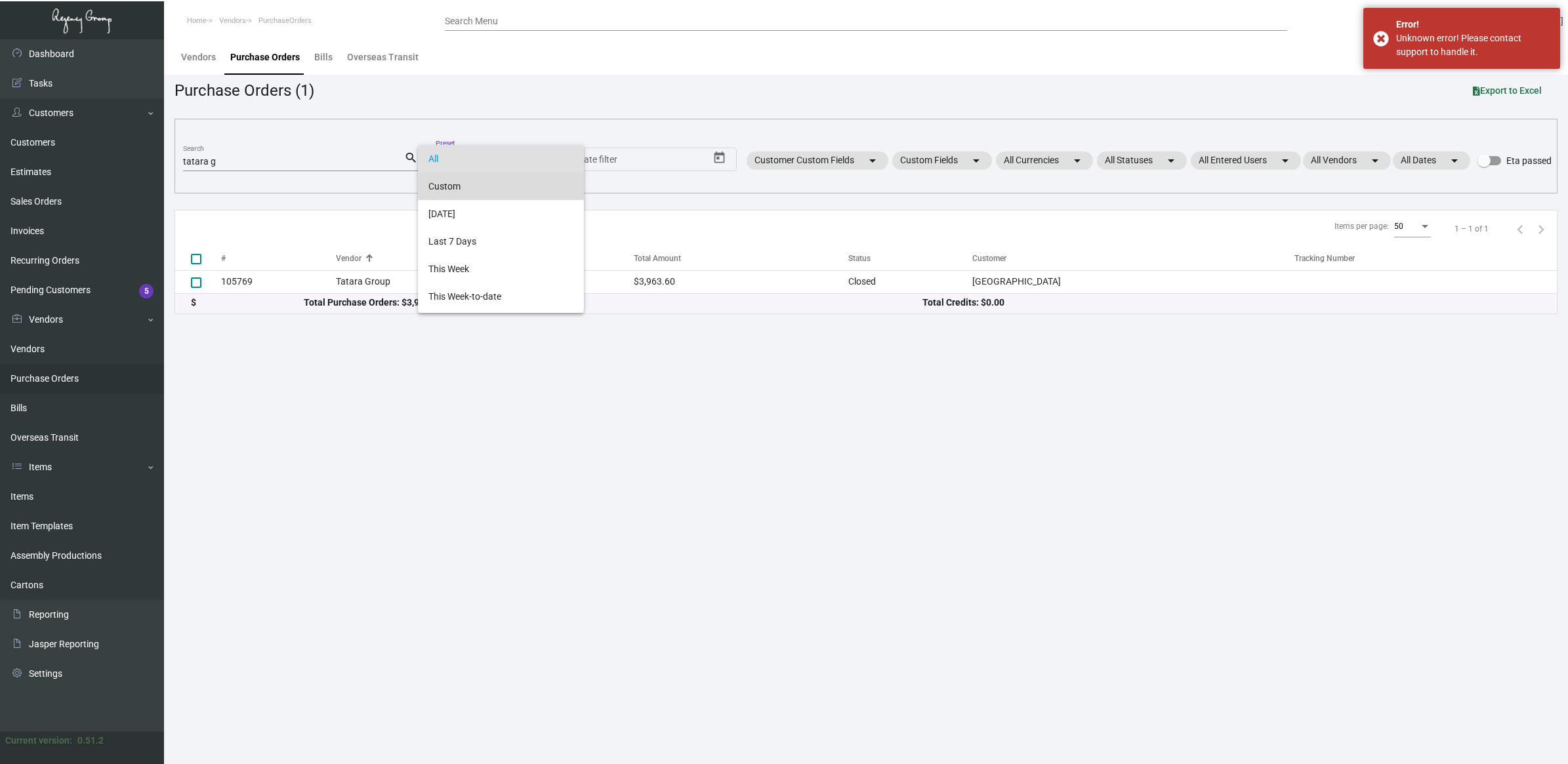
click at [501, 184] on span "Custom" at bounding box center [501, 186] width 145 height 27
click at [608, 505] on main "Vendors Purchase Orders Bills Overseas Transit Purchase Orders (1) Export to Ex…" at bounding box center [865, 401] width 1404 height 724
click at [84, 240] on link "Invoices" at bounding box center [82, 231] width 164 height 30
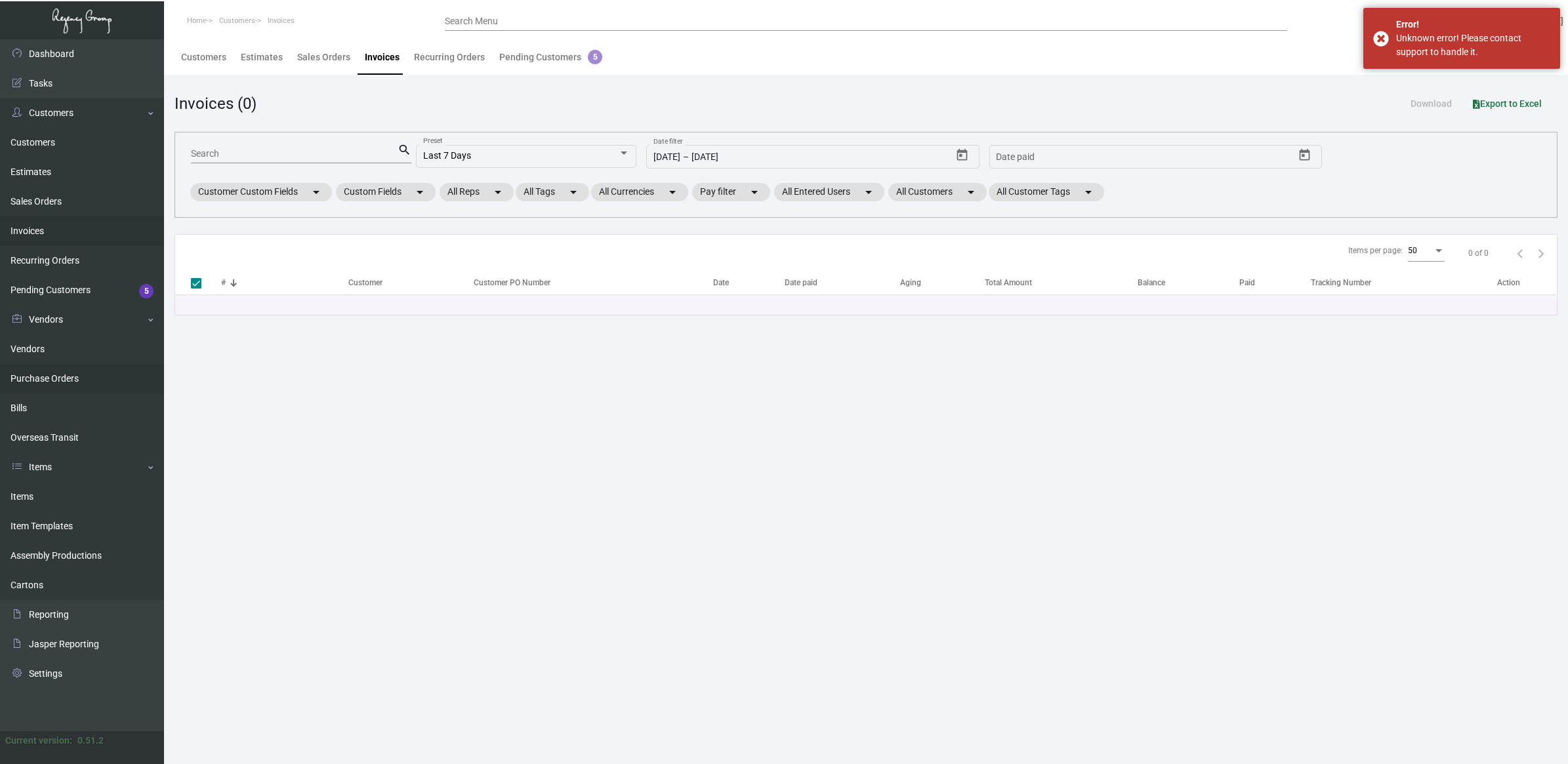
checkbox input "false"
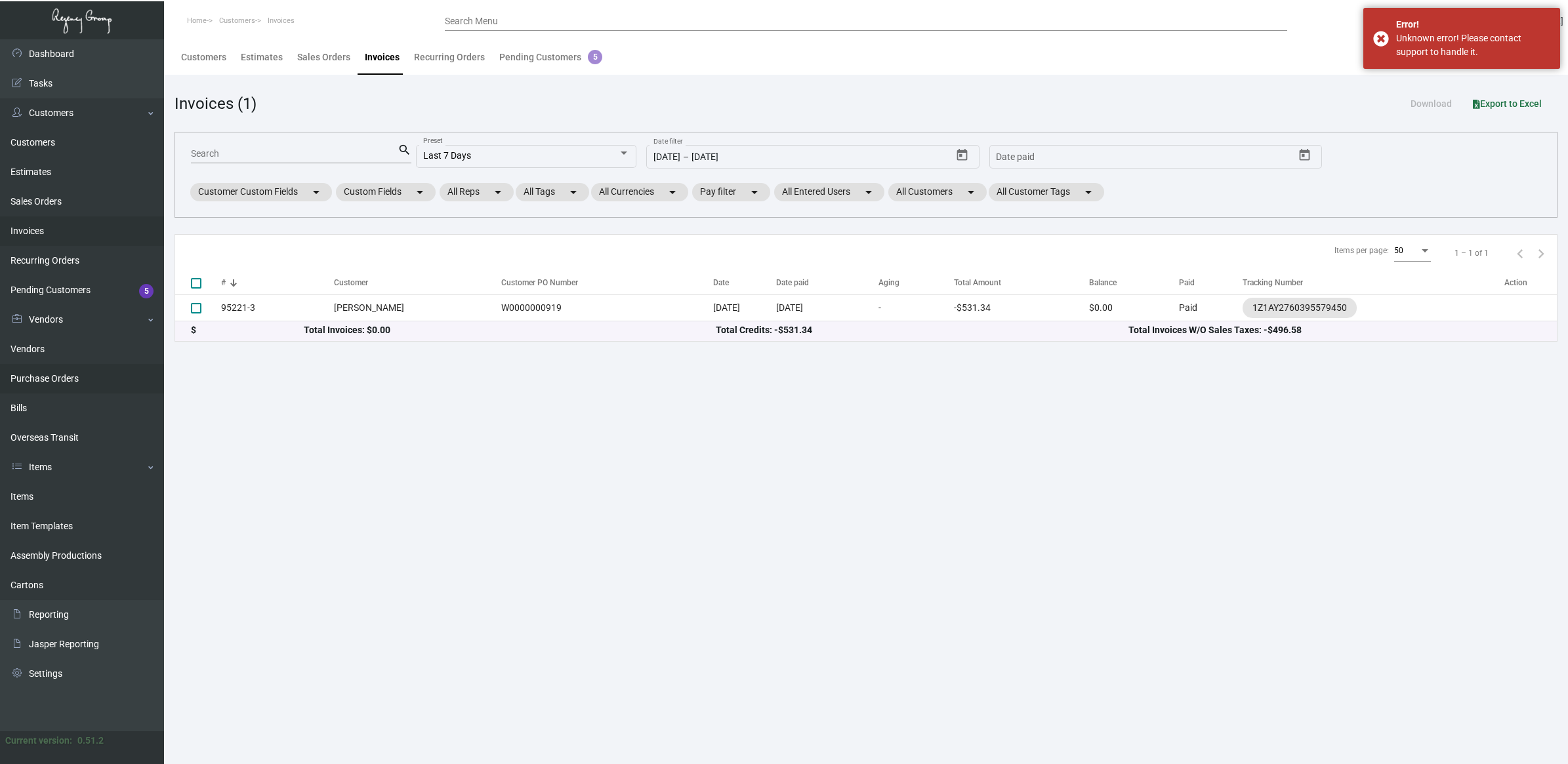
click at [103, 376] on link "Purchase Orders" at bounding box center [82, 379] width 164 height 30
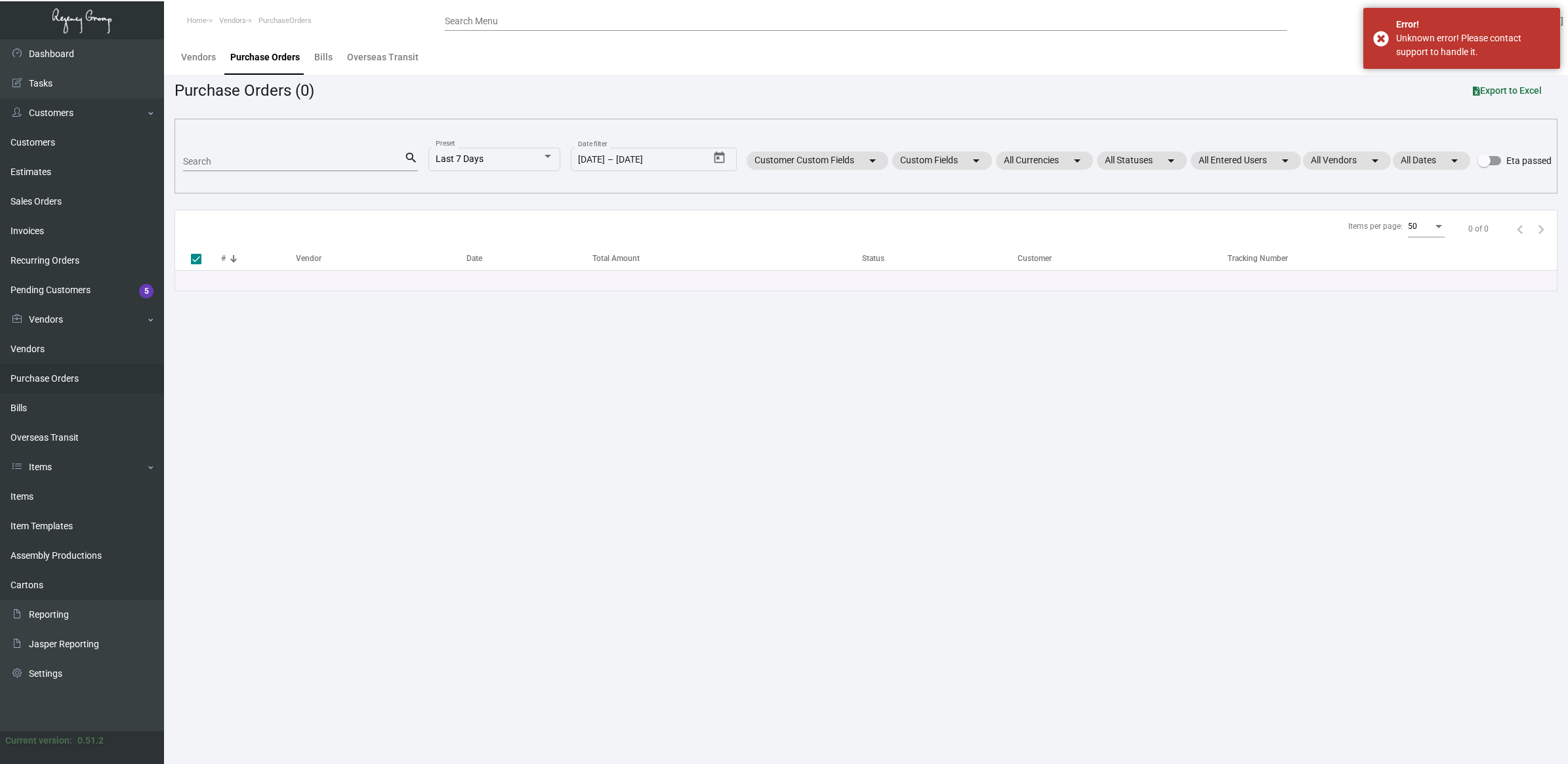
click at [245, 164] on input "Search" at bounding box center [293, 162] width 221 height 11
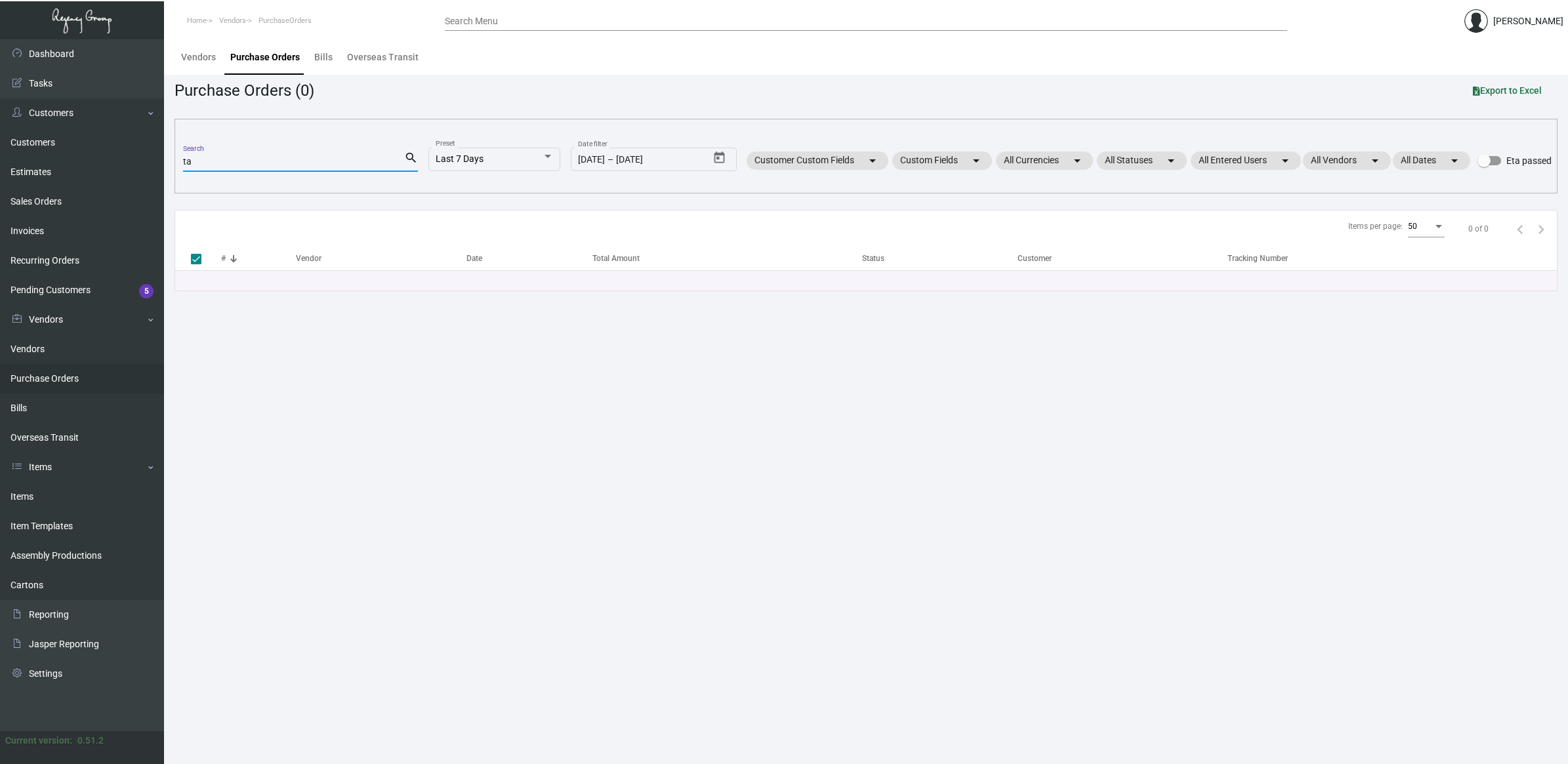
type input "tar"
checkbox input "false"
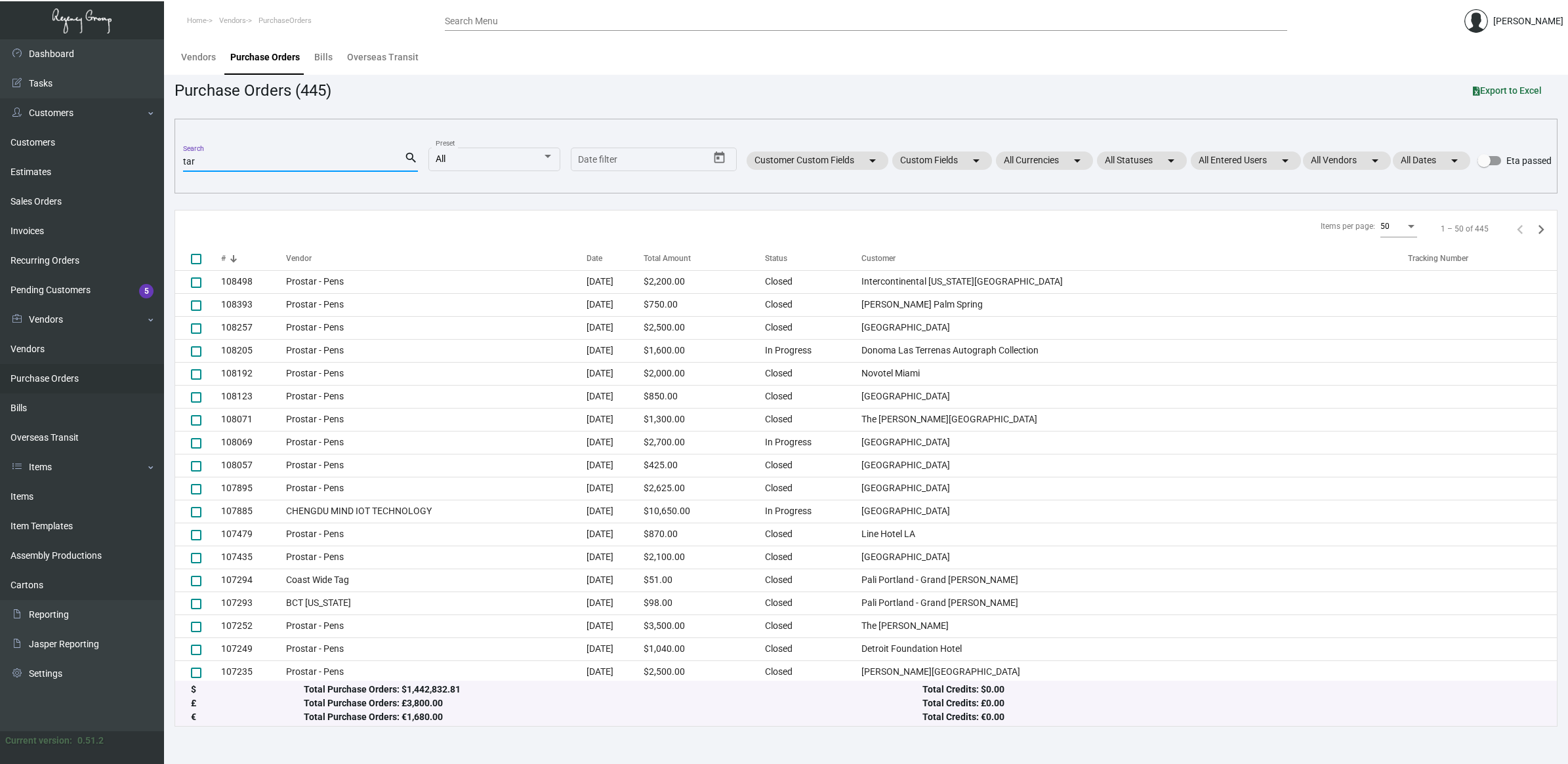
type input "tart"
checkbox input "true"
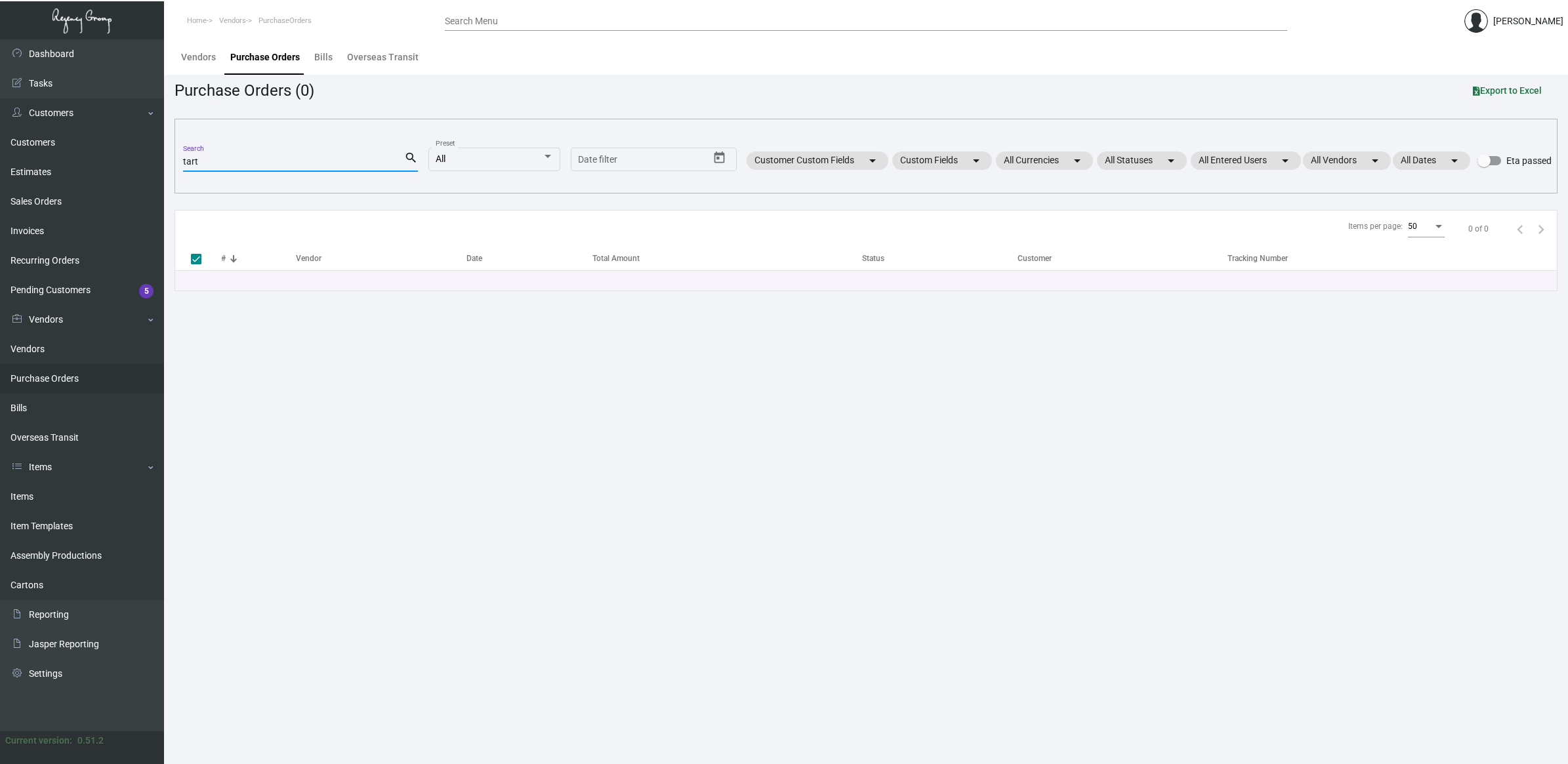
type input "tar"
checkbox input "false"
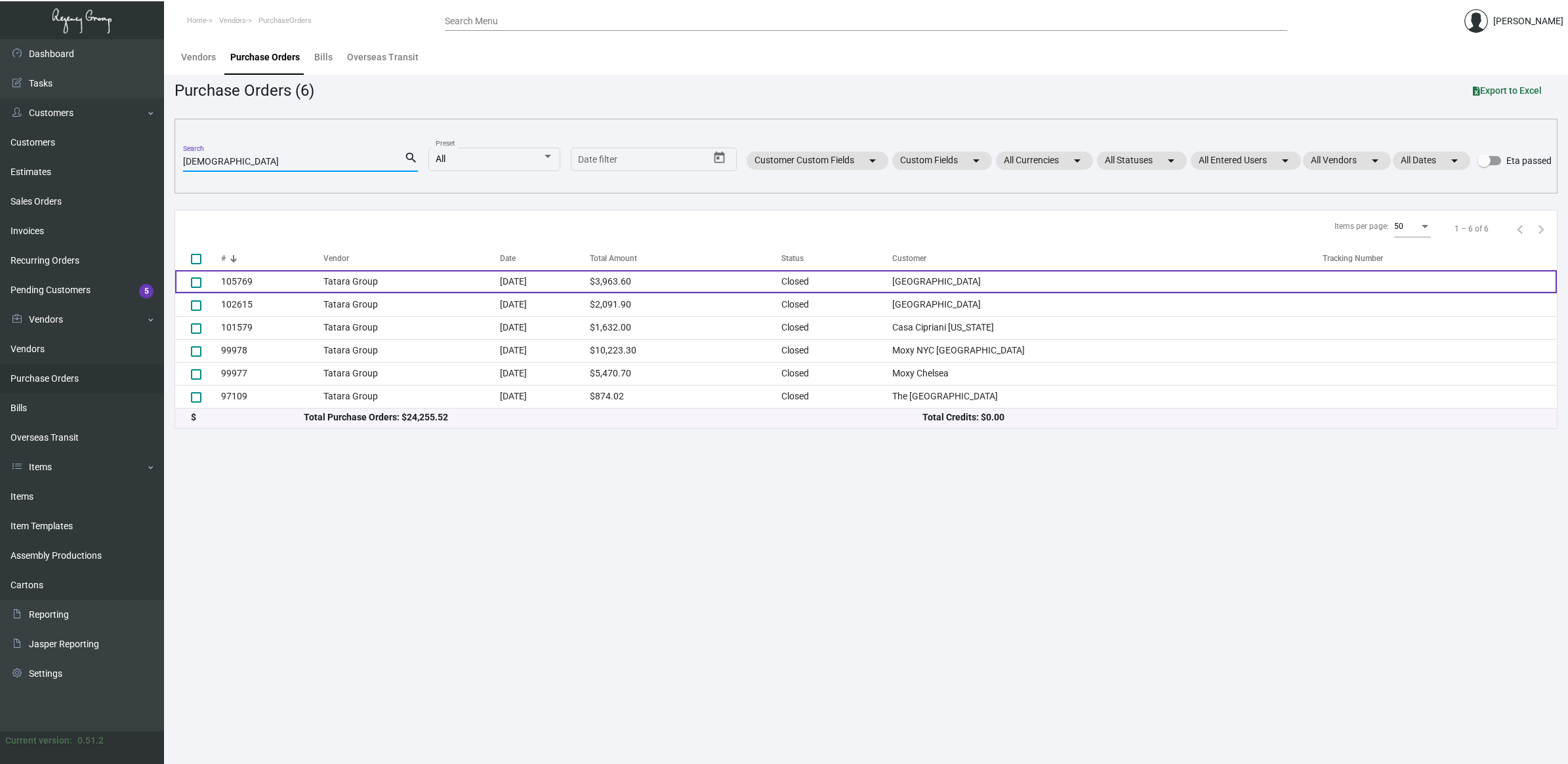
type input "[DEMOGRAPHIC_DATA]"
click at [537, 274] on td "[DATE]" at bounding box center [544, 282] width 89 height 23
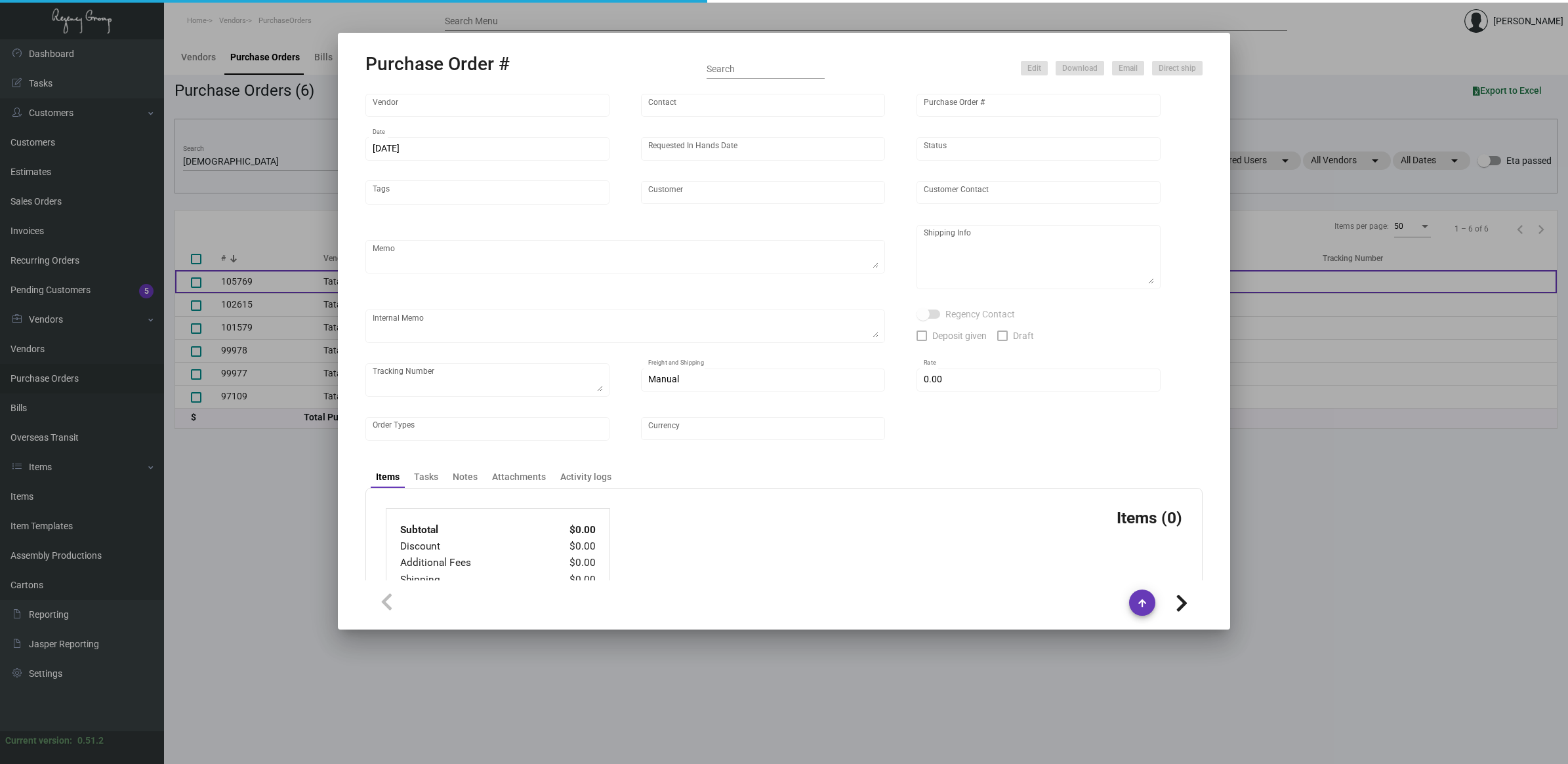
type input "Tatara Group"
type input "[PERSON_NAME]"
type input "105769"
type input "[DATE]"
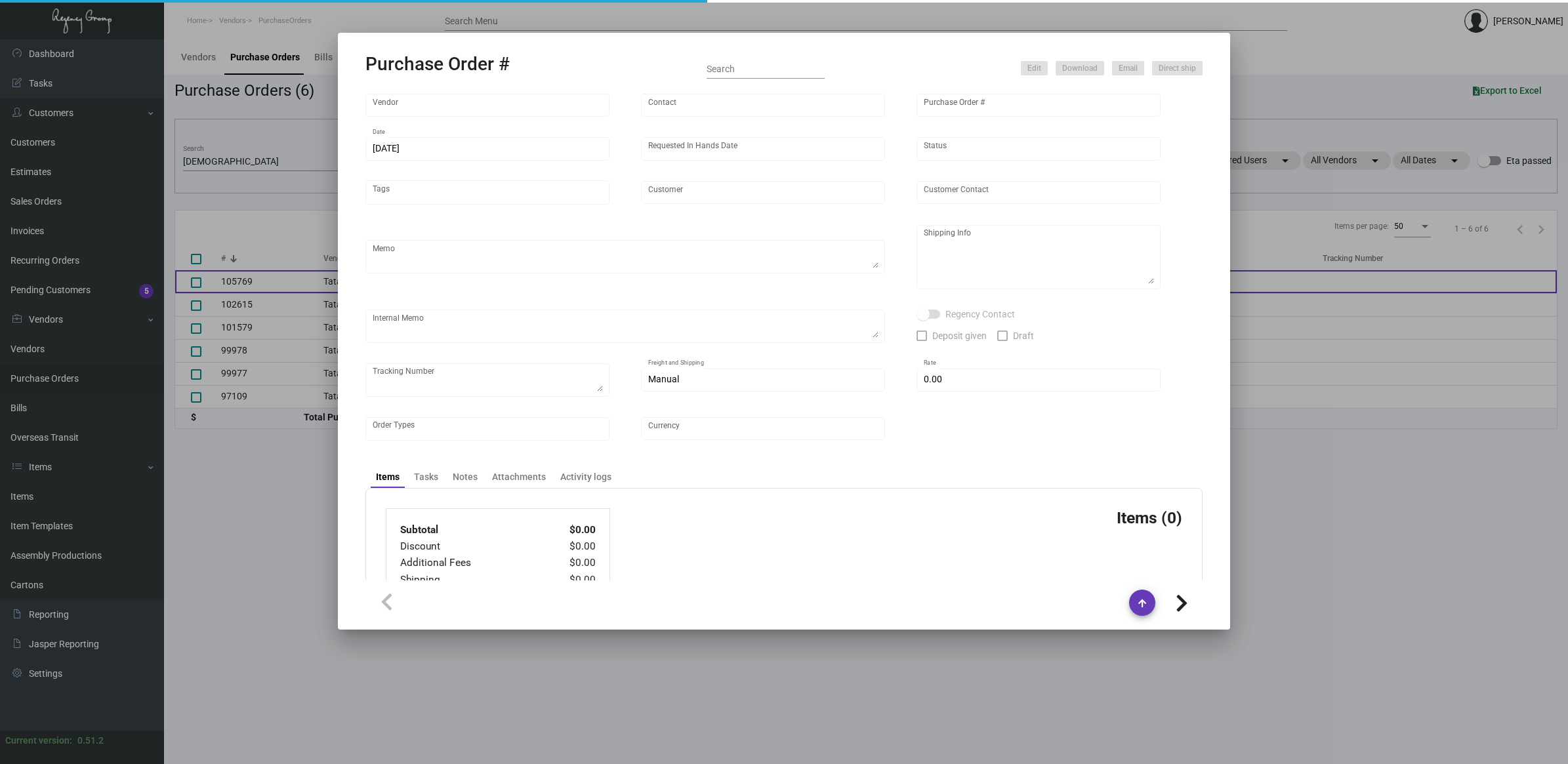
type input "[GEOGRAPHIC_DATA]"
type input "[PERSON_NAME]"
type textarea "When ready to ship, contact: [EMAIL_ADDRESS][DOMAIN_NAME] for all shipments UPS…"
type textarea "[PERSON_NAME][GEOGRAPHIC_DATA] [STREET_ADDRESS]"
type textarea "6.19 - 2 PALLETS, BLINDSHIP, FAST FREIGHT/SHIFL $2000.00 - WWW2667756"
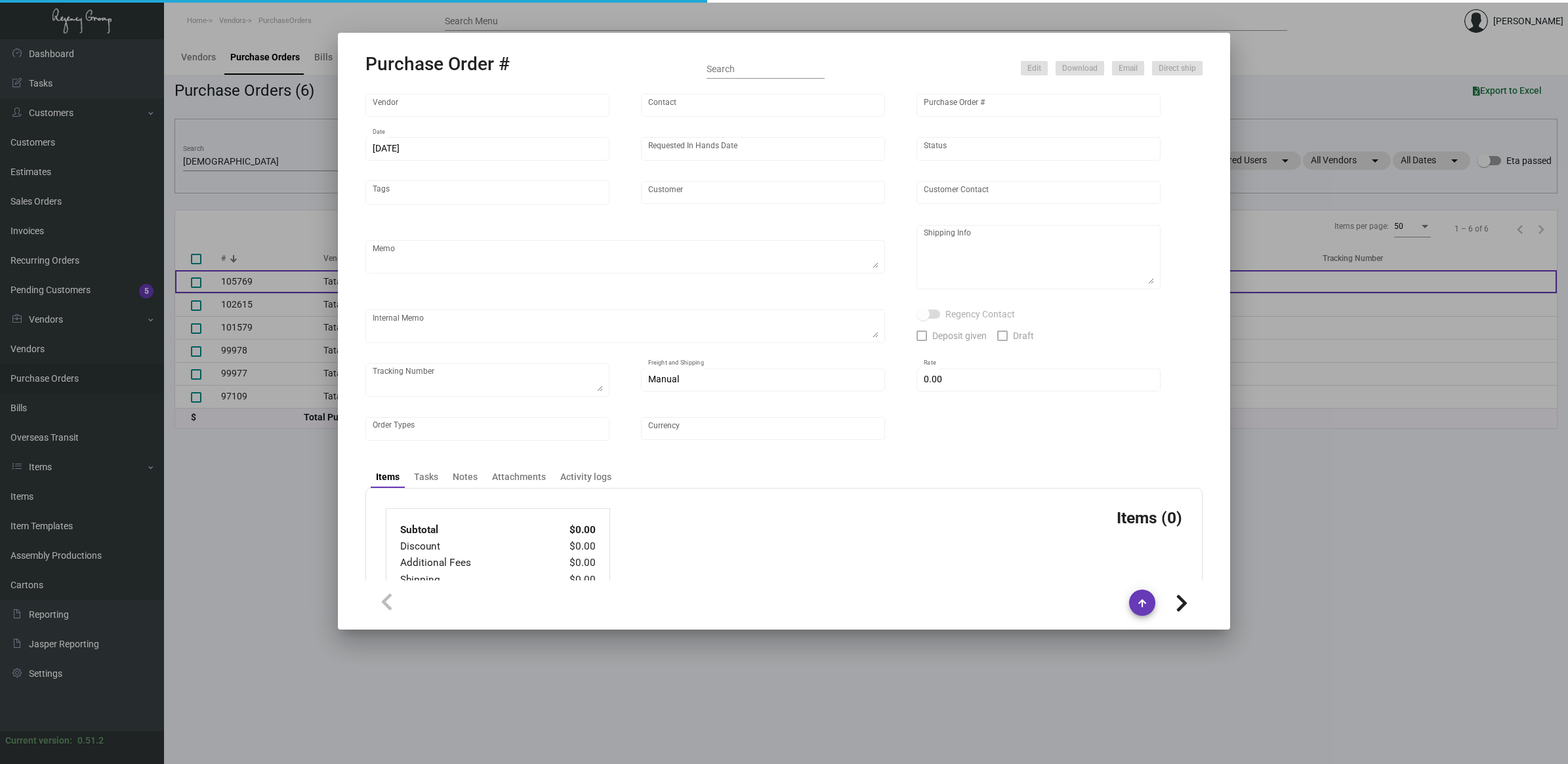
type input "$ 0.00"
type input "United States Dollar $"
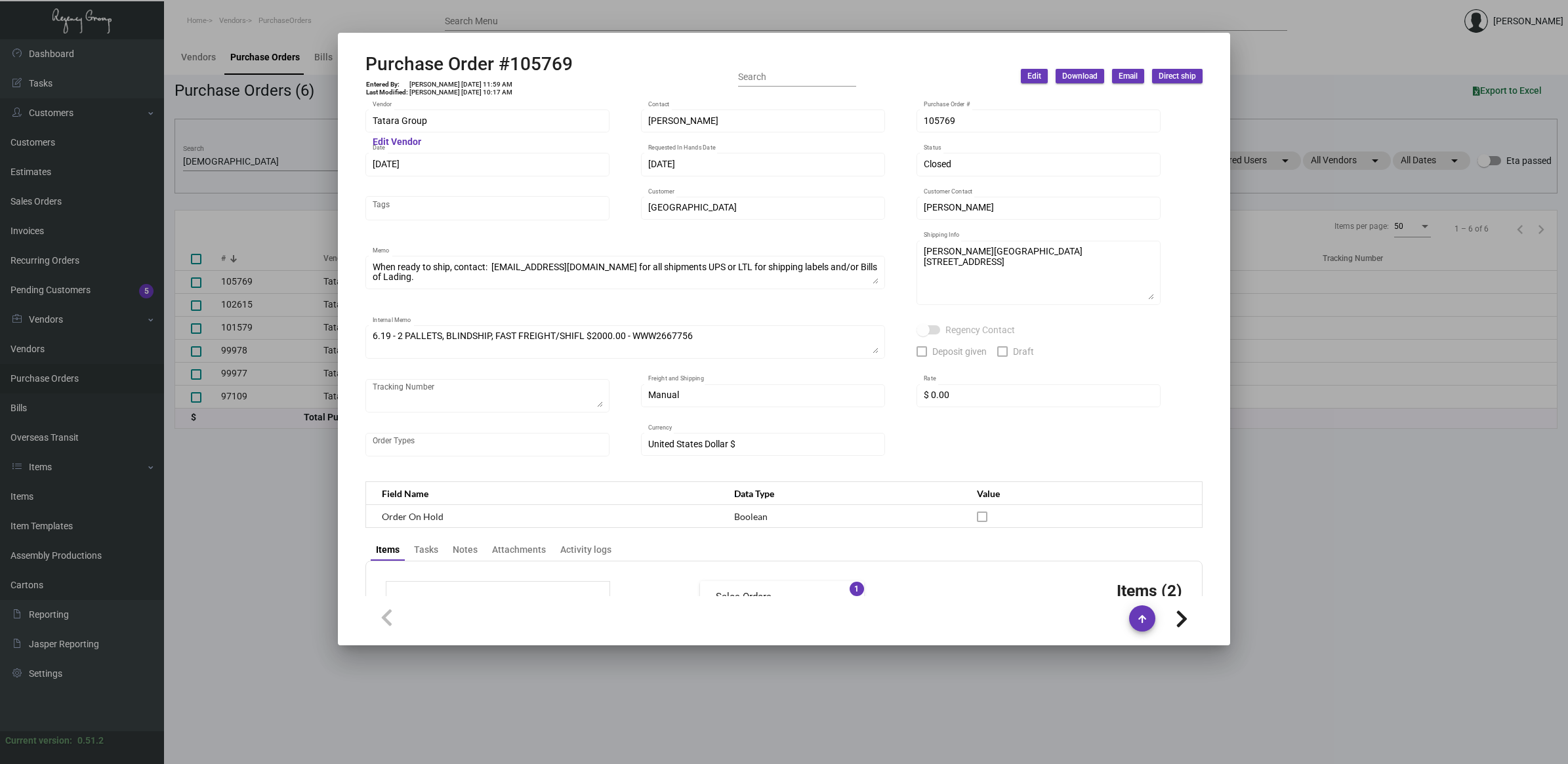
click at [534, 54] on h2 "Purchase Order #105769" at bounding box center [468, 63] width 207 height 22
click at [533, 54] on h2 "Purchase Order #105769" at bounding box center [468, 63] width 207 height 22
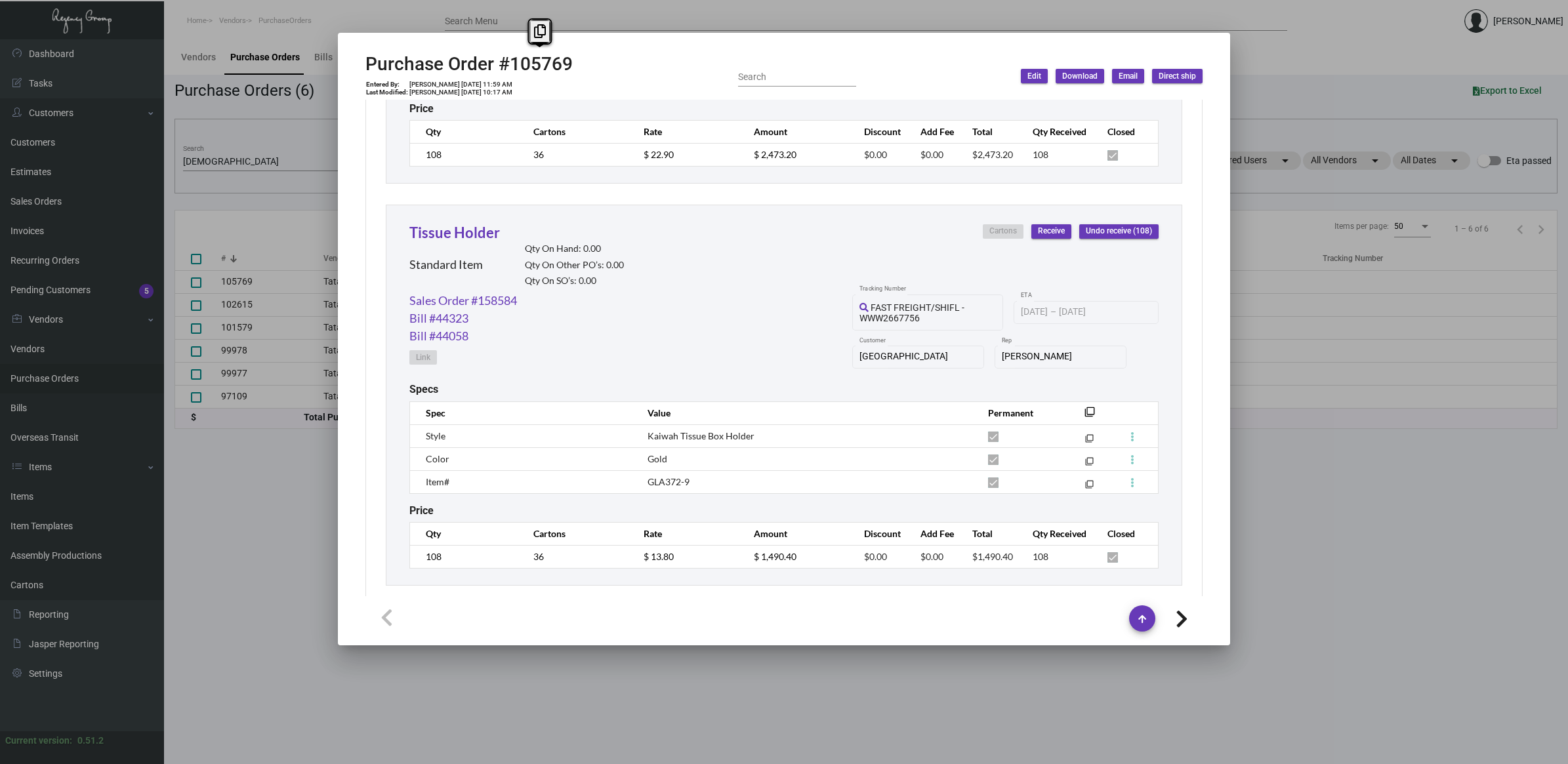
scroll to position [950, 0]
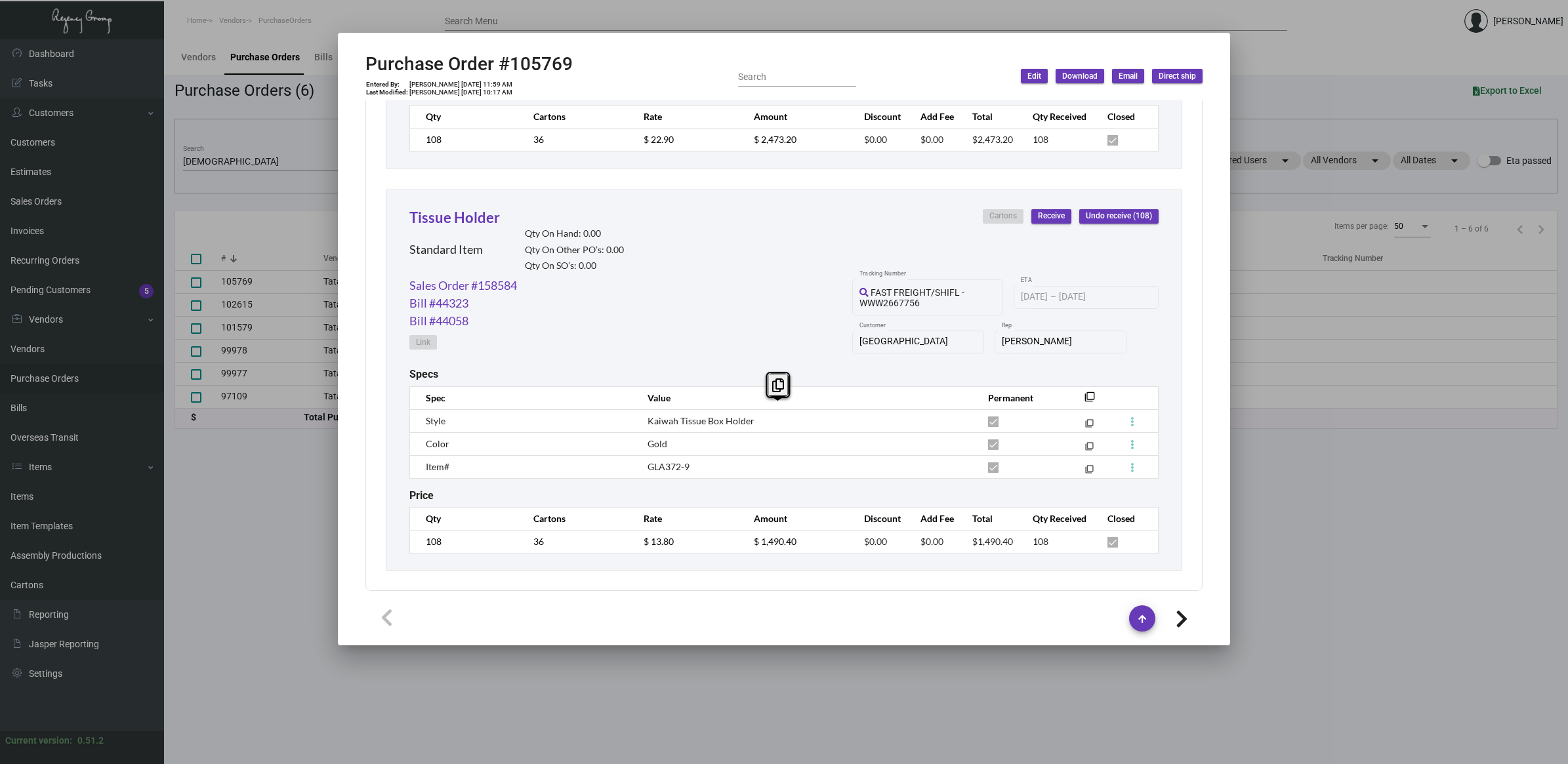
drag, startPoint x: 701, startPoint y: 463, endPoint x: 644, endPoint y: 423, distance: 69.6
click at [644, 423] on tbody "Style Kaiwah Tissue Box Holder filter_none Color Gold filter_none Item# GLA372-…" at bounding box center [784, 444] width 748 height 69
click at [683, 336] on div "Sales Order #158584 Bill #44323 Bill #44058 Link FAST FREIGHT/SHIFL - WWW266775…" at bounding box center [784, 322] width 749 height 92
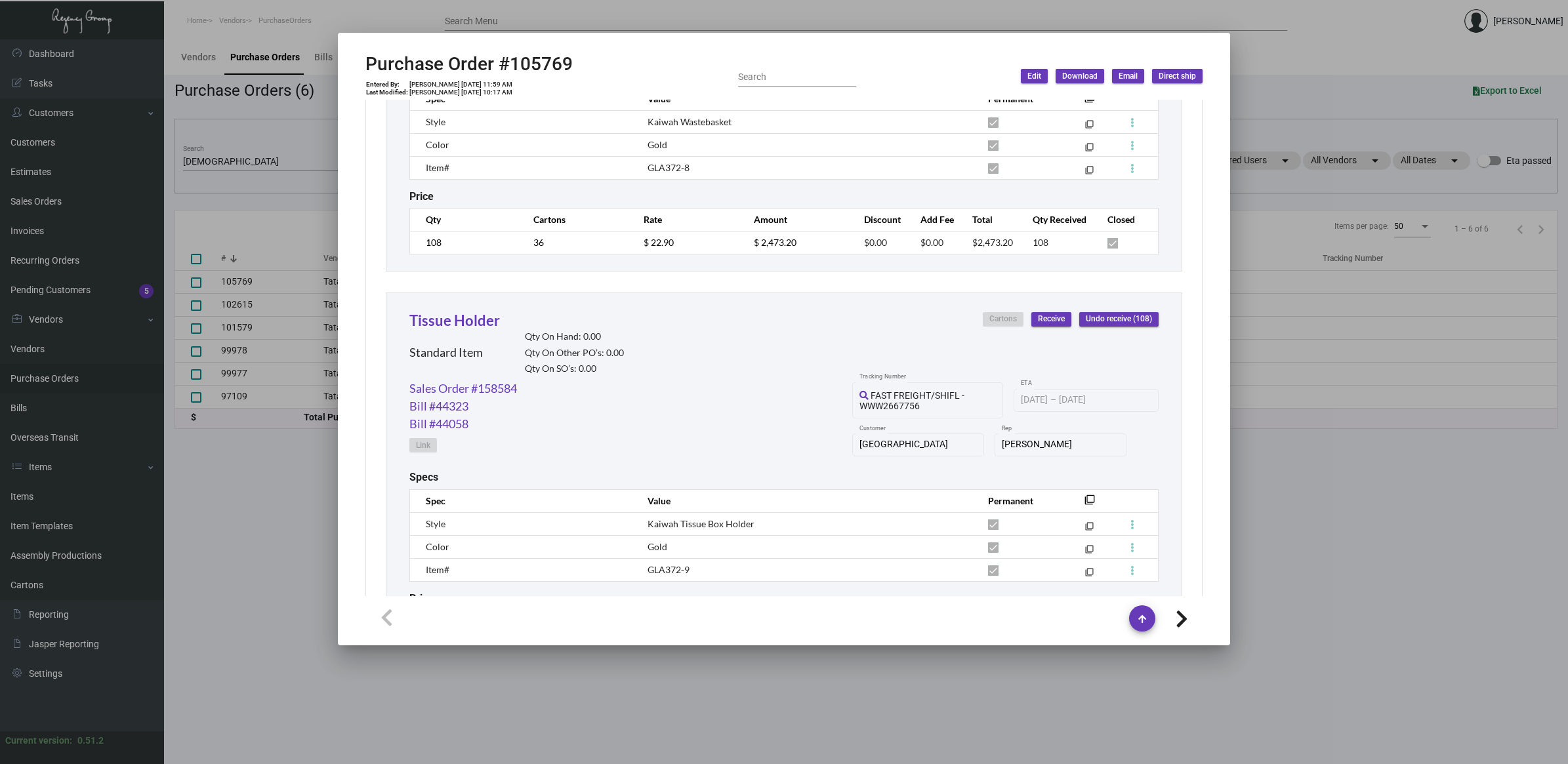
scroll to position [621, 0]
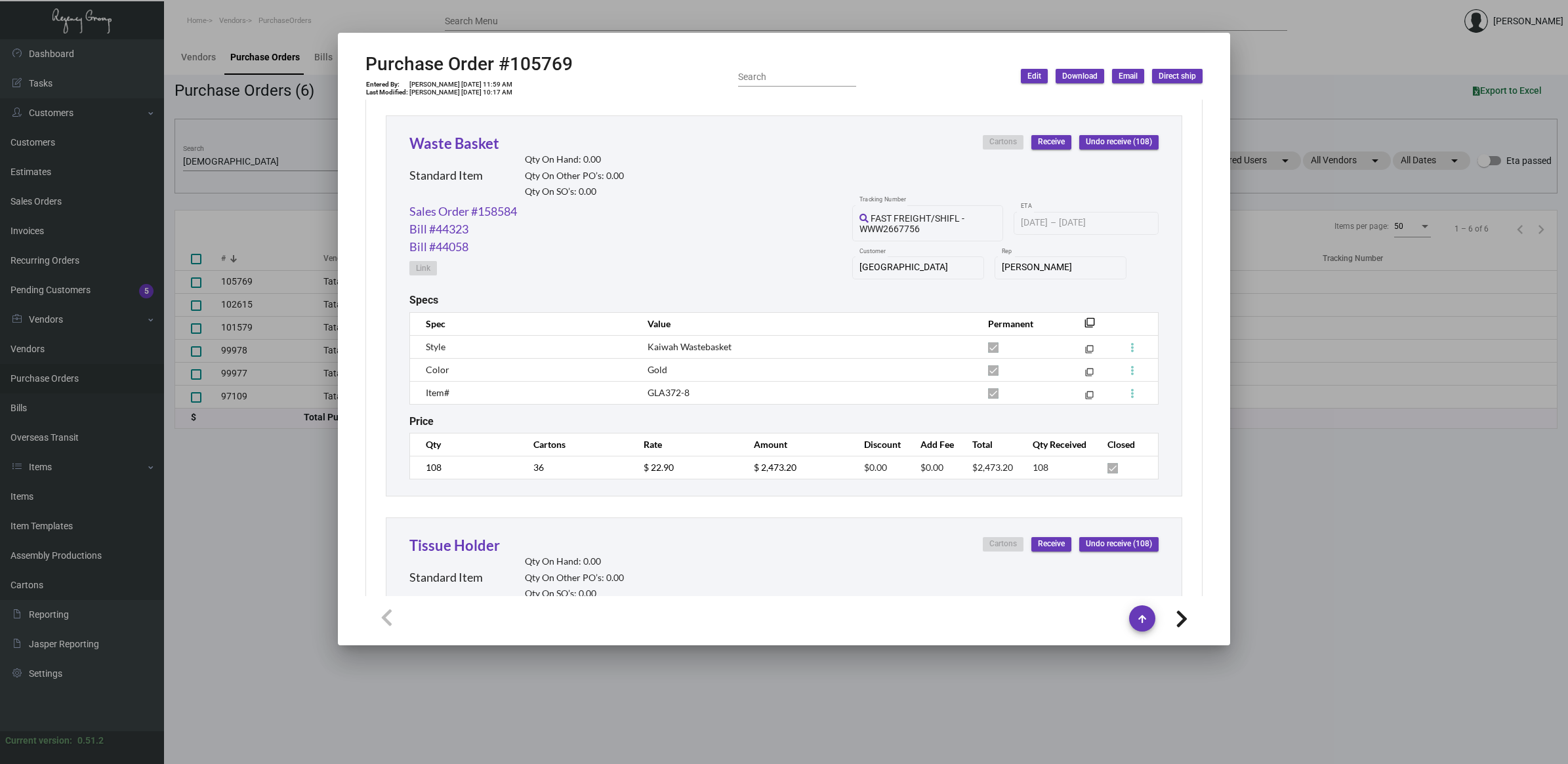
click at [658, 387] on span "GLA372-8" at bounding box center [668, 393] width 42 height 11
click at [693, 341] on span "Kaiwah Wastebasket" at bounding box center [688, 346] width 84 height 11
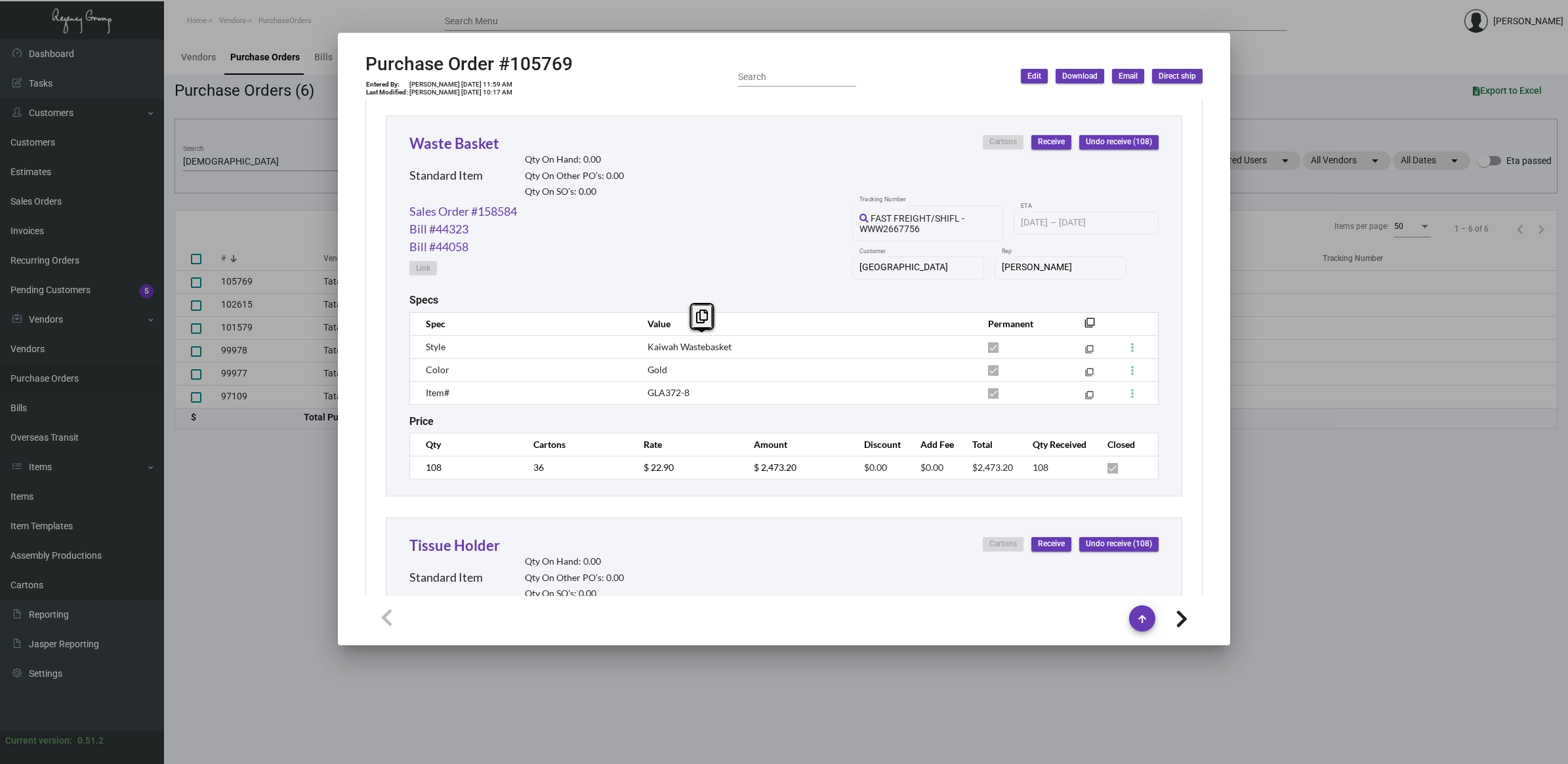
click at [693, 341] on span "Kaiwah Wastebasket" at bounding box center [688, 346] width 84 height 11
click at [544, 57] on h2 "Purchase Order #105769" at bounding box center [468, 63] width 207 height 22
click at [544, 56] on h2 "Purchase Order #105769" at bounding box center [468, 63] width 207 height 22
